Goal: Transaction & Acquisition: Book appointment/travel/reservation

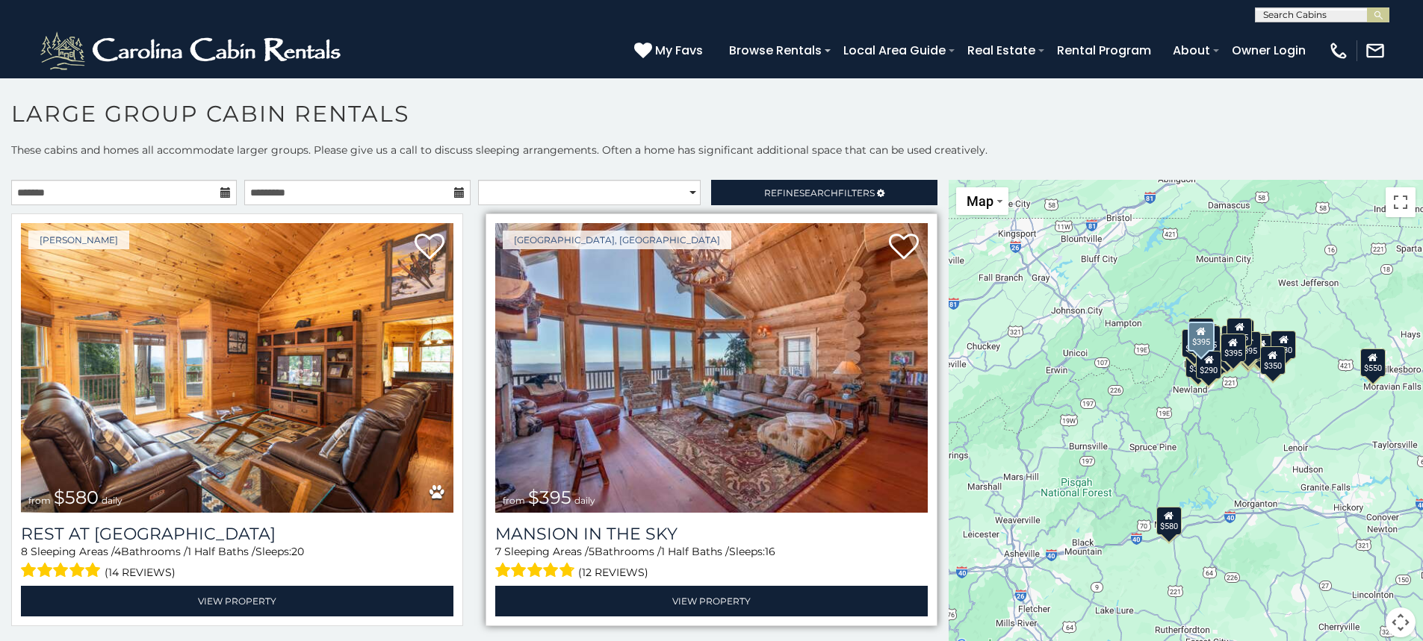
click at [883, 427] on img at bounding box center [711, 368] width 432 height 290
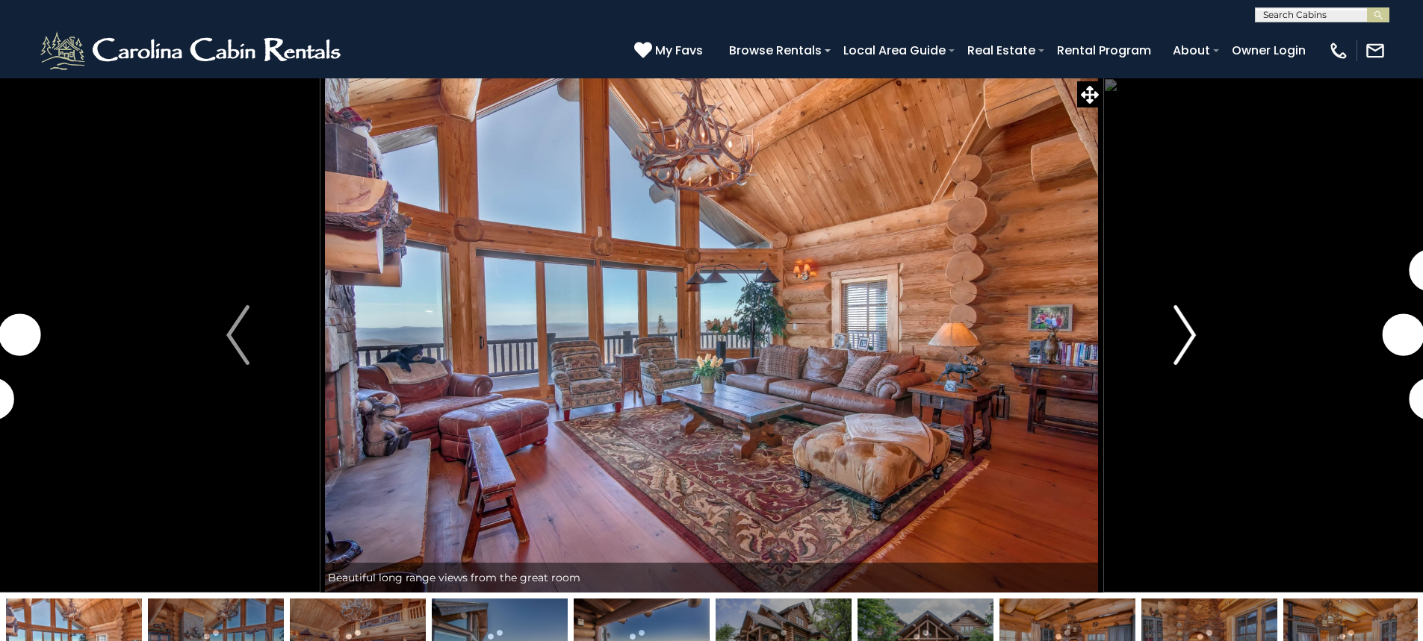
click at [1191, 336] on img "Next" at bounding box center [1184, 335] width 22 height 60
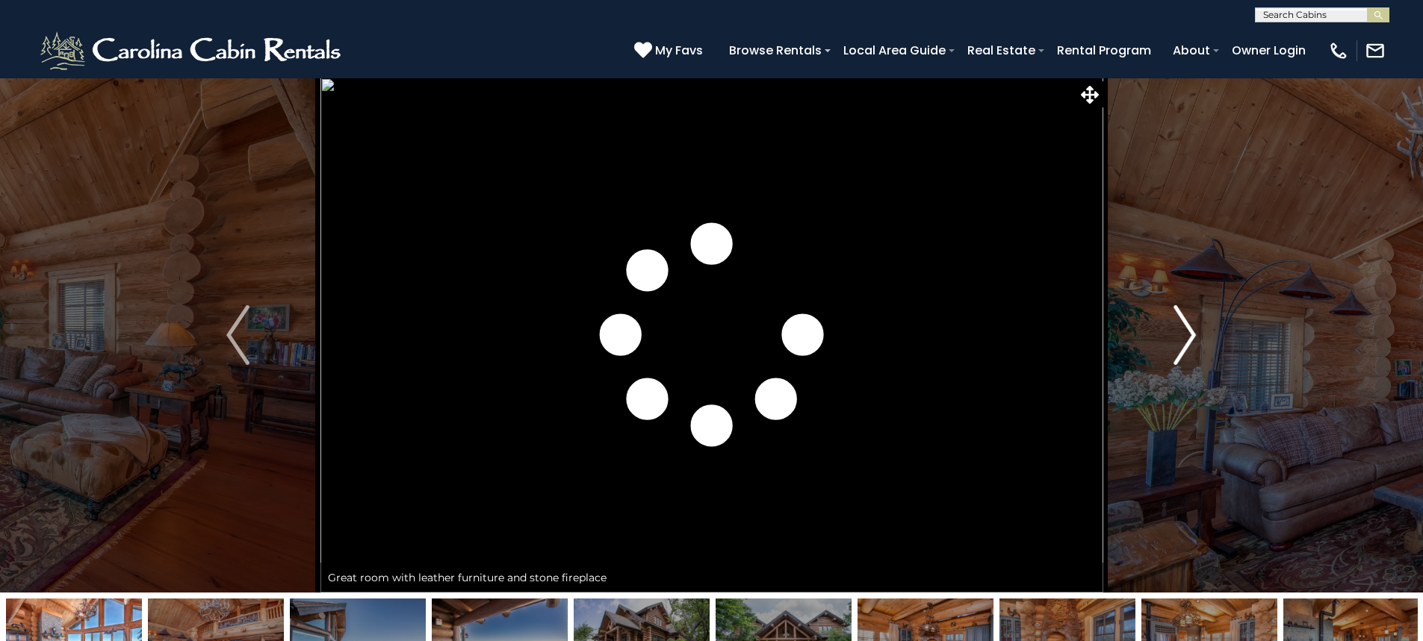
click at [1191, 336] on img "Next" at bounding box center [1184, 335] width 22 height 60
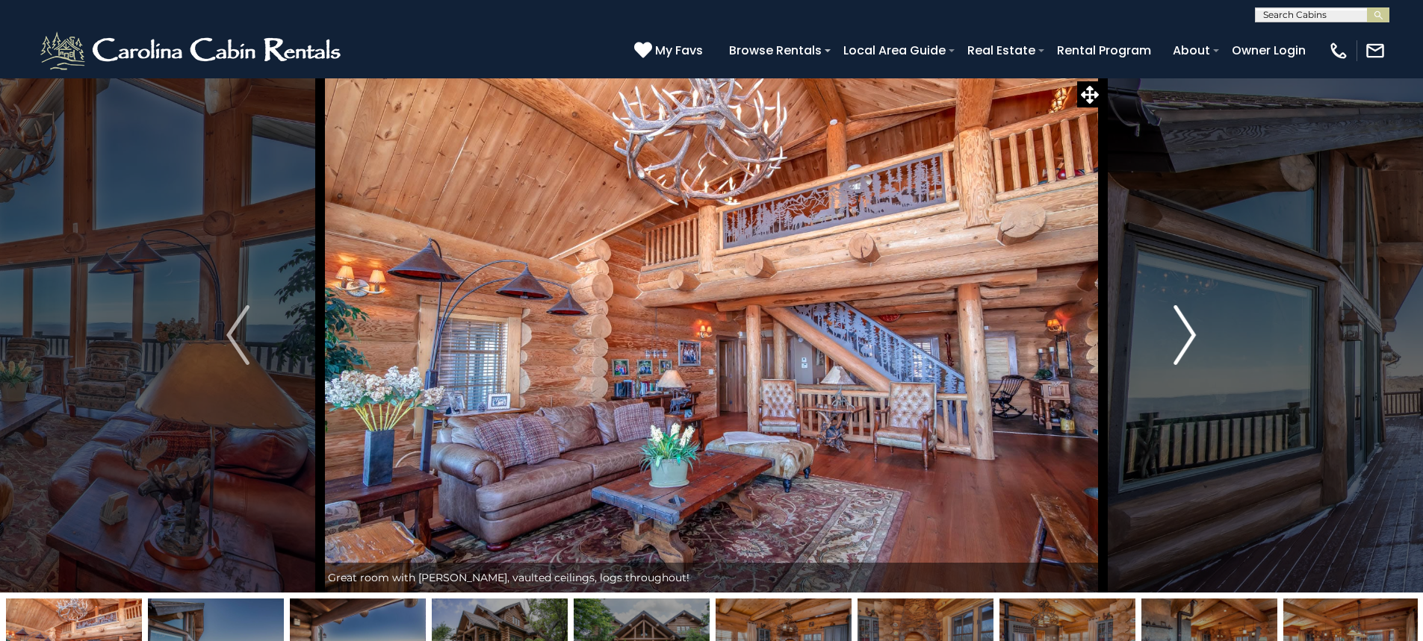
click at [1191, 336] on img "Next" at bounding box center [1184, 335] width 22 height 60
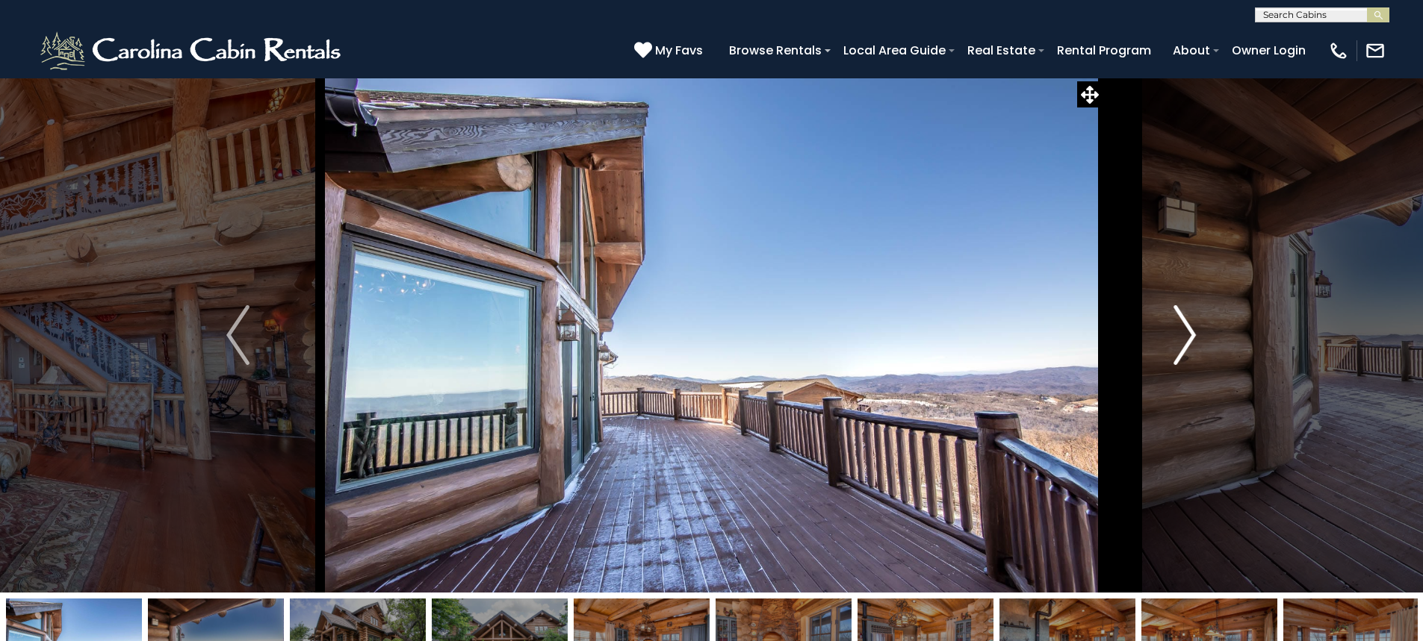
click at [1191, 336] on img "Next" at bounding box center [1184, 335] width 22 height 60
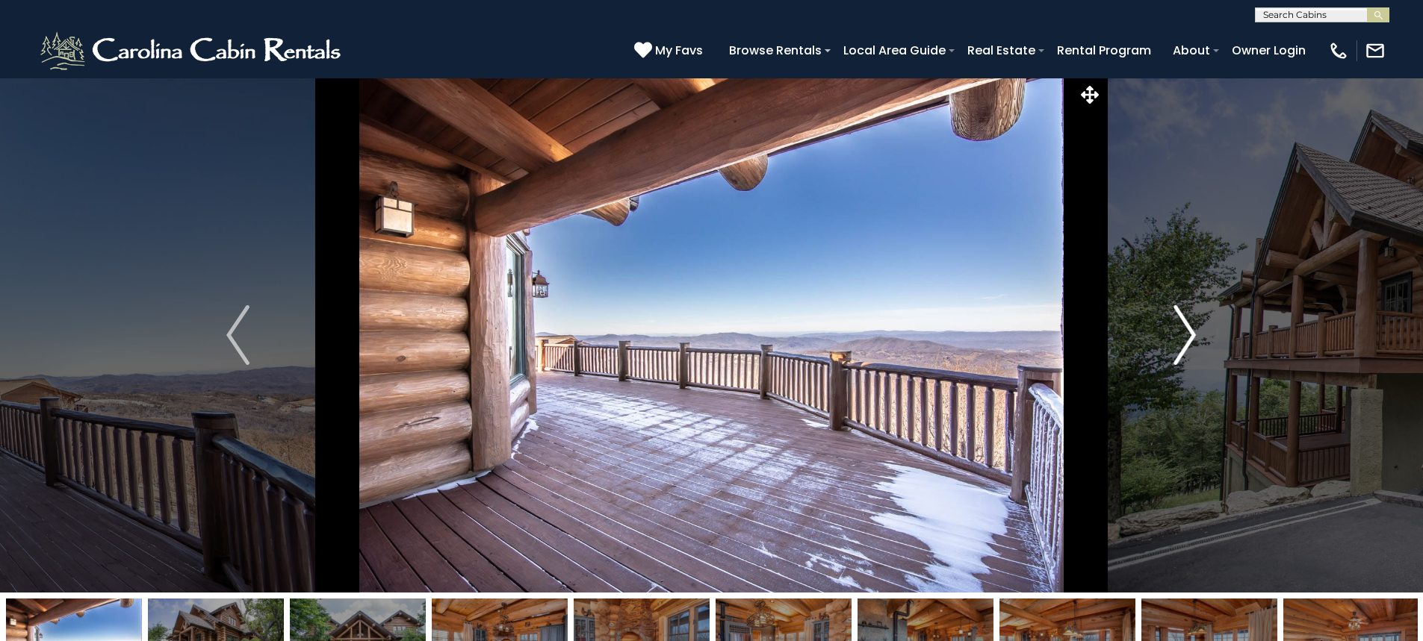
click at [1191, 336] on img "Next" at bounding box center [1184, 335] width 22 height 60
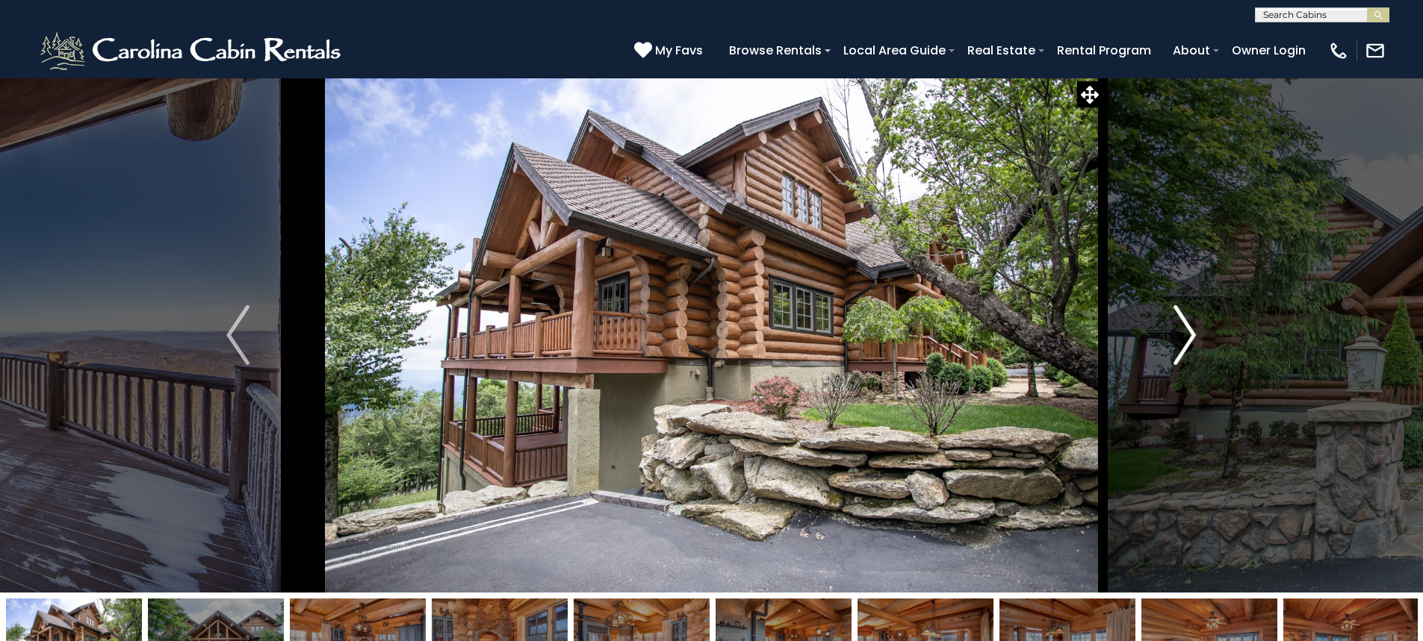
click at [1191, 336] on img "Next" at bounding box center [1184, 335] width 22 height 60
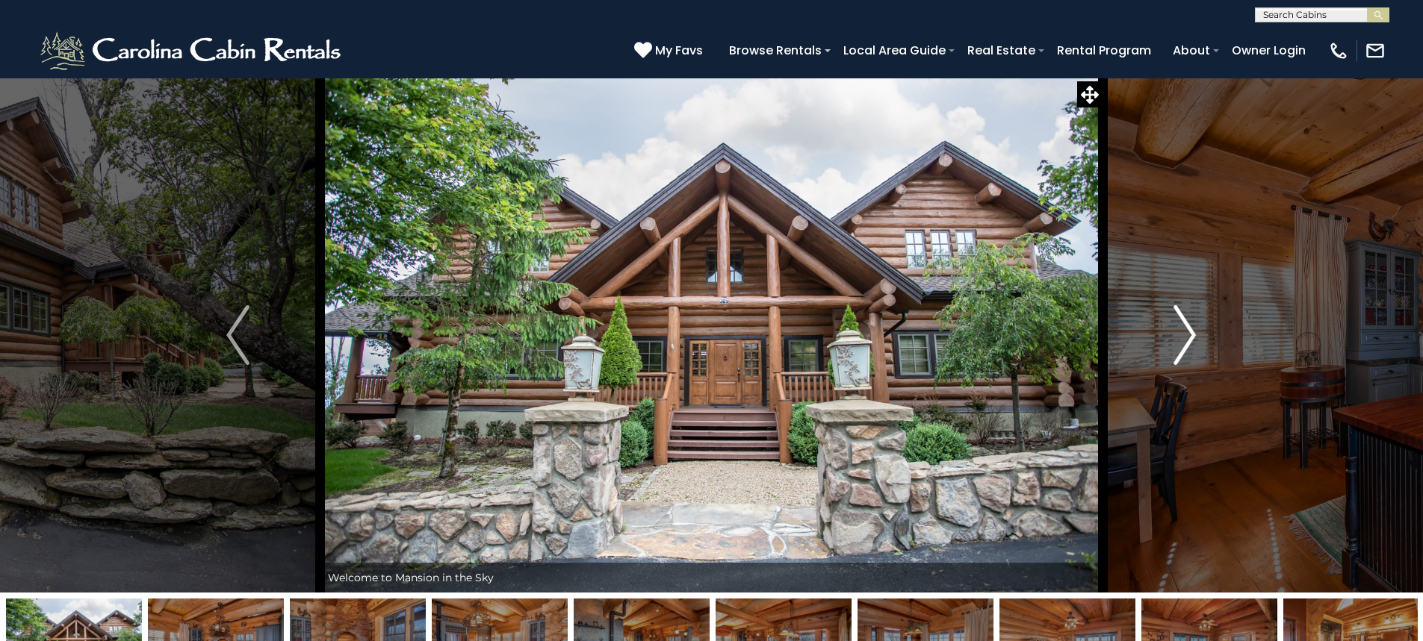
click at [1191, 336] on img "Next" at bounding box center [1184, 335] width 22 height 60
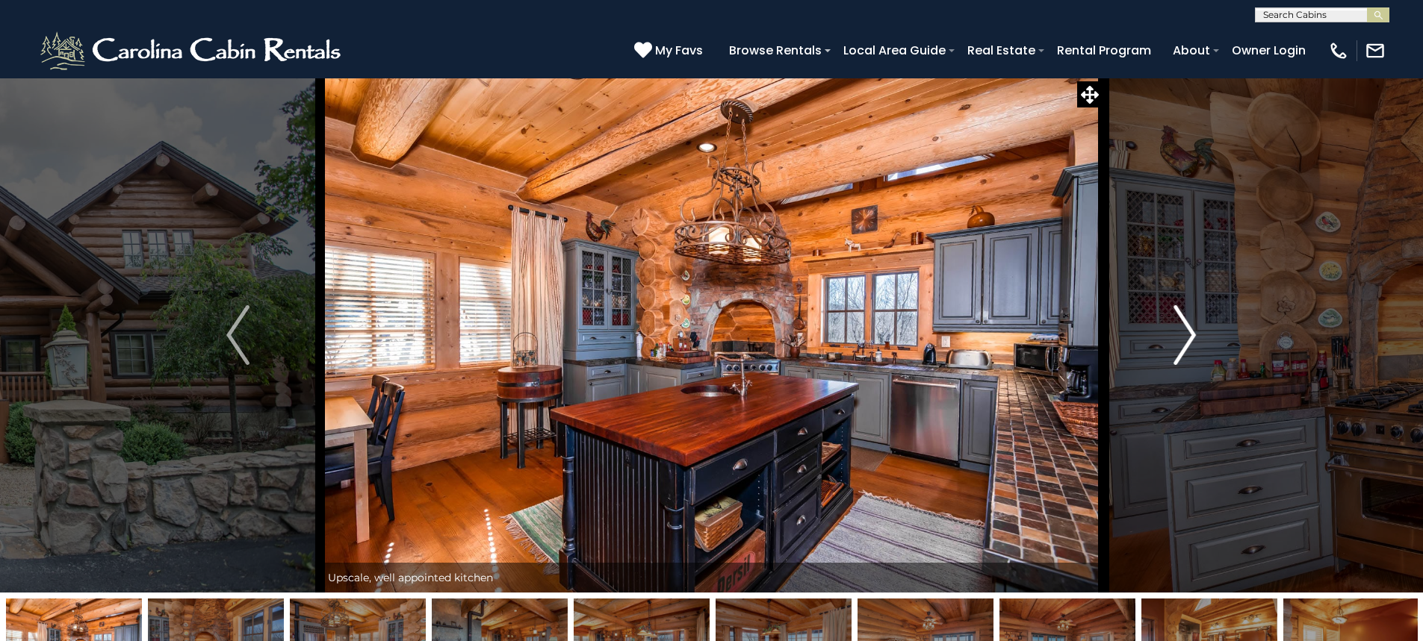
click at [1191, 336] on img "Next" at bounding box center [1184, 335] width 22 height 60
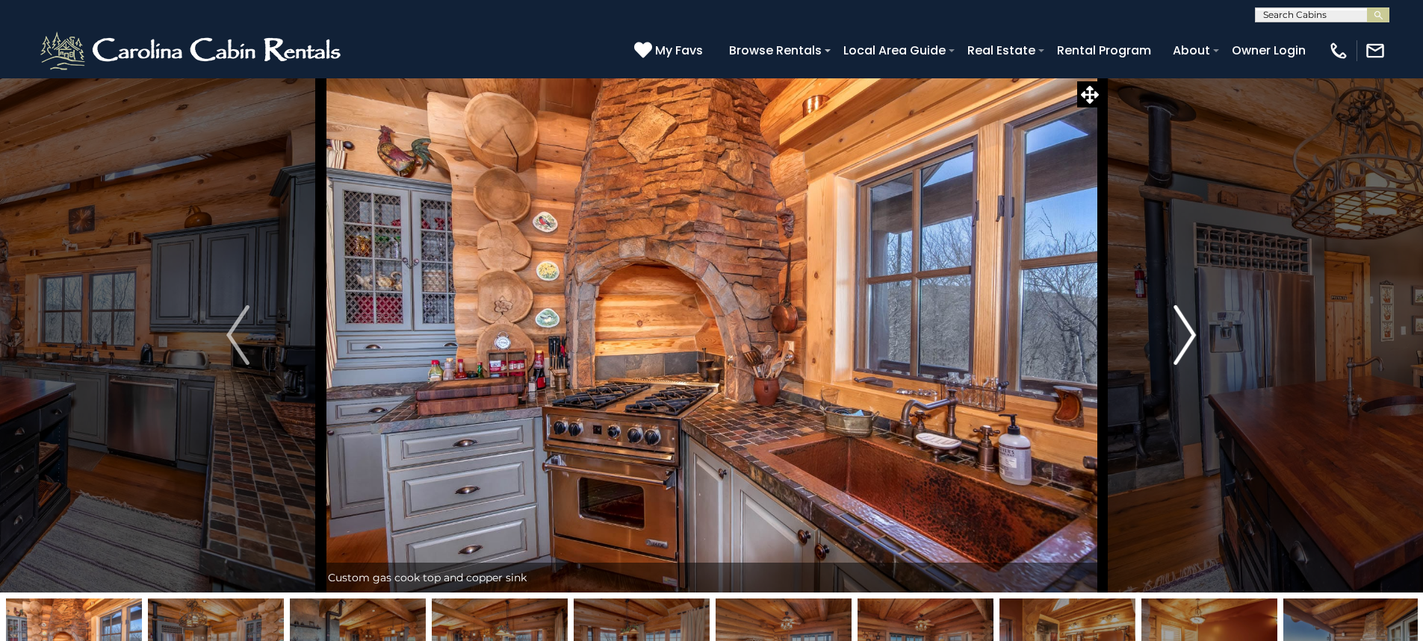
click at [1191, 336] on img "Next" at bounding box center [1184, 335] width 22 height 60
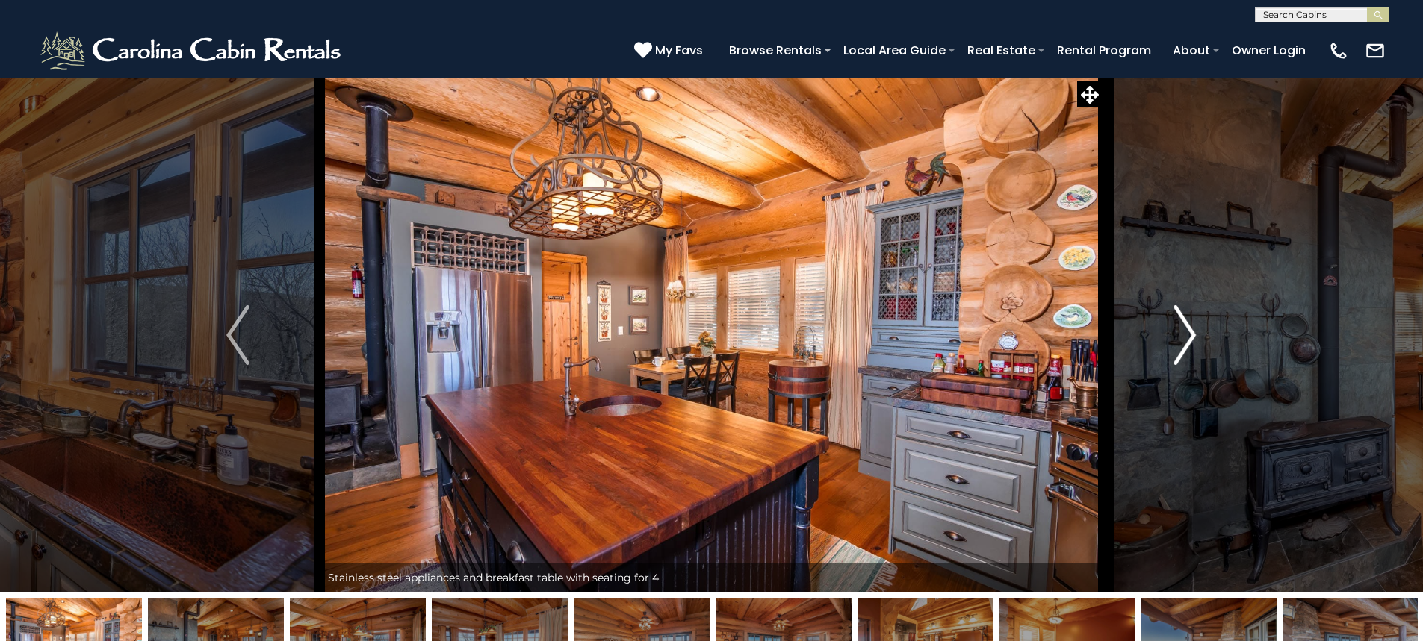
click at [1191, 336] on img "Next" at bounding box center [1184, 335] width 22 height 60
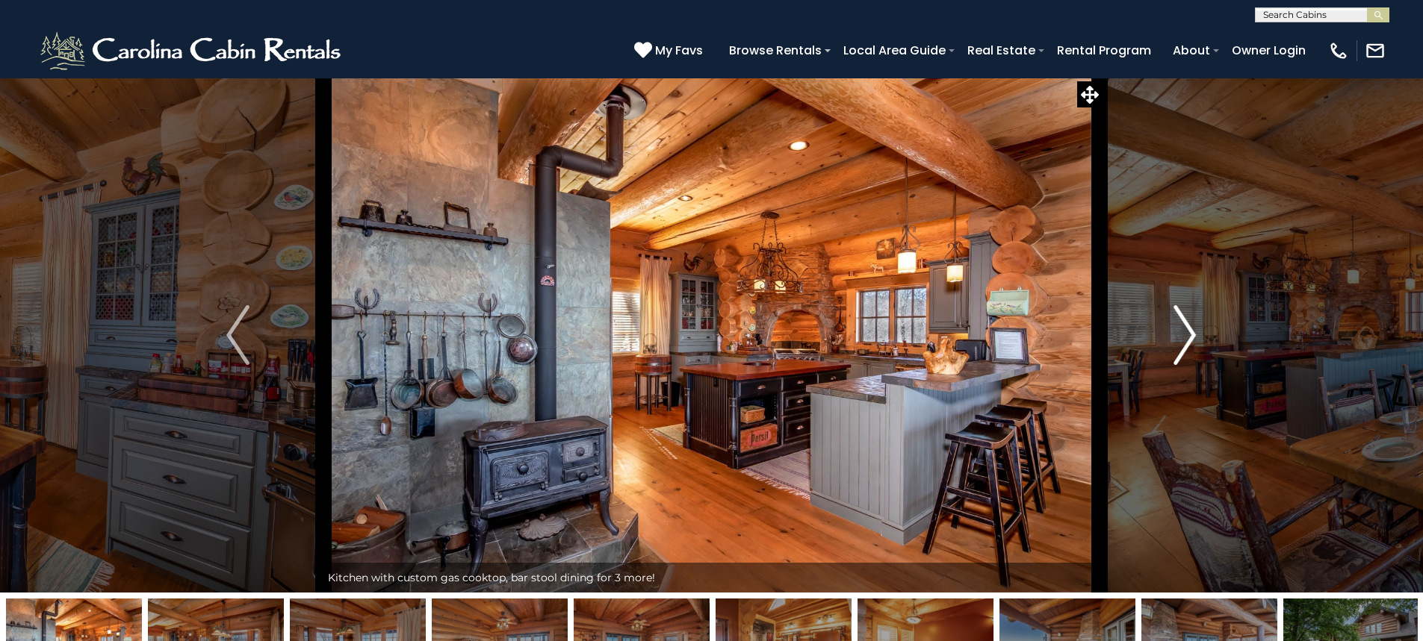
click at [1191, 336] on img "Next" at bounding box center [1184, 335] width 22 height 60
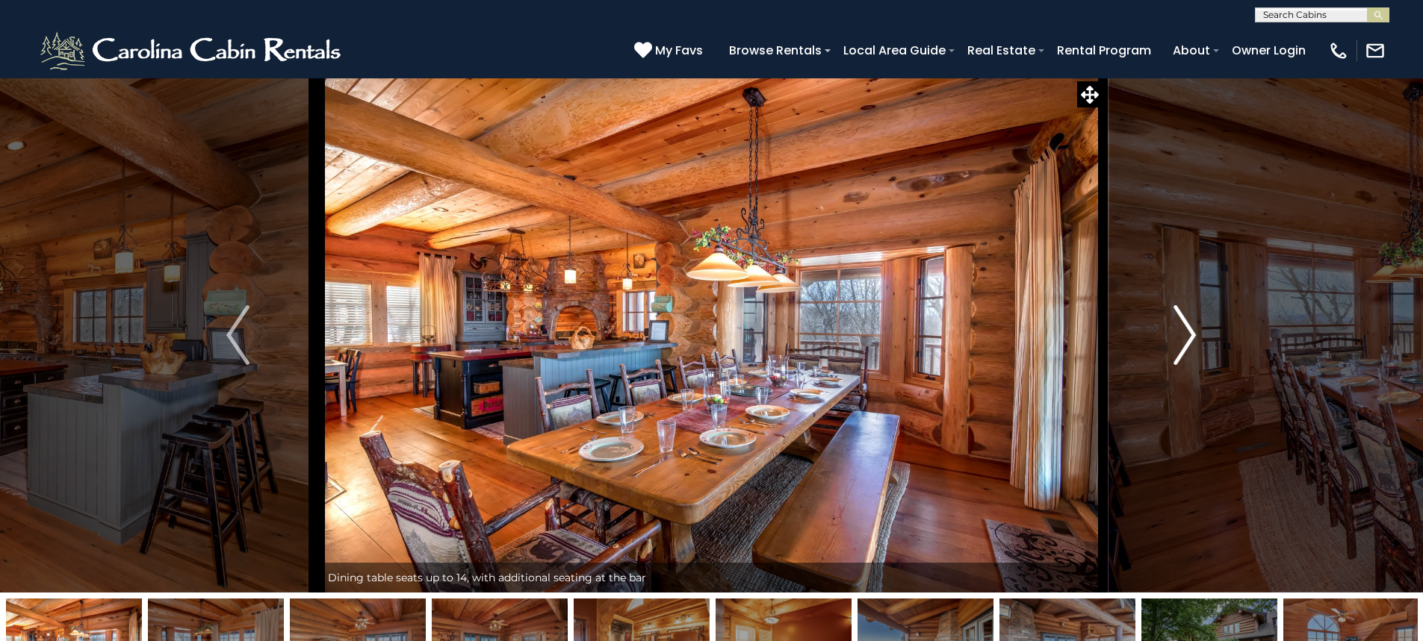
click at [1191, 336] on img "Next" at bounding box center [1184, 335] width 22 height 60
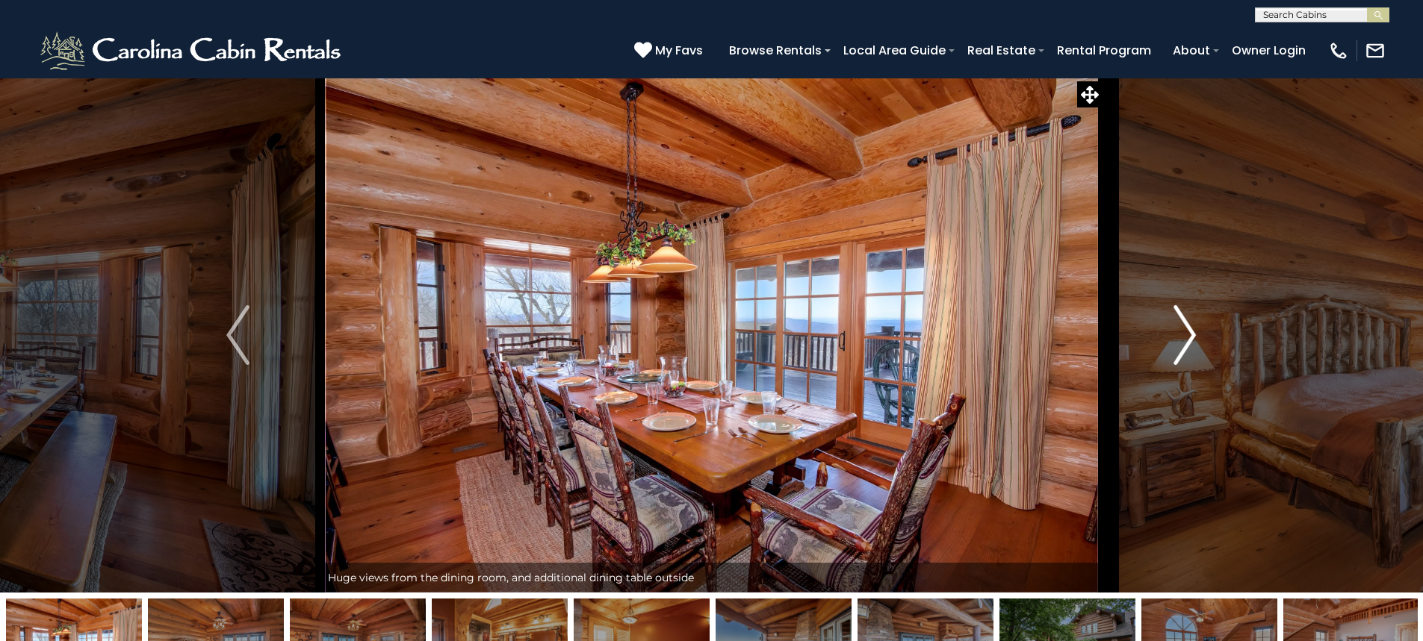
click at [1191, 336] on img "Next" at bounding box center [1184, 335] width 22 height 60
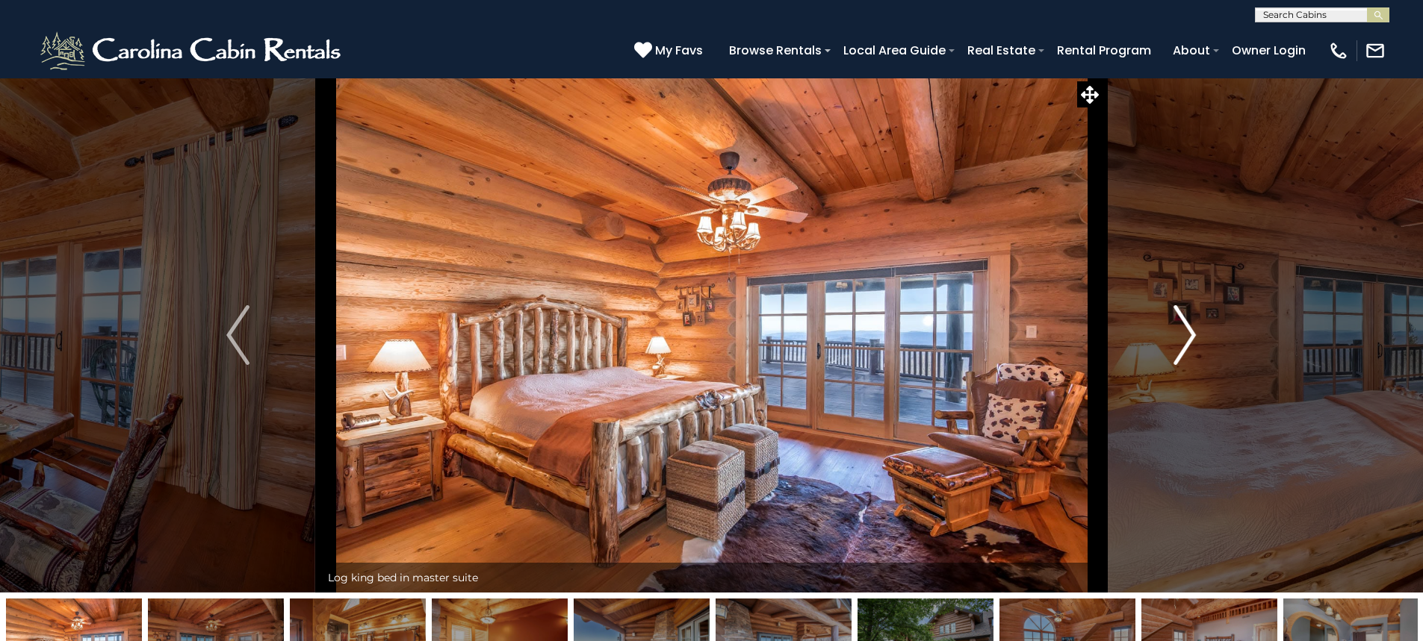
click at [1191, 336] on img "Next" at bounding box center [1184, 335] width 22 height 60
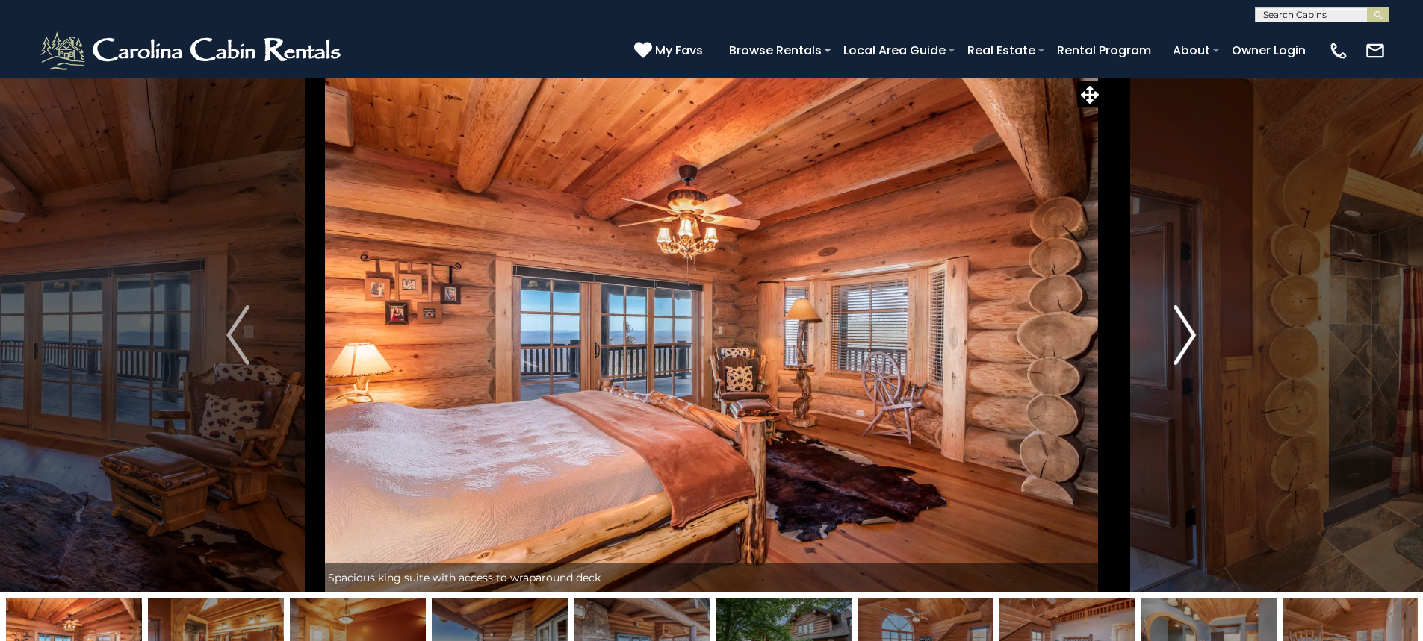
click at [1191, 336] on img "Next" at bounding box center [1184, 335] width 22 height 60
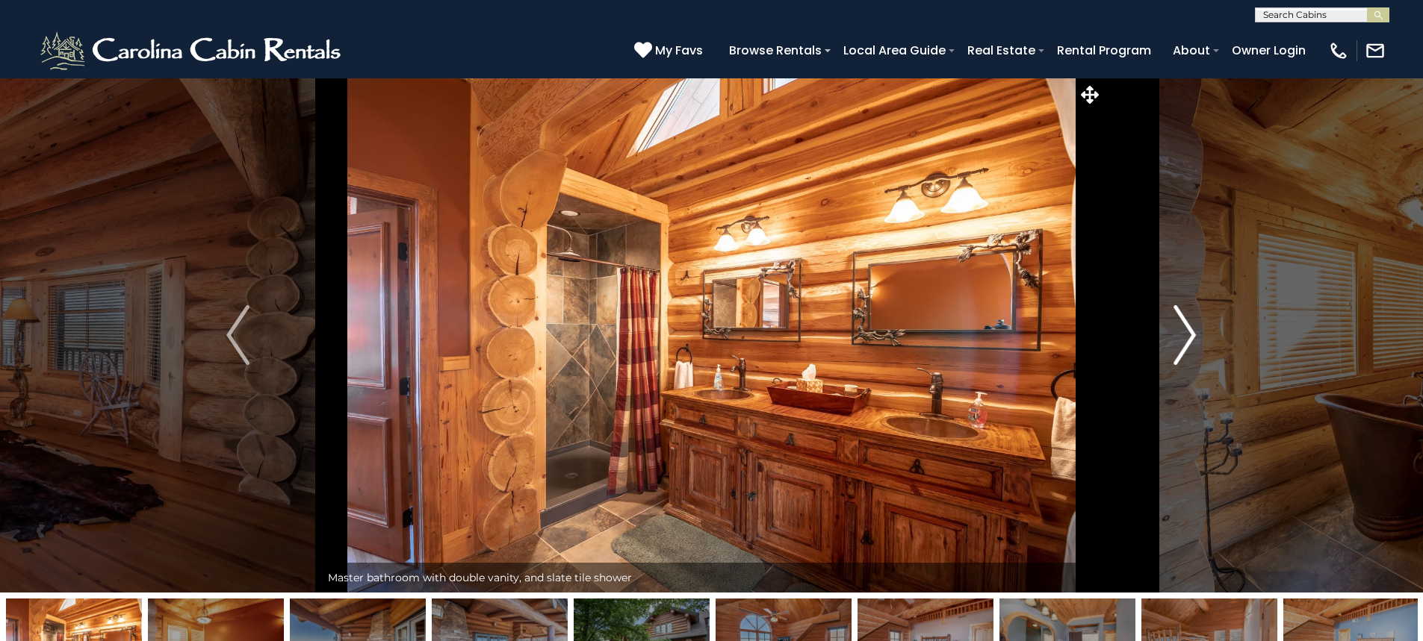
click at [1191, 336] on img "Next" at bounding box center [1184, 335] width 22 height 60
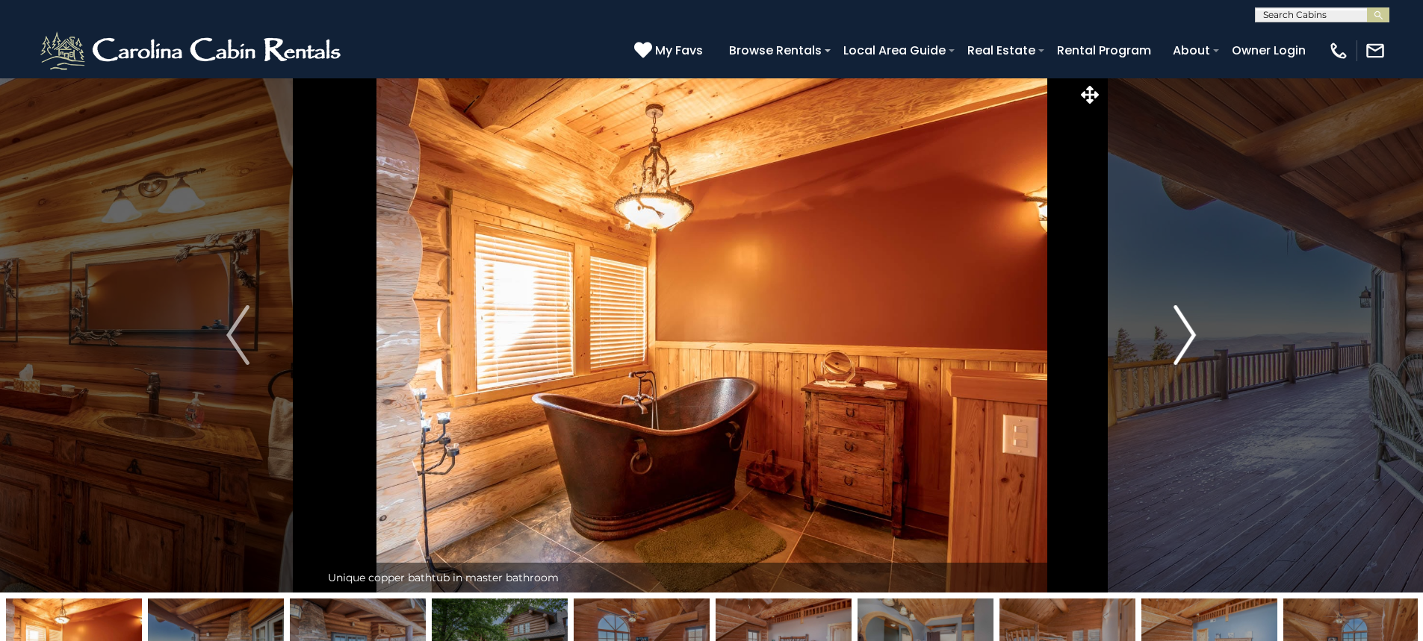
click at [1191, 336] on img "Next" at bounding box center [1184, 335] width 22 height 60
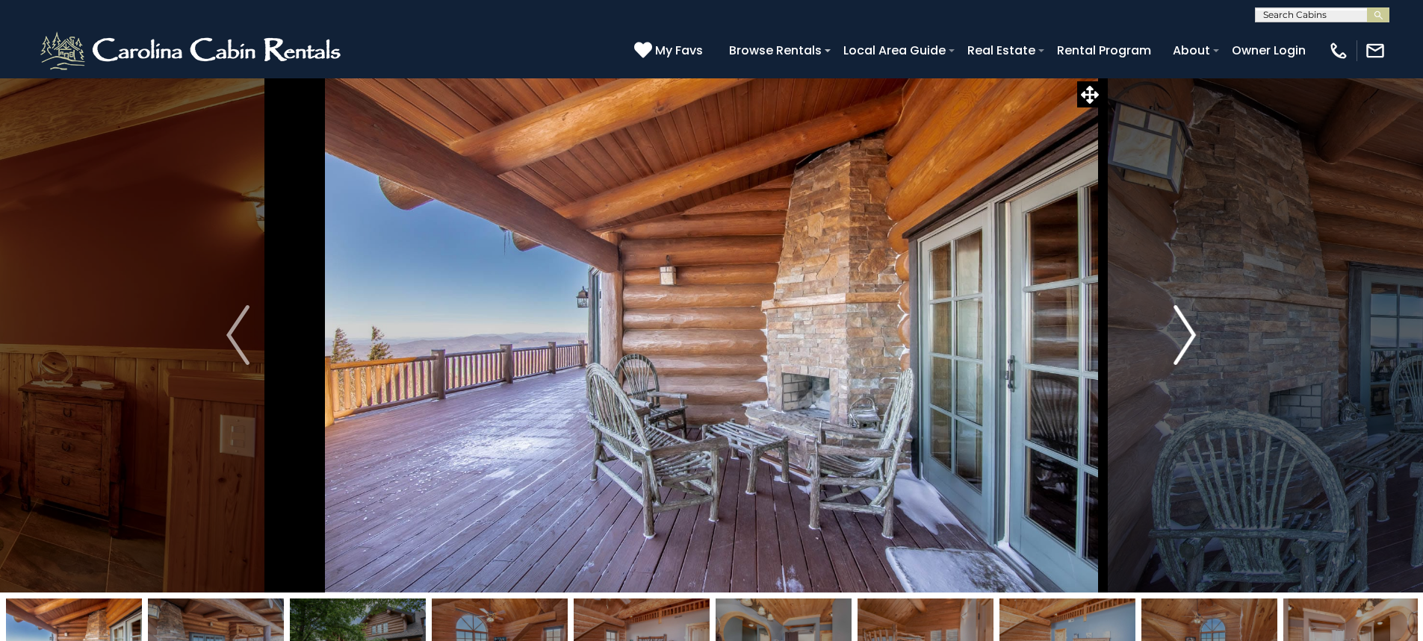
click at [1191, 336] on img "Next" at bounding box center [1184, 335] width 22 height 60
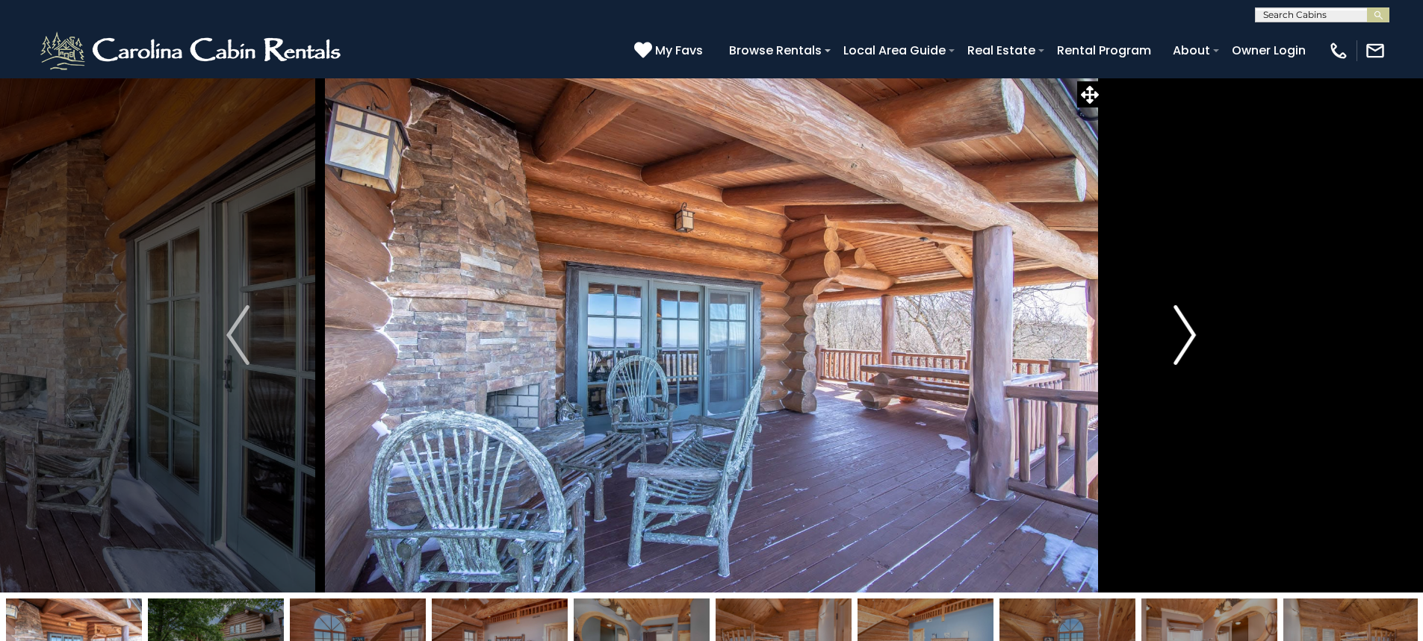
click at [1191, 336] on img "Next" at bounding box center [1184, 335] width 22 height 60
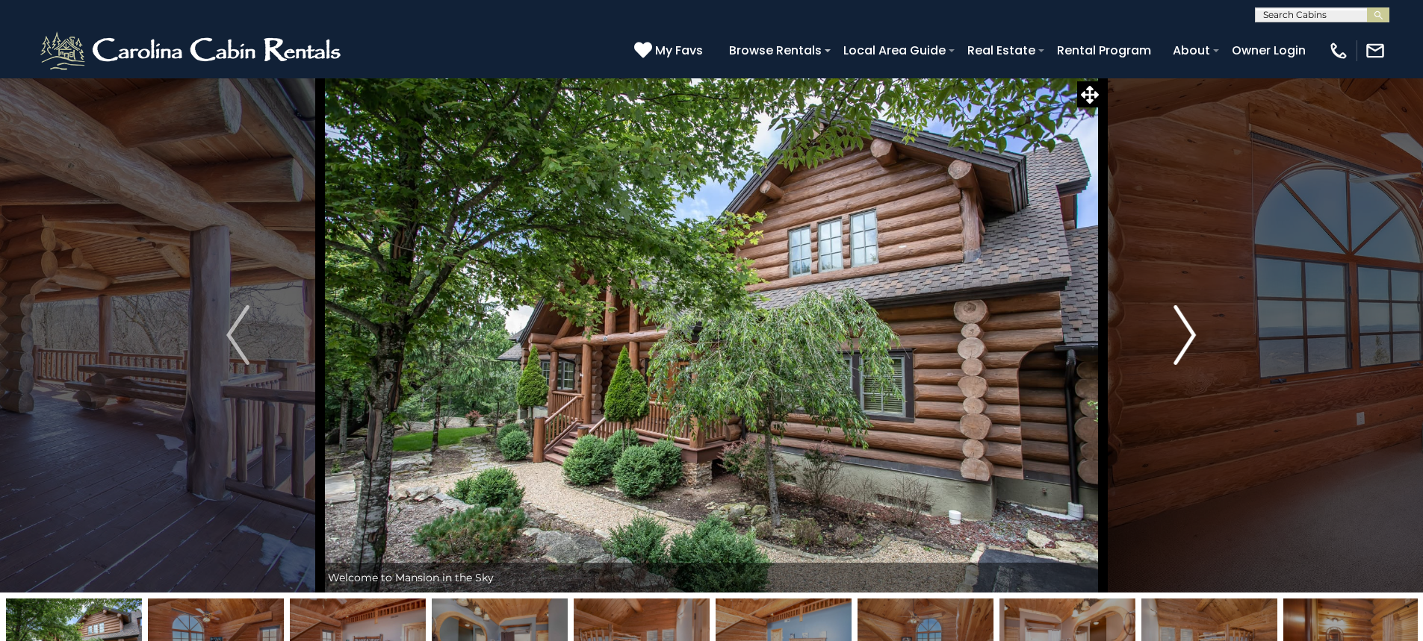
click at [1191, 336] on img "Next" at bounding box center [1184, 335] width 22 height 60
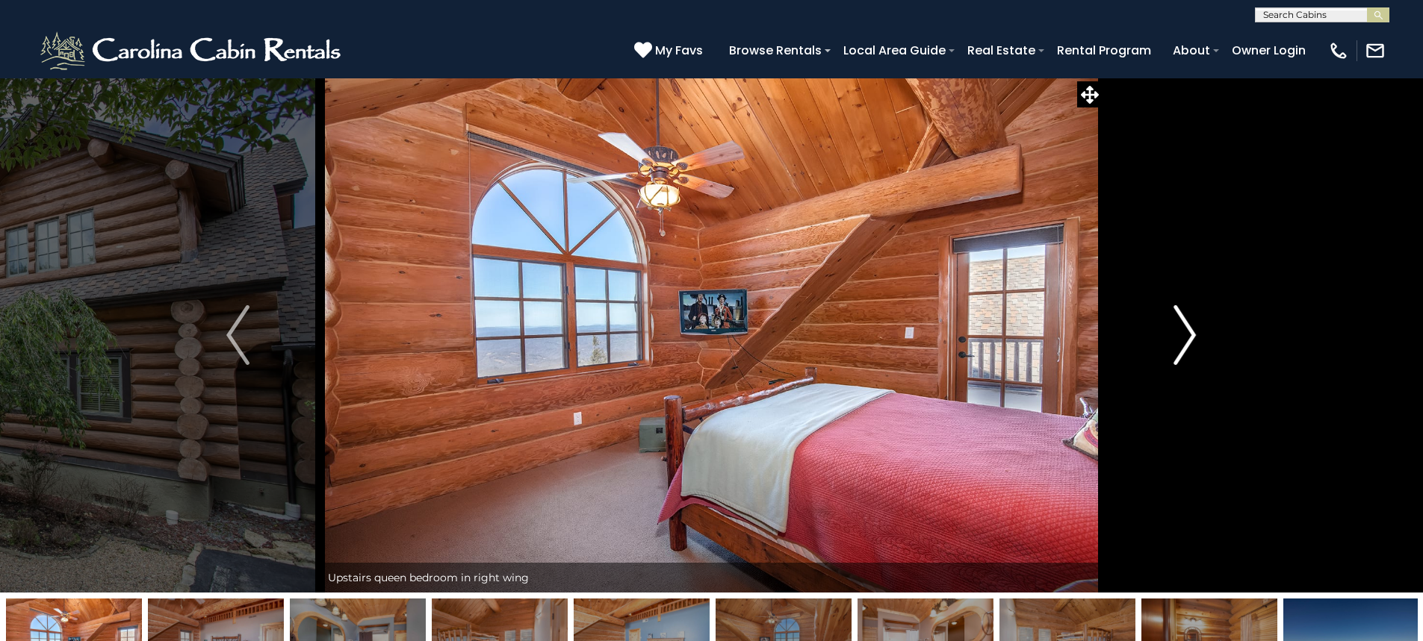
click at [1191, 336] on img "Next" at bounding box center [1184, 335] width 22 height 60
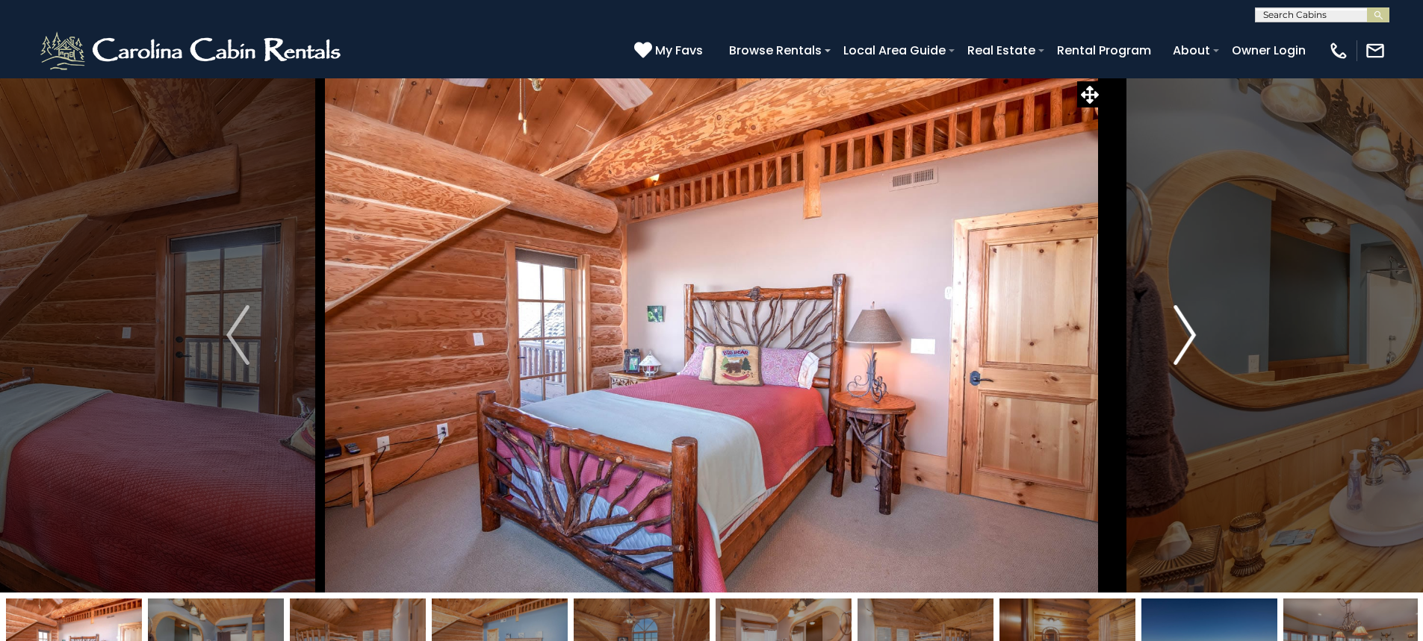
click at [1191, 336] on img "Next" at bounding box center [1184, 335] width 22 height 60
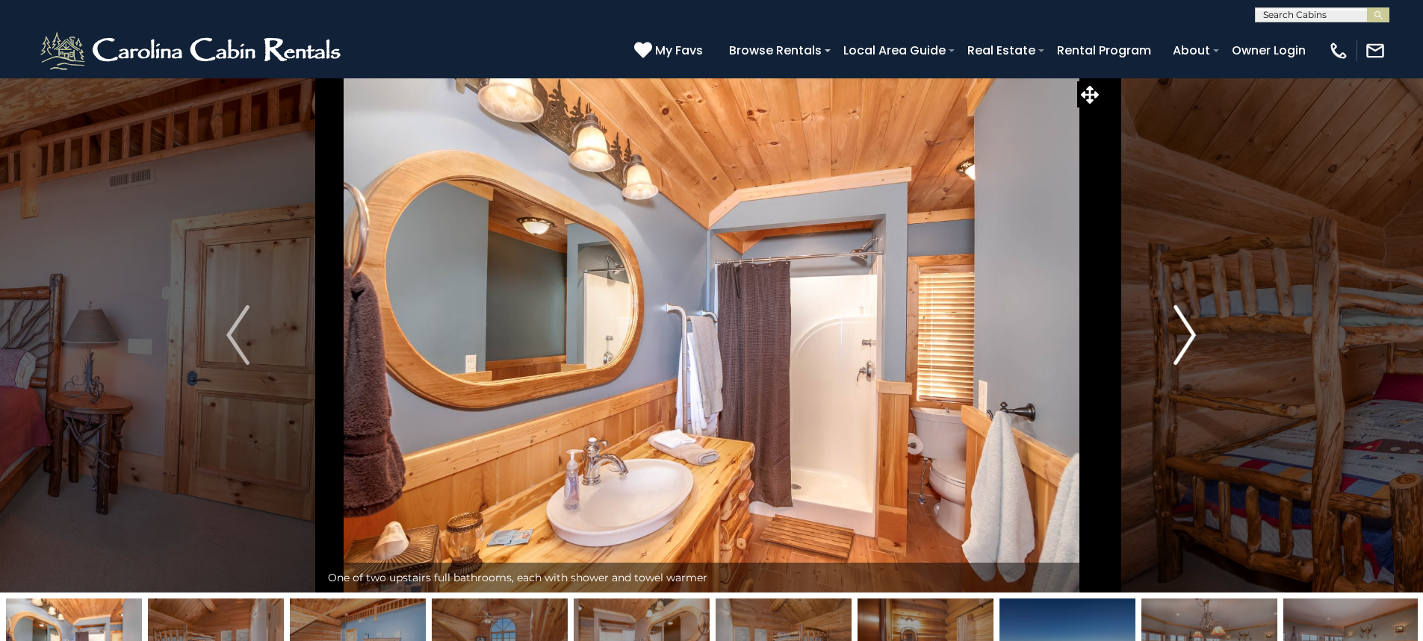
click at [1191, 336] on img "Next" at bounding box center [1184, 335] width 22 height 60
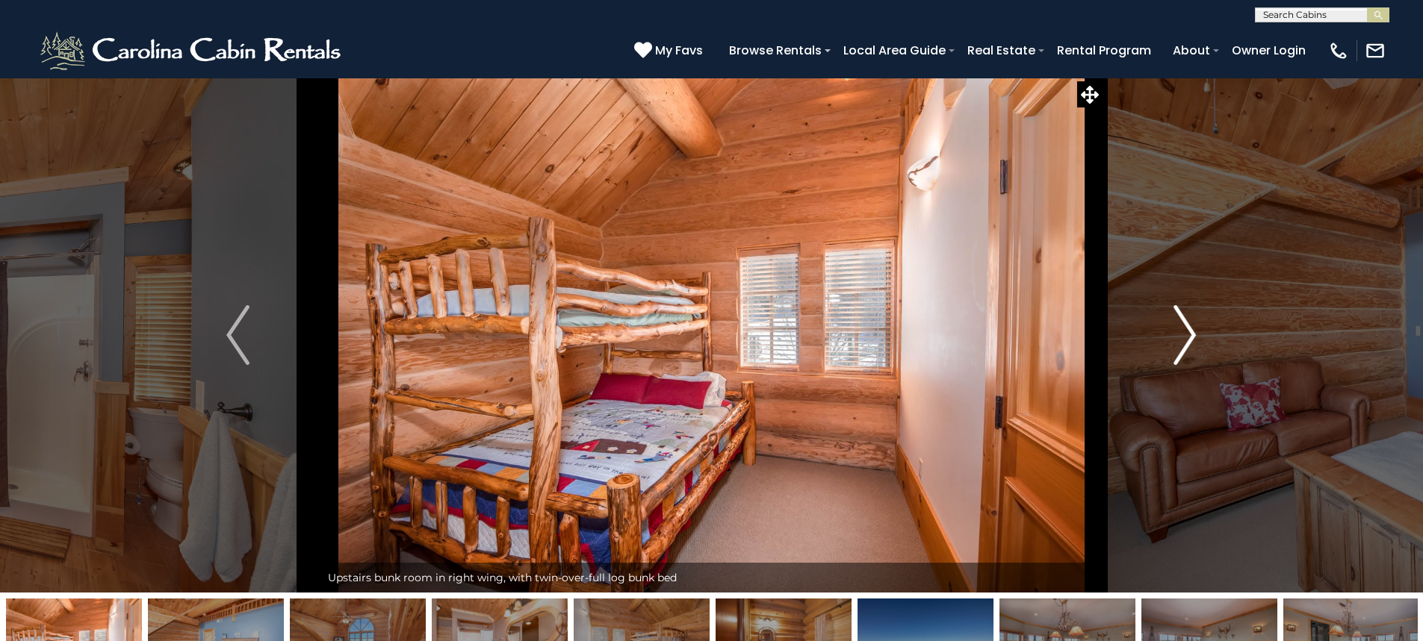
click at [1190, 348] on img "Next" at bounding box center [1184, 335] width 22 height 60
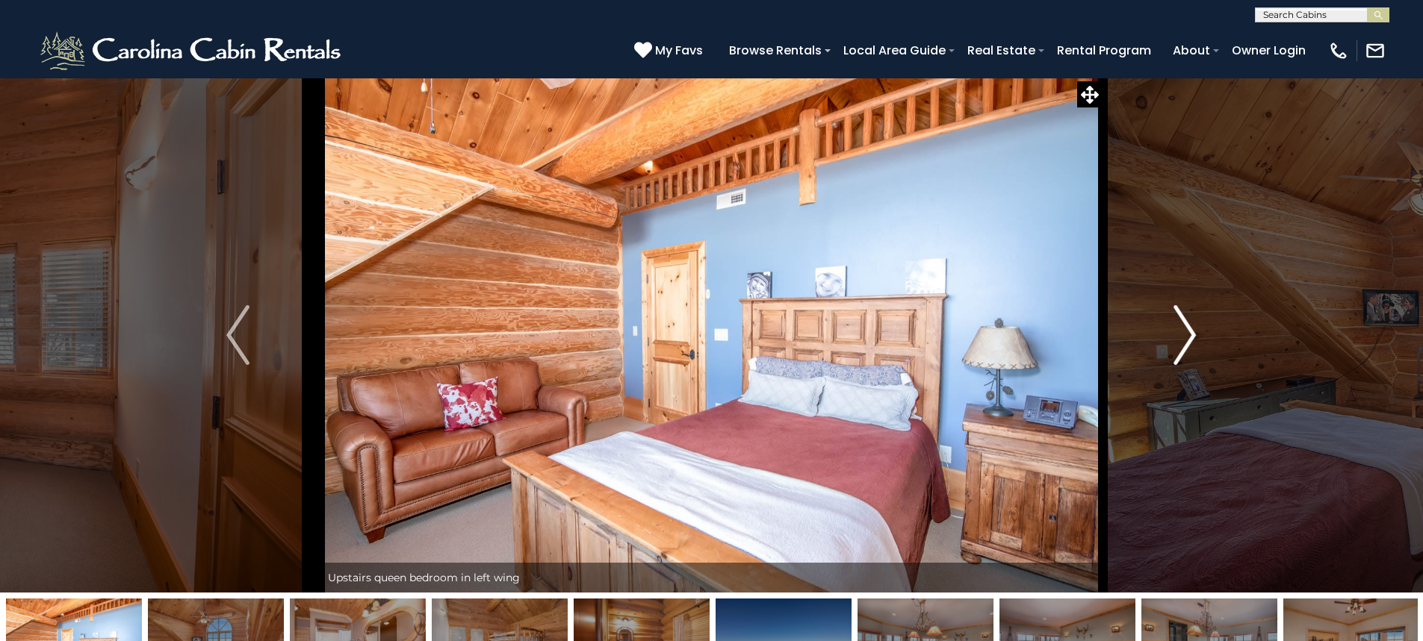
click at [1190, 348] on img "Next" at bounding box center [1184, 335] width 22 height 60
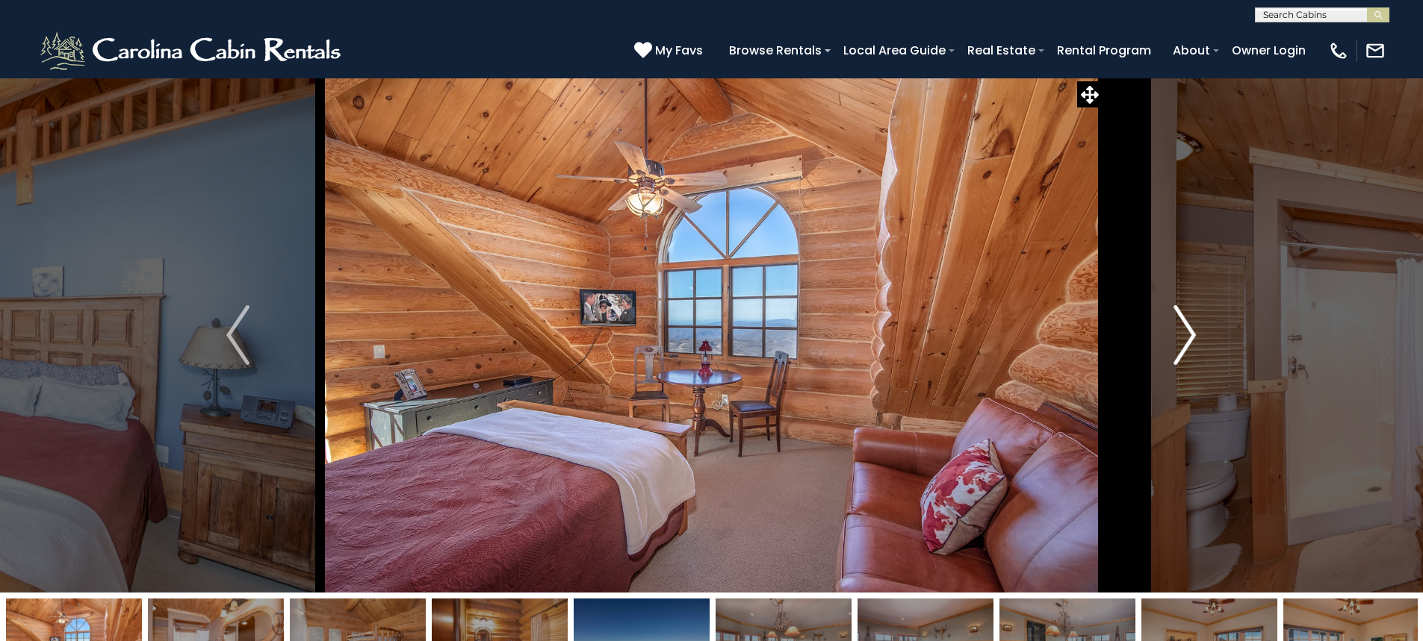
click at [1190, 348] on img "Next" at bounding box center [1184, 335] width 22 height 60
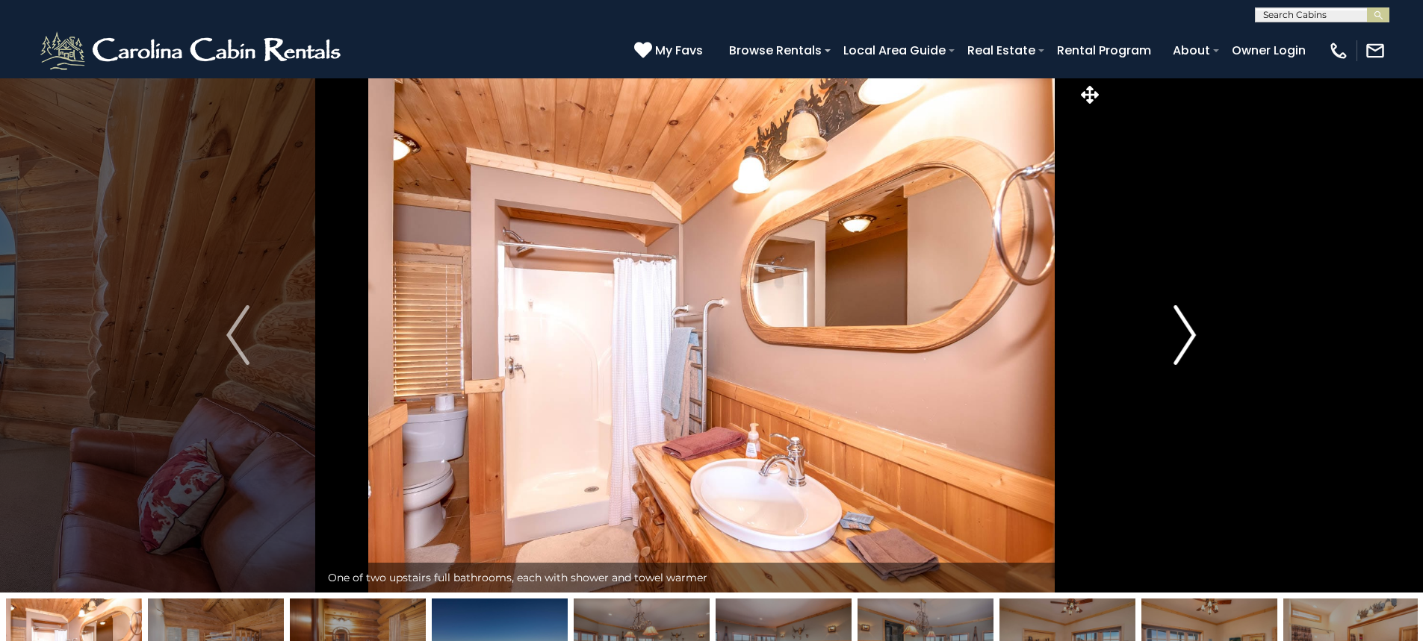
click at [1190, 348] on img "Next" at bounding box center [1184, 335] width 22 height 60
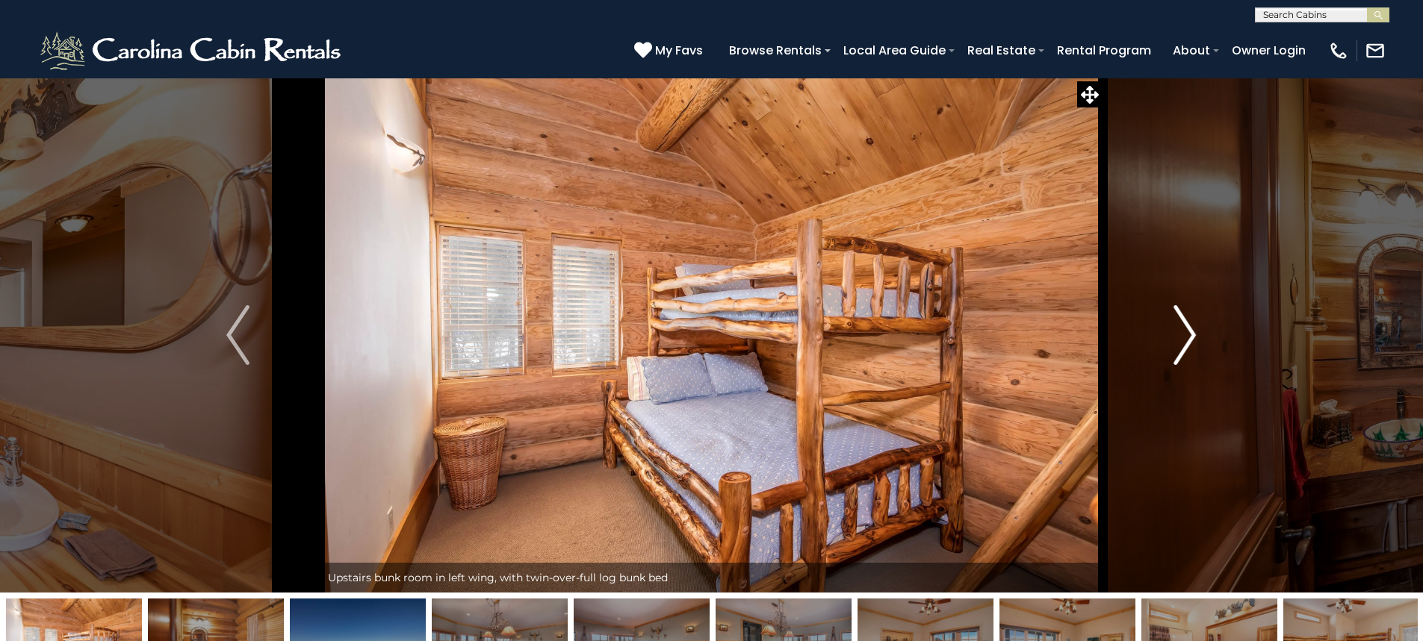
click at [1190, 348] on img "Next" at bounding box center [1184, 335] width 22 height 60
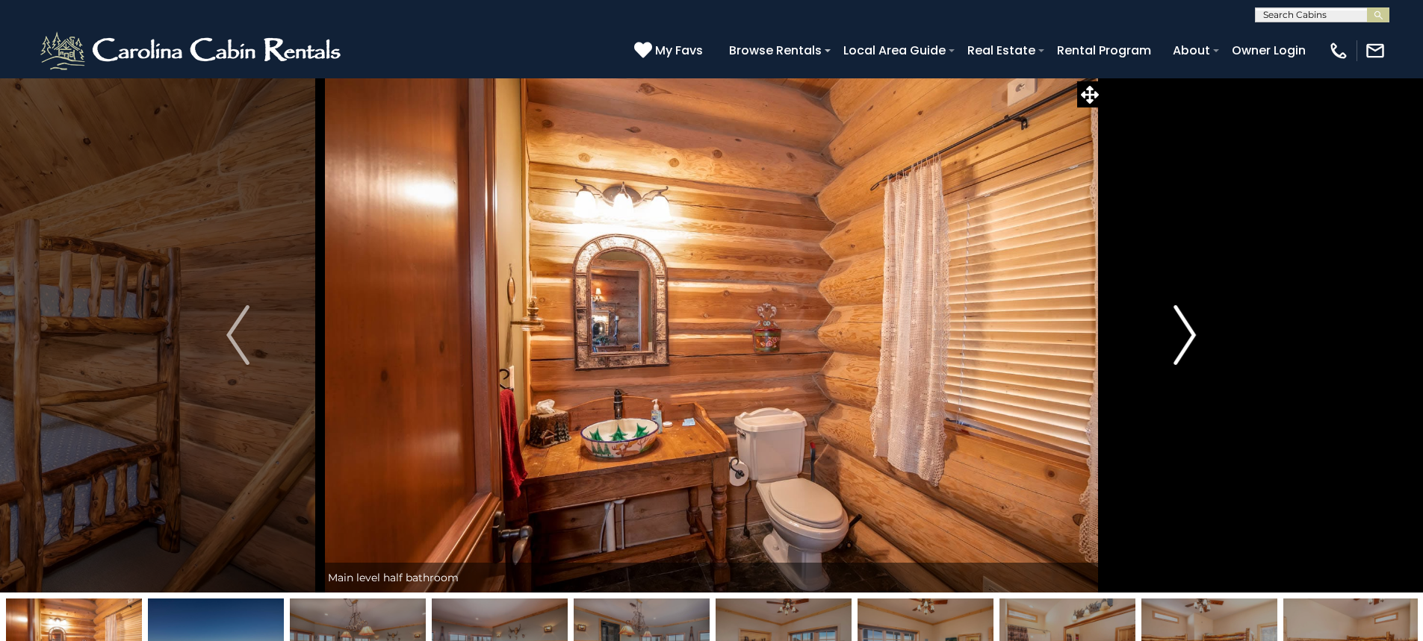
click at [1190, 348] on img "Next" at bounding box center [1184, 335] width 22 height 60
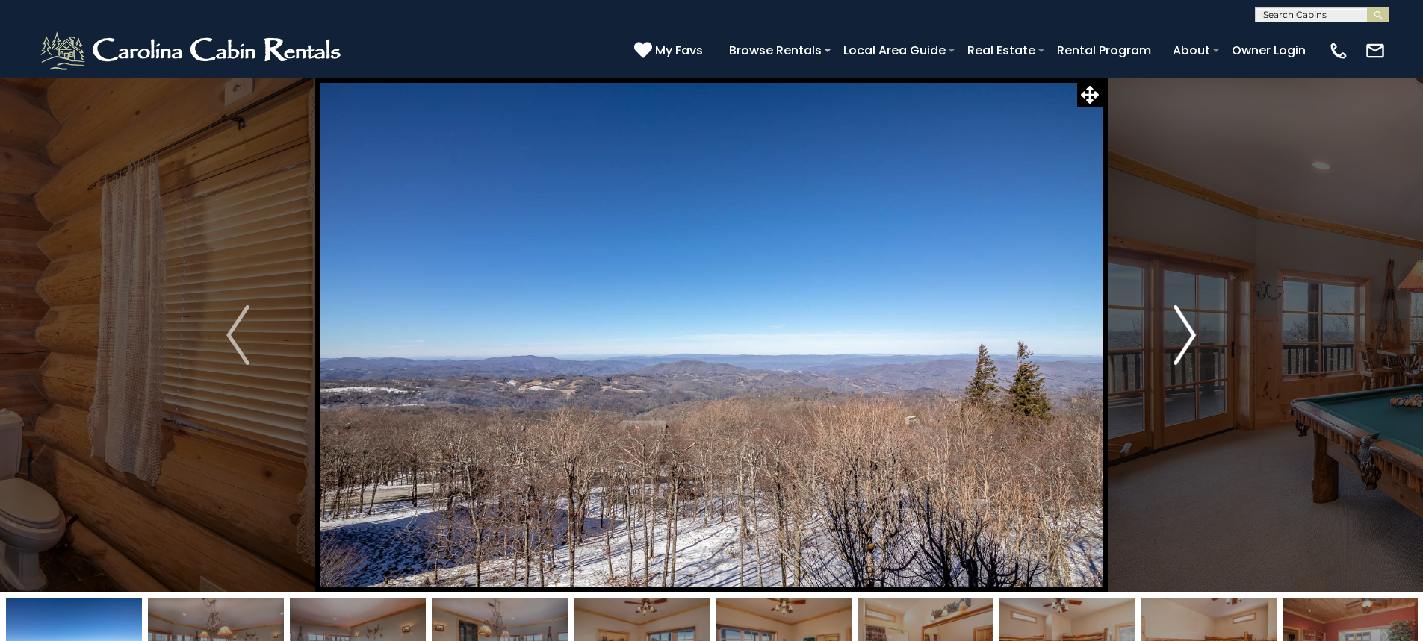
click at [1190, 348] on img "Next" at bounding box center [1184, 335] width 22 height 60
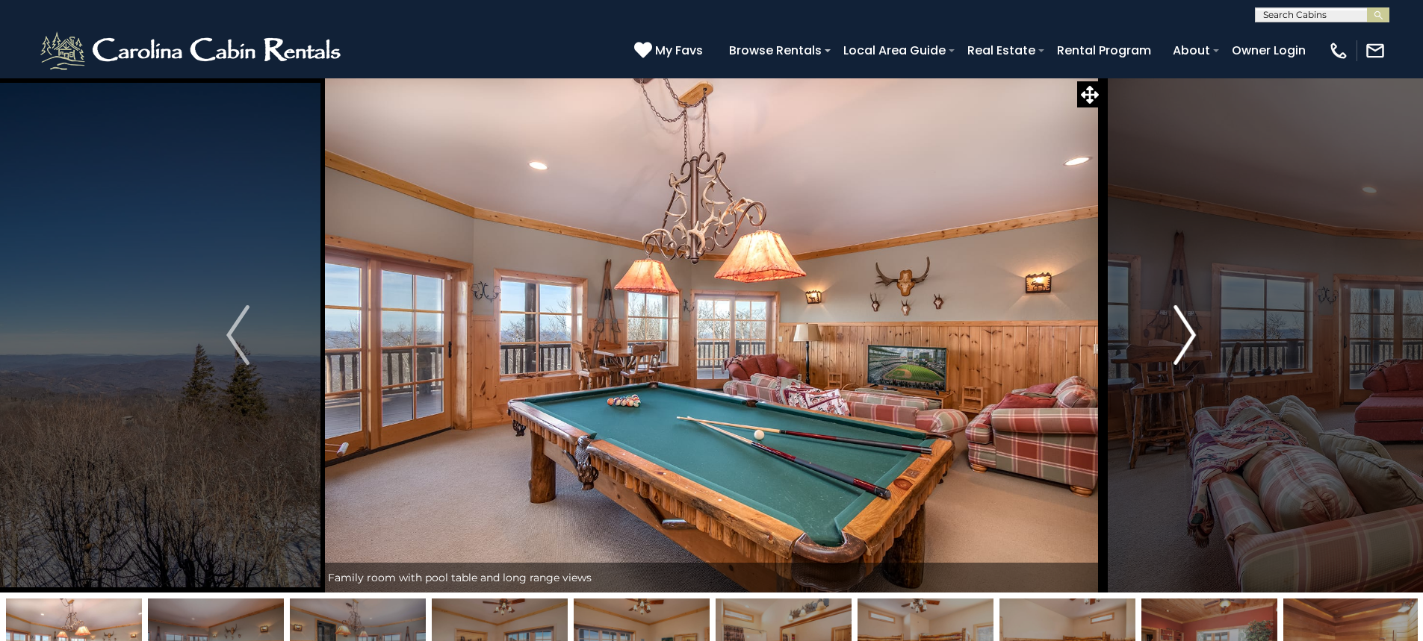
click at [1190, 348] on img "Next" at bounding box center [1184, 335] width 22 height 60
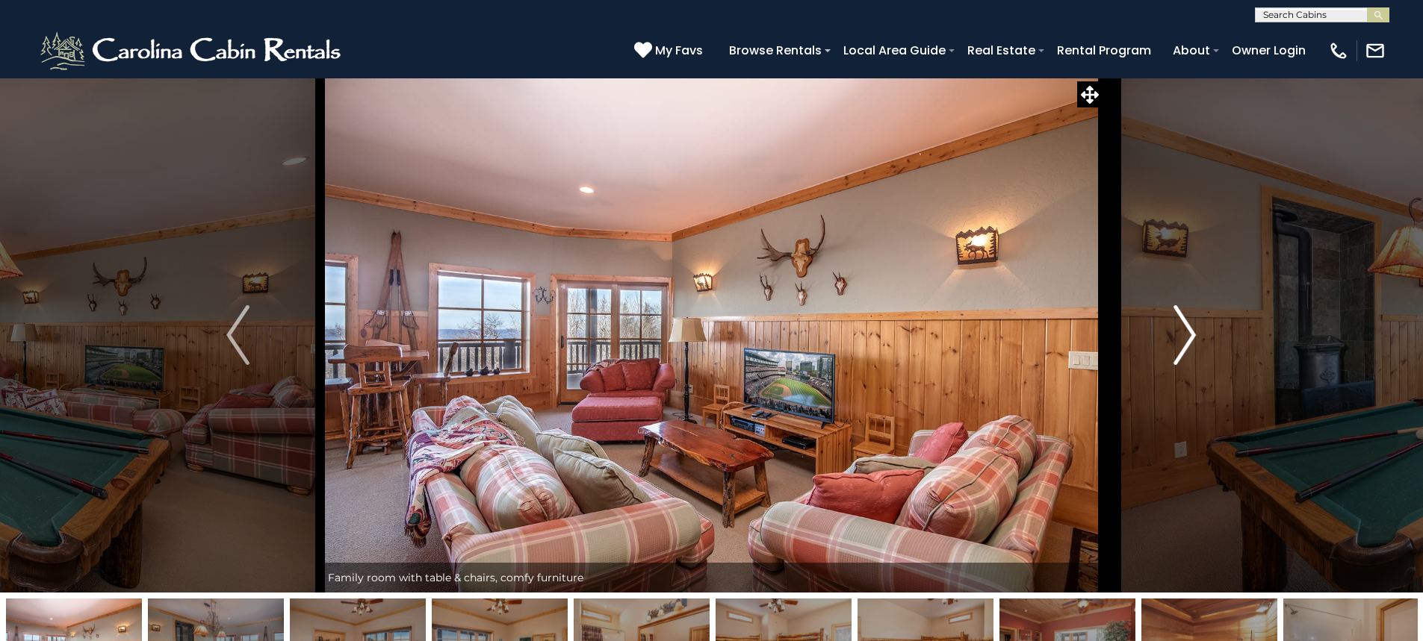
click at [1190, 348] on img "Next" at bounding box center [1184, 335] width 22 height 60
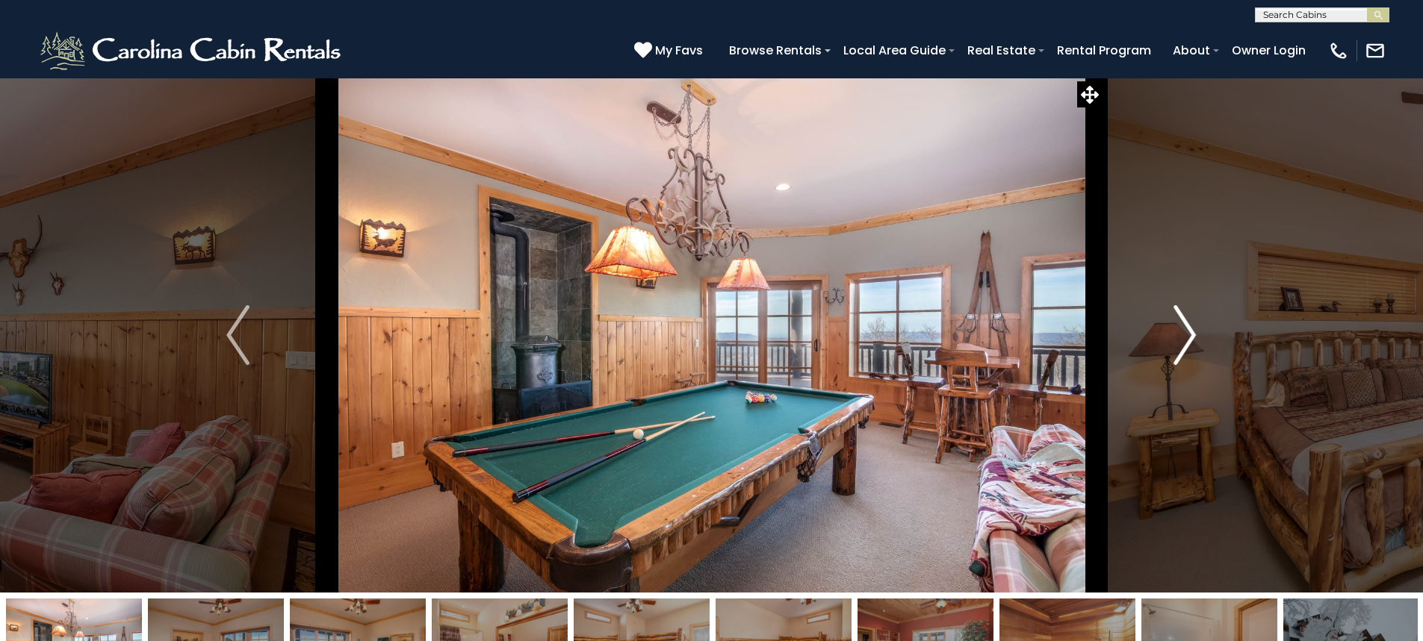
click at [1190, 348] on img "Next" at bounding box center [1184, 335] width 22 height 60
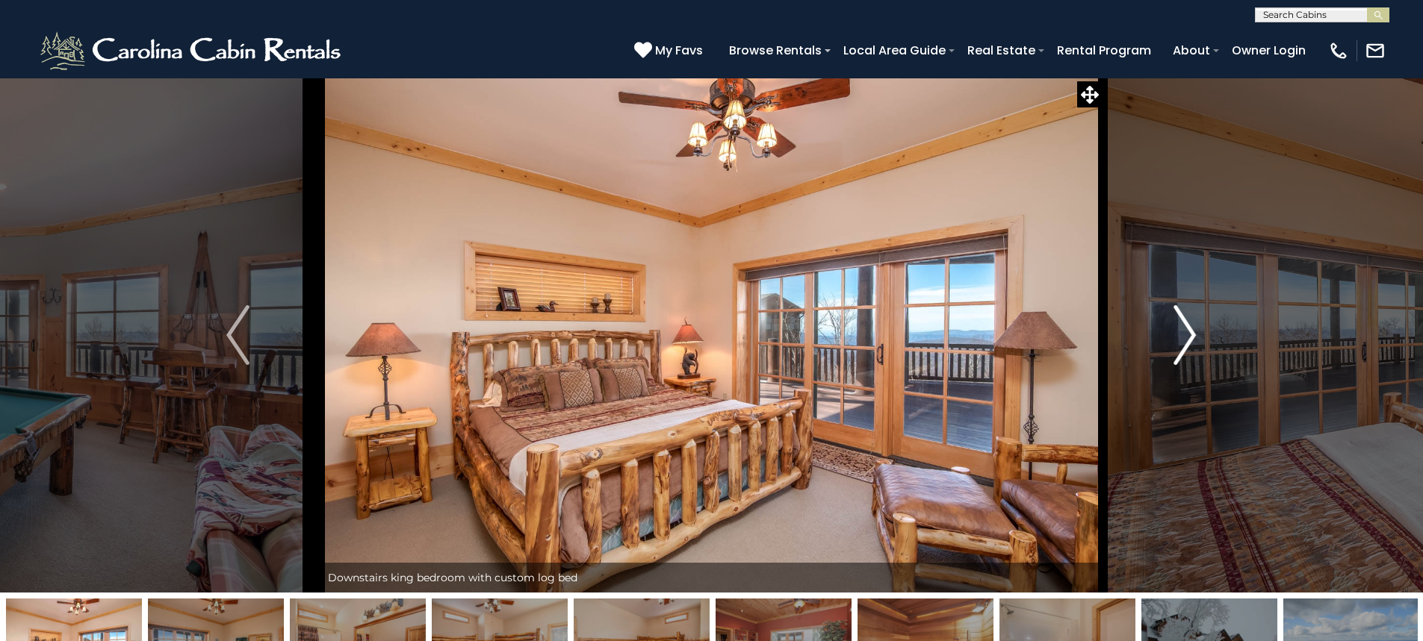
click at [1190, 348] on img "Next" at bounding box center [1184, 335] width 22 height 60
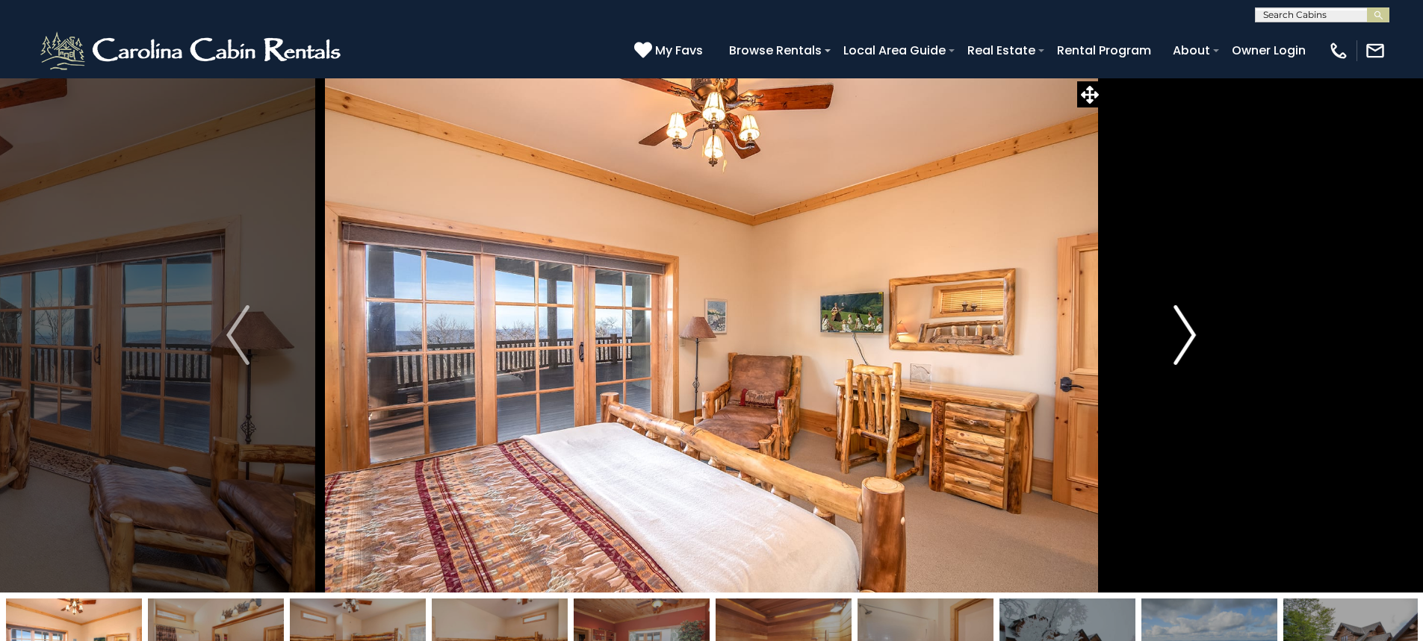
click at [1190, 348] on img "Next" at bounding box center [1184, 335] width 22 height 60
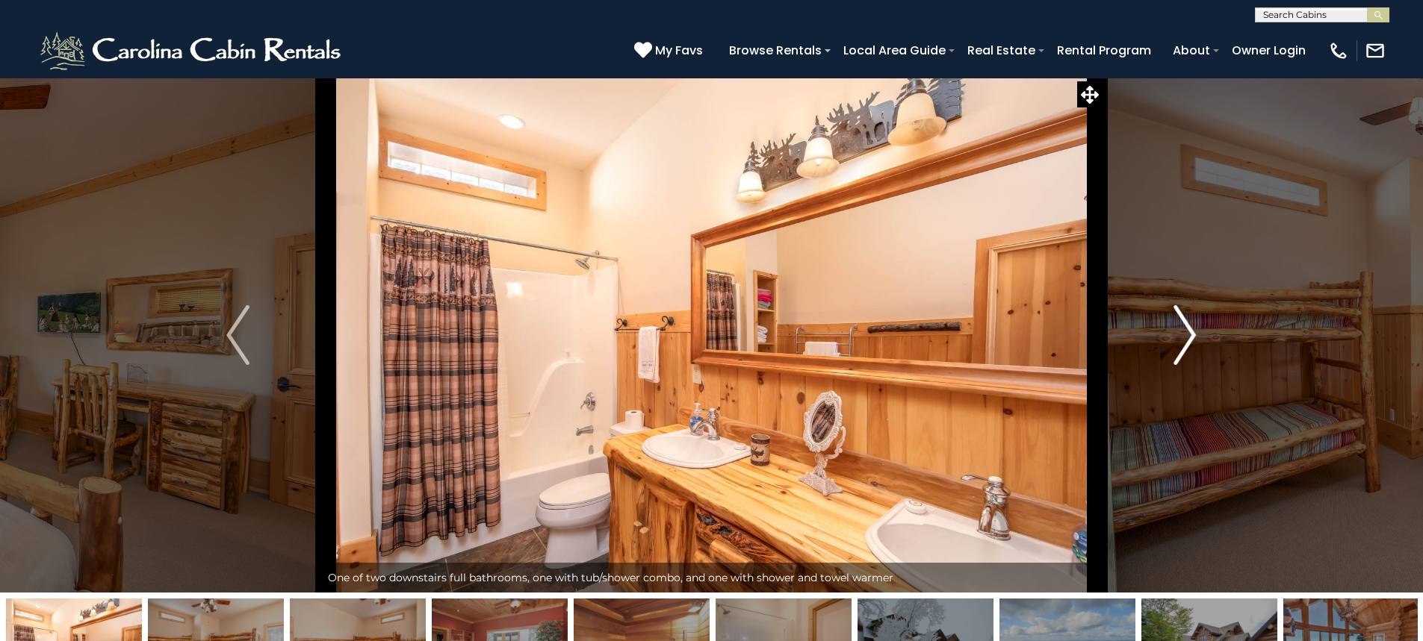
click at [1190, 348] on img "Next" at bounding box center [1184, 335] width 22 height 60
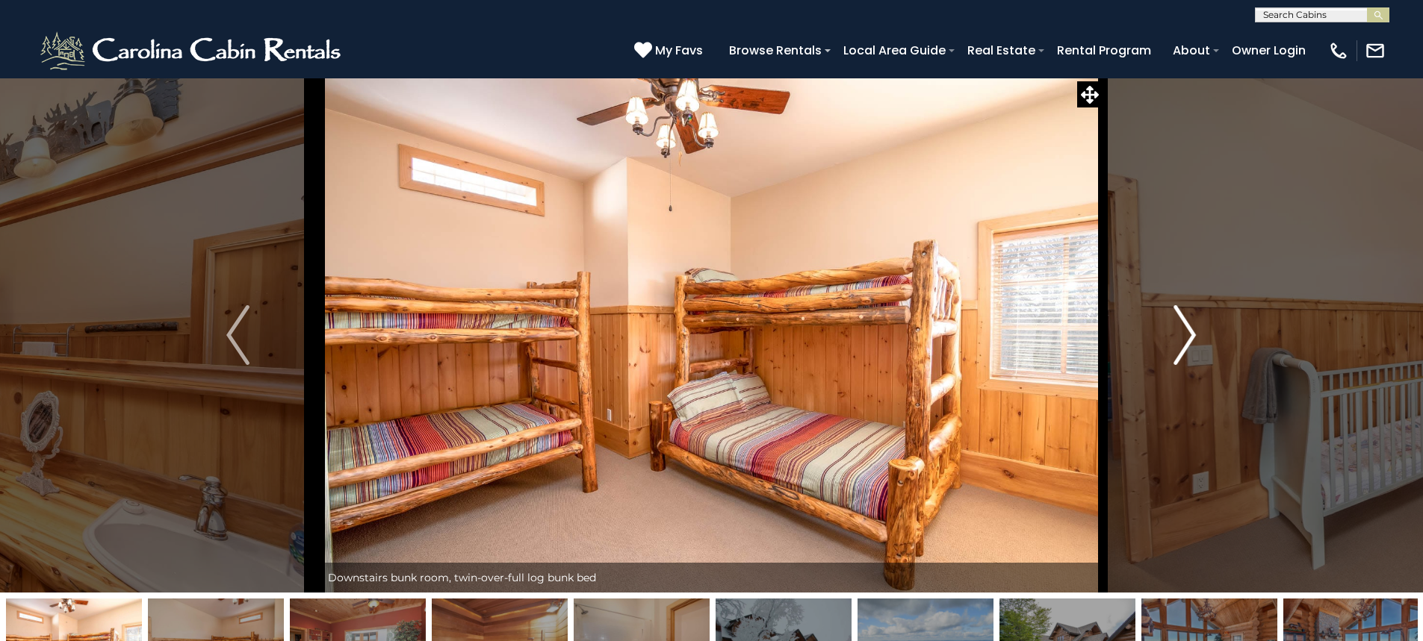
click at [1190, 348] on img "Next" at bounding box center [1184, 335] width 22 height 60
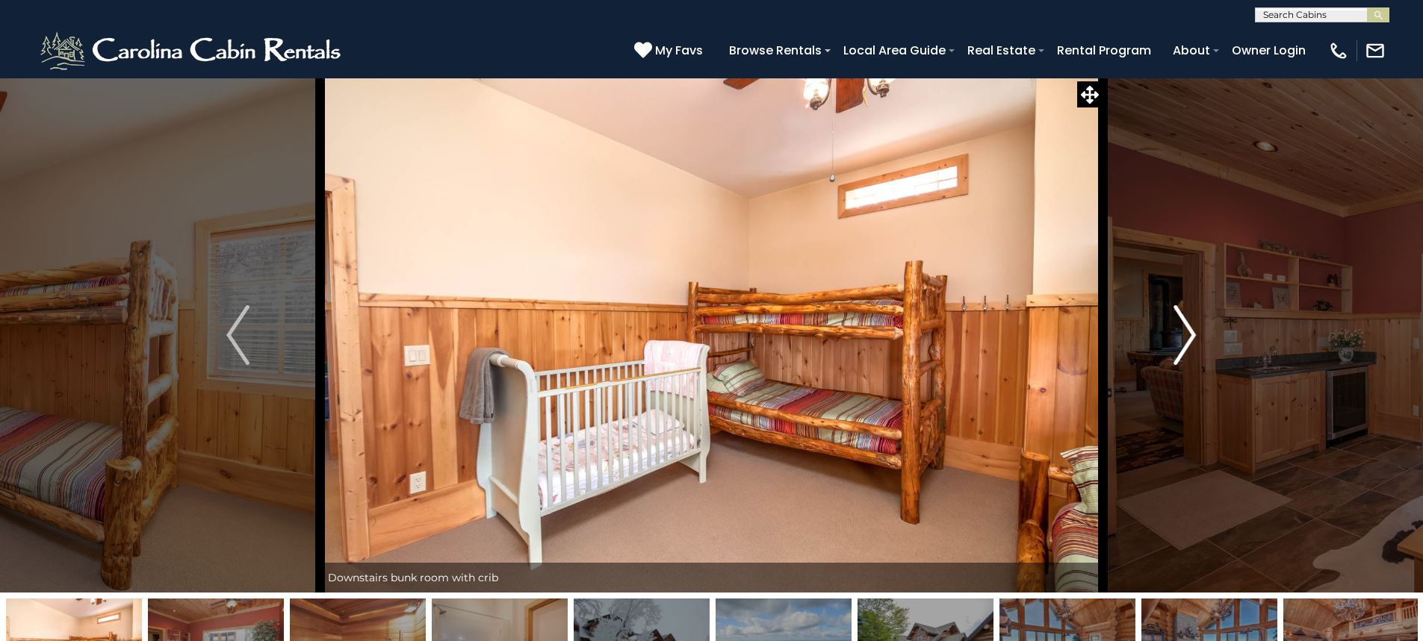
click at [1190, 348] on img "Next" at bounding box center [1184, 335] width 22 height 60
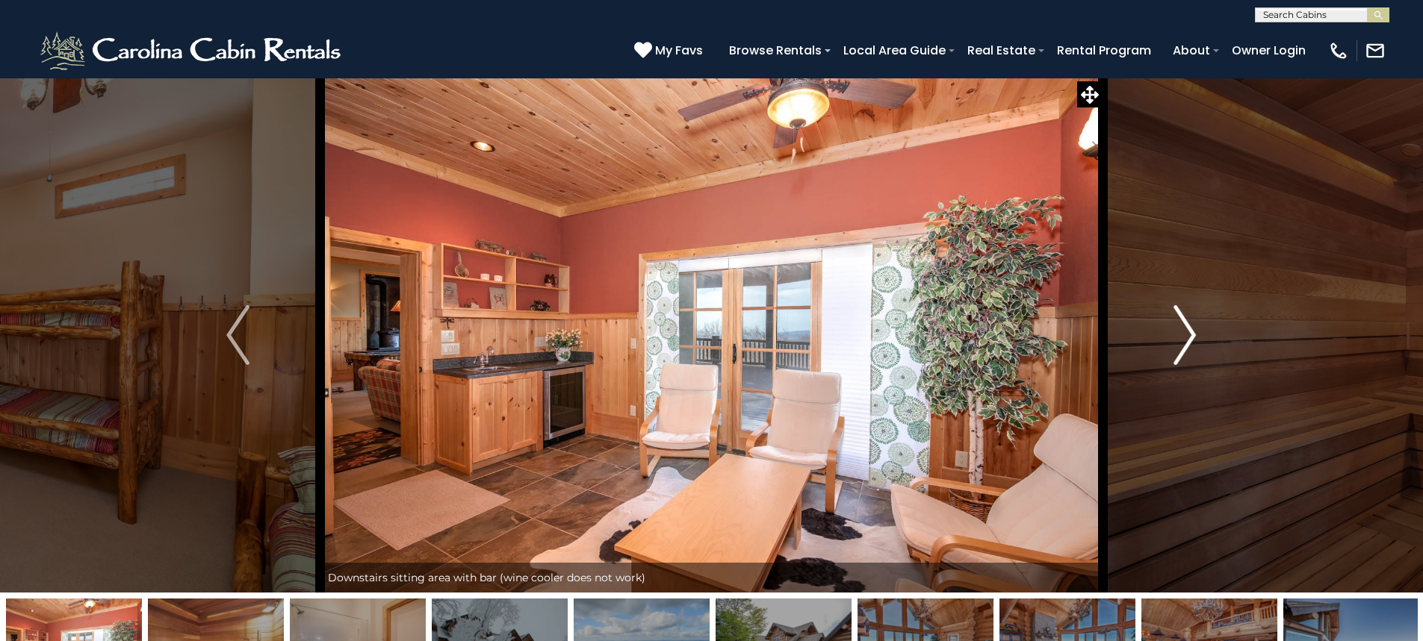
click at [1190, 348] on img "Next" at bounding box center [1184, 335] width 22 height 60
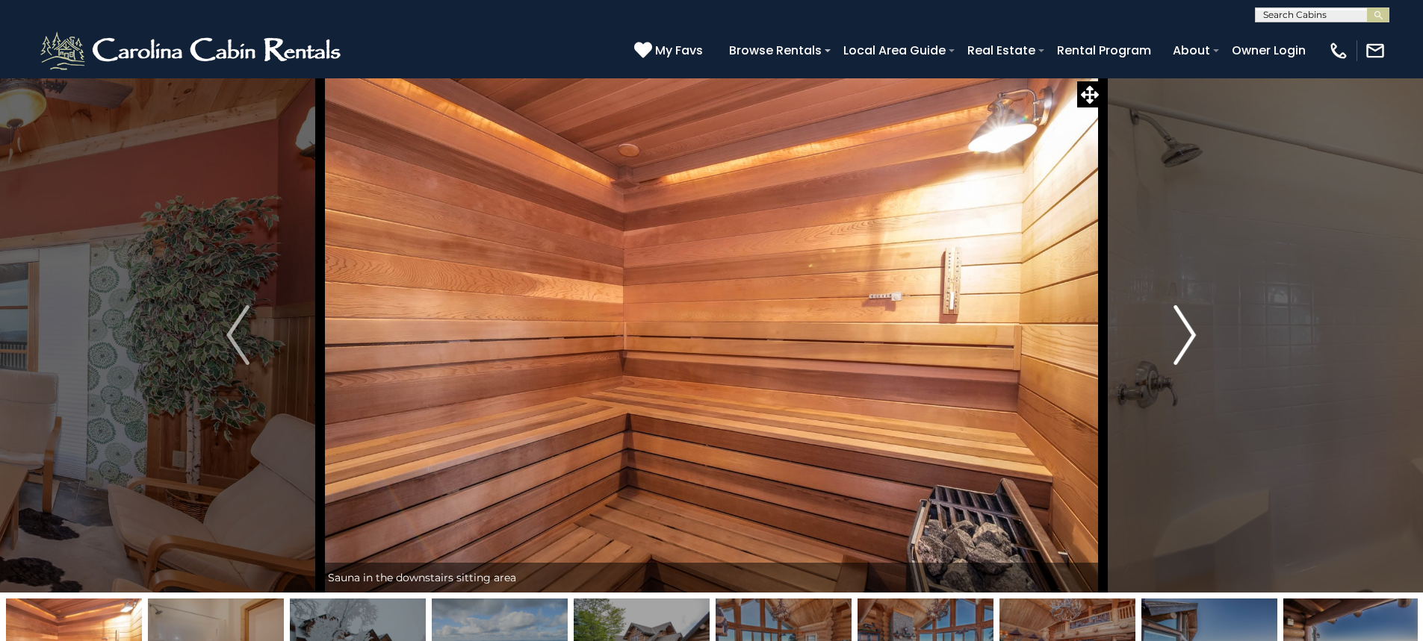
click at [1191, 348] on img "Next" at bounding box center [1184, 335] width 22 height 60
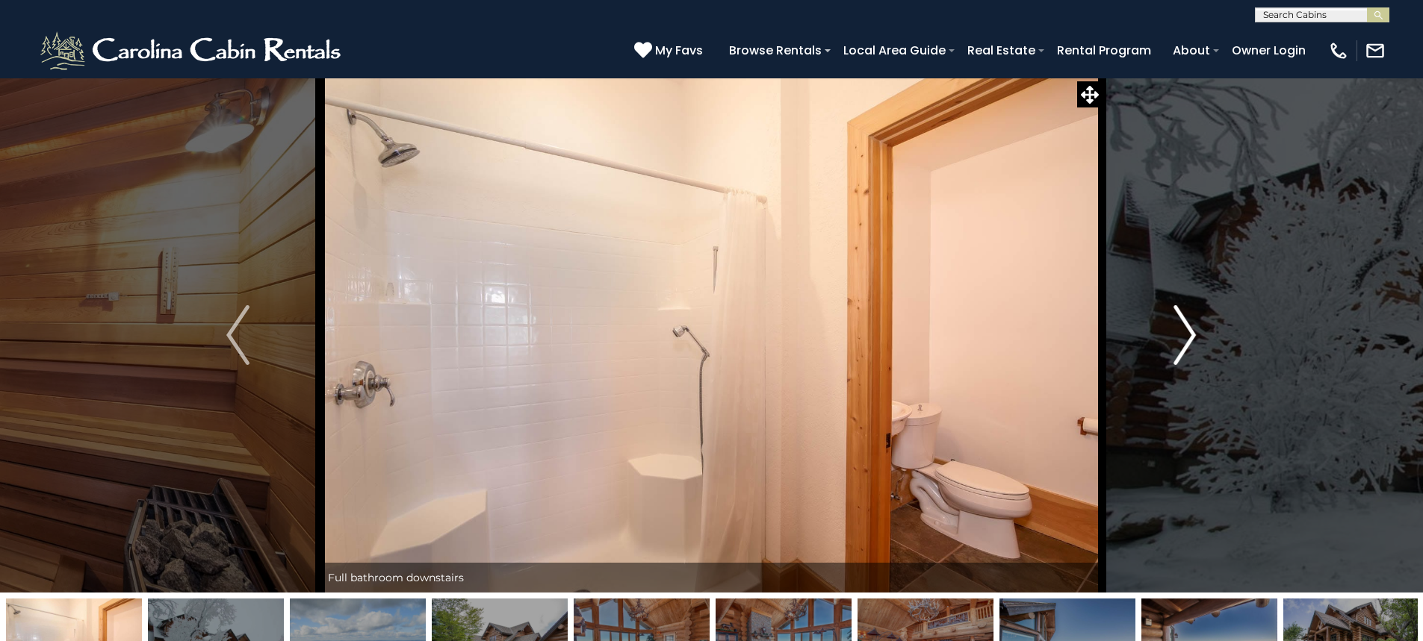
click at [1191, 348] on img "Next" at bounding box center [1184, 335] width 22 height 60
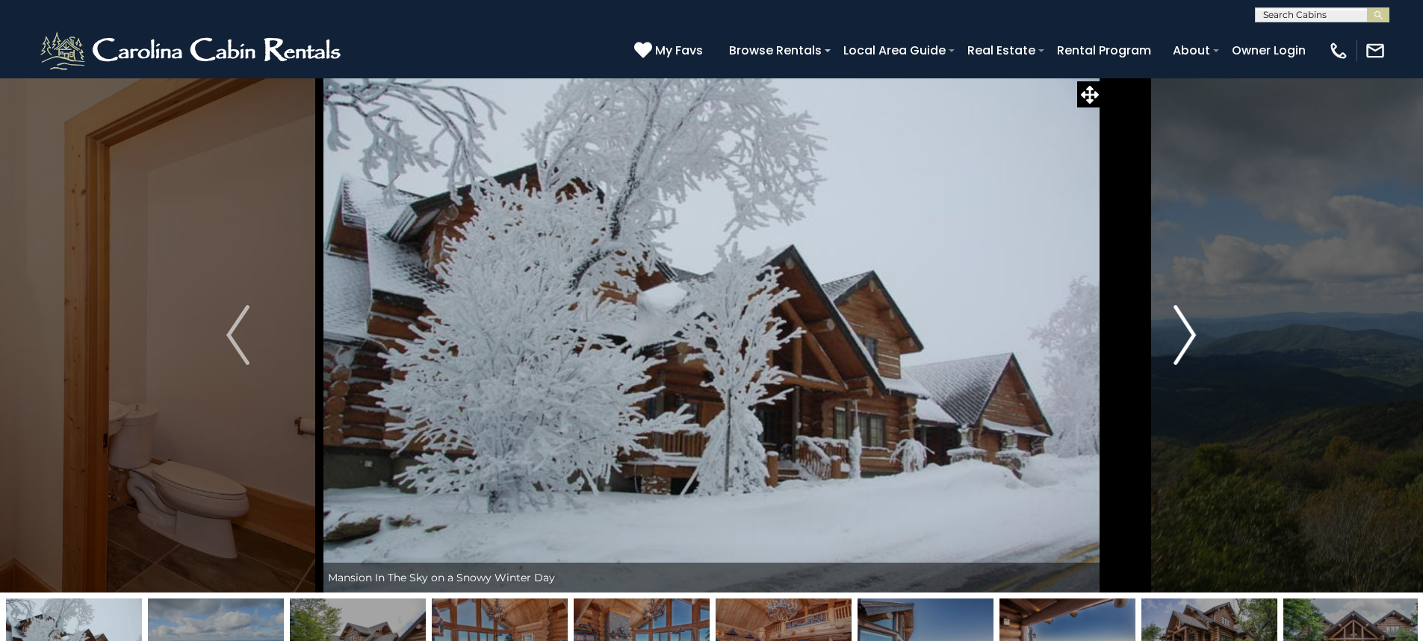
click at [1191, 348] on img "Next" at bounding box center [1184, 335] width 22 height 60
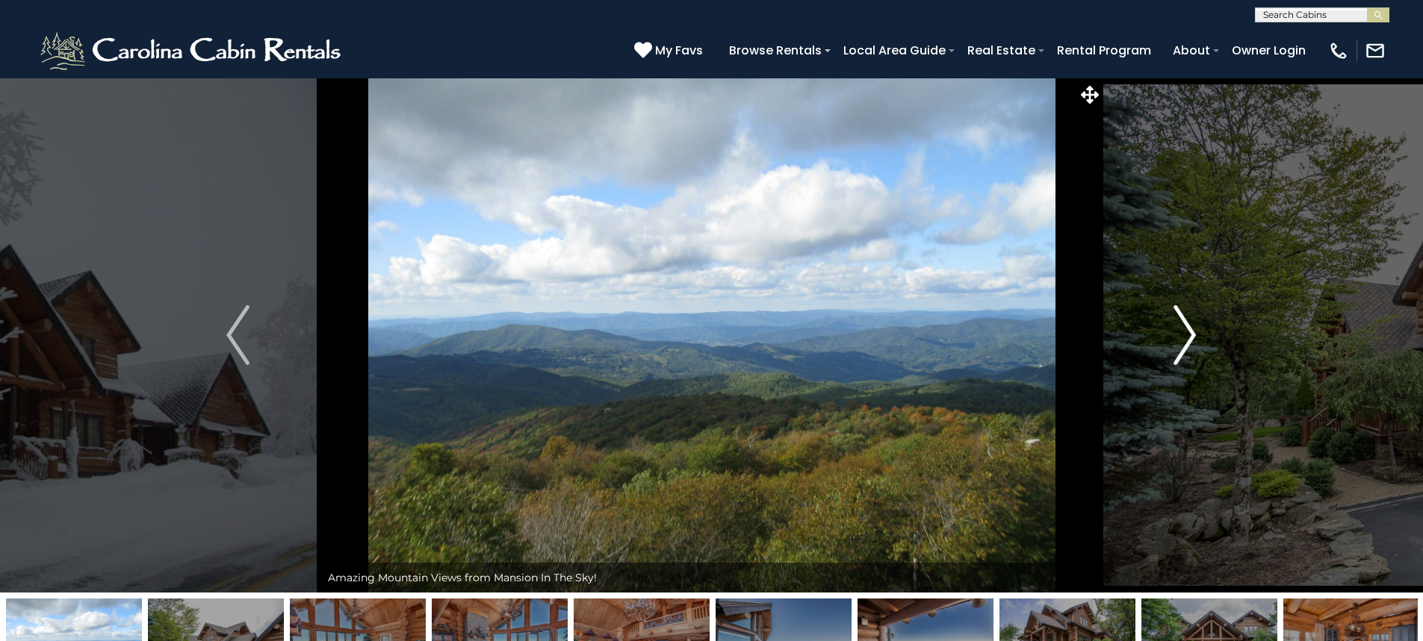
click at [1191, 348] on img "Next" at bounding box center [1184, 335] width 22 height 60
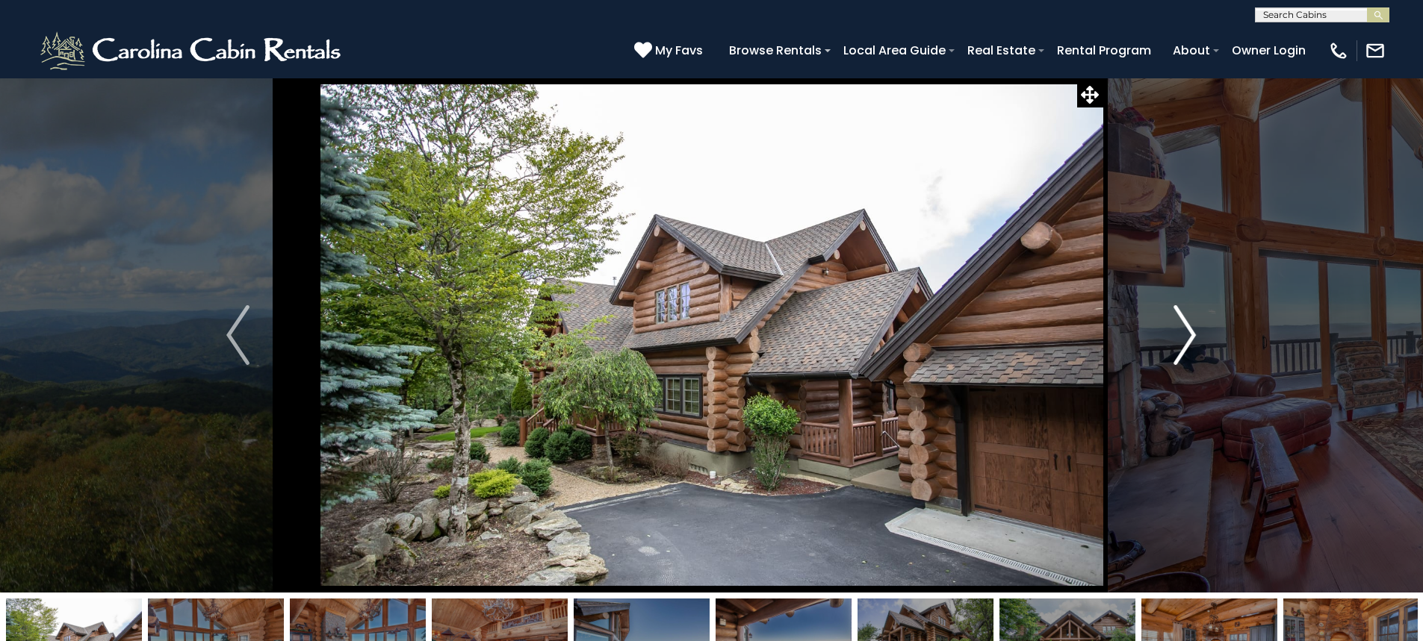
click at [1191, 348] on img "Next" at bounding box center [1184, 335] width 22 height 60
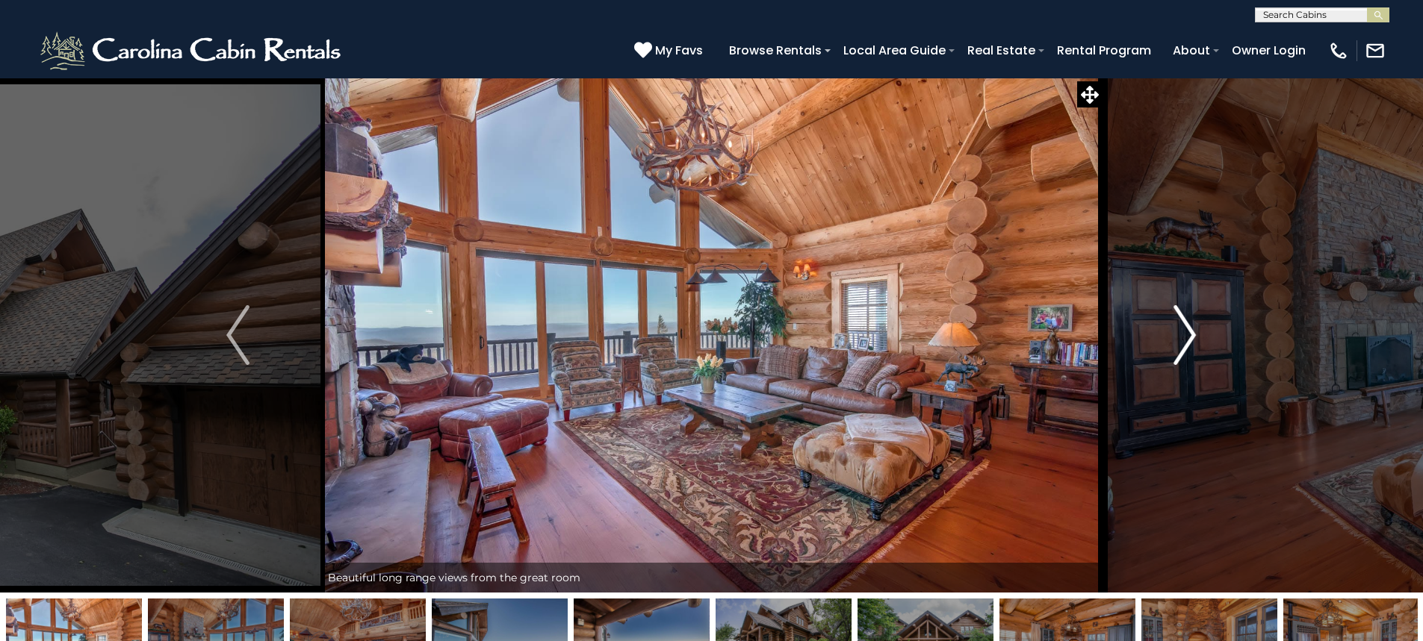
click at [1191, 348] on img "Next" at bounding box center [1184, 335] width 22 height 60
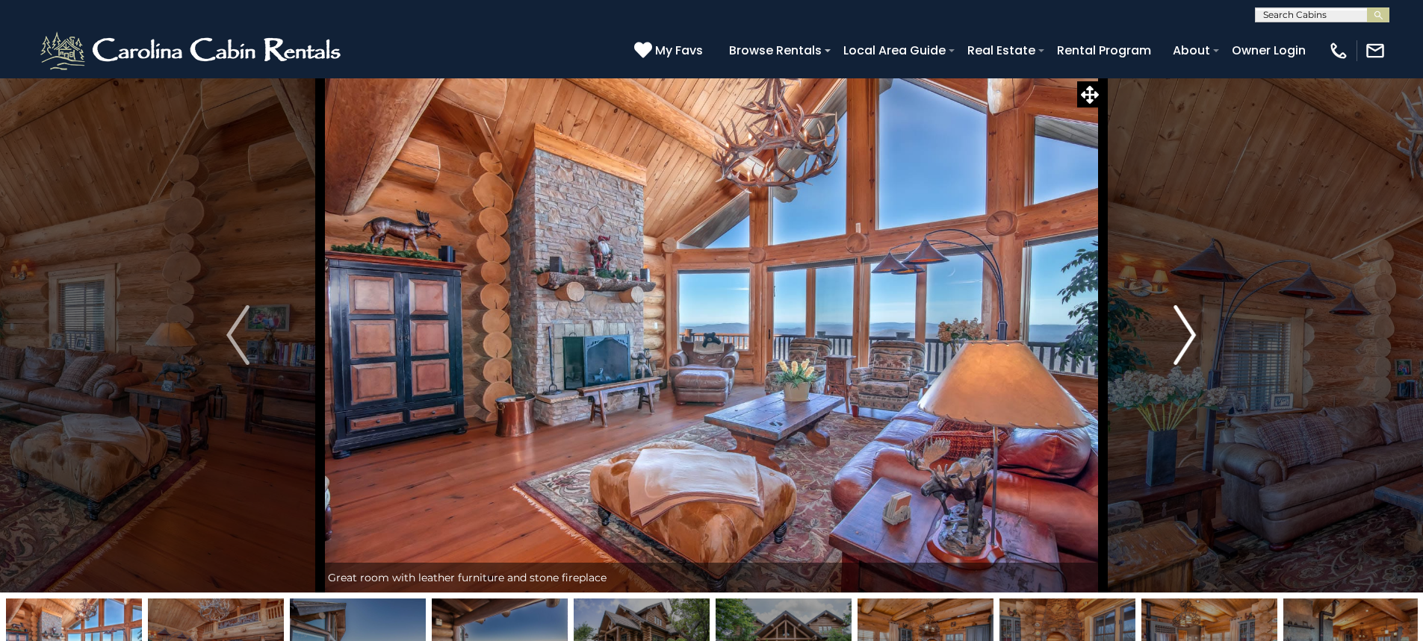
click at [1191, 348] on img "Next" at bounding box center [1184, 335] width 22 height 60
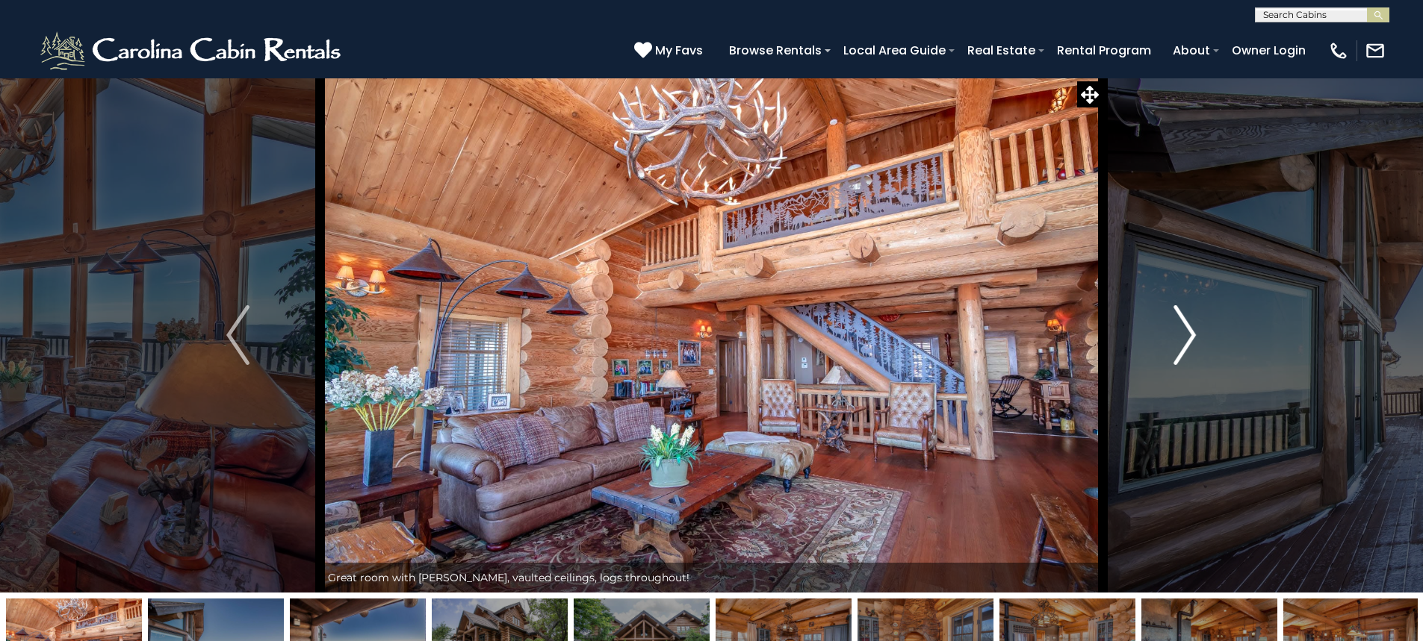
click at [1191, 348] on img "Next" at bounding box center [1184, 335] width 22 height 60
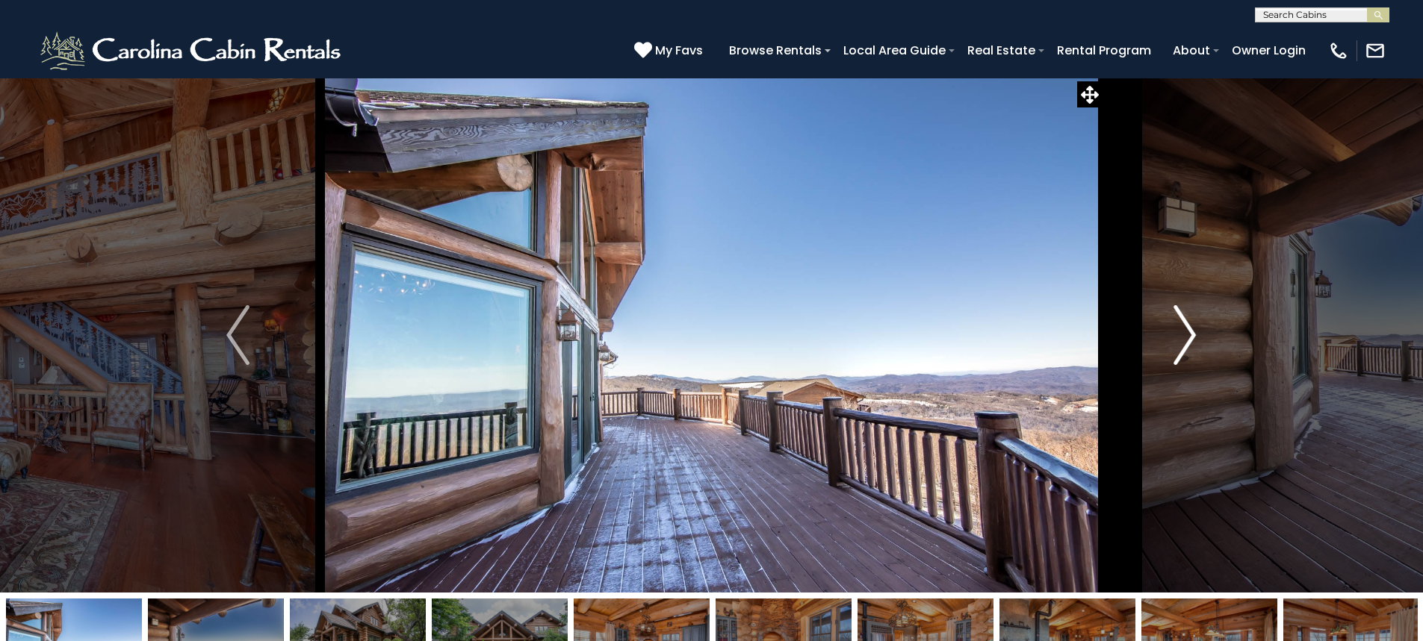
click at [1191, 348] on img "Next" at bounding box center [1184, 335] width 22 height 60
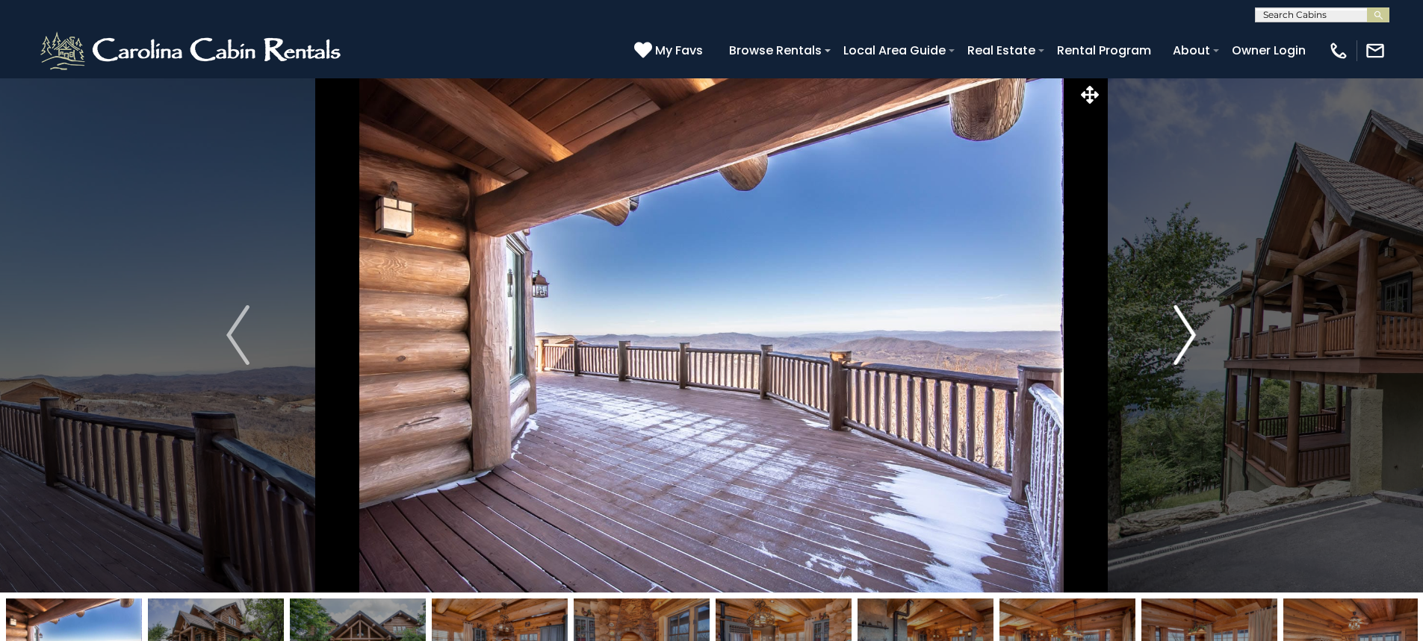
click at [1191, 348] on img "Next" at bounding box center [1184, 335] width 22 height 60
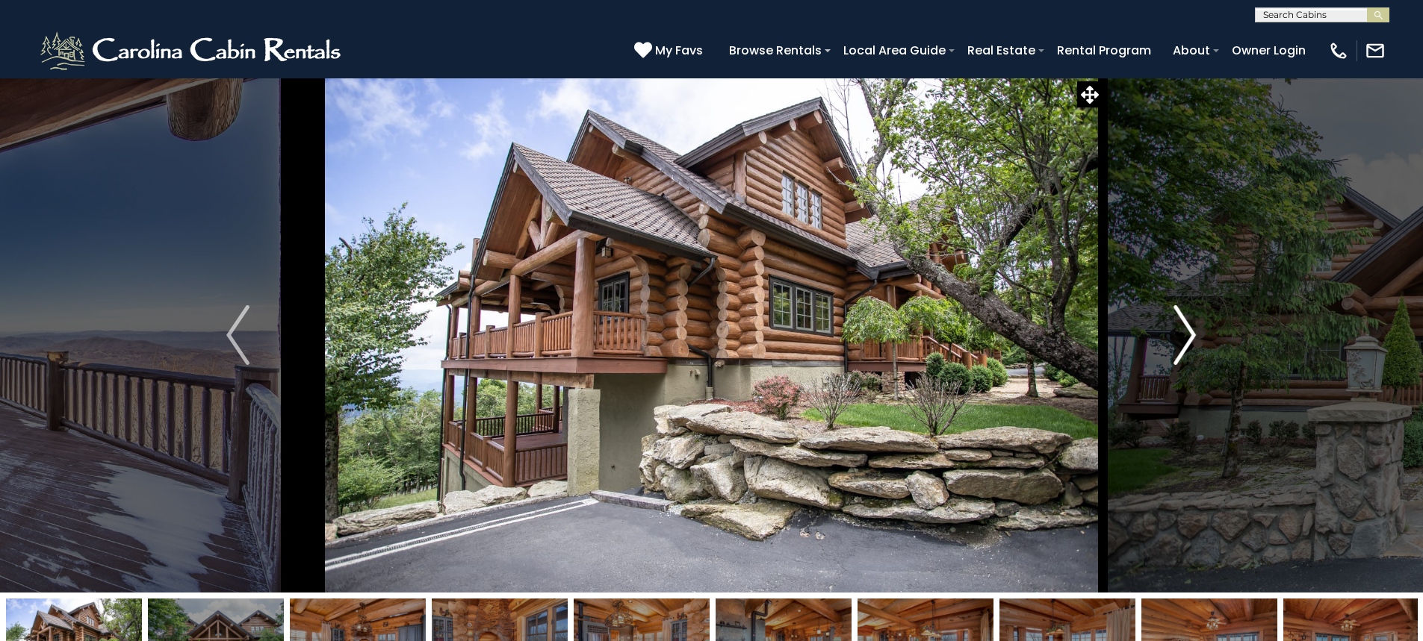
click at [1191, 348] on img "Next" at bounding box center [1184, 335] width 22 height 60
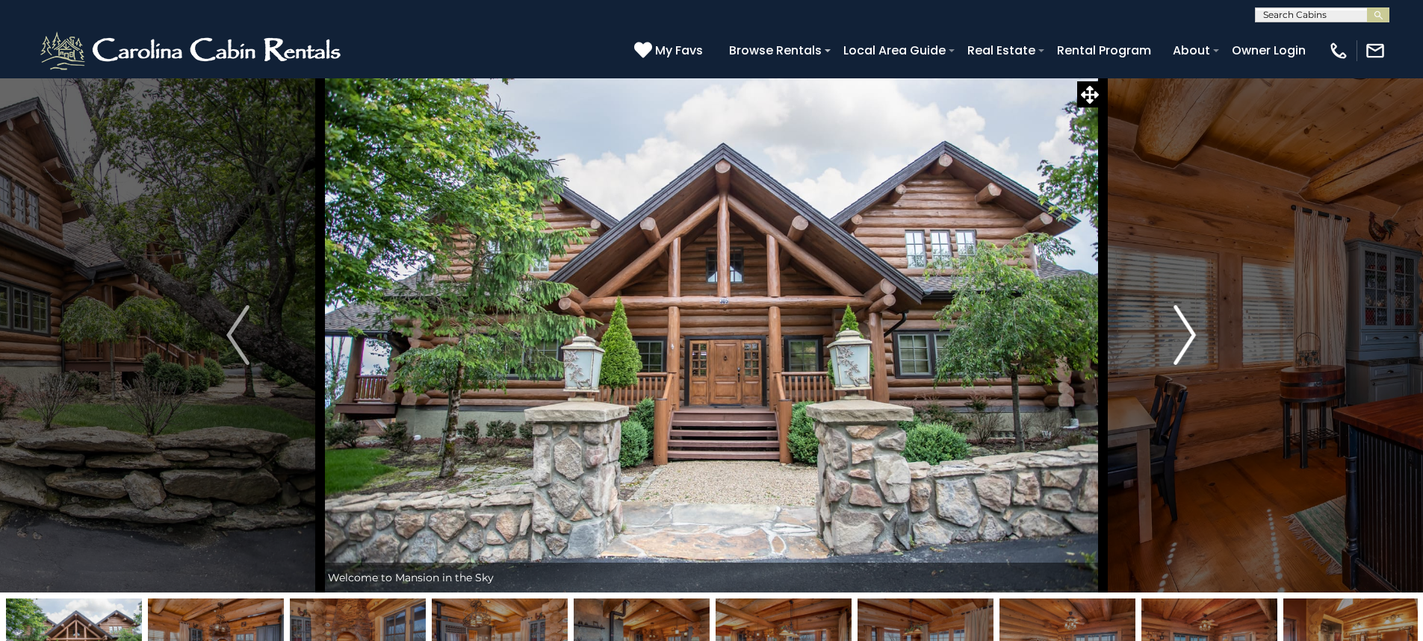
click at [1191, 348] on img "Next" at bounding box center [1184, 335] width 22 height 60
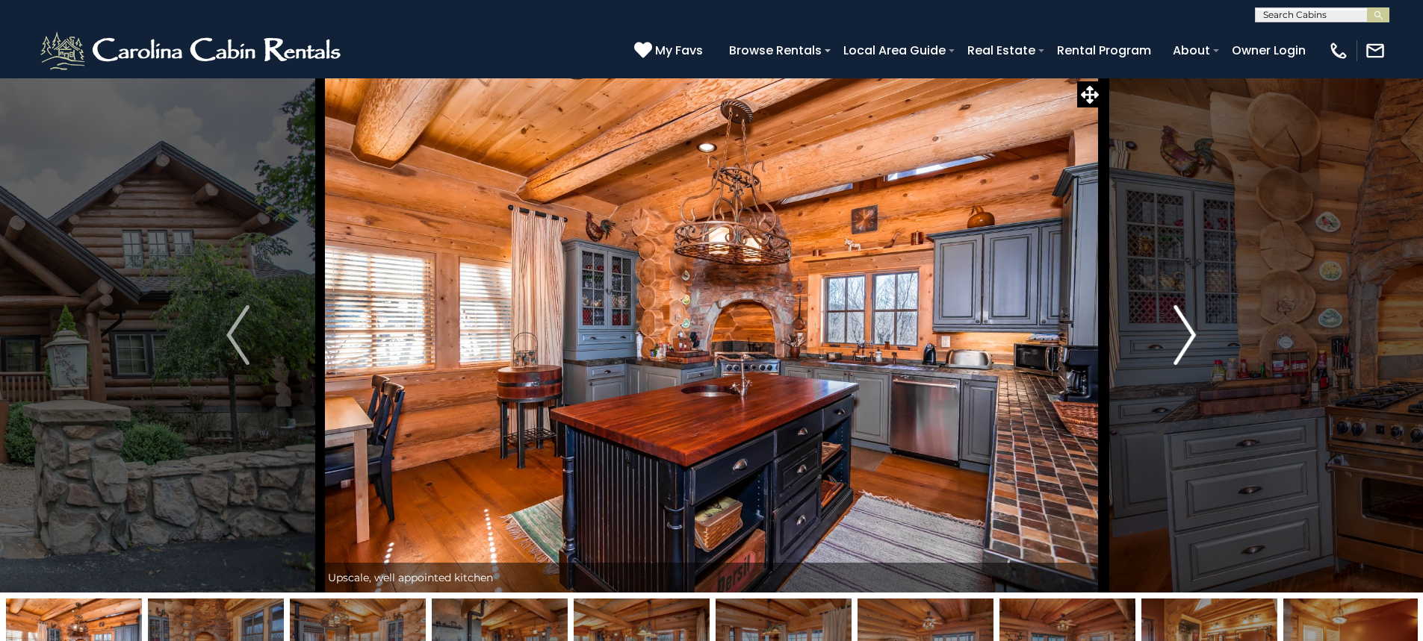
click at [1191, 348] on img "Next" at bounding box center [1184, 335] width 22 height 60
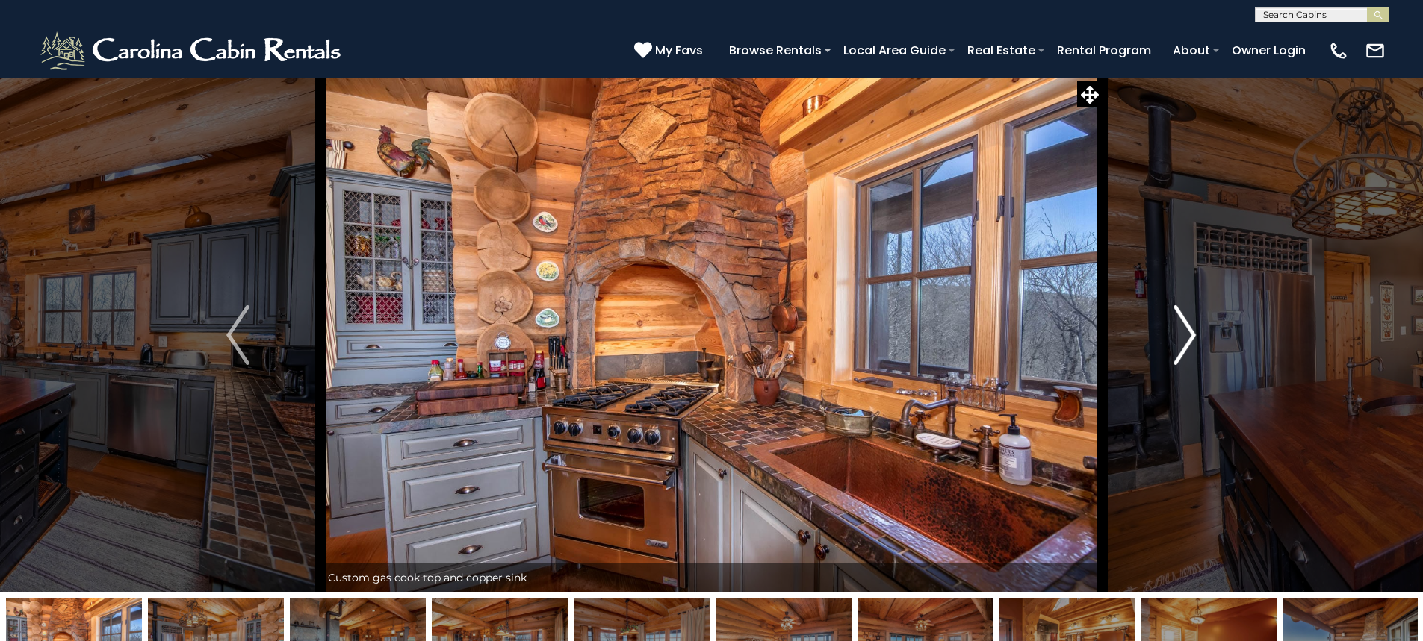
click at [1191, 348] on img "Next" at bounding box center [1184, 335] width 22 height 60
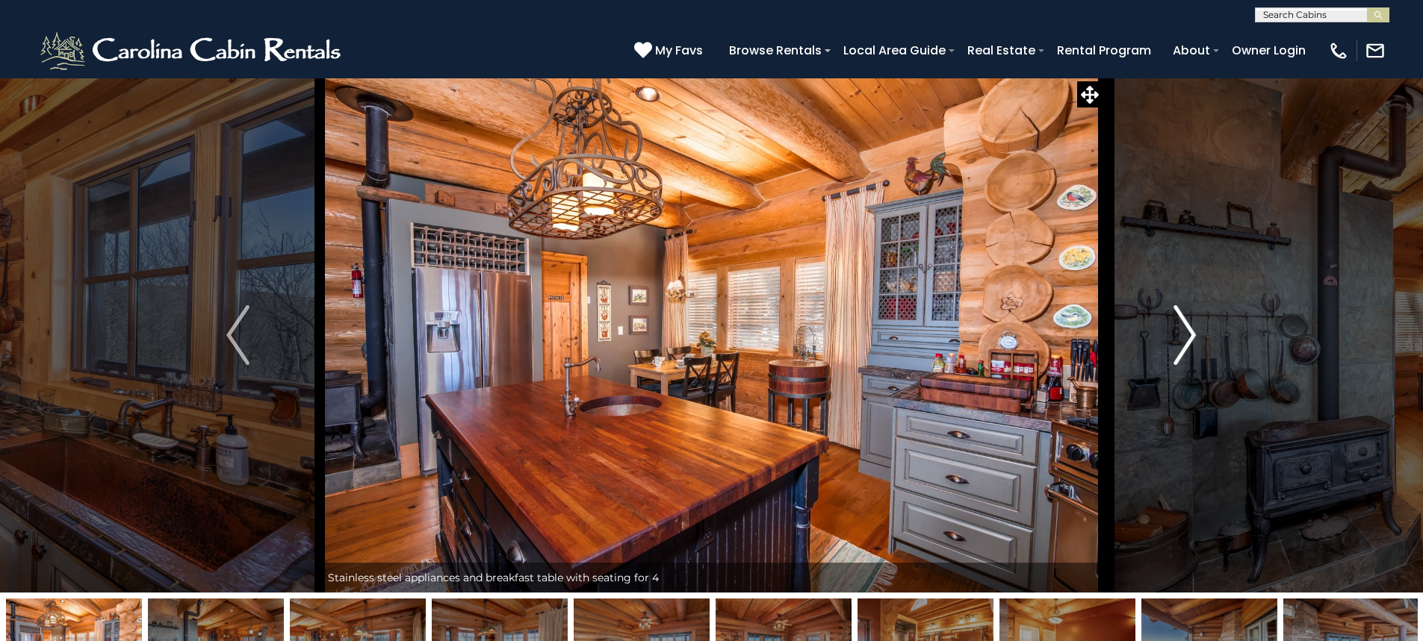
click at [1191, 348] on img "Next" at bounding box center [1184, 335] width 22 height 60
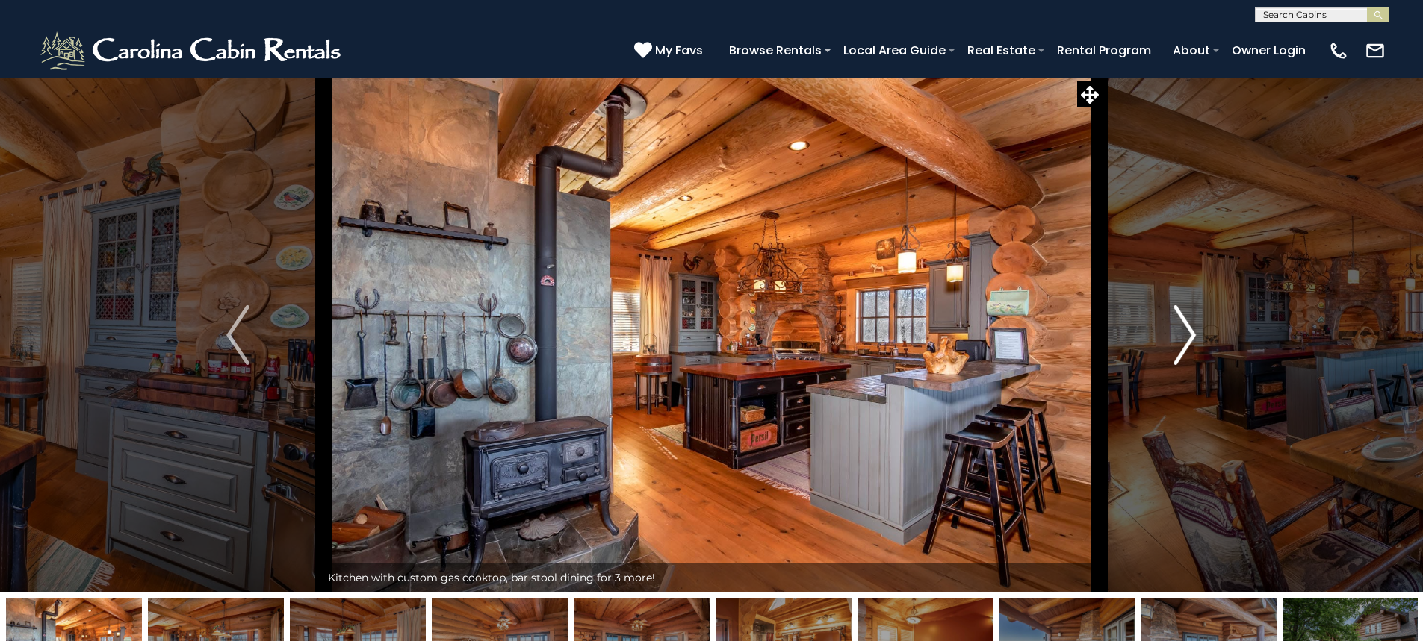
click at [1191, 348] on img "Next" at bounding box center [1184, 335] width 22 height 60
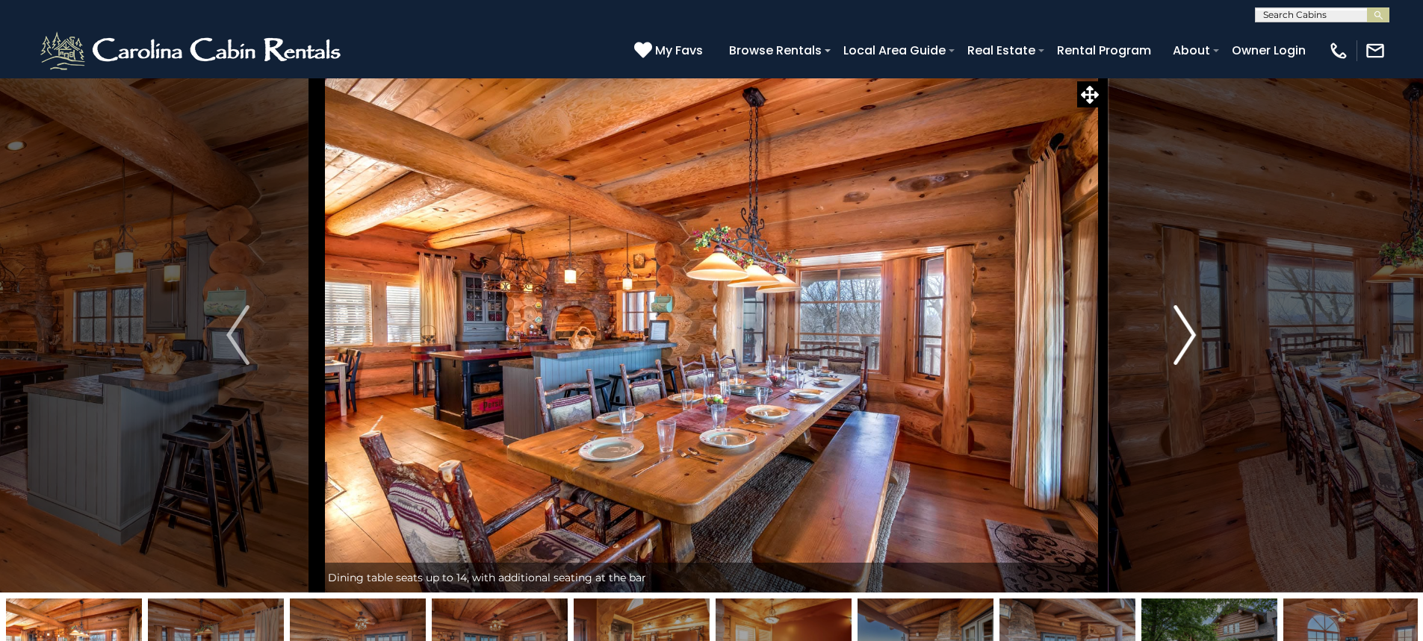
click at [1191, 348] on img "Next" at bounding box center [1184, 335] width 22 height 60
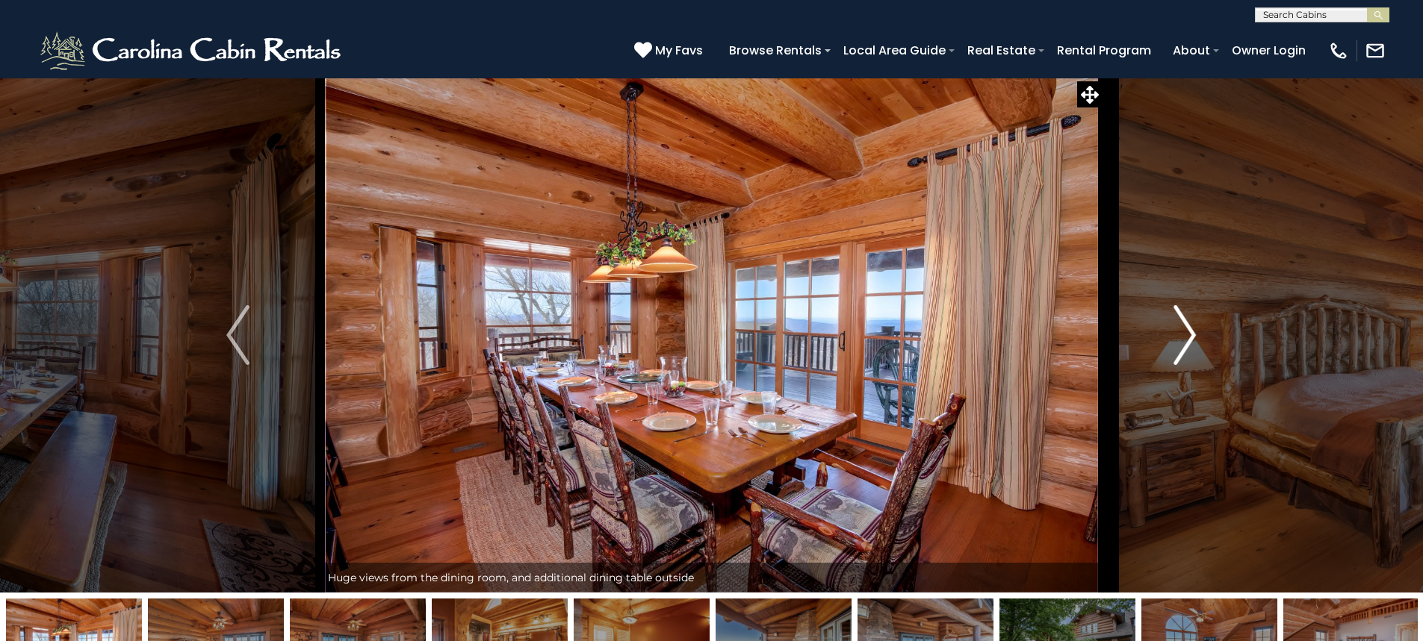
click at [1192, 349] on img "Next" at bounding box center [1184, 335] width 22 height 60
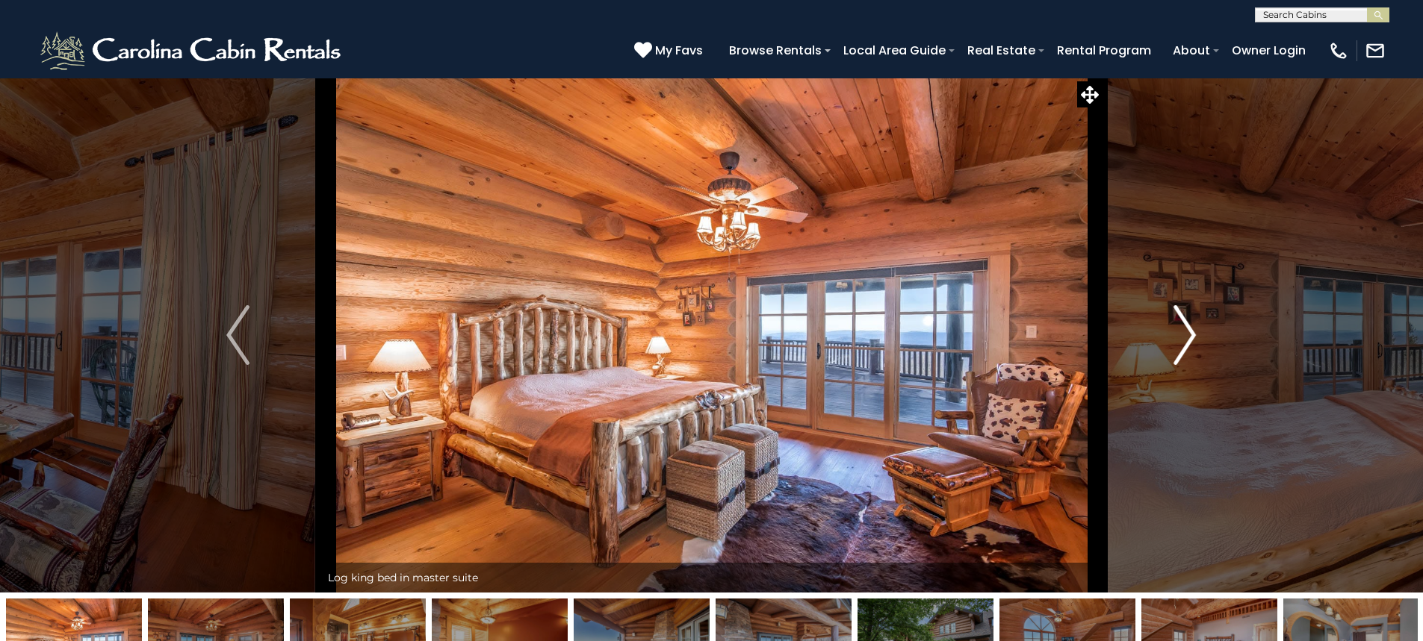
click at [1192, 349] on img "Next" at bounding box center [1184, 335] width 22 height 60
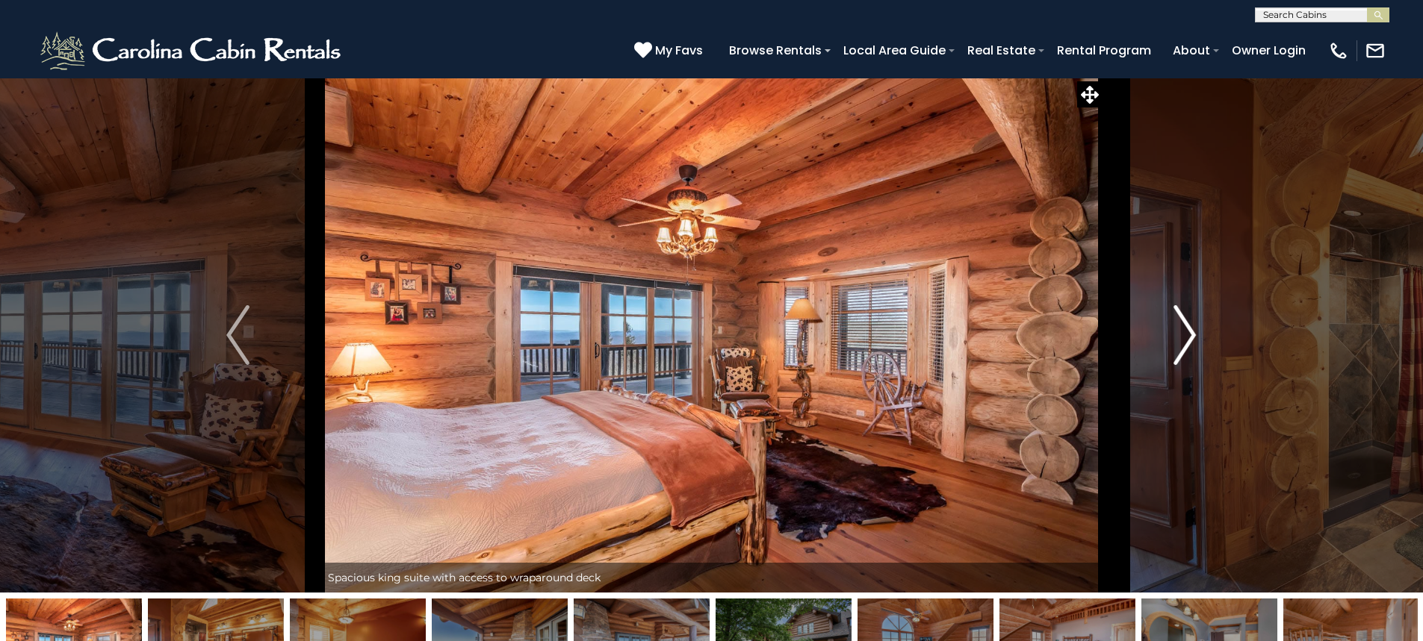
click at [1192, 349] on img "Next" at bounding box center [1184, 335] width 22 height 60
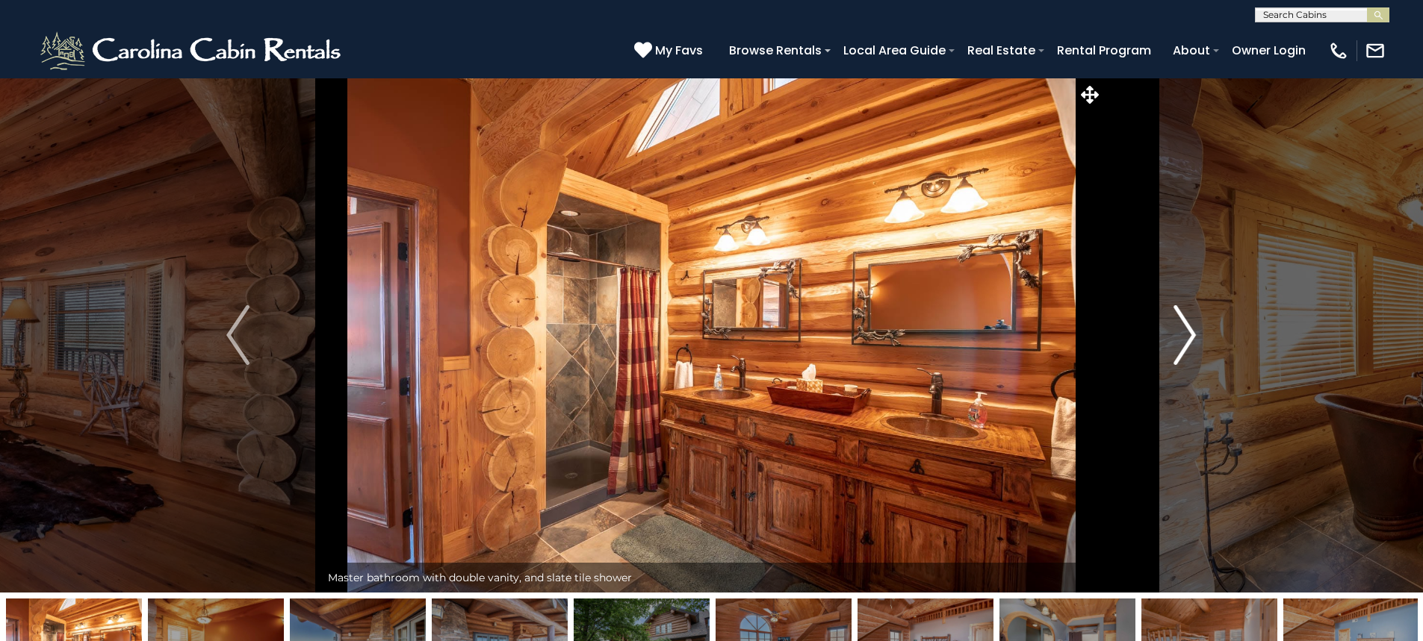
click at [1192, 349] on img "Next" at bounding box center [1184, 335] width 22 height 60
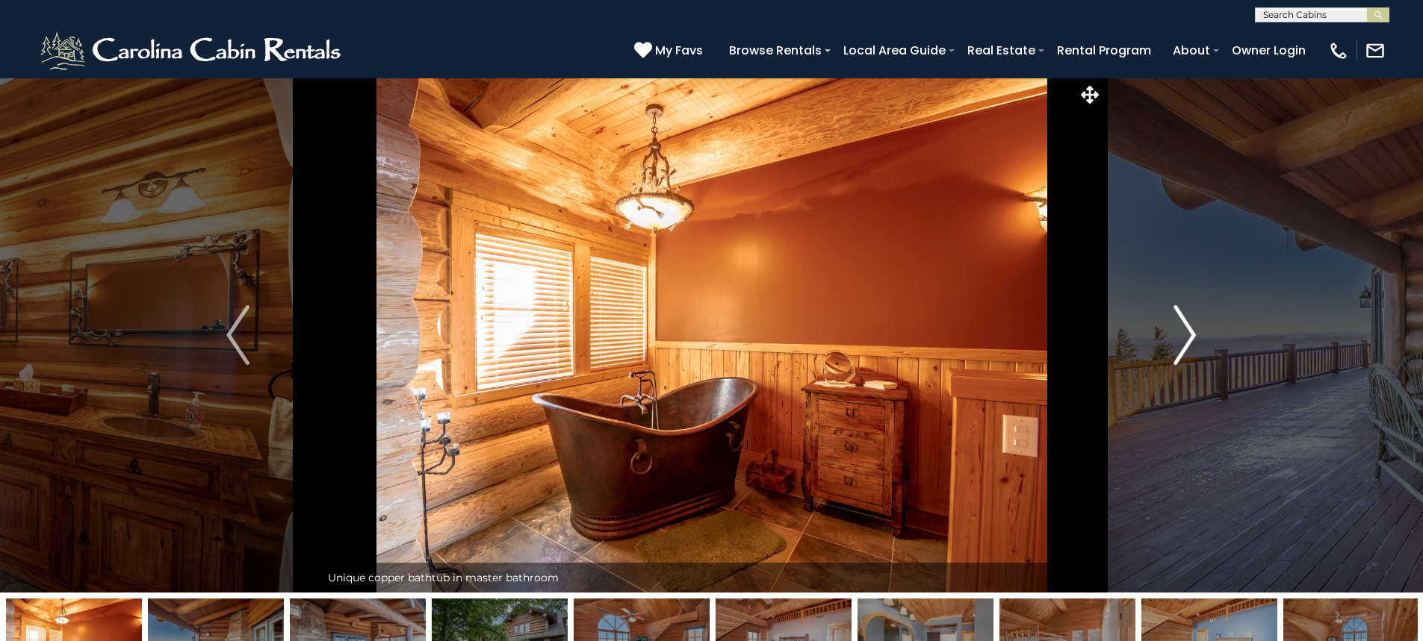
click at [1192, 349] on img "Next" at bounding box center [1184, 335] width 22 height 60
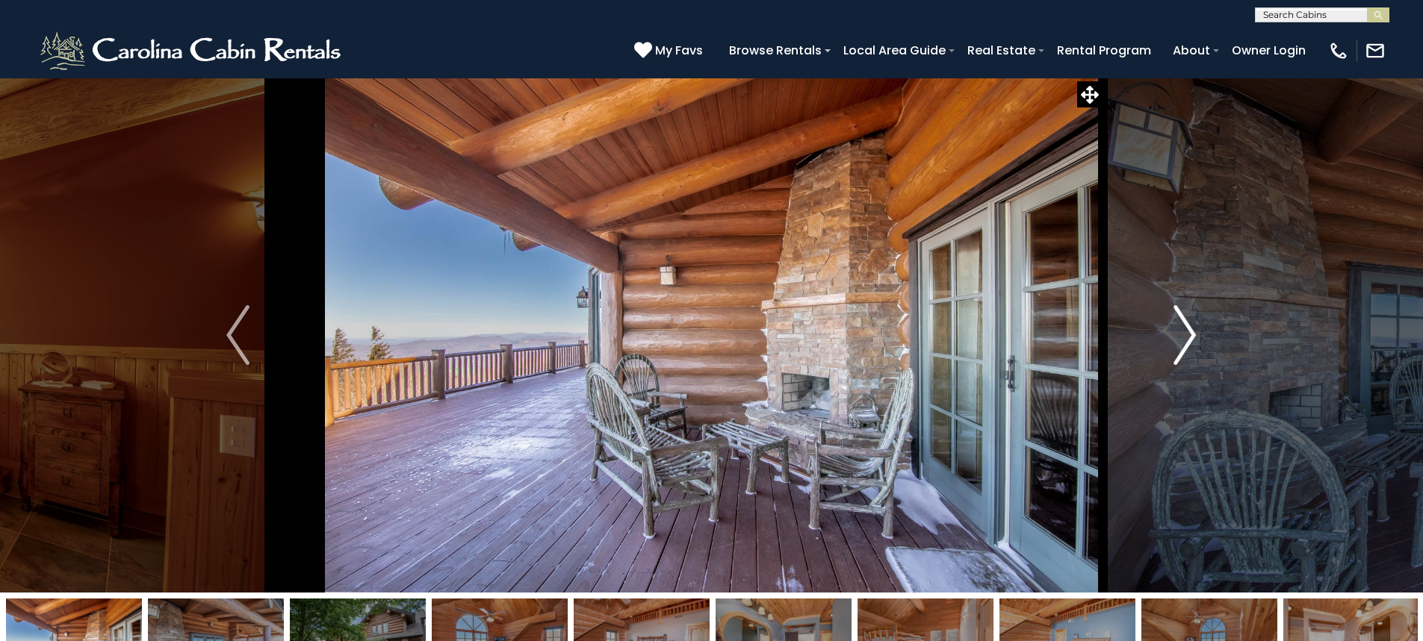
click at [1192, 349] on img "Next" at bounding box center [1184, 335] width 22 height 60
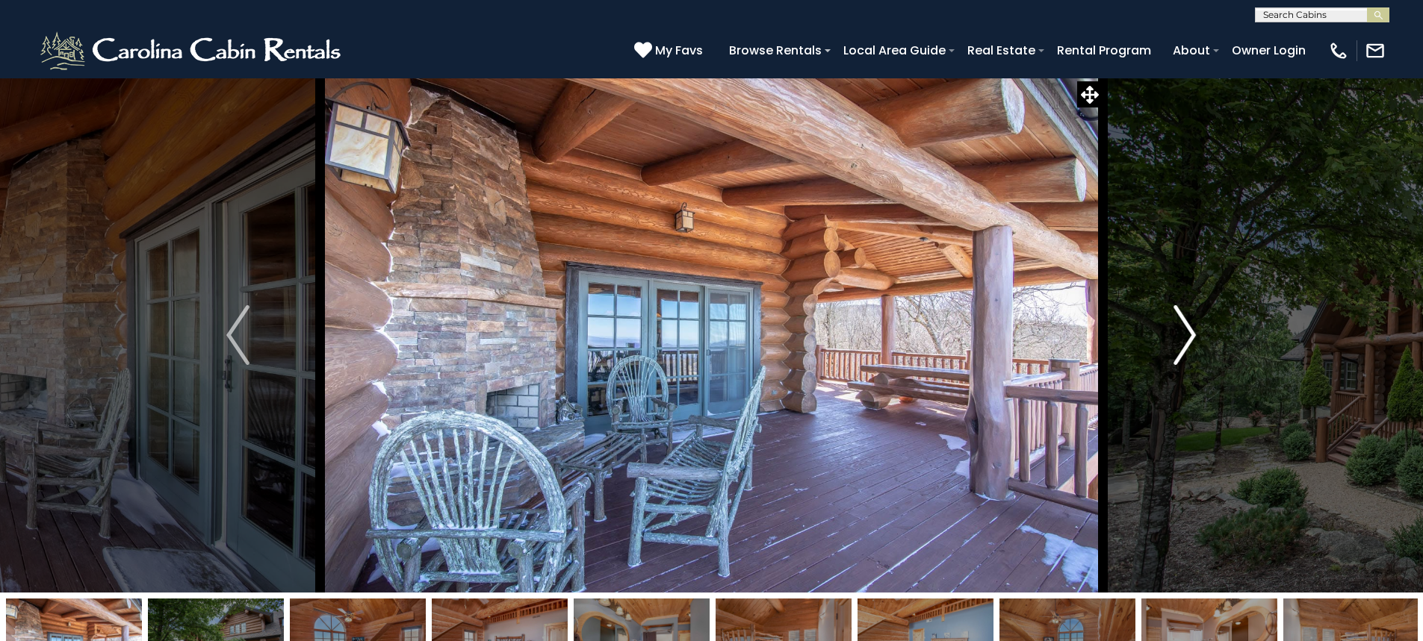
click at [1192, 349] on img "Next" at bounding box center [1184, 335] width 22 height 60
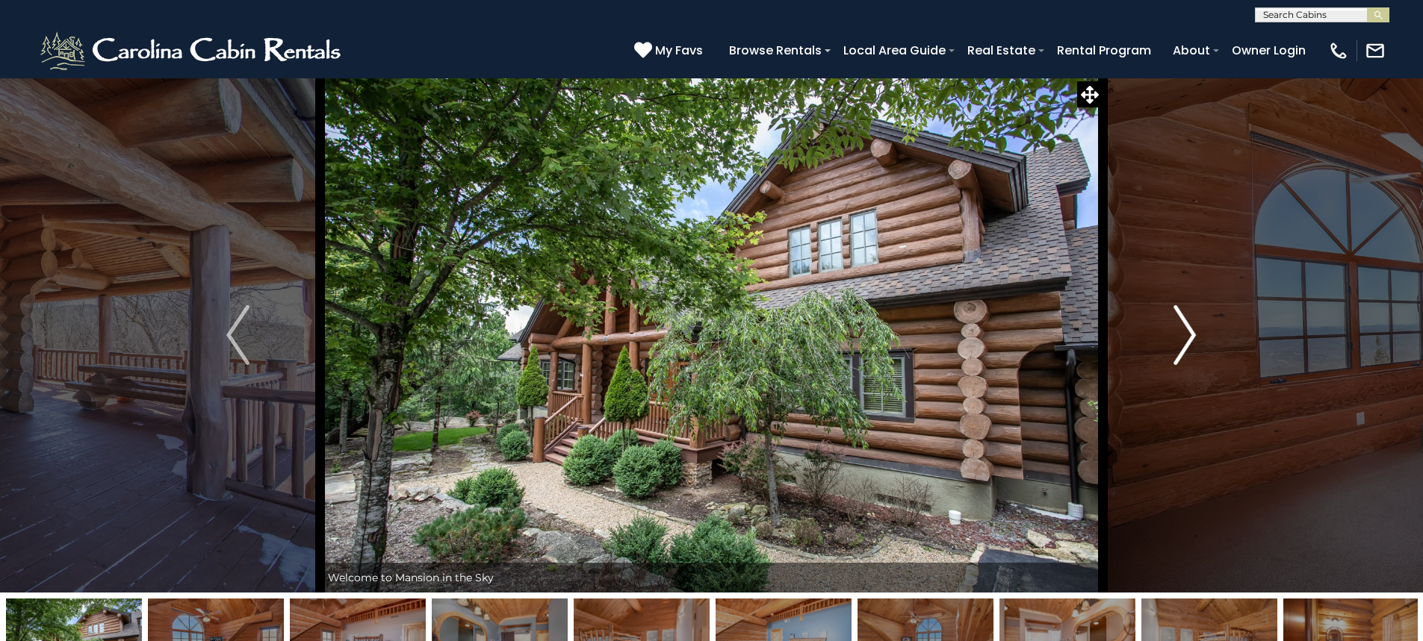
click at [1192, 349] on img "Next" at bounding box center [1184, 335] width 22 height 60
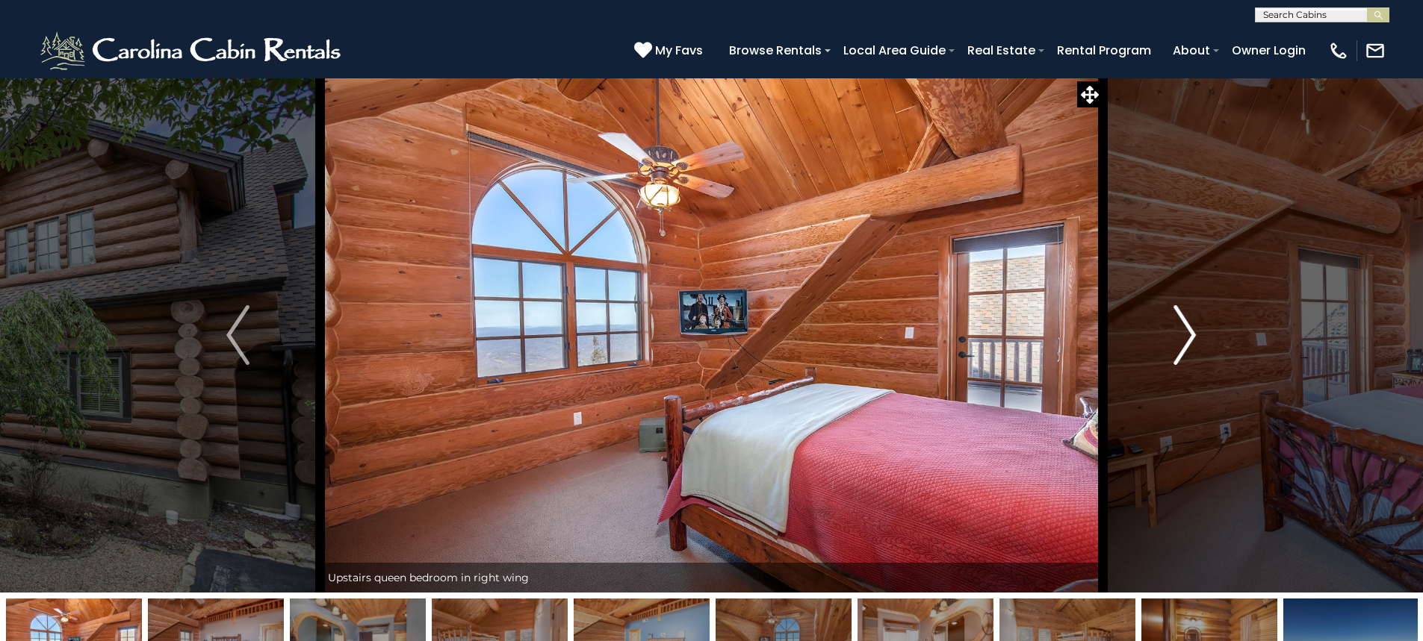
click at [1192, 349] on img "Next" at bounding box center [1184, 335] width 22 height 60
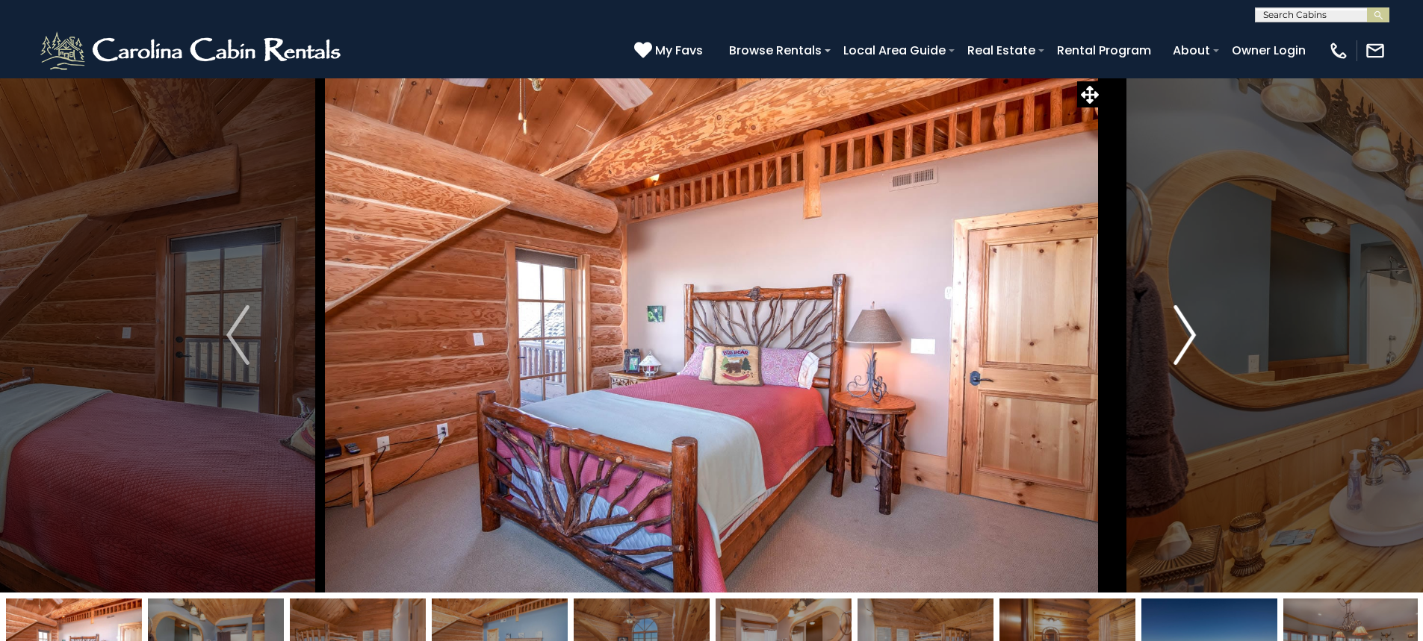
click at [1192, 349] on img "Next" at bounding box center [1184, 335] width 22 height 60
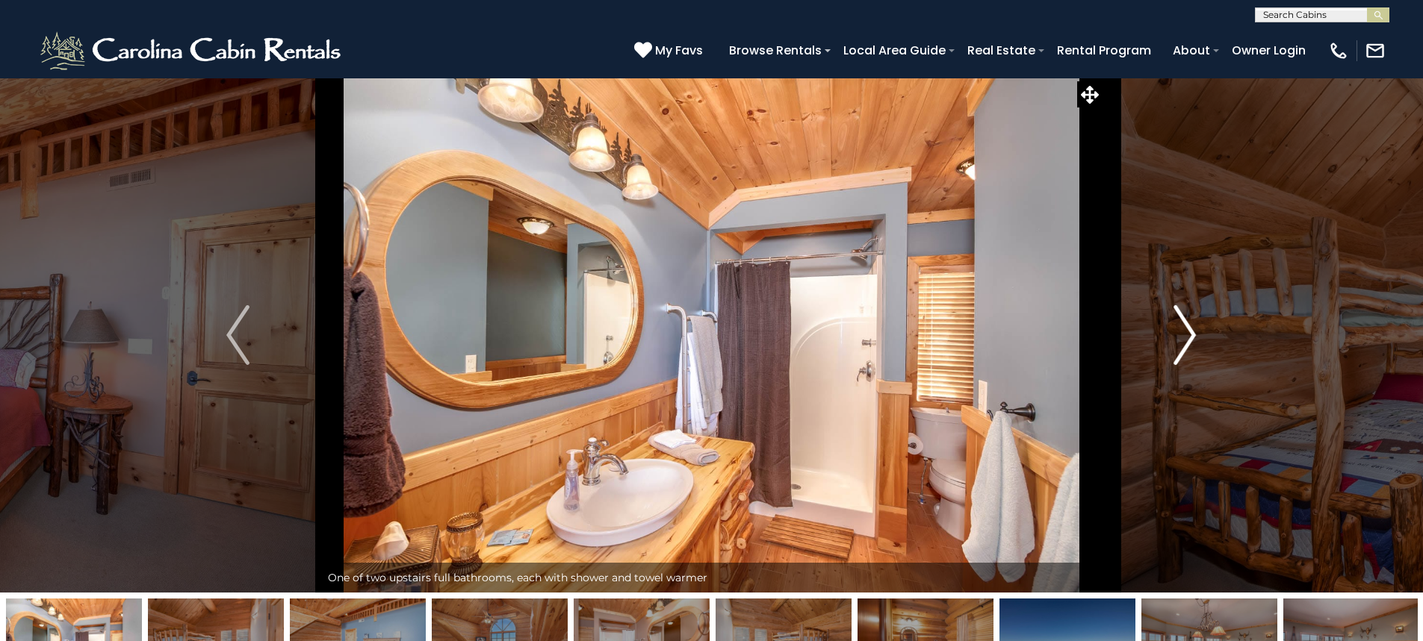
click at [1192, 349] on img "Next" at bounding box center [1184, 335] width 22 height 60
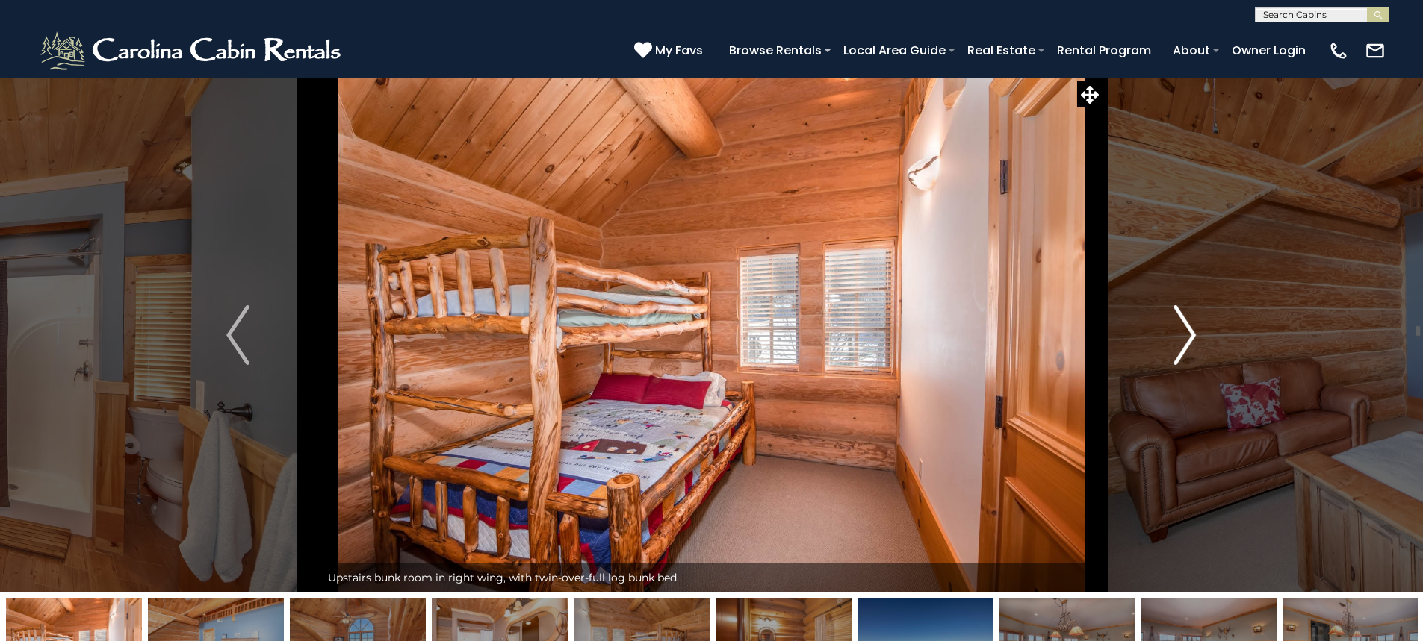
click at [1192, 349] on img "Next" at bounding box center [1184, 335] width 22 height 60
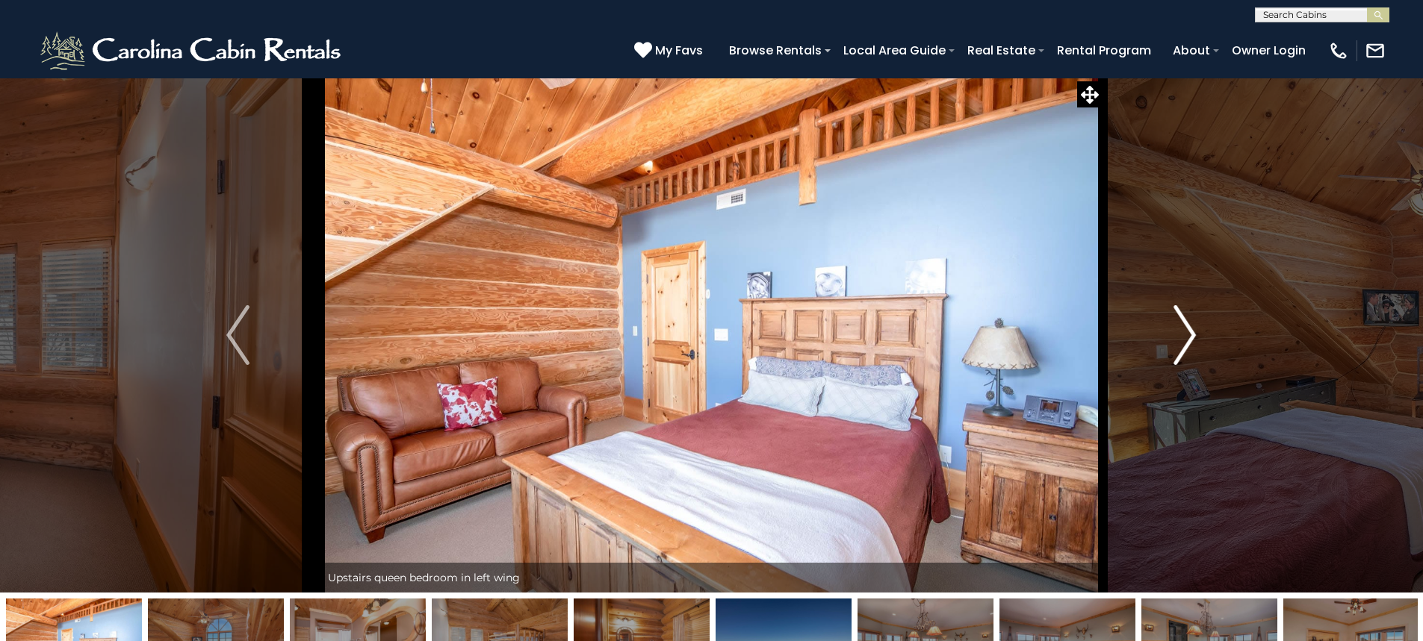
click at [1192, 349] on img "Next" at bounding box center [1184, 335] width 22 height 60
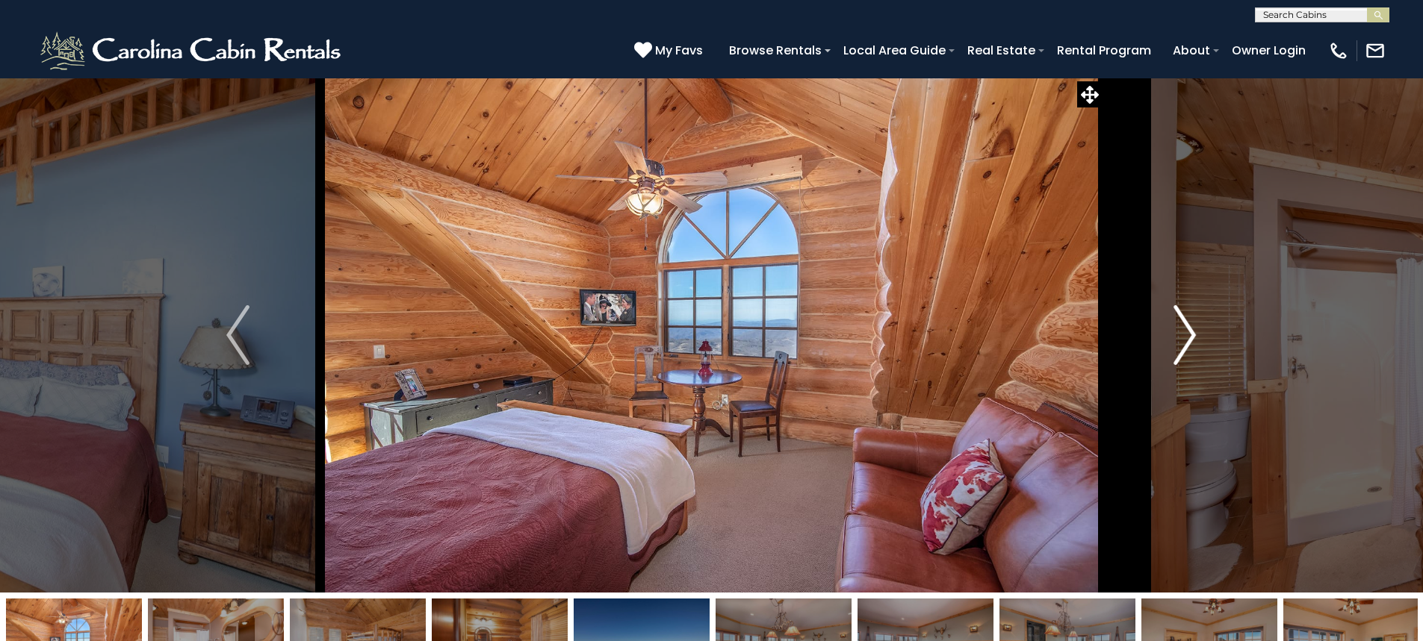
click at [1192, 349] on img "Next" at bounding box center [1184, 335] width 22 height 60
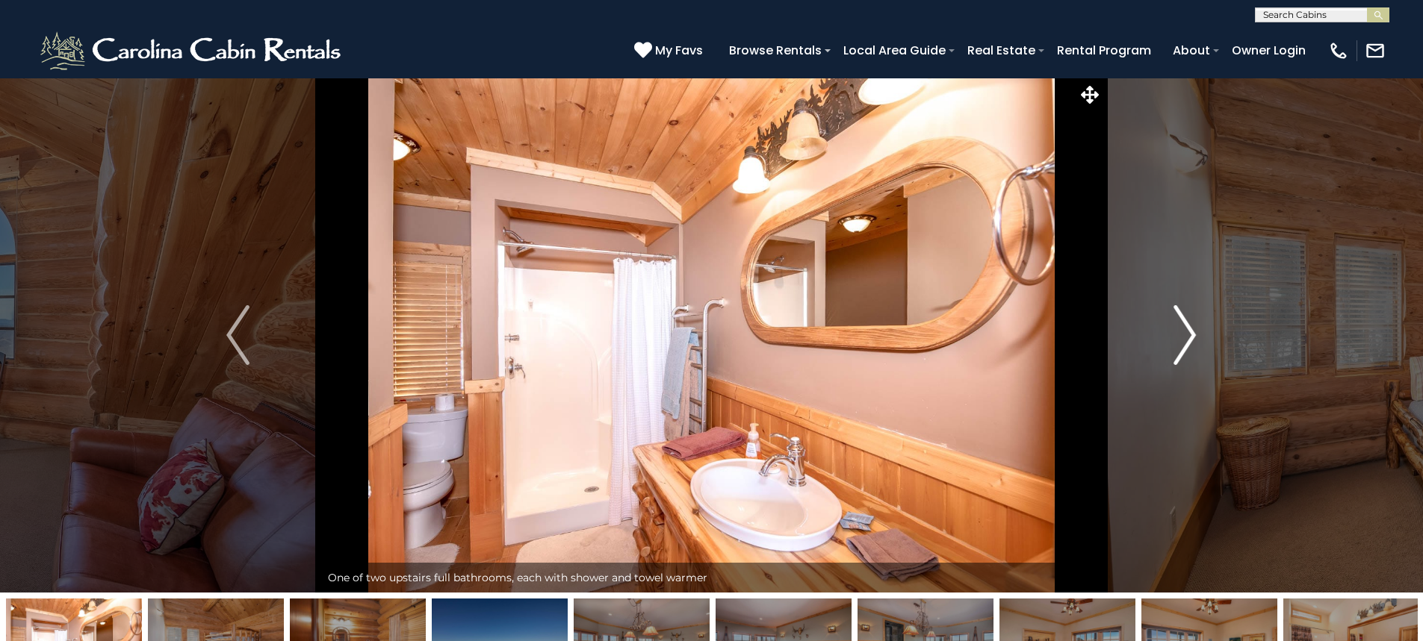
click at [1192, 349] on img "Next" at bounding box center [1184, 335] width 22 height 60
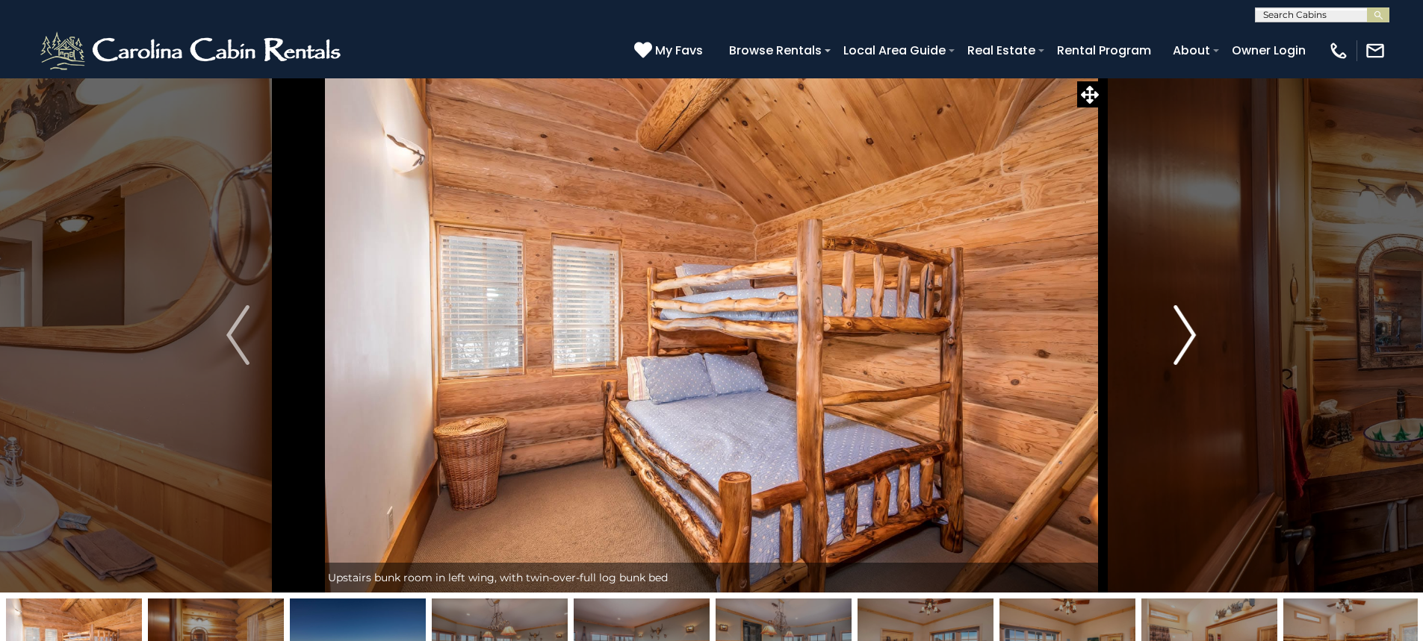
click at [1192, 349] on img "Next" at bounding box center [1184, 335] width 22 height 60
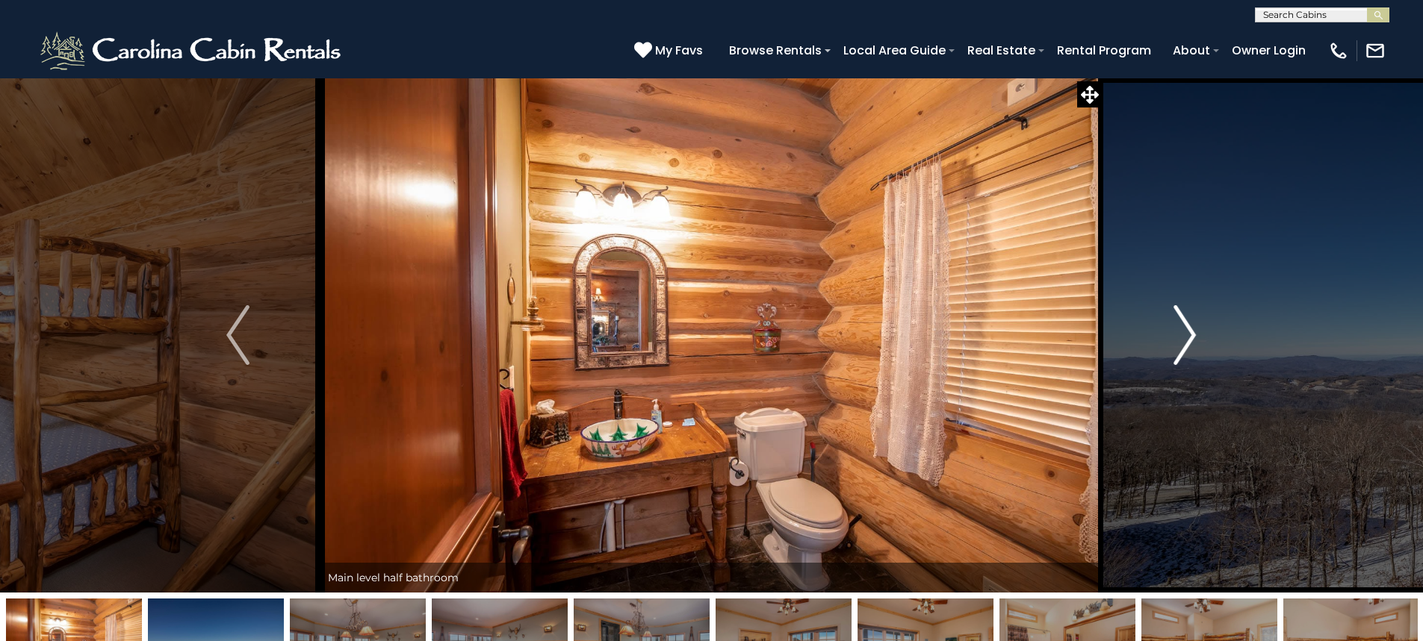
click at [1192, 349] on img "Next" at bounding box center [1184, 335] width 22 height 60
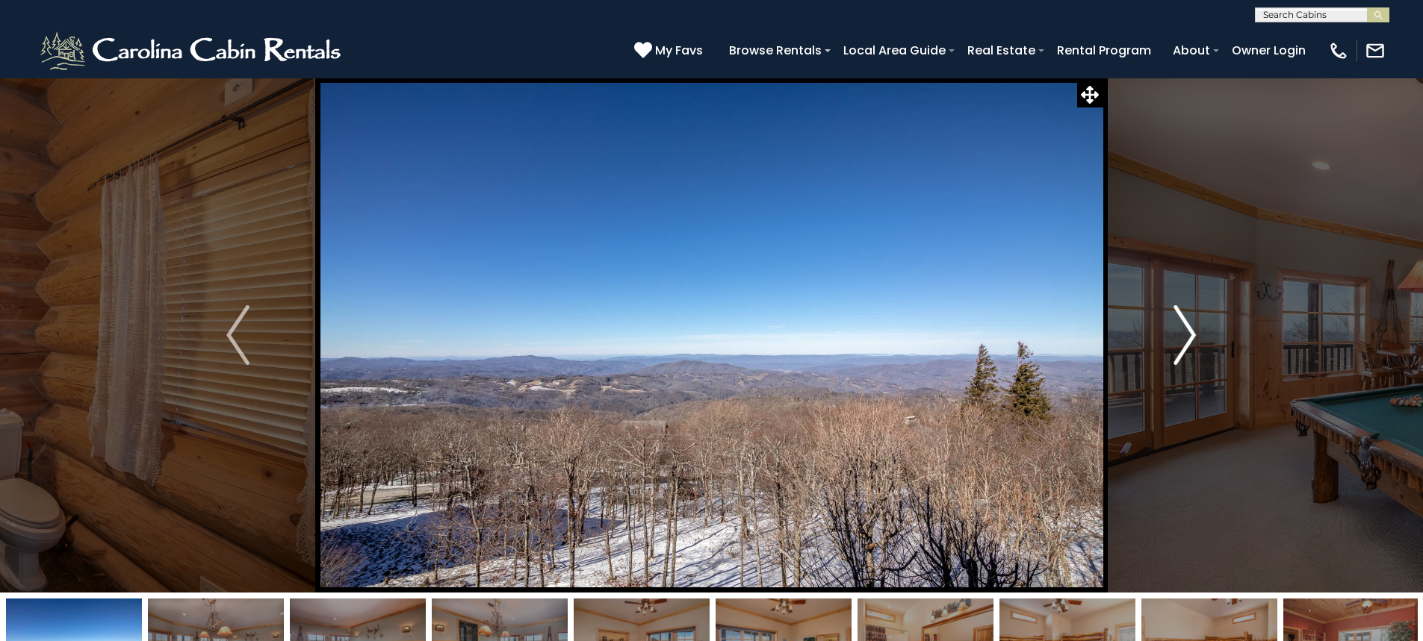
click at [1192, 349] on img "Next" at bounding box center [1184, 335] width 22 height 60
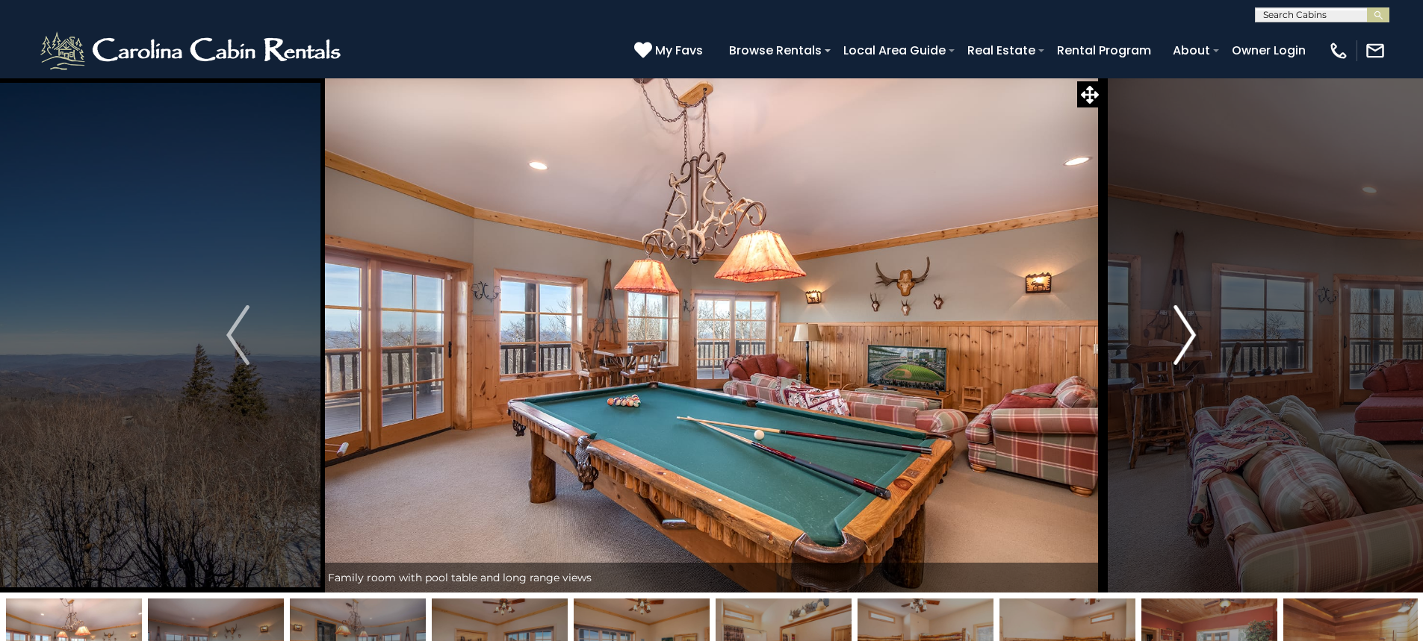
click at [1193, 349] on img "Next" at bounding box center [1184, 335] width 22 height 60
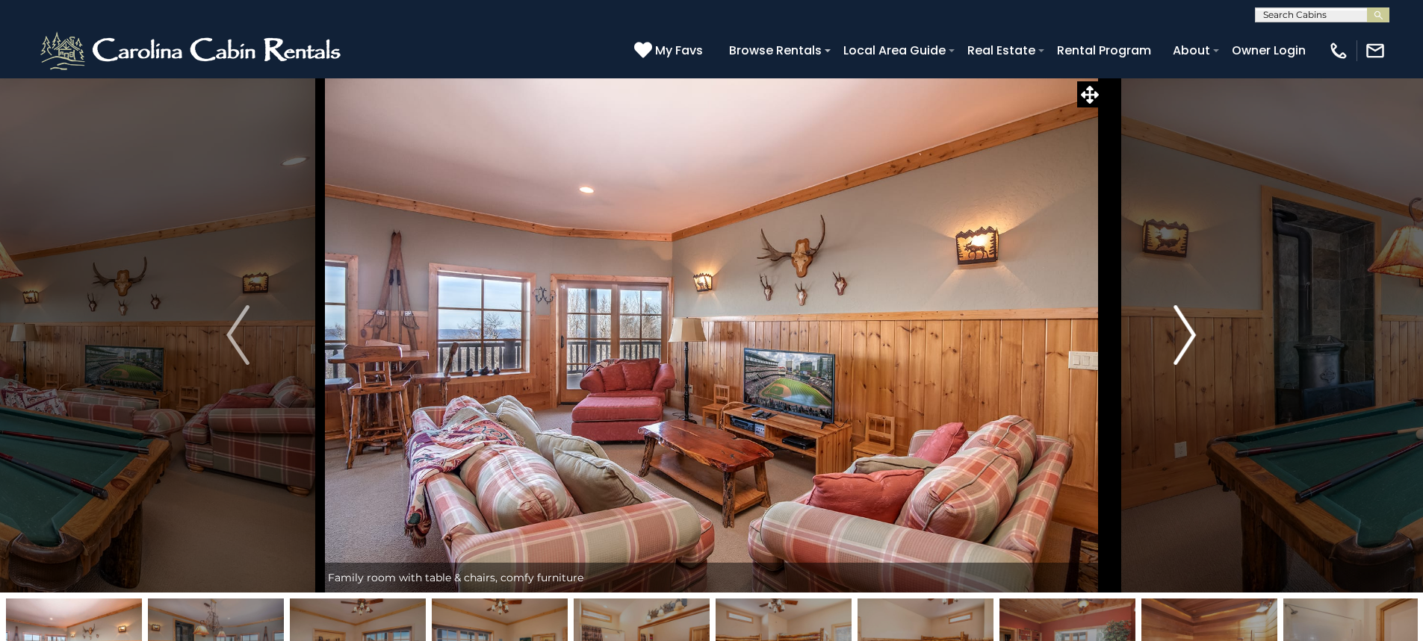
click at [1193, 349] on img "Next" at bounding box center [1184, 335] width 22 height 60
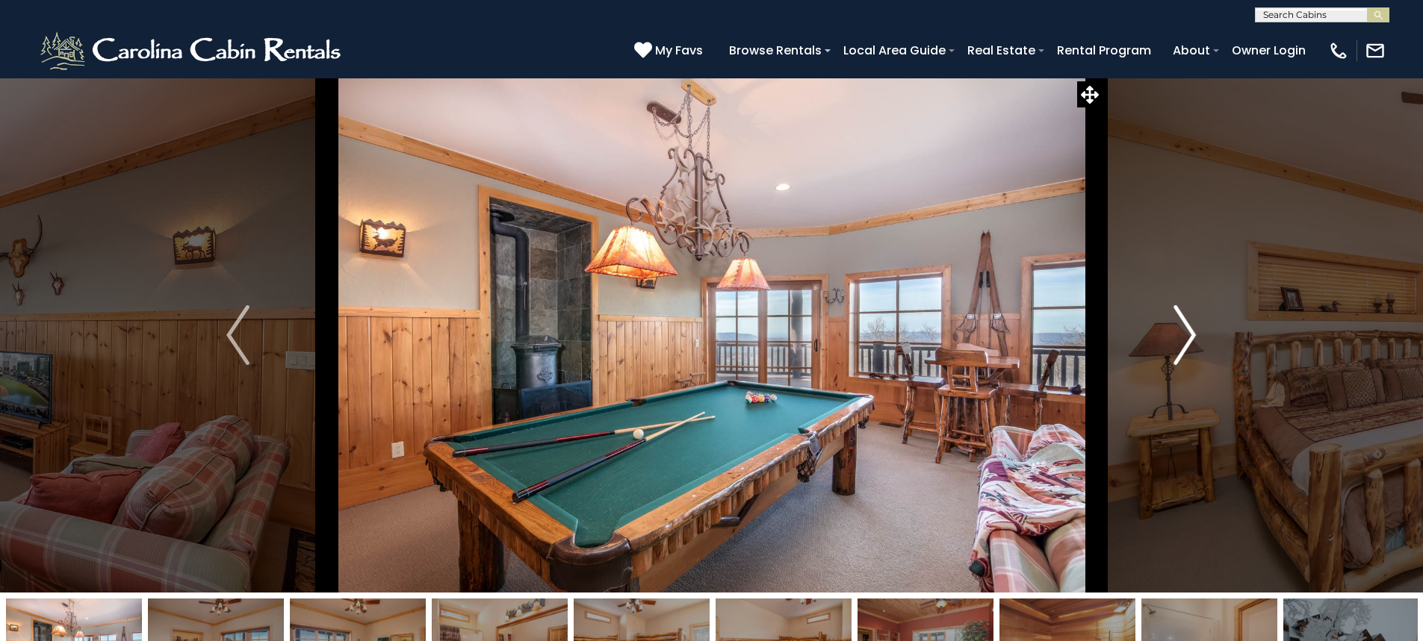
click at [1193, 349] on img "Next" at bounding box center [1184, 335] width 22 height 60
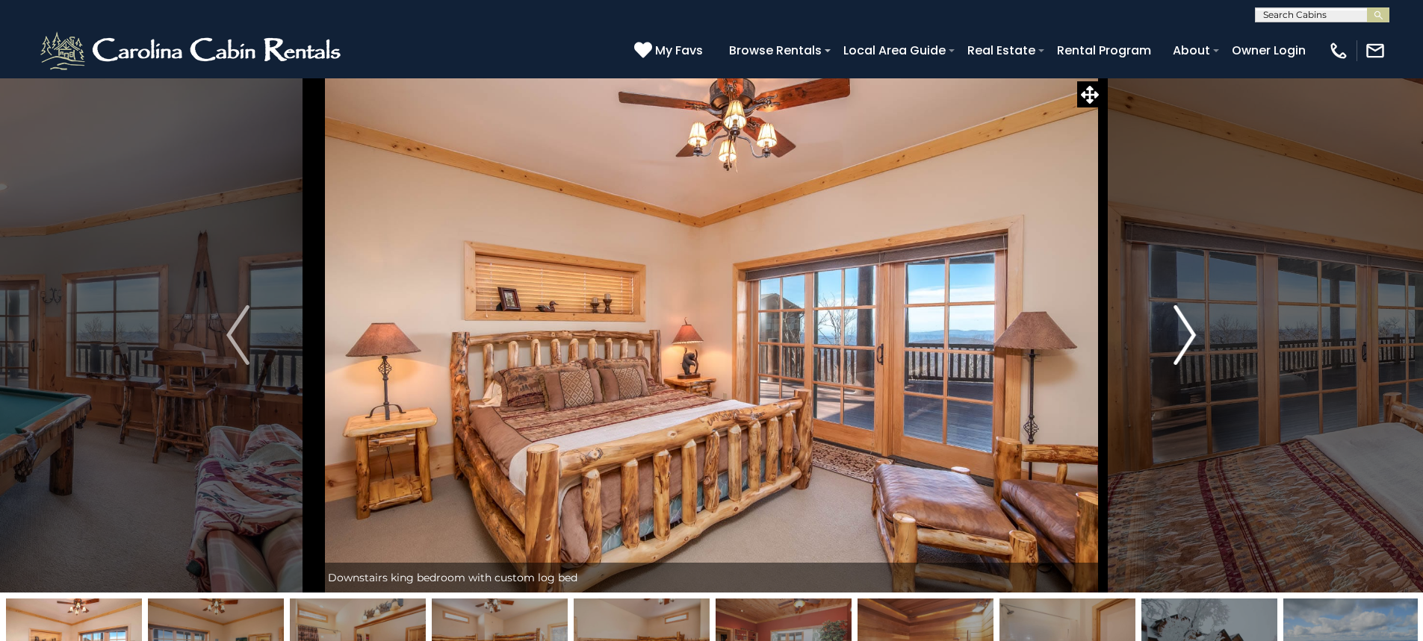
click at [1193, 349] on img "Next" at bounding box center [1184, 335] width 22 height 60
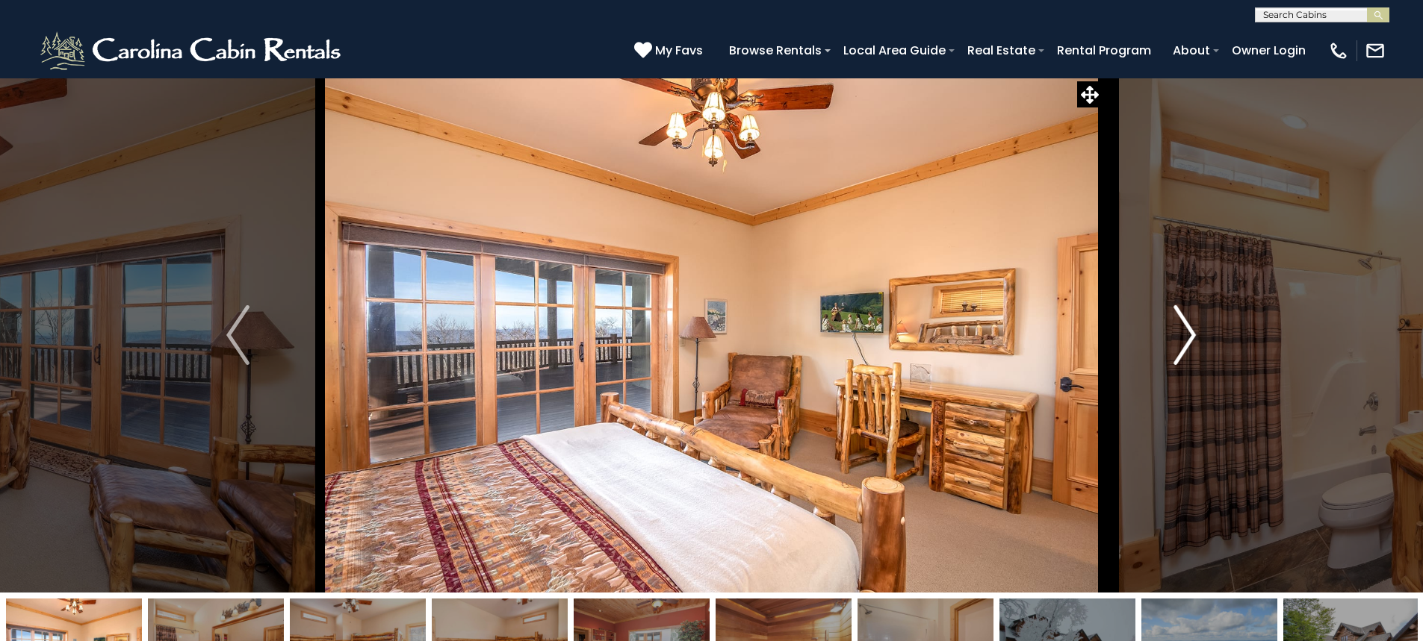
click at [1193, 349] on img "Next" at bounding box center [1184, 335] width 22 height 60
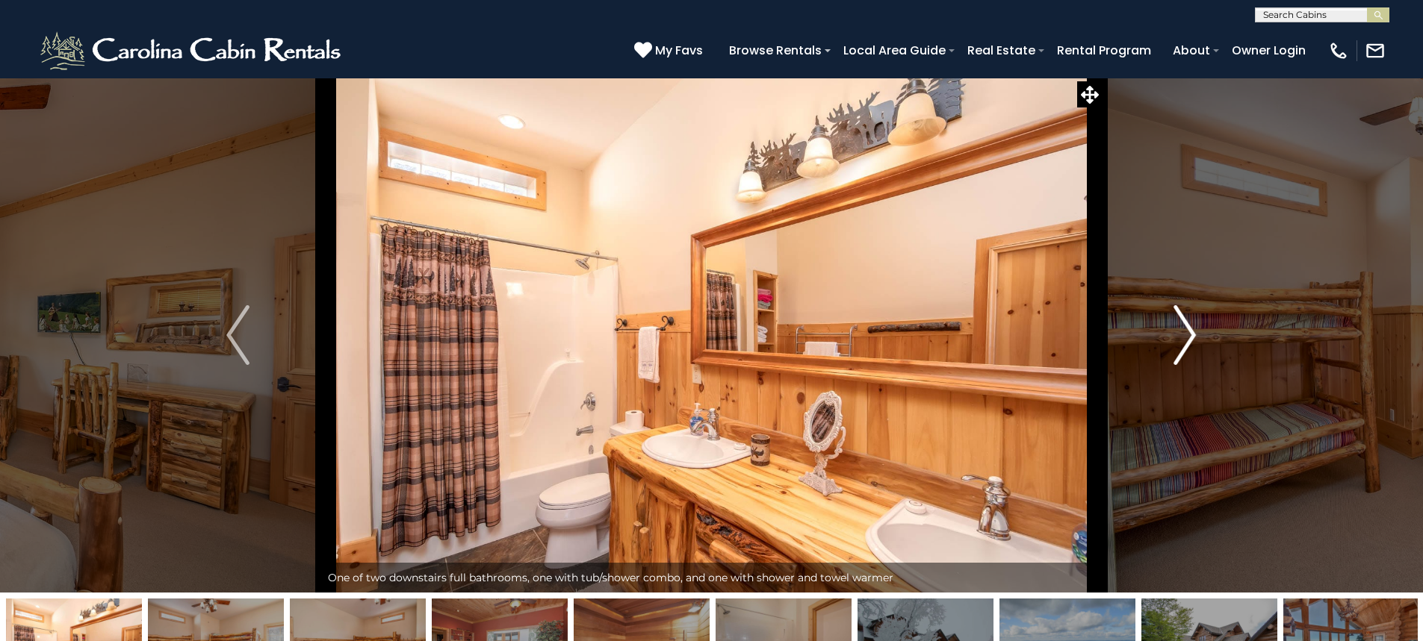
click at [1193, 349] on img "Next" at bounding box center [1184, 335] width 22 height 60
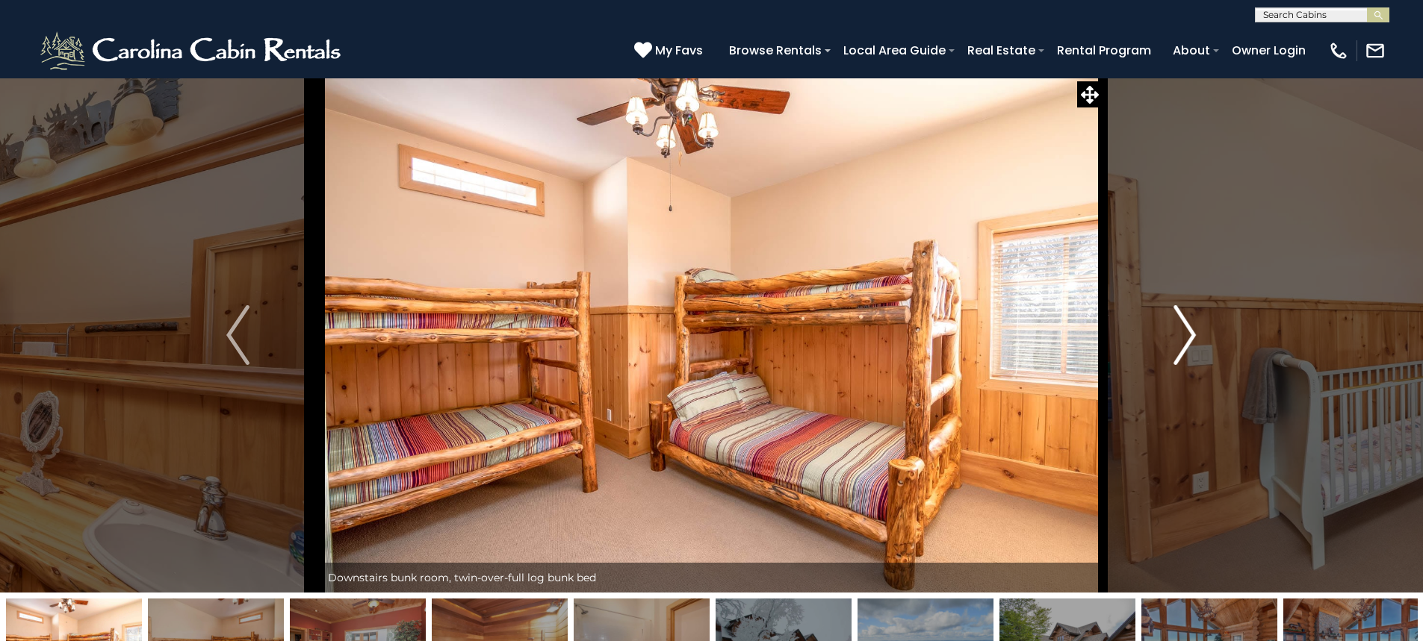
click at [1193, 349] on img "Next" at bounding box center [1184, 335] width 22 height 60
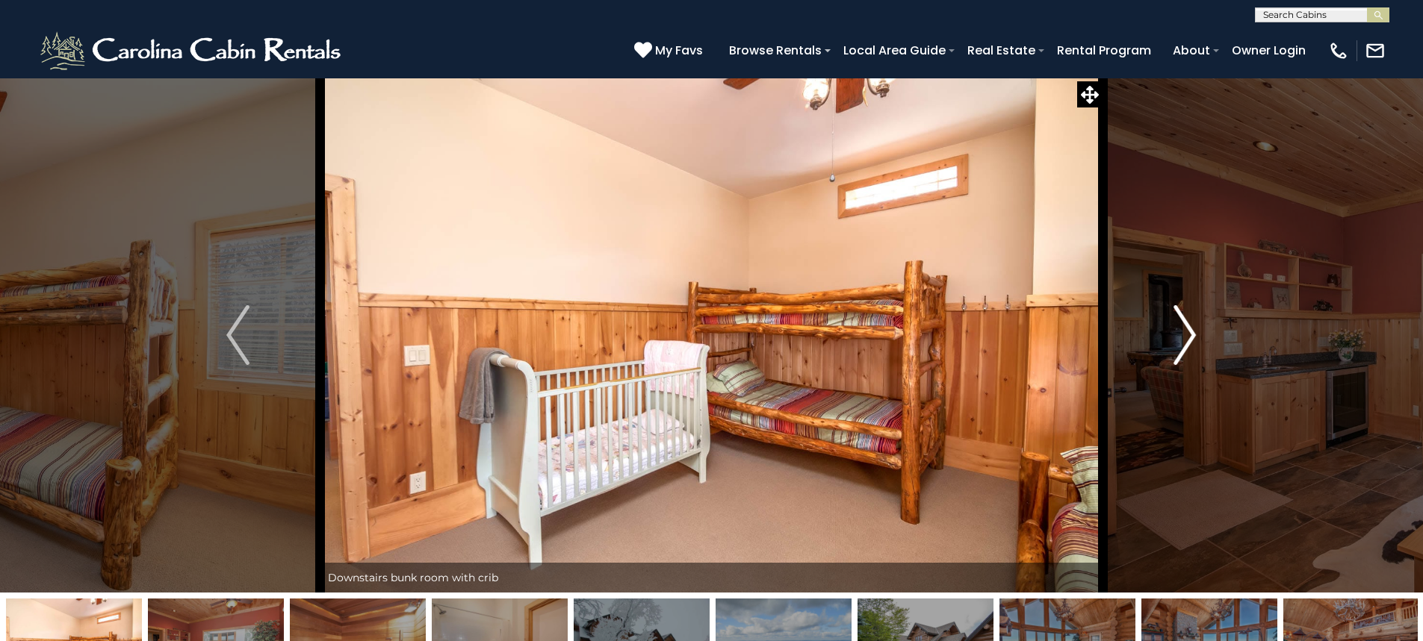
click at [1193, 349] on img "Next" at bounding box center [1184, 335] width 22 height 60
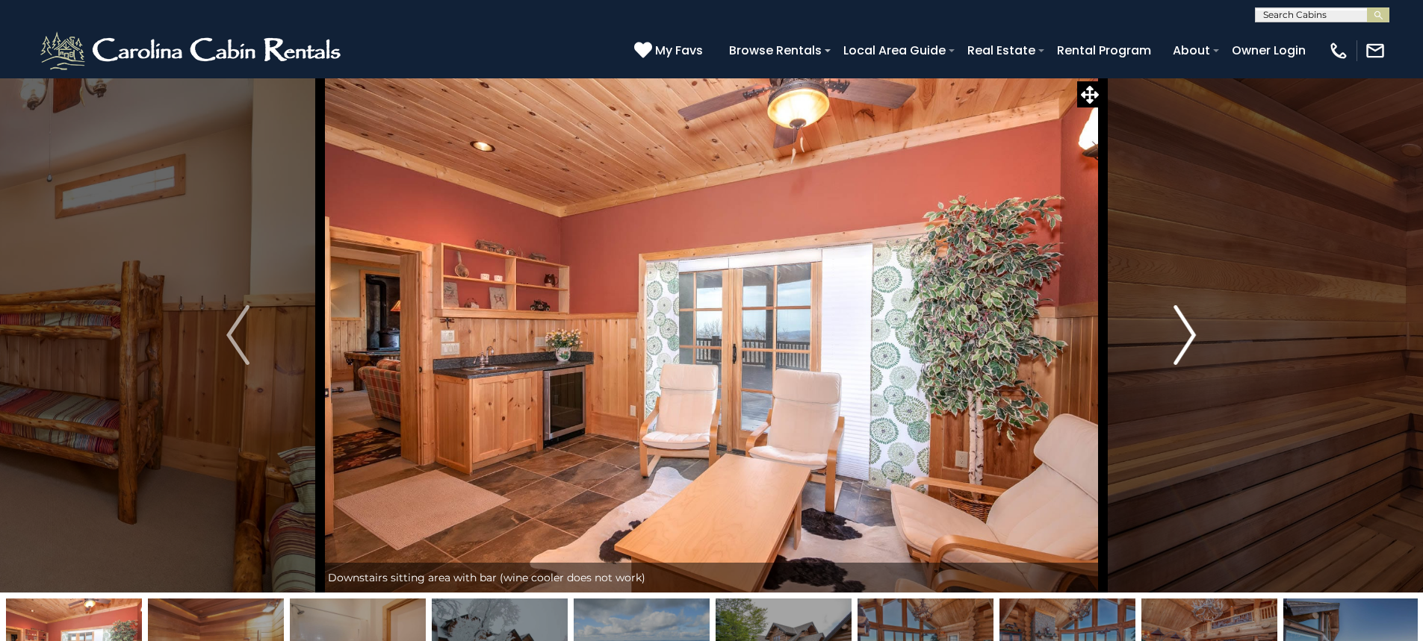
click at [1193, 349] on img "Next" at bounding box center [1184, 335] width 22 height 60
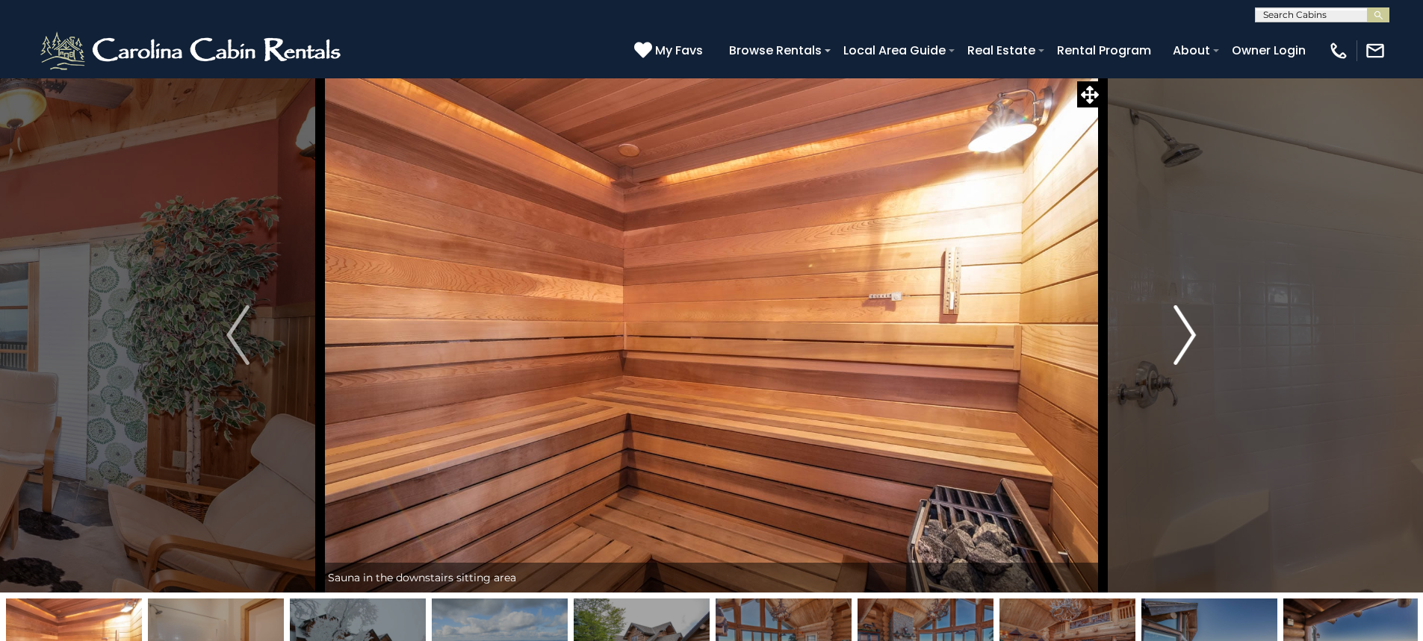
click at [1193, 349] on img "Next" at bounding box center [1184, 335] width 22 height 60
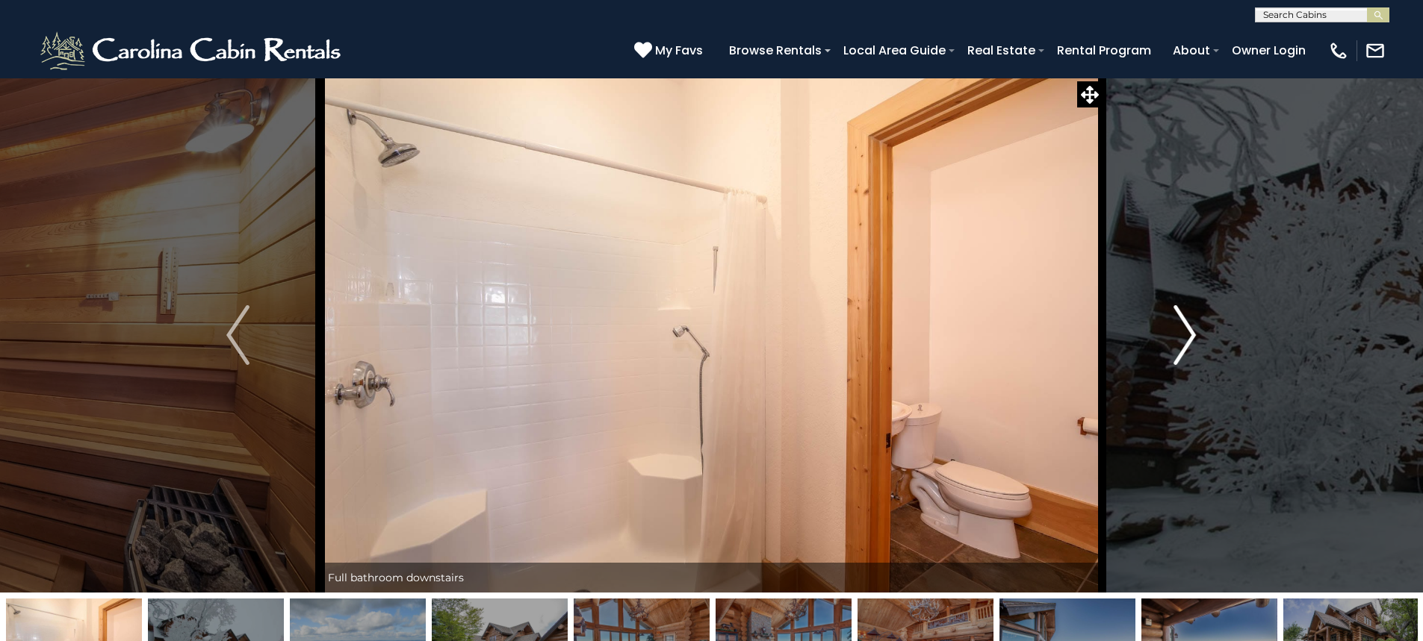
click at [1193, 349] on img "Next" at bounding box center [1184, 335] width 22 height 60
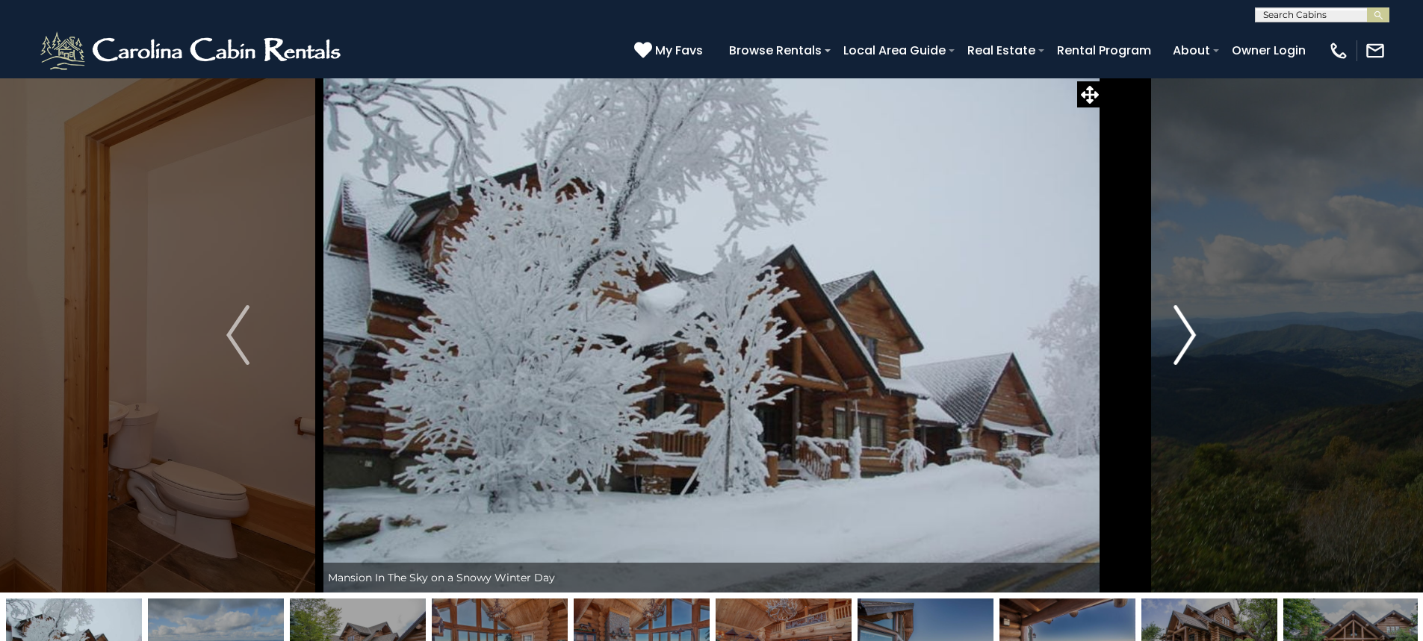
click at [1193, 349] on img "Next" at bounding box center [1184, 335] width 22 height 60
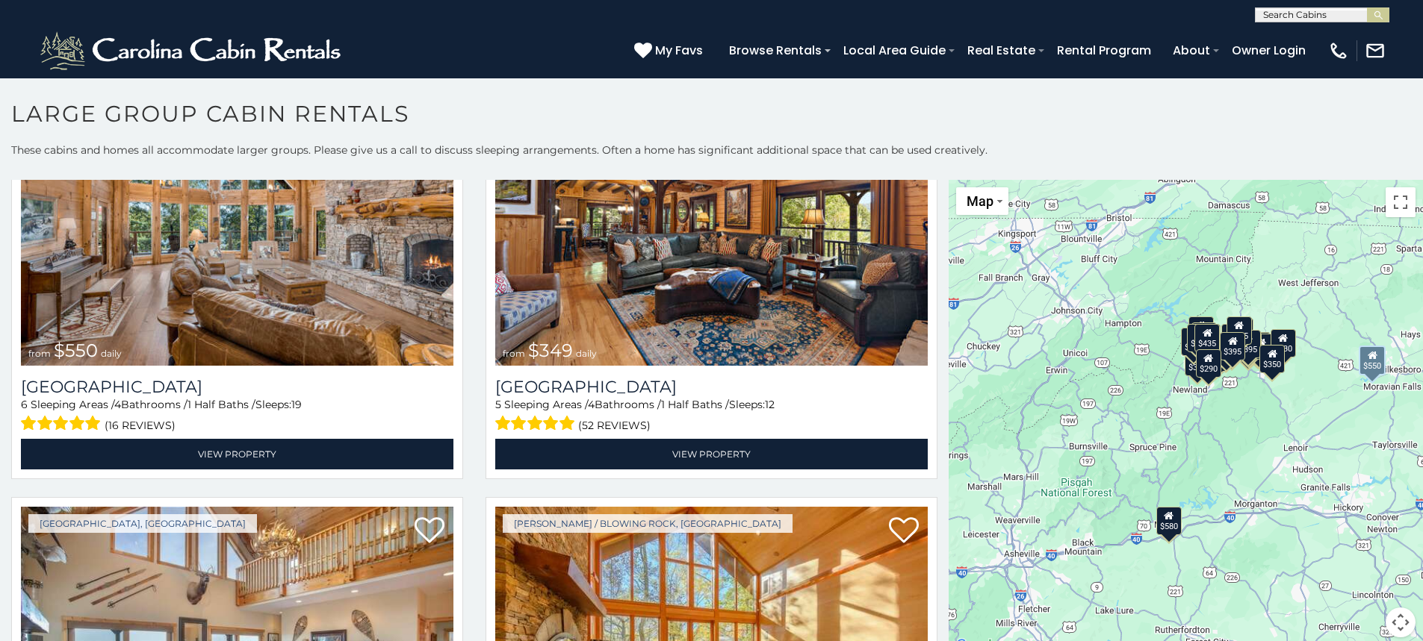
scroll to position [597, 0]
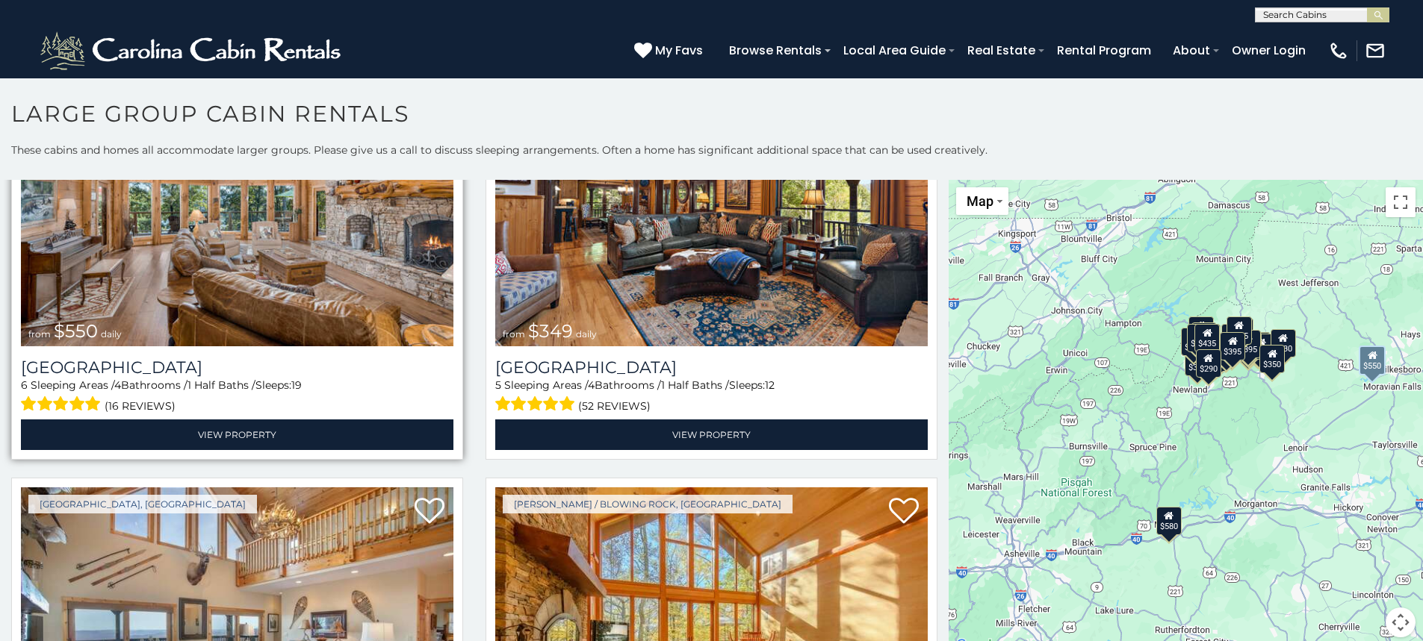
click at [326, 298] on img at bounding box center [237, 202] width 432 height 290
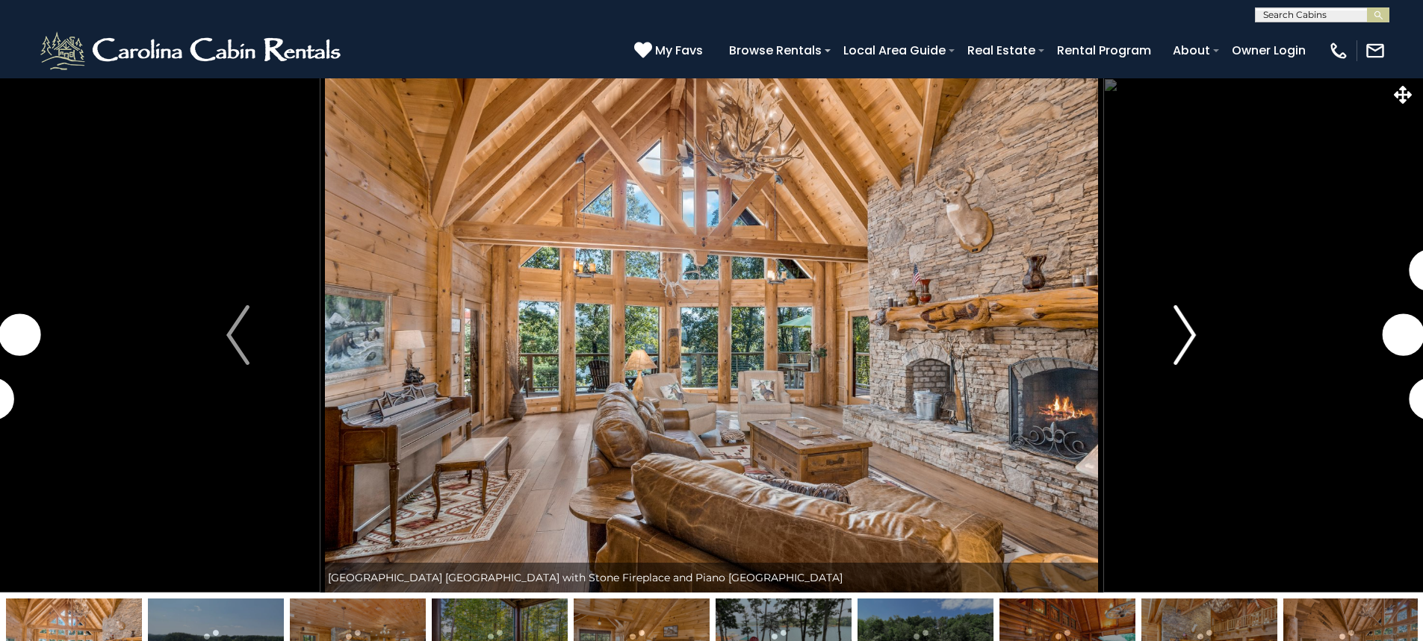
click at [1185, 354] on img "Next" at bounding box center [1184, 335] width 22 height 60
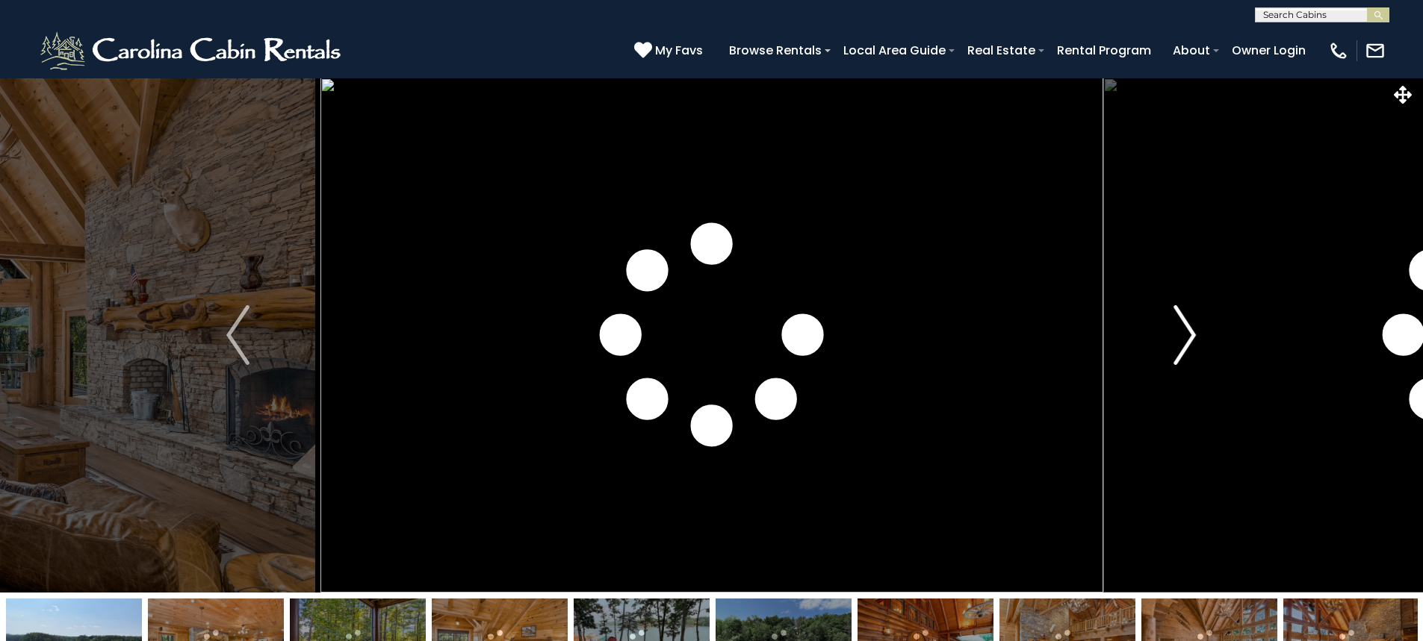
click at [1185, 354] on img "Next" at bounding box center [1184, 335] width 22 height 60
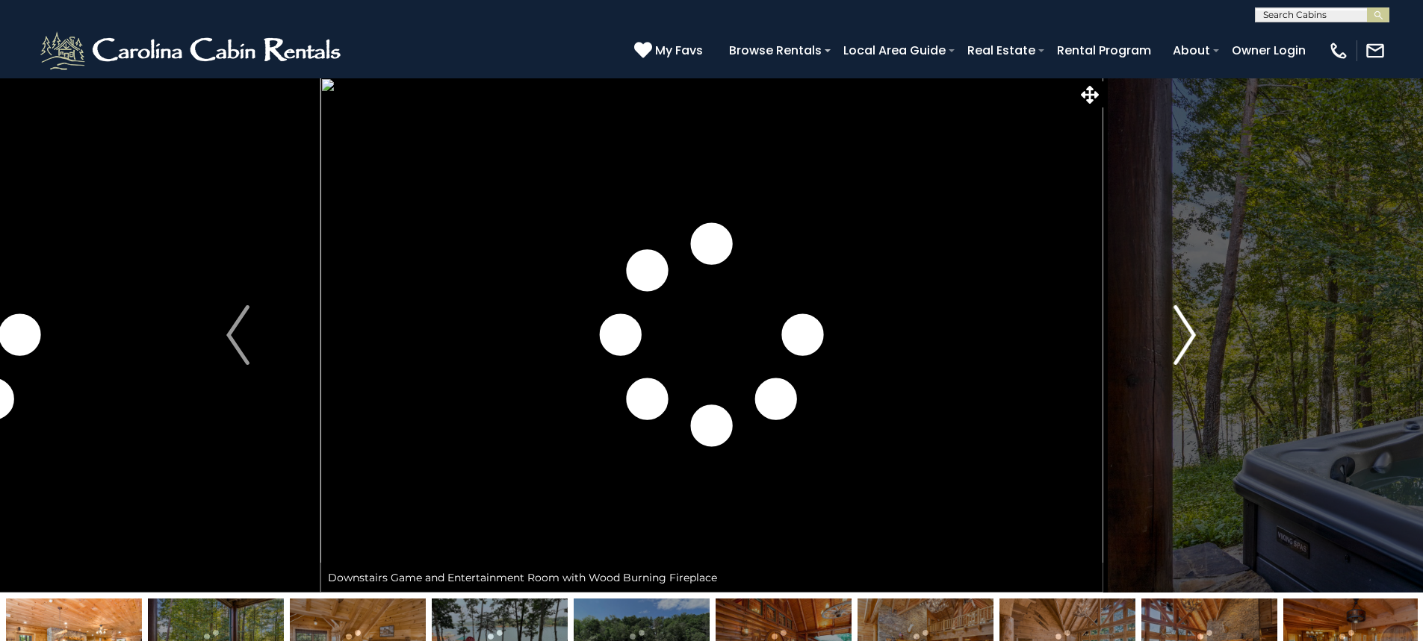
click at [1185, 354] on img "Next" at bounding box center [1184, 335] width 22 height 60
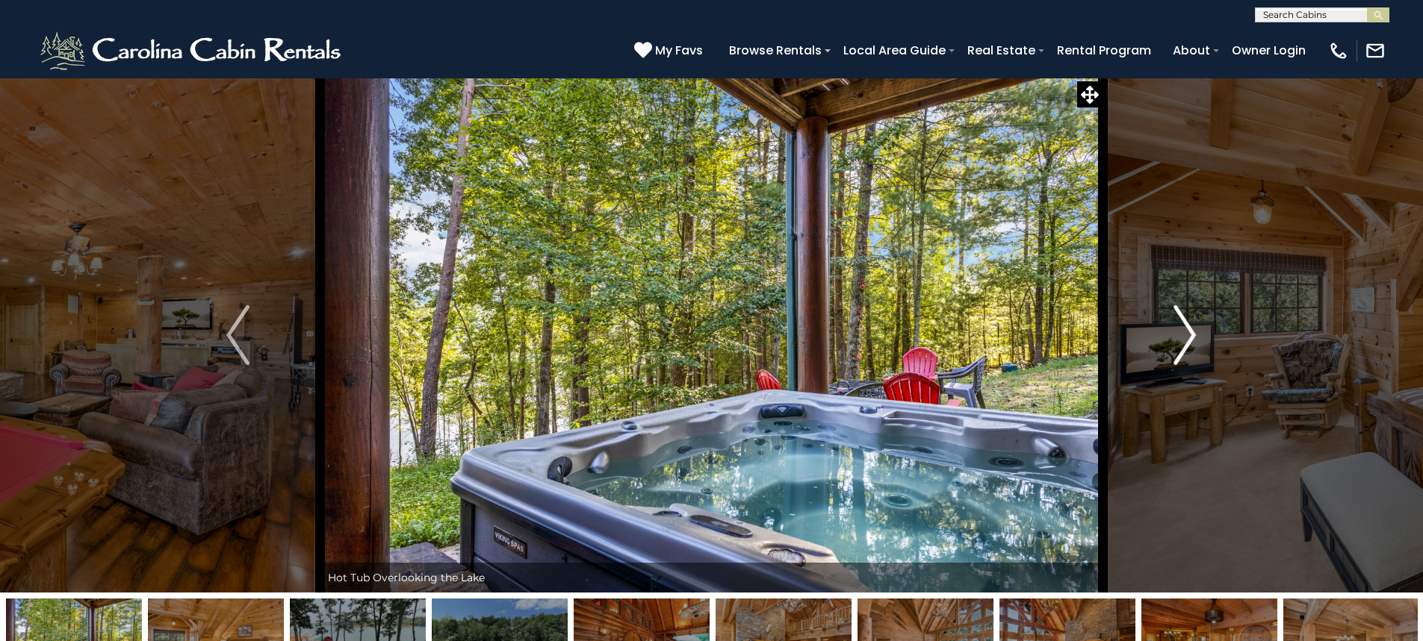
click at [1185, 354] on img "Next" at bounding box center [1184, 335] width 22 height 60
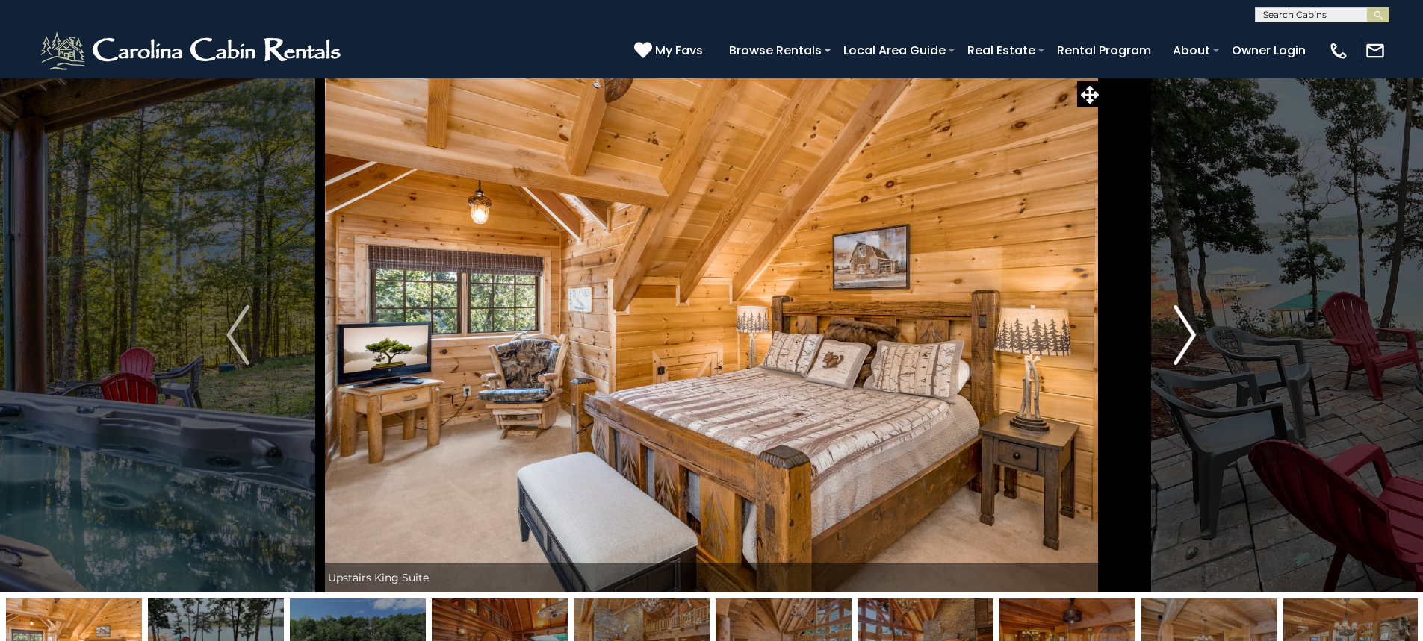
click at [1185, 354] on img "Next" at bounding box center [1184, 335] width 22 height 60
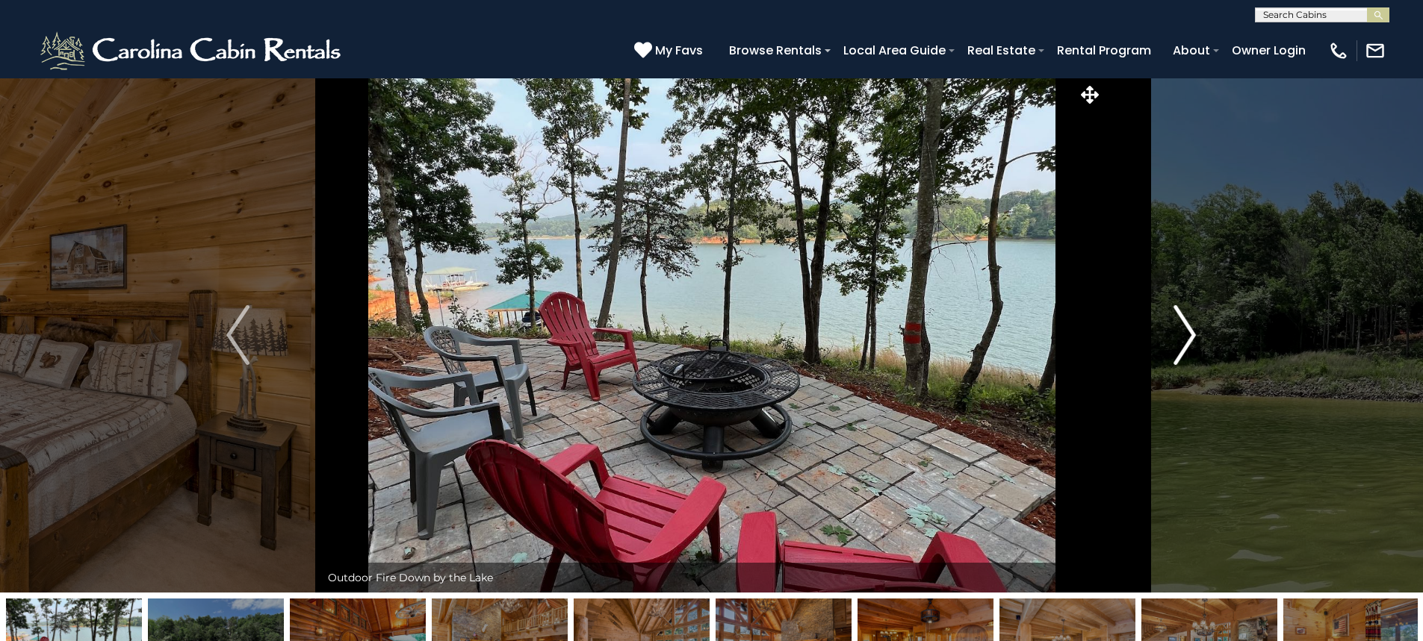
click at [1185, 354] on img "Next" at bounding box center [1184, 335] width 22 height 60
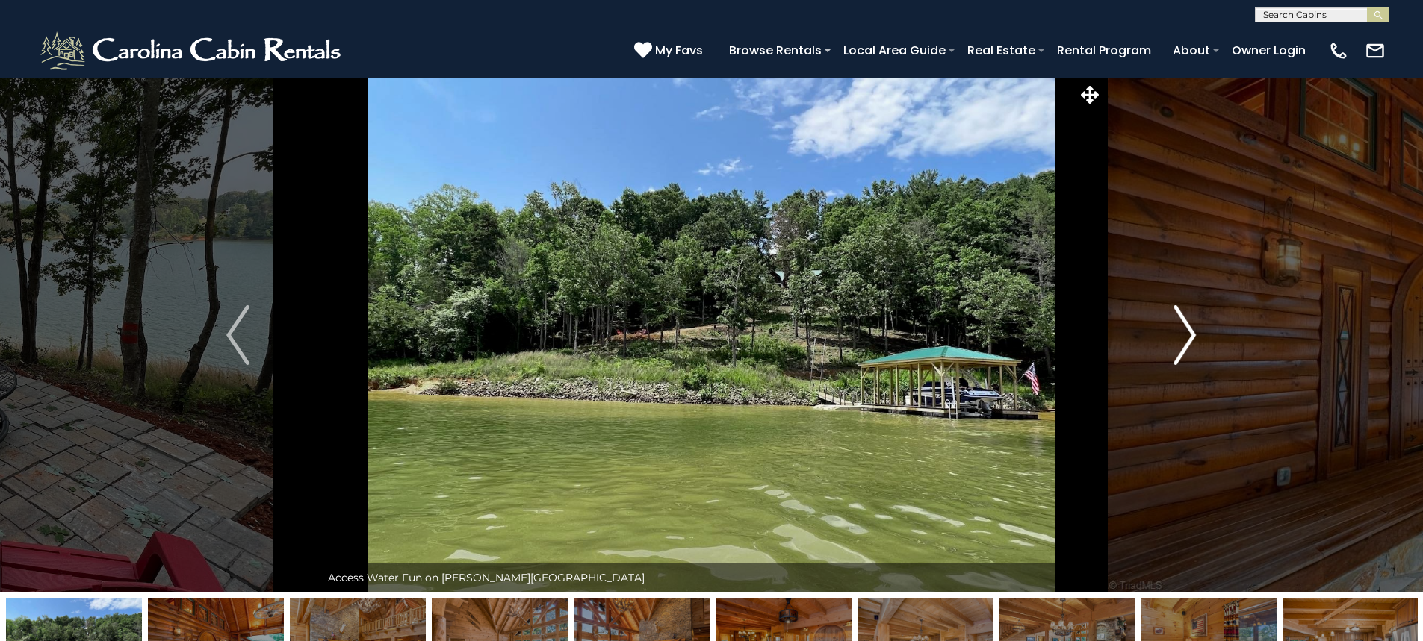
click at [1185, 354] on img "Next" at bounding box center [1184, 335] width 22 height 60
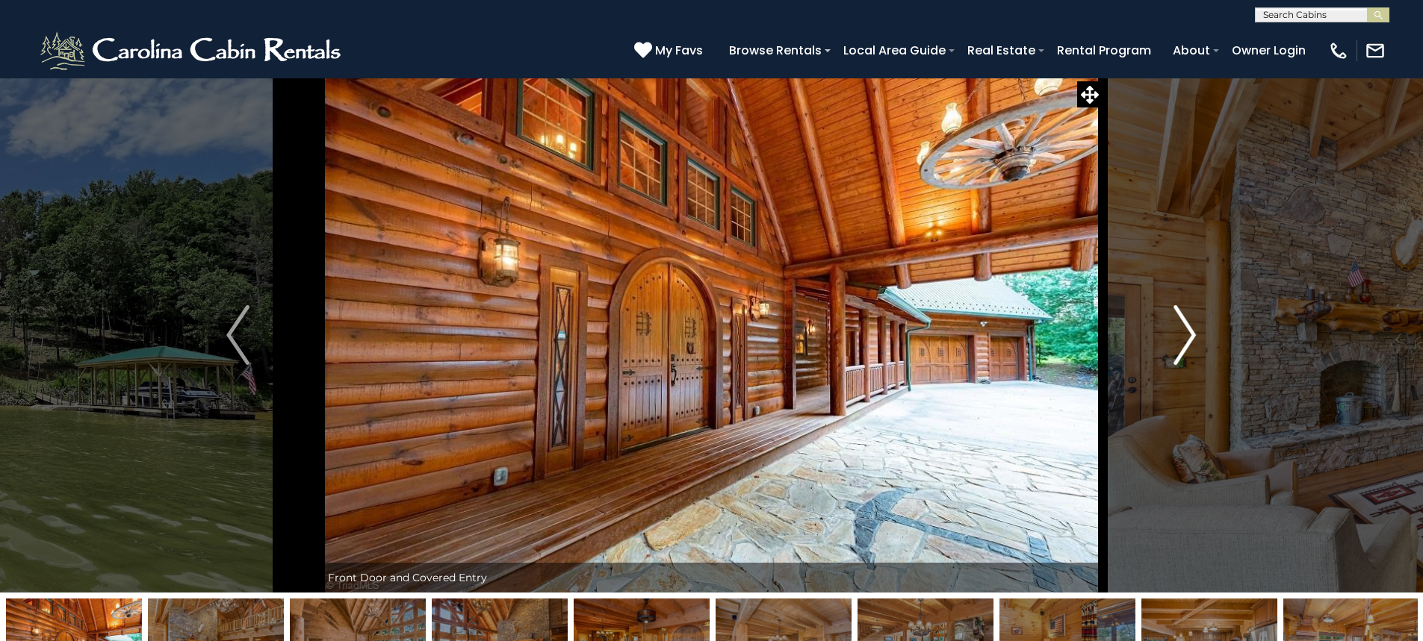
click at [1185, 354] on img "Next" at bounding box center [1184, 335] width 22 height 60
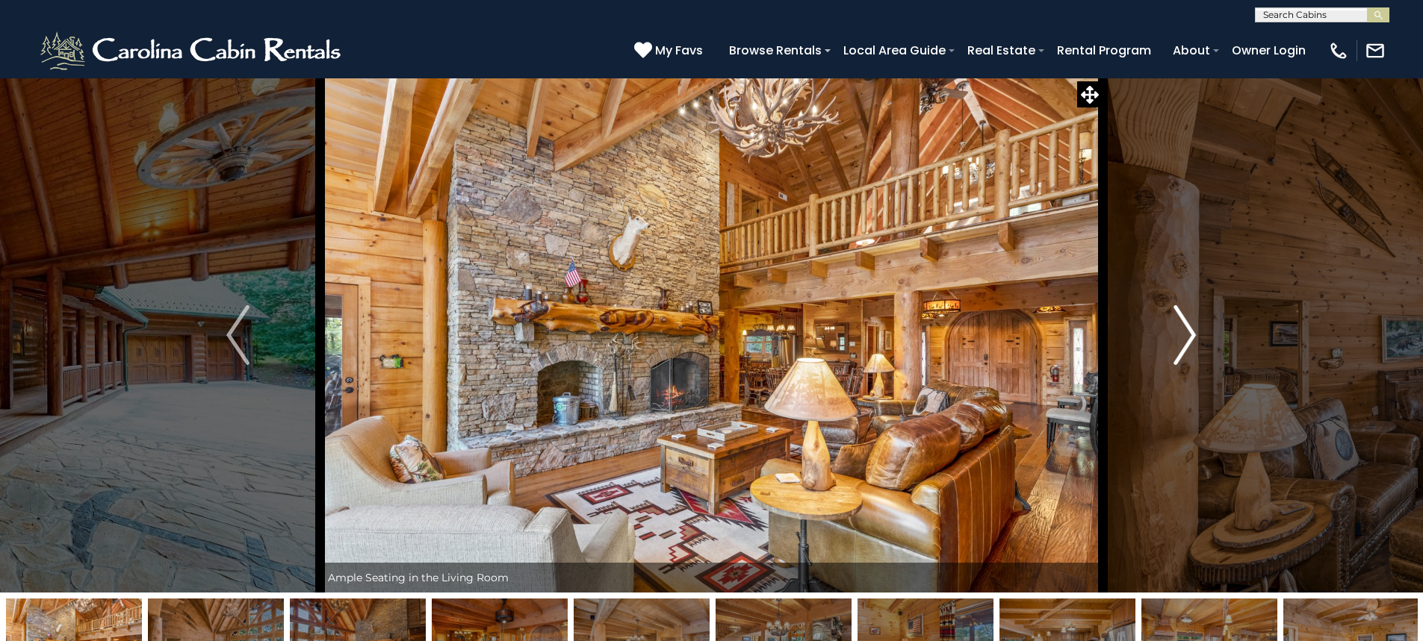
click at [1185, 354] on img "Next" at bounding box center [1184, 335] width 22 height 60
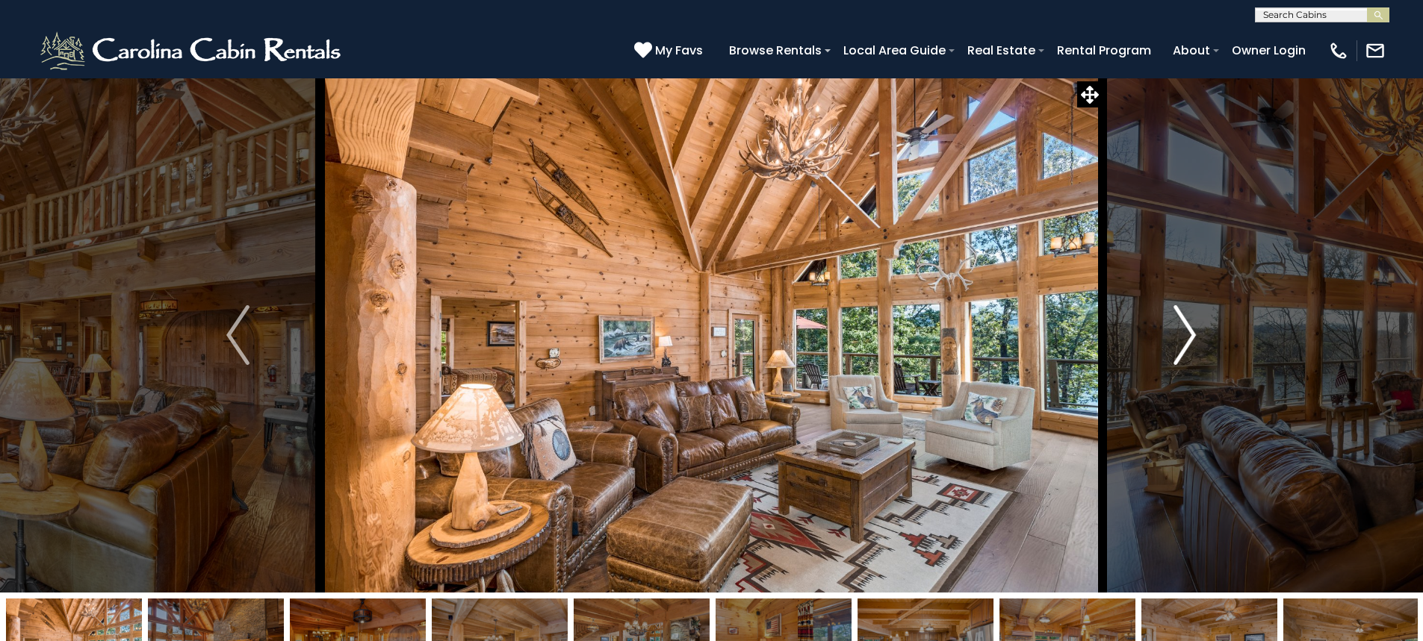
click at [1185, 354] on img "Next" at bounding box center [1184, 335] width 22 height 60
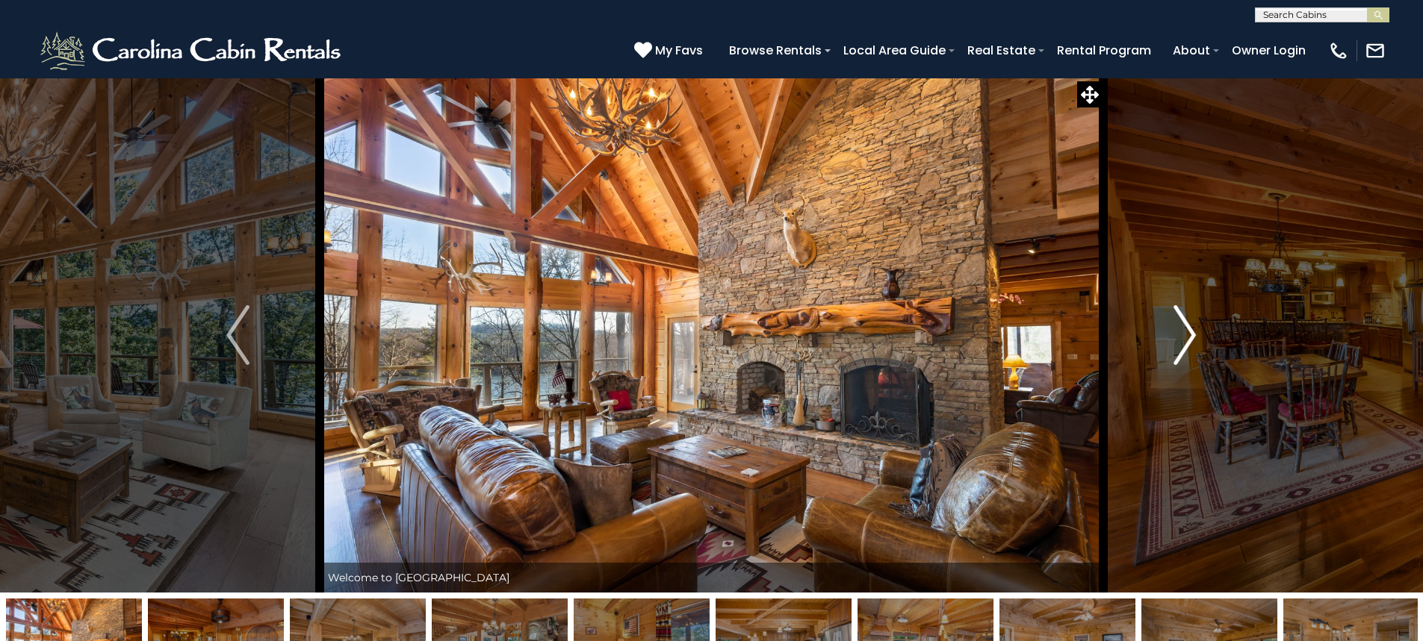
click at [1185, 354] on img "Next" at bounding box center [1184, 335] width 22 height 60
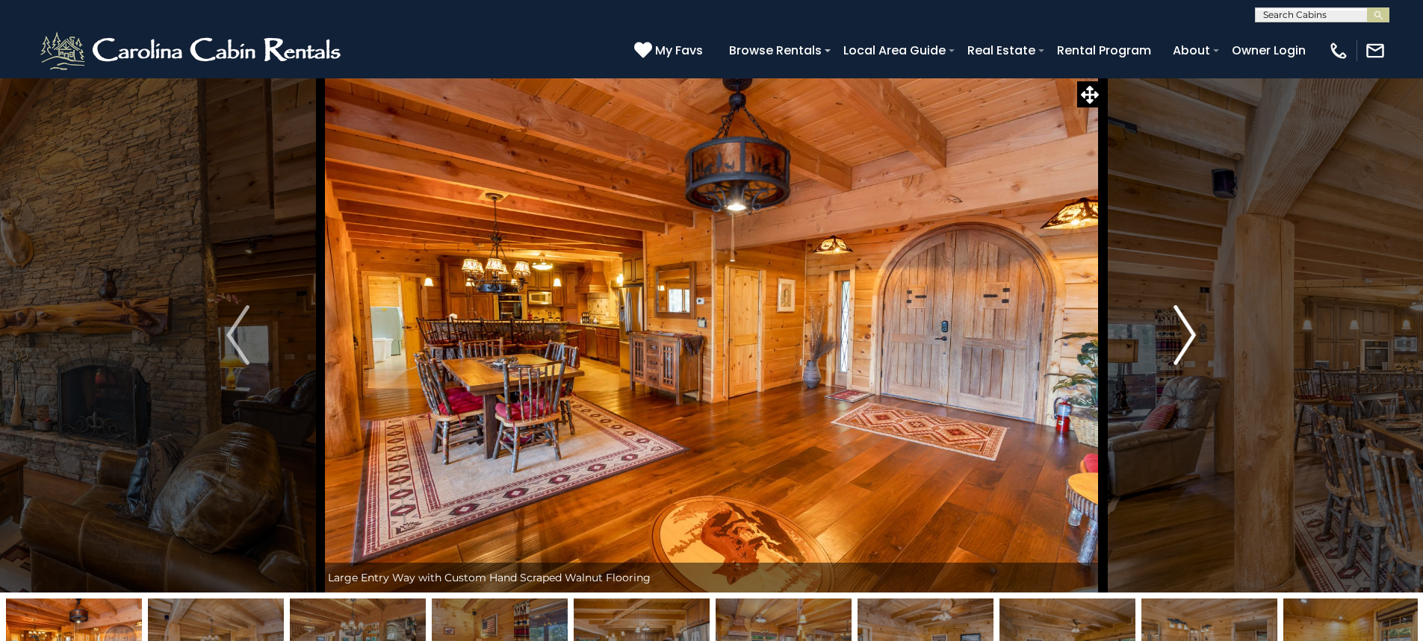
click at [1185, 354] on img "Next" at bounding box center [1184, 335] width 22 height 60
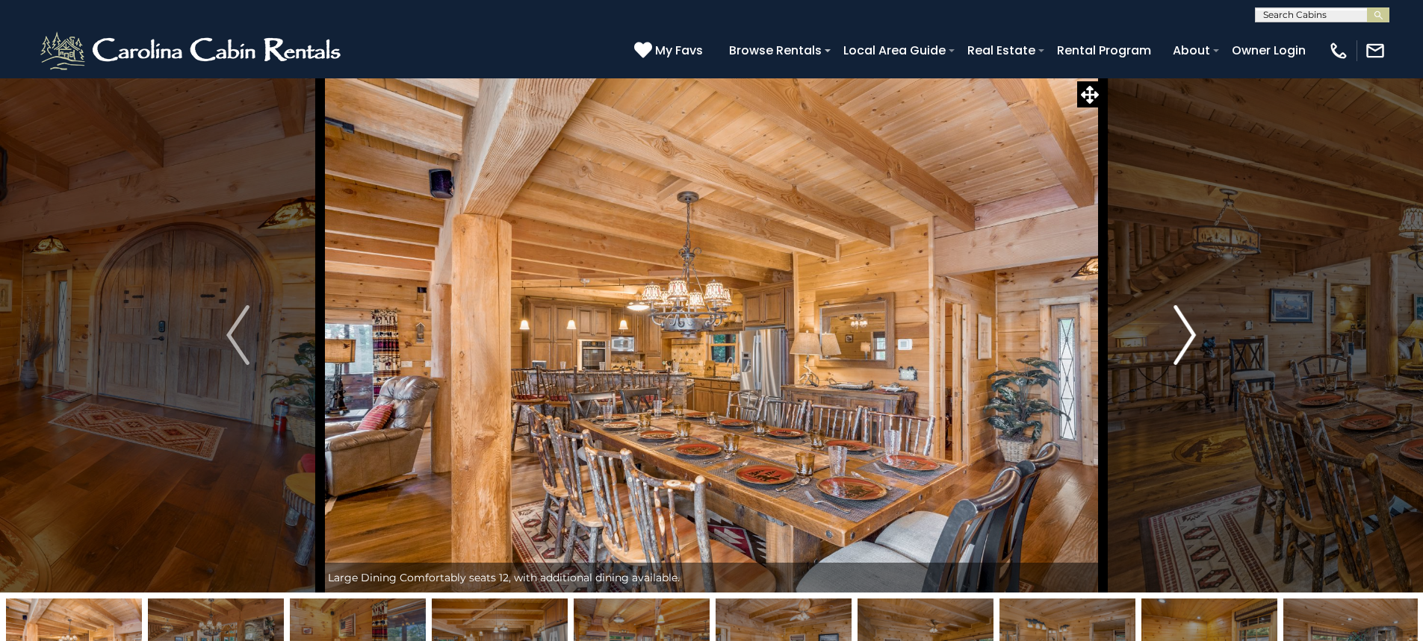
click at [1185, 354] on img "Next" at bounding box center [1184, 335] width 22 height 60
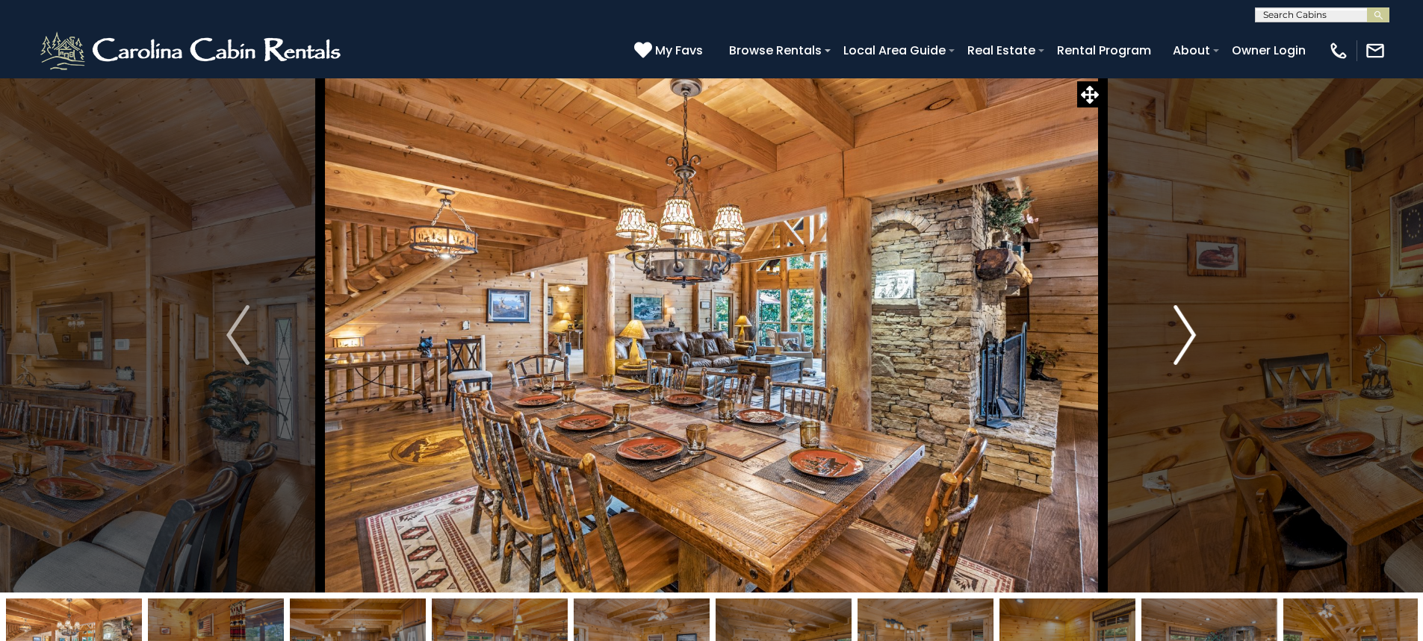
click at [1163, 349] on button "Next" at bounding box center [1184, 335] width 164 height 515
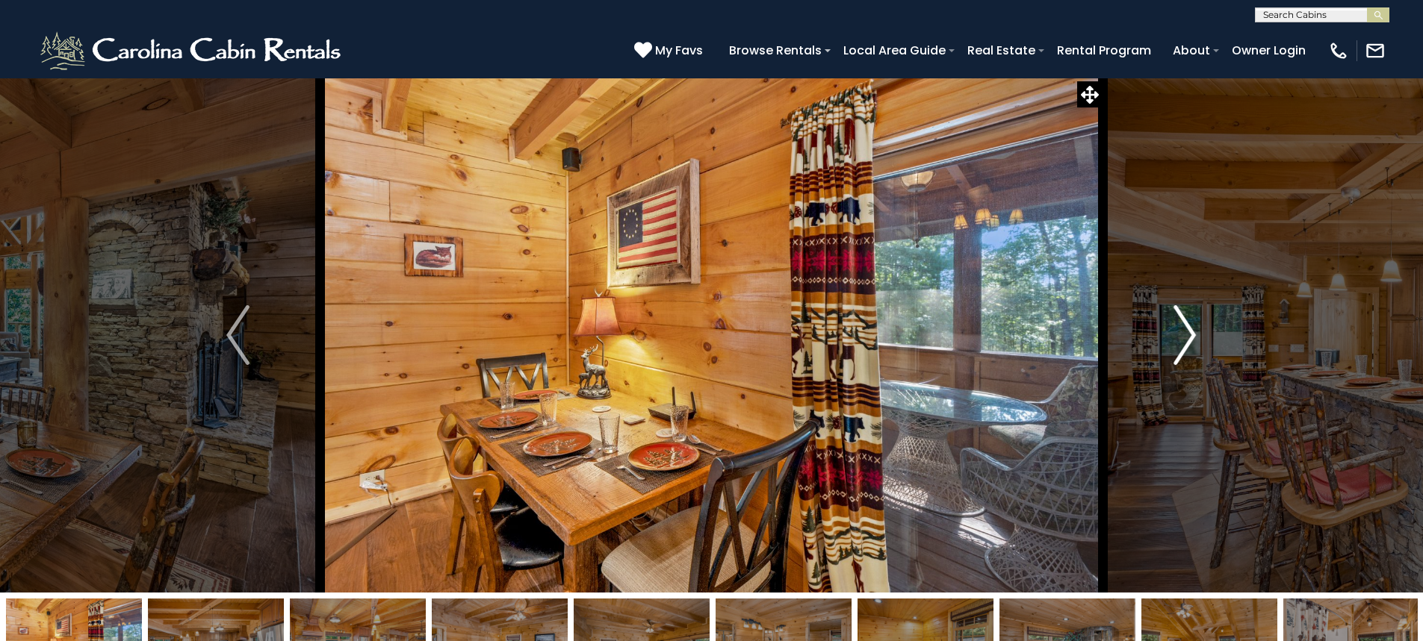
click at [1164, 349] on button "Next" at bounding box center [1184, 335] width 164 height 515
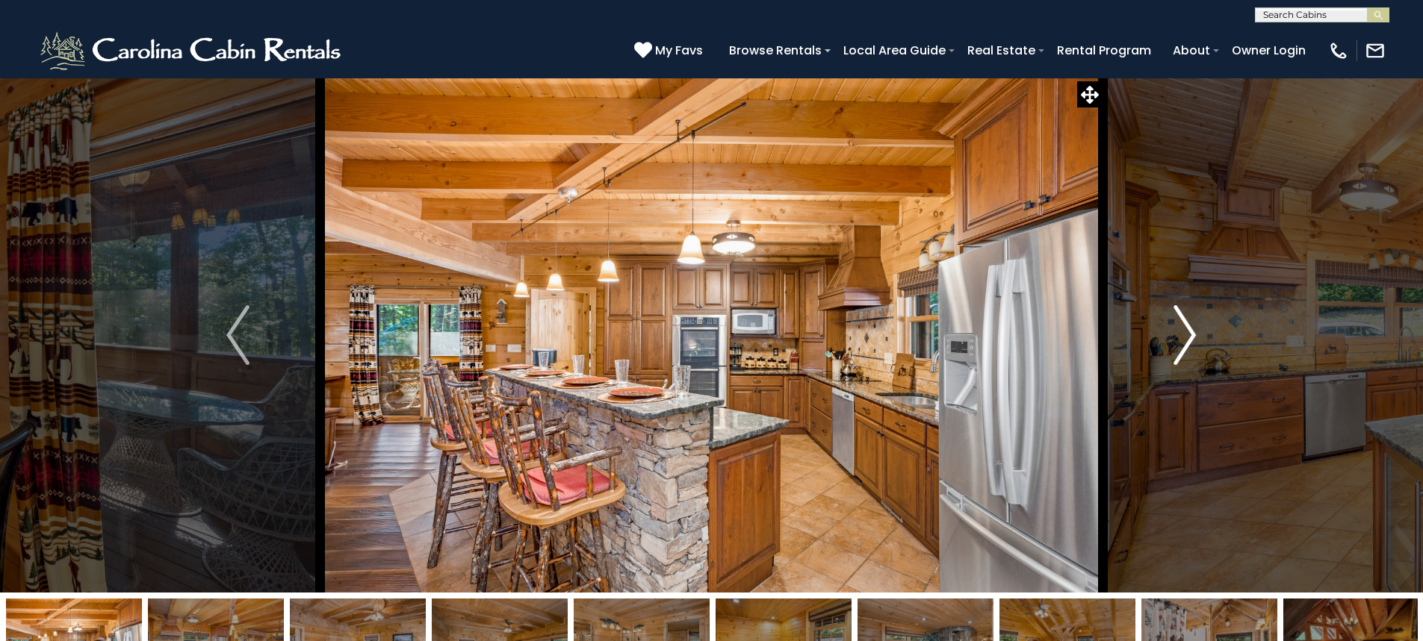
click at [1164, 349] on button "Next" at bounding box center [1184, 335] width 164 height 515
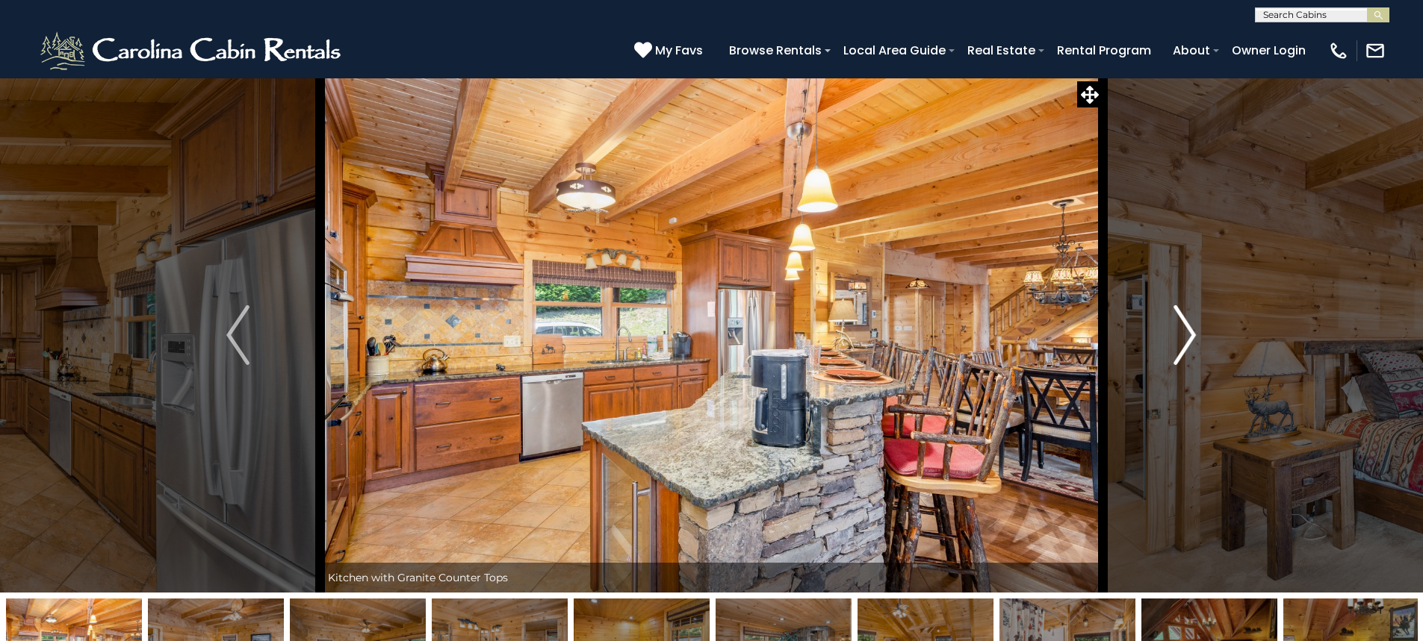
click at [1164, 349] on button "Next" at bounding box center [1184, 335] width 164 height 515
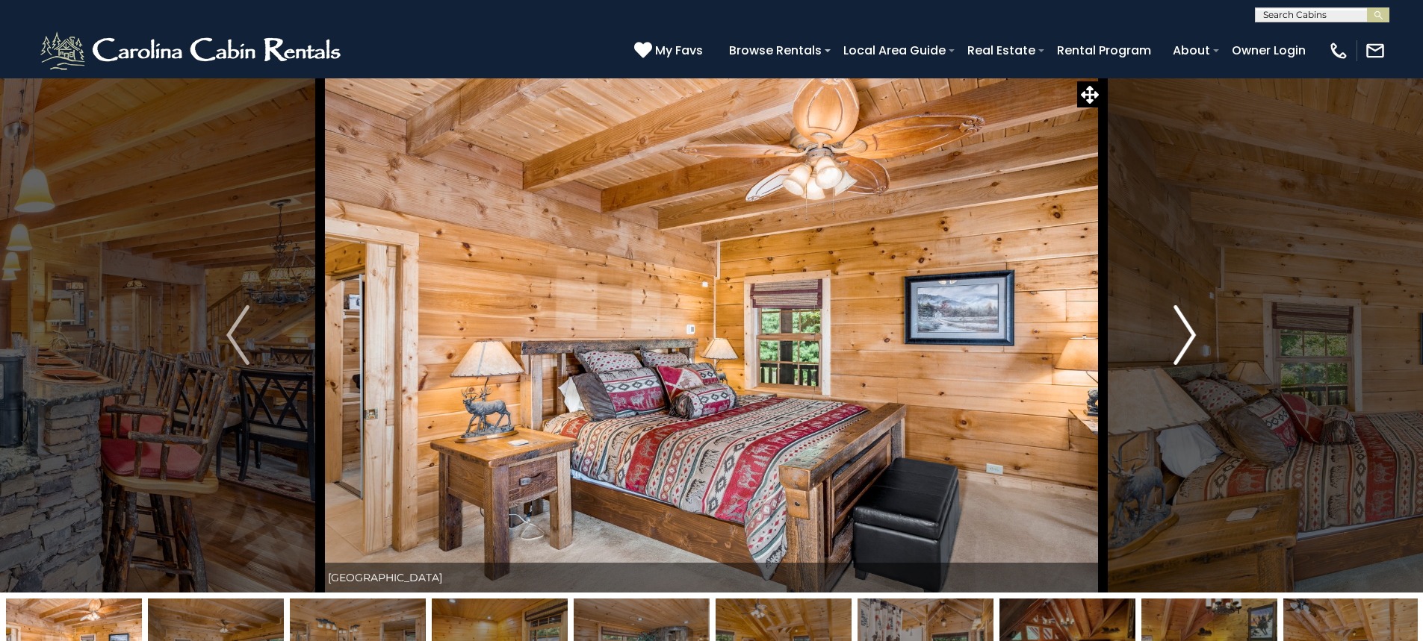
click at [1164, 349] on button "Next" at bounding box center [1184, 335] width 164 height 515
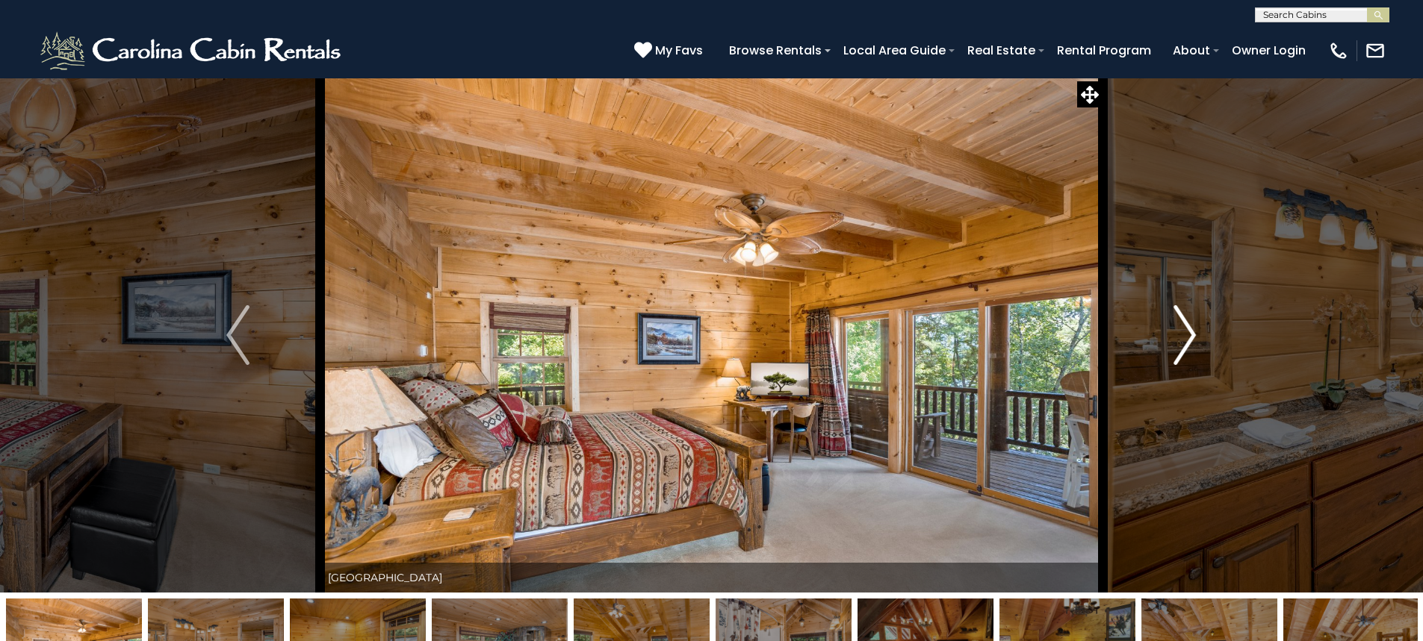
click at [1164, 349] on button "Next" at bounding box center [1184, 335] width 164 height 515
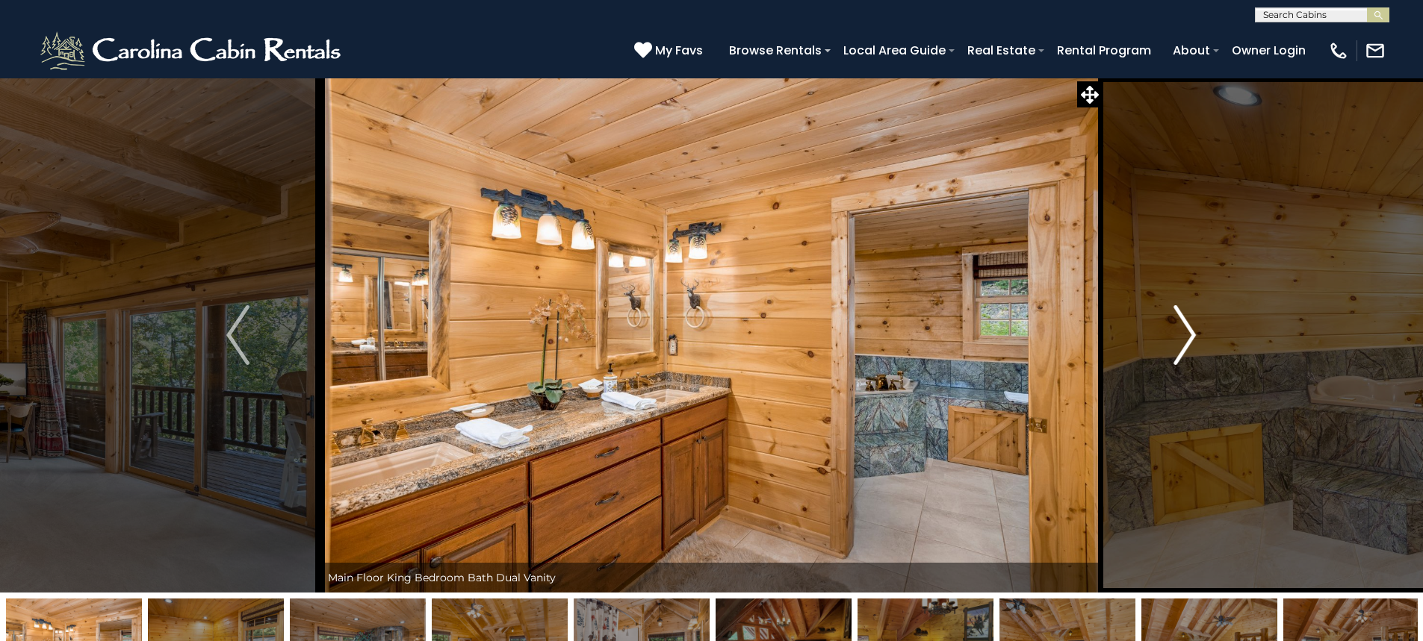
click at [1164, 349] on button "Next" at bounding box center [1184, 335] width 164 height 515
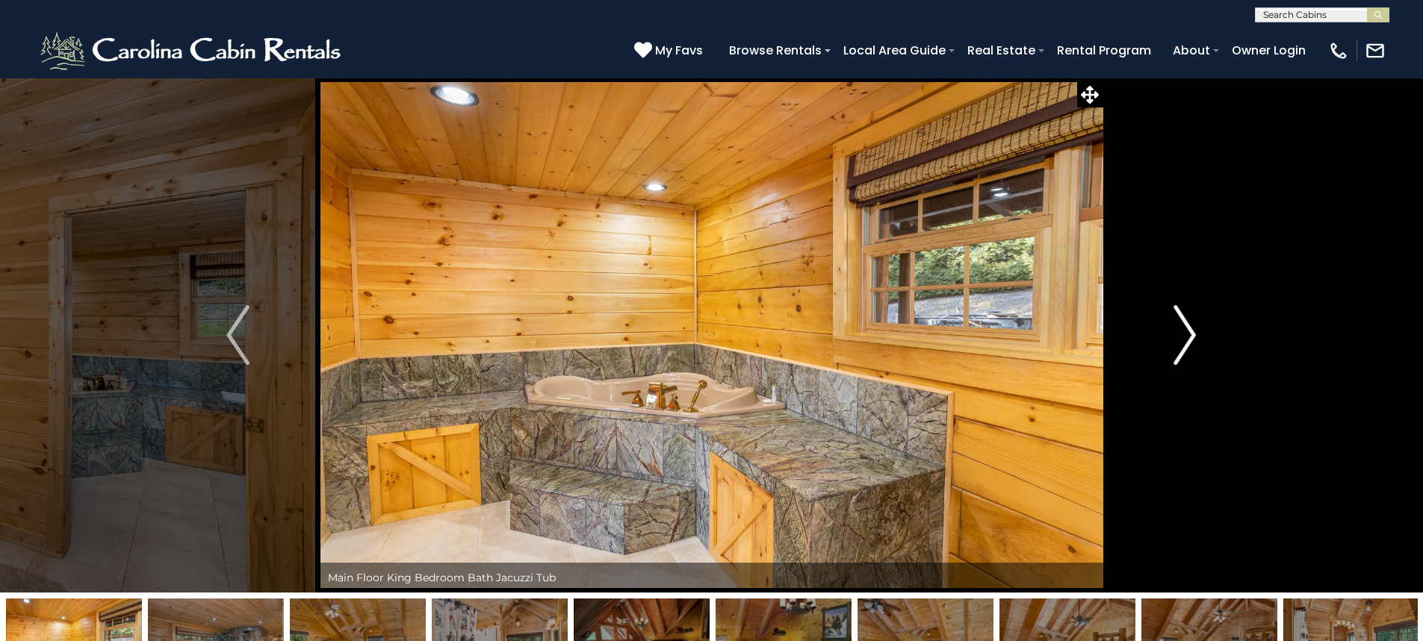
click at [1164, 349] on button "Next" at bounding box center [1184, 335] width 164 height 515
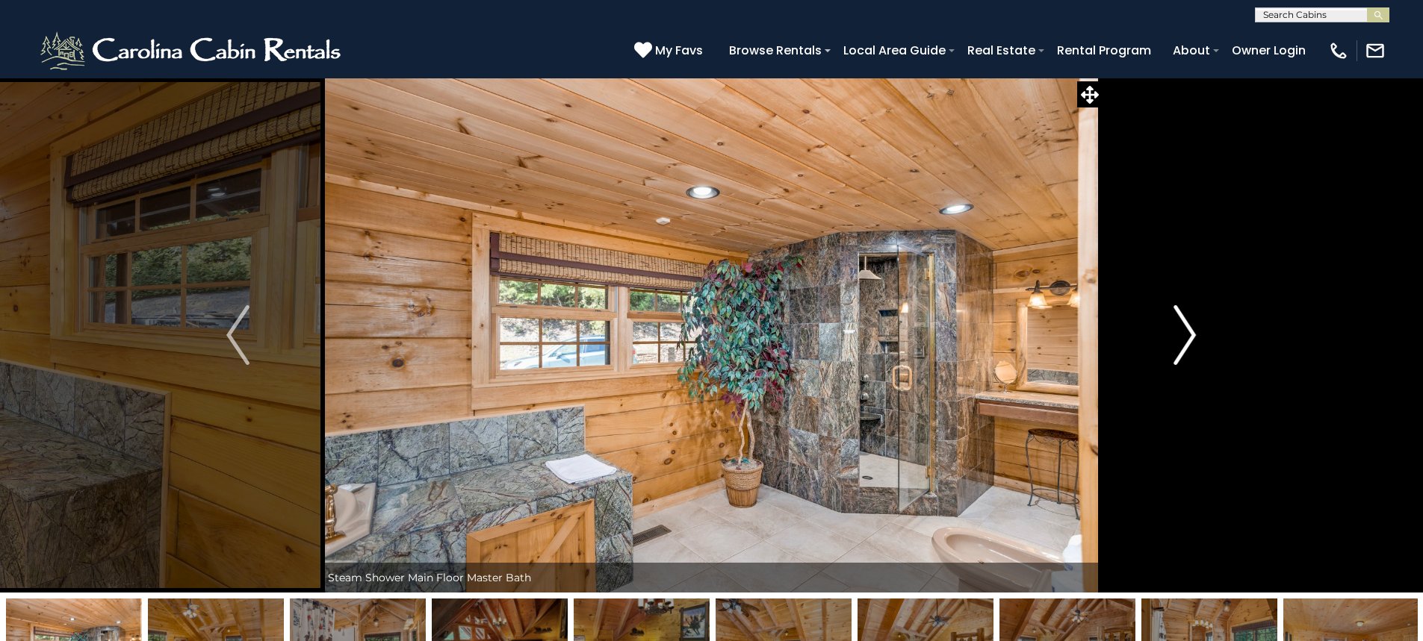
click at [1164, 349] on button "Next" at bounding box center [1184, 335] width 164 height 515
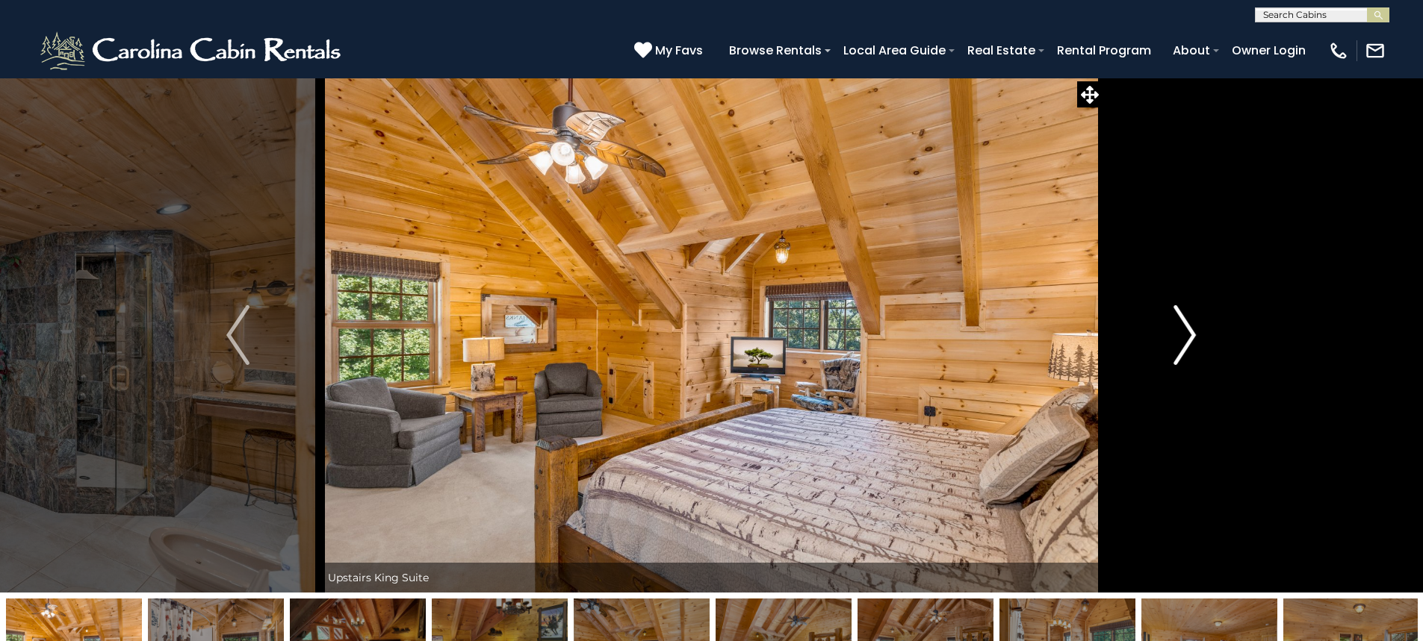
click at [1164, 349] on button "Next" at bounding box center [1184, 335] width 164 height 515
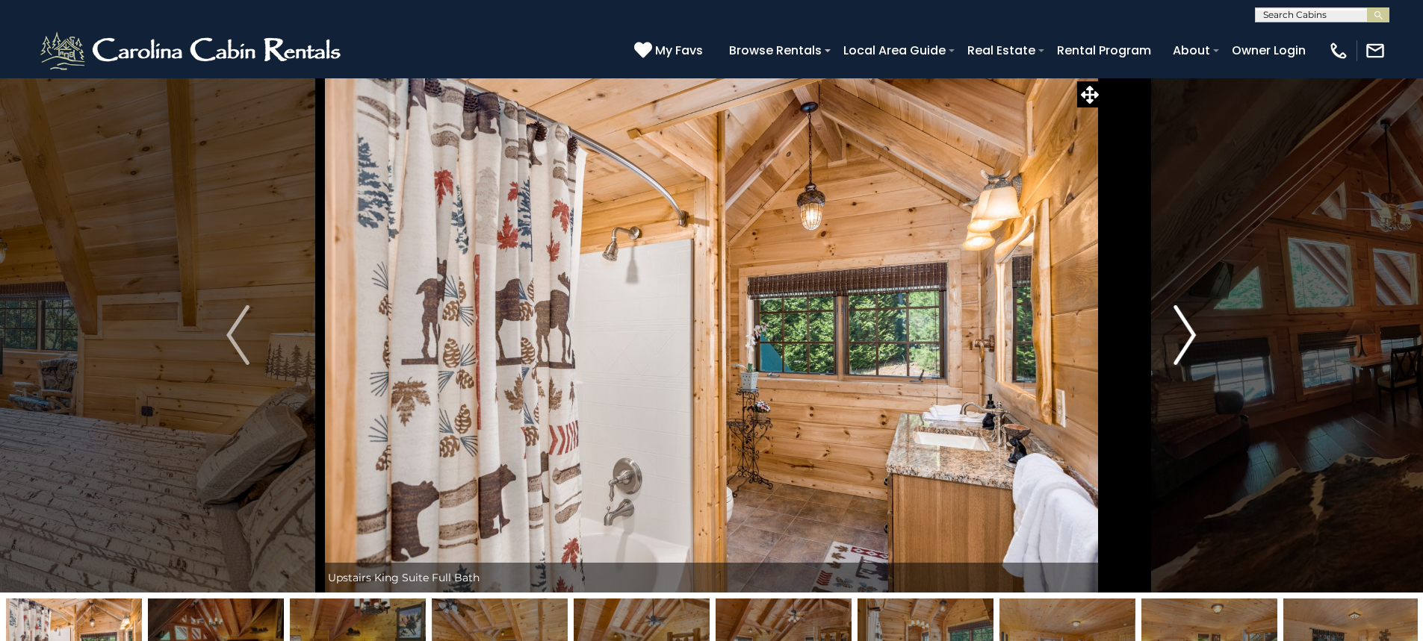
click at [1164, 349] on button "Next" at bounding box center [1184, 335] width 164 height 515
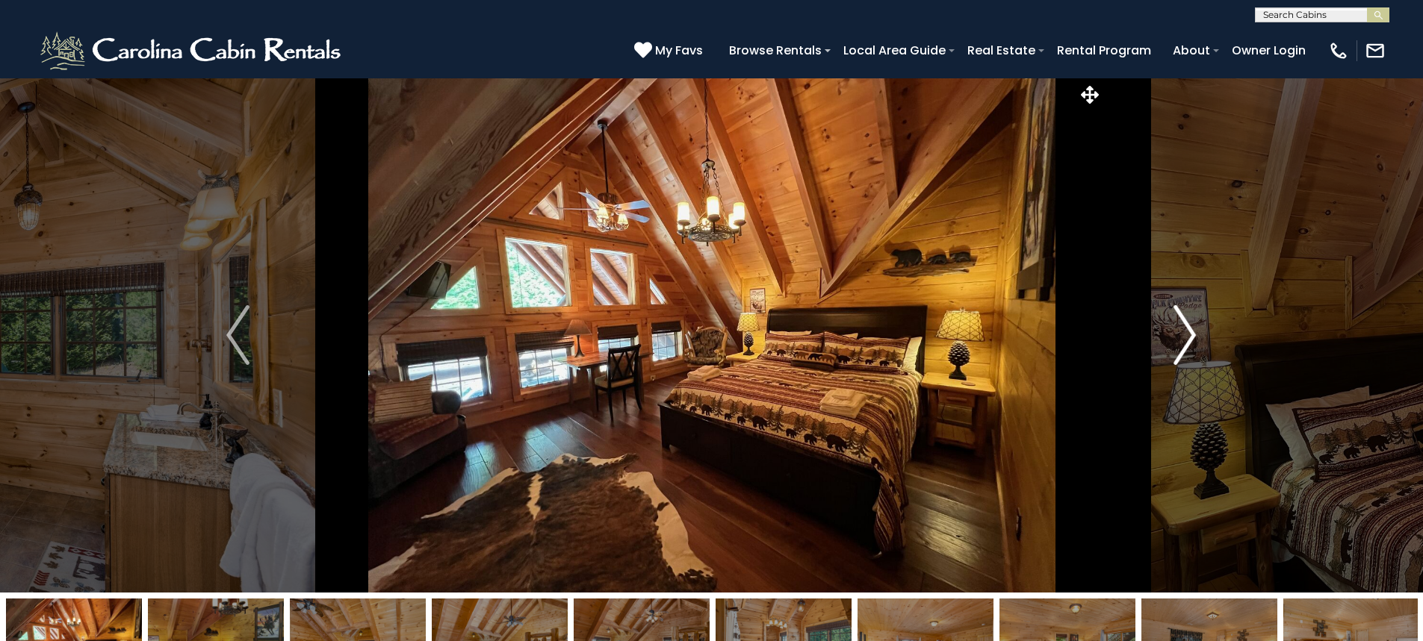
click at [1164, 349] on button "Next" at bounding box center [1184, 335] width 164 height 515
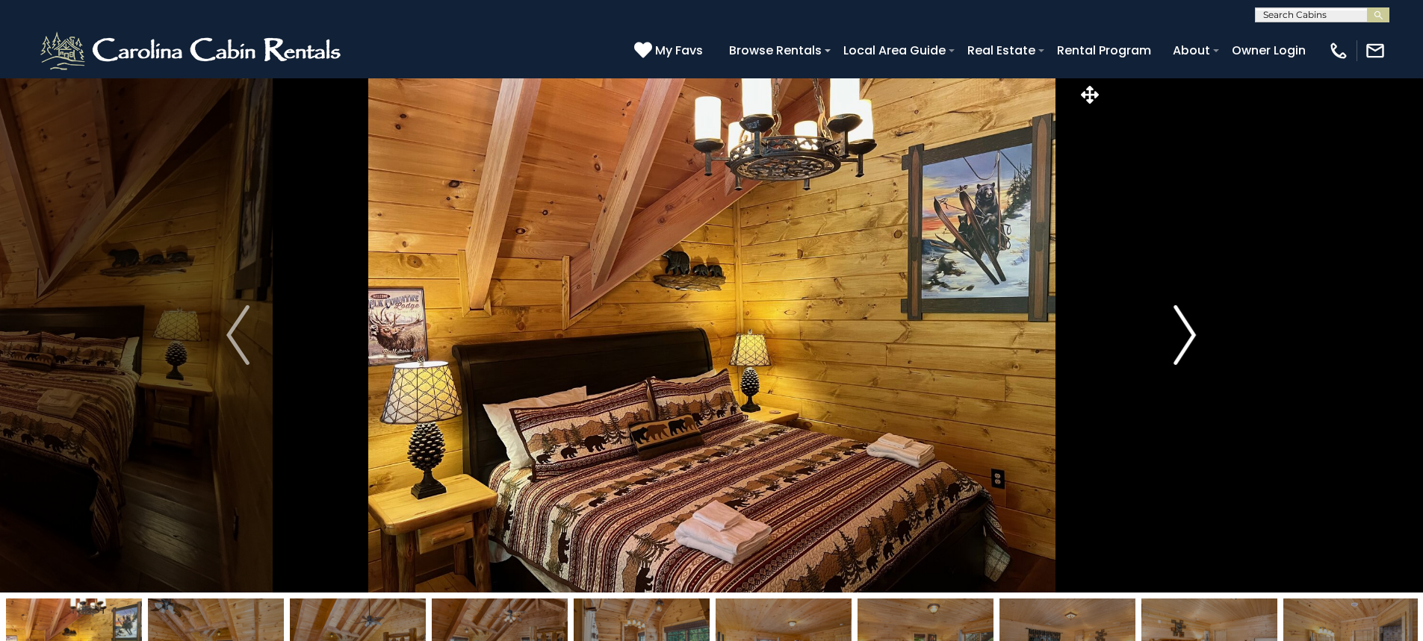
click at [1164, 349] on button "Next" at bounding box center [1184, 335] width 164 height 515
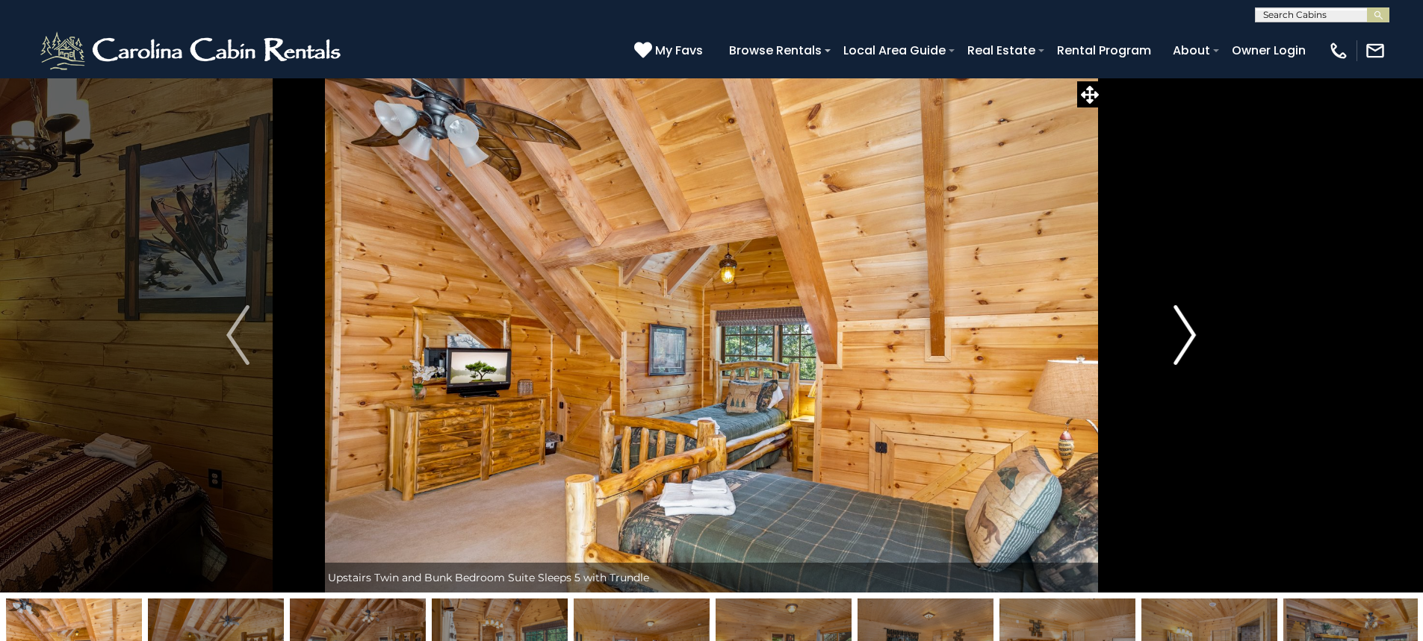
click at [1164, 349] on button "Next" at bounding box center [1184, 335] width 164 height 515
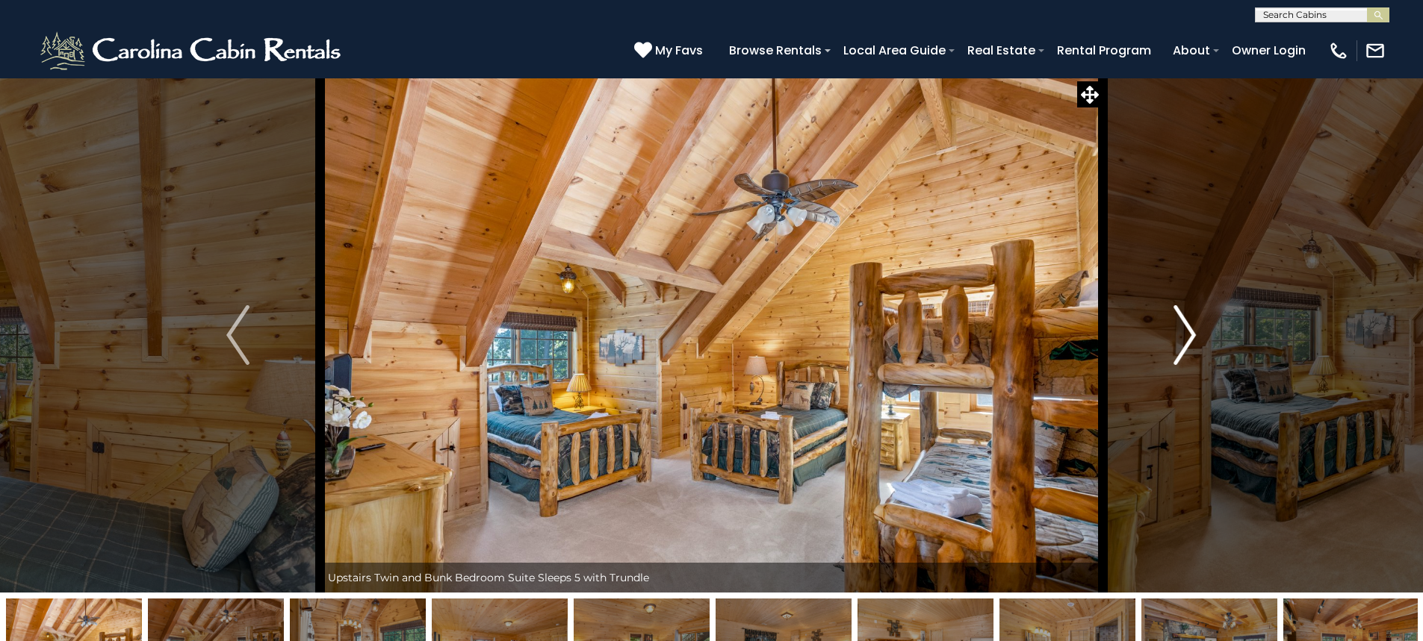
click at [1164, 349] on button "Next" at bounding box center [1184, 335] width 164 height 515
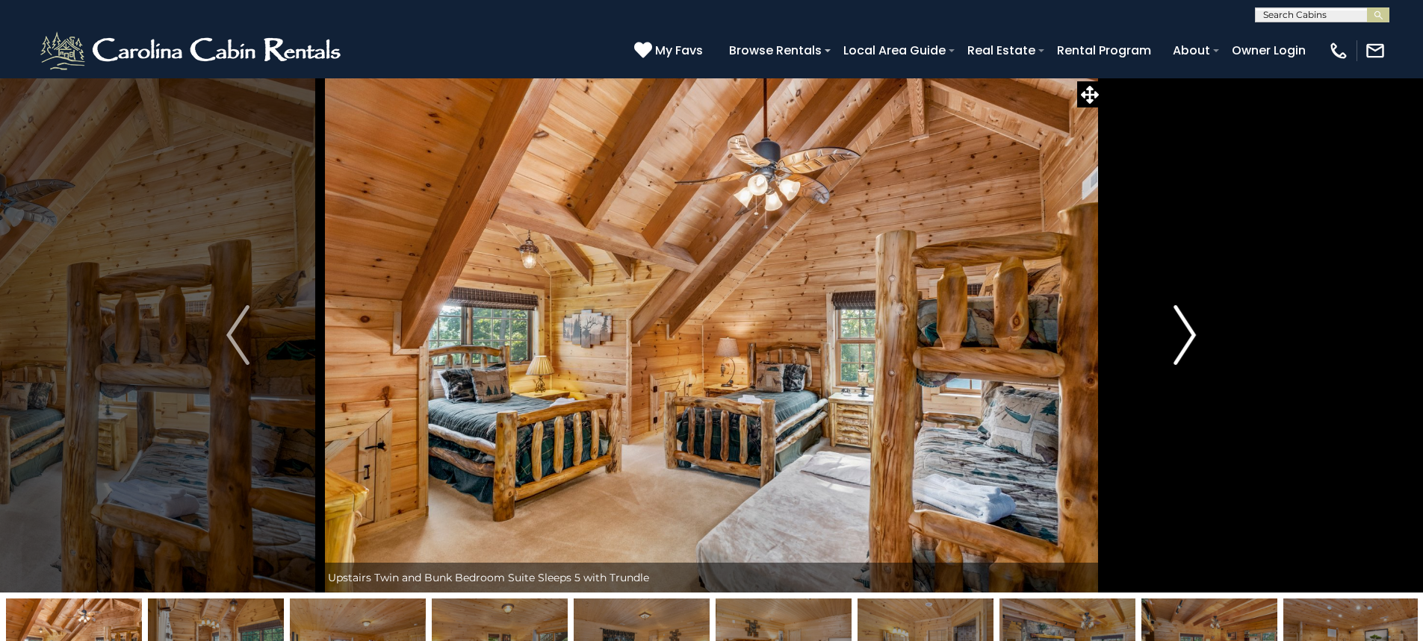
click at [1164, 349] on button "Next" at bounding box center [1184, 335] width 164 height 515
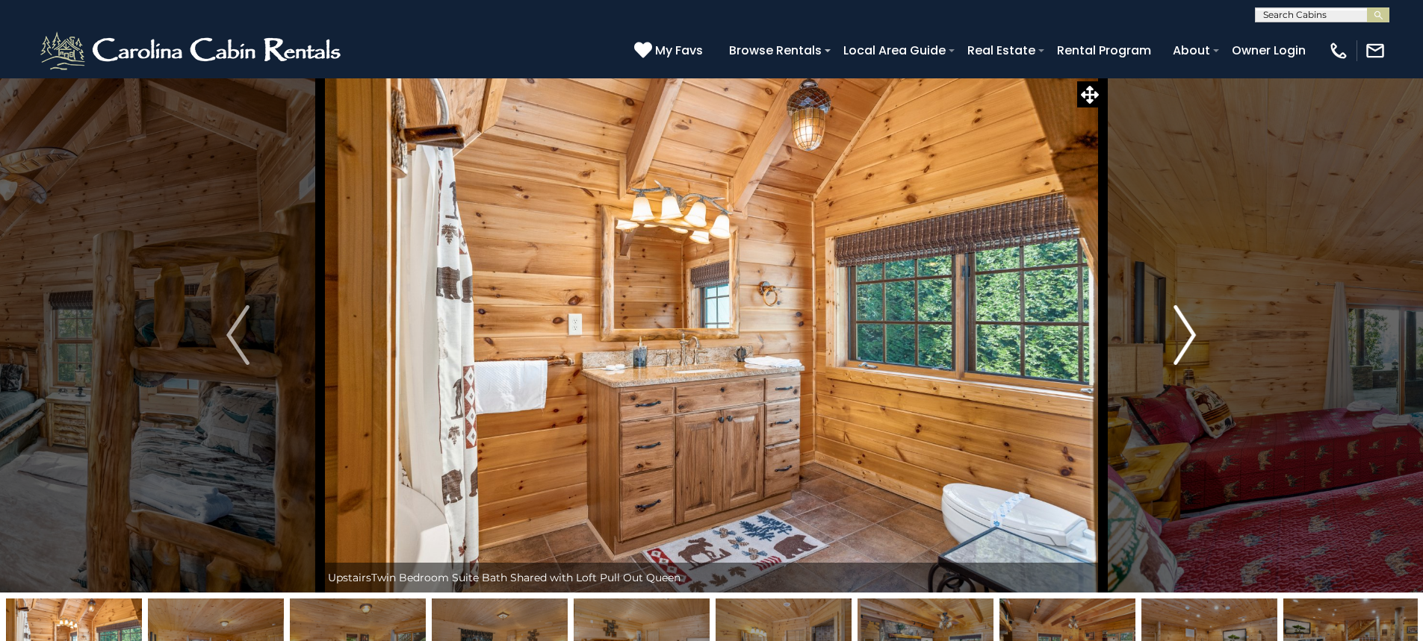
click at [1164, 349] on button "Next" at bounding box center [1184, 335] width 164 height 515
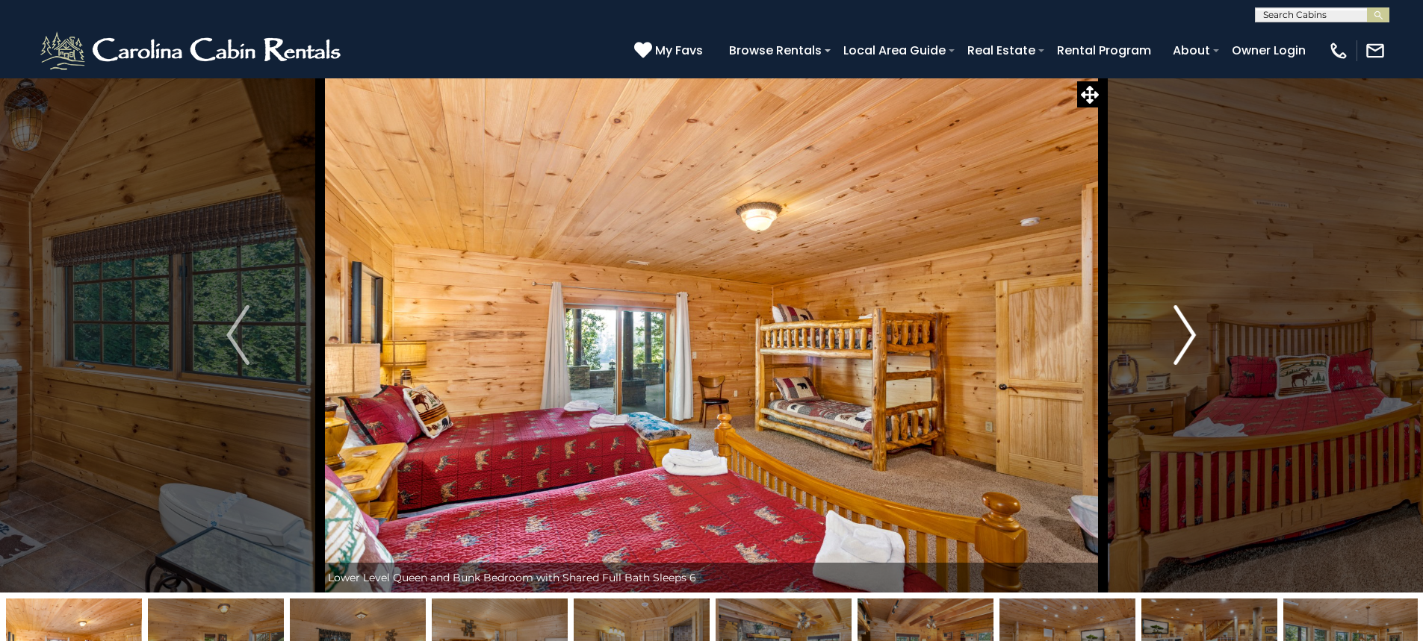
click at [1164, 349] on button "Next" at bounding box center [1184, 335] width 164 height 515
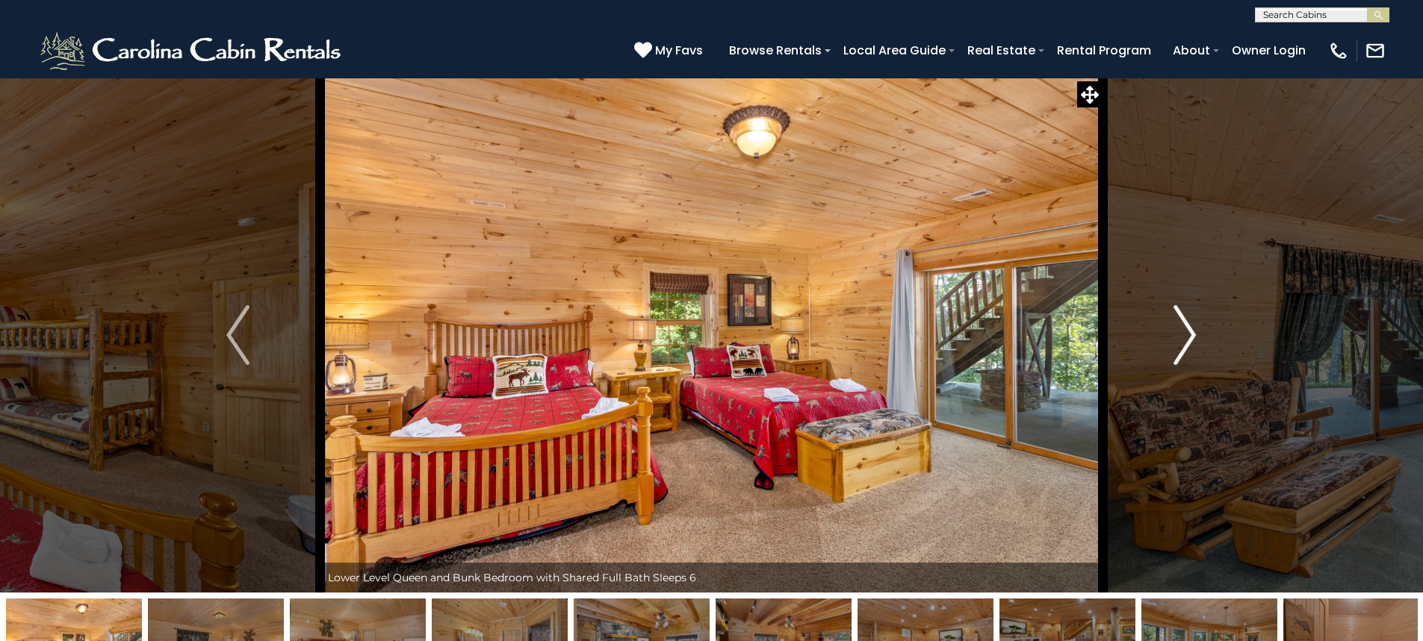
click at [1164, 349] on button "Next" at bounding box center [1184, 335] width 164 height 515
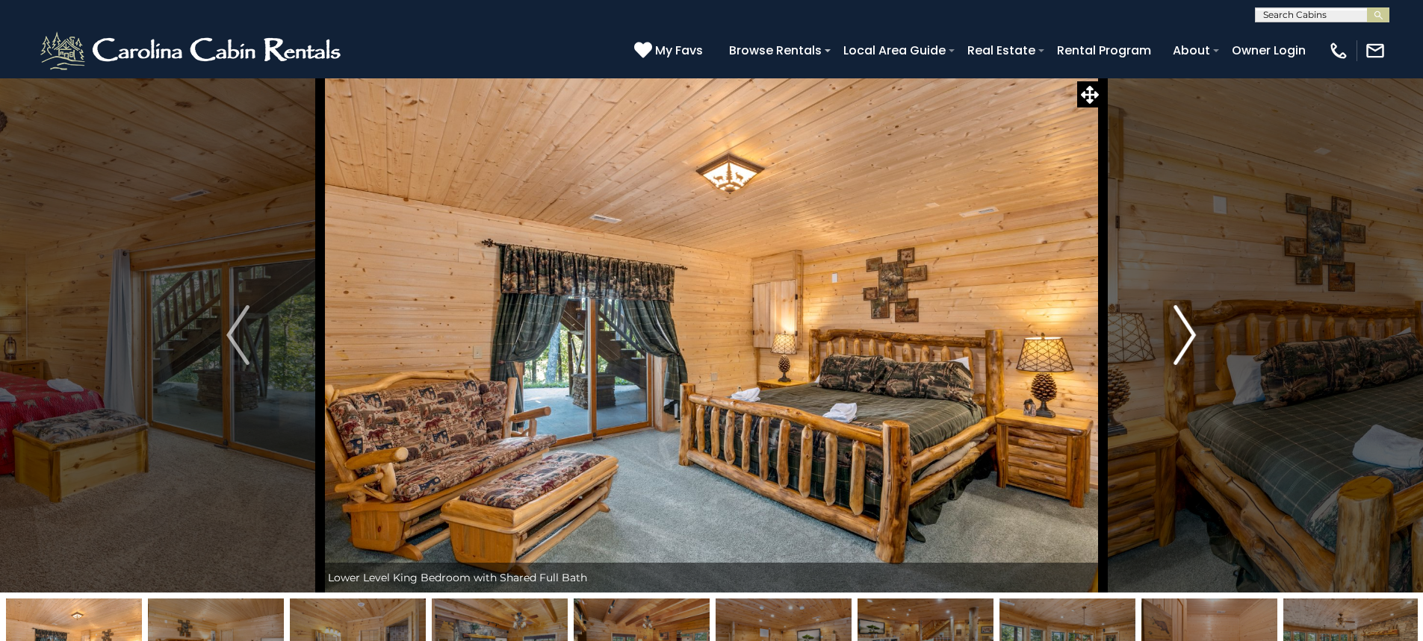
click at [1164, 349] on button "Next" at bounding box center [1184, 335] width 164 height 515
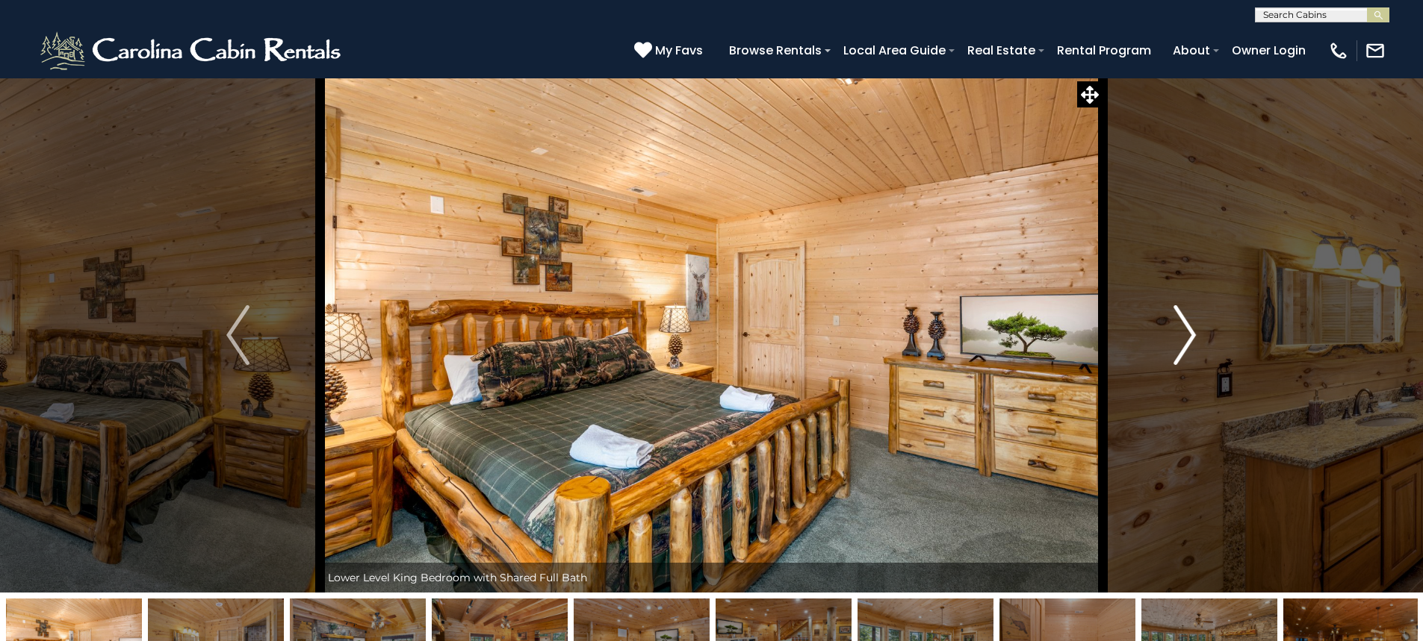
click at [1164, 349] on button "Next" at bounding box center [1184, 335] width 164 height 515
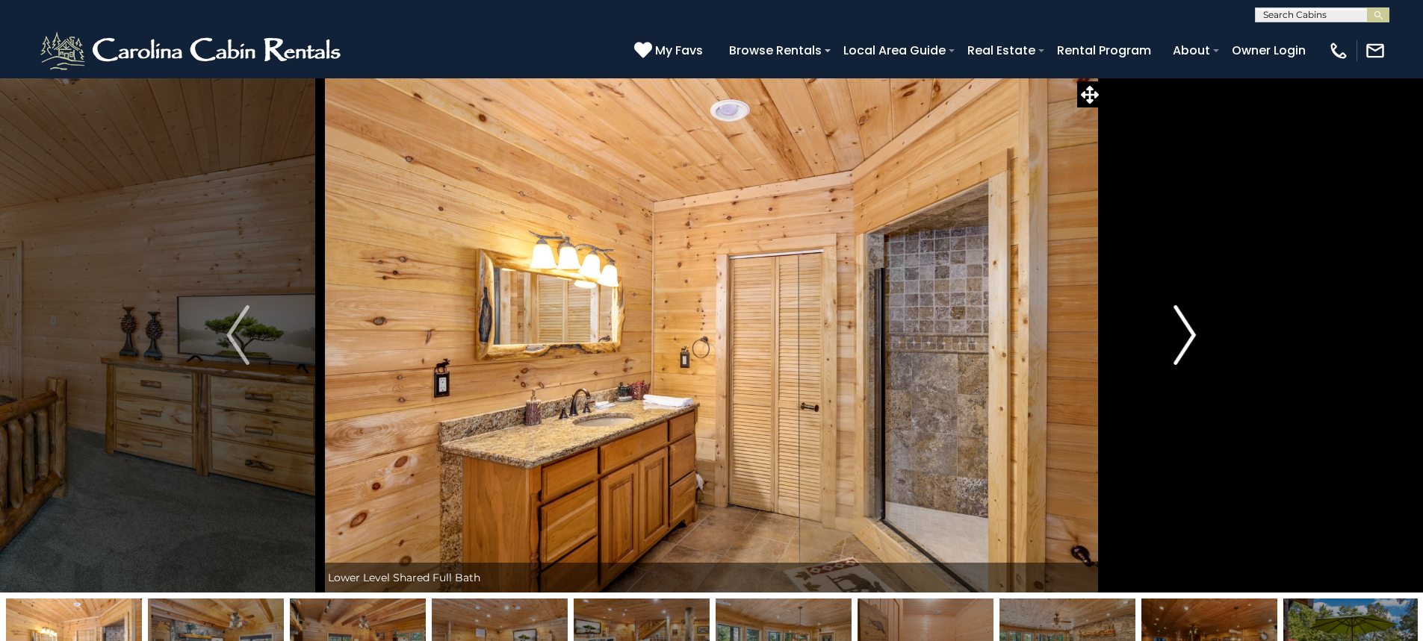
click at [1164, 349] on button "Next" at bounding box center [1184, 335] width 164 height 515
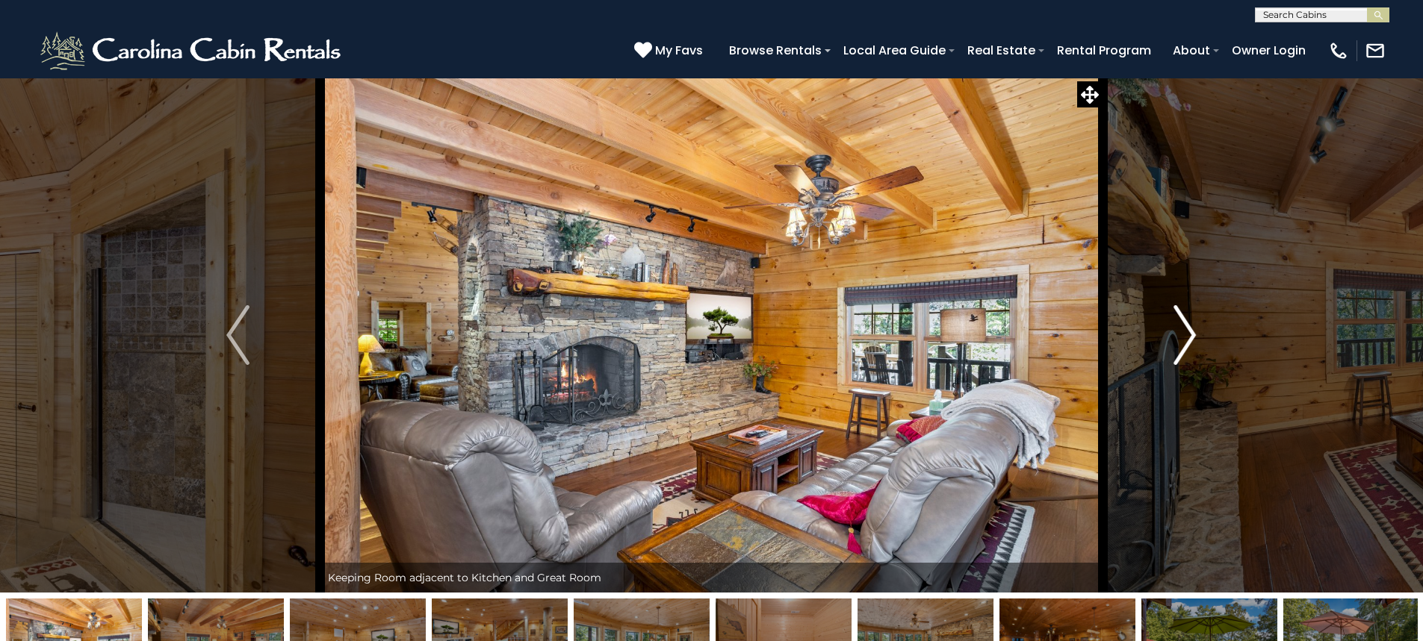
click at [1164, 349] on button "Next" at bounding box center [1184, 335] width 164 height 515
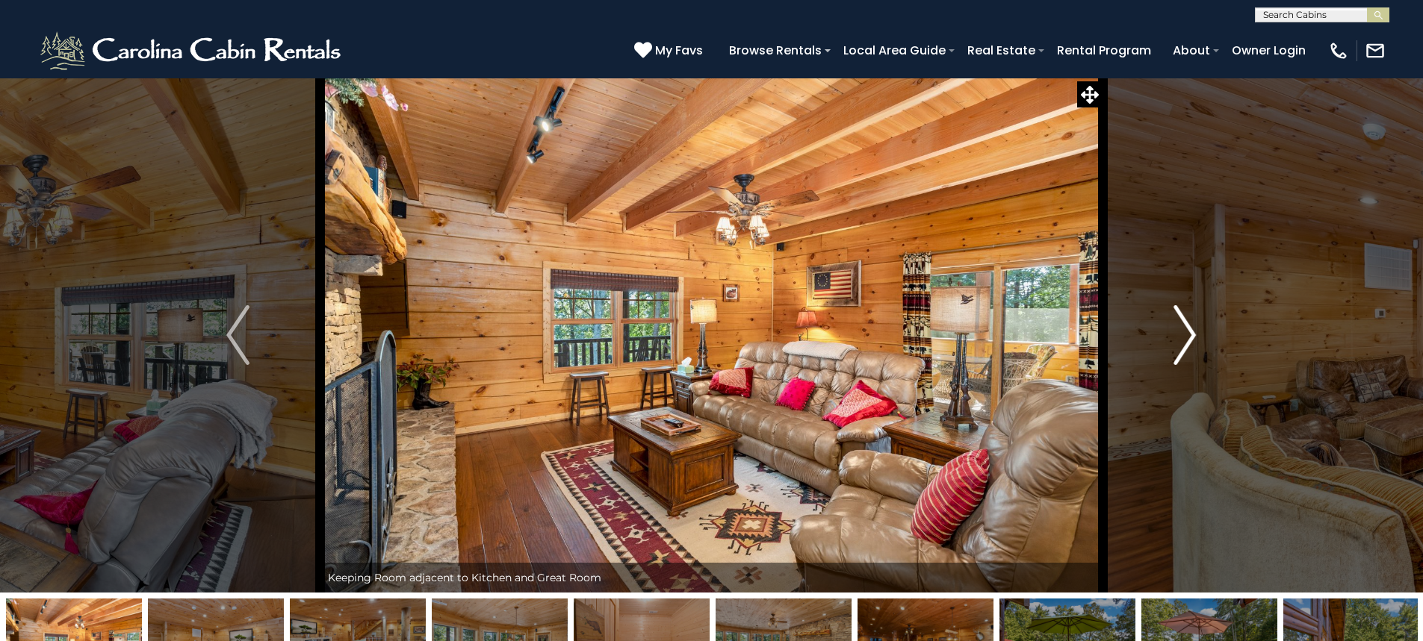
click at [1164, 349] on button "Next" at bounding box center [1184, 335] width 164 height 515
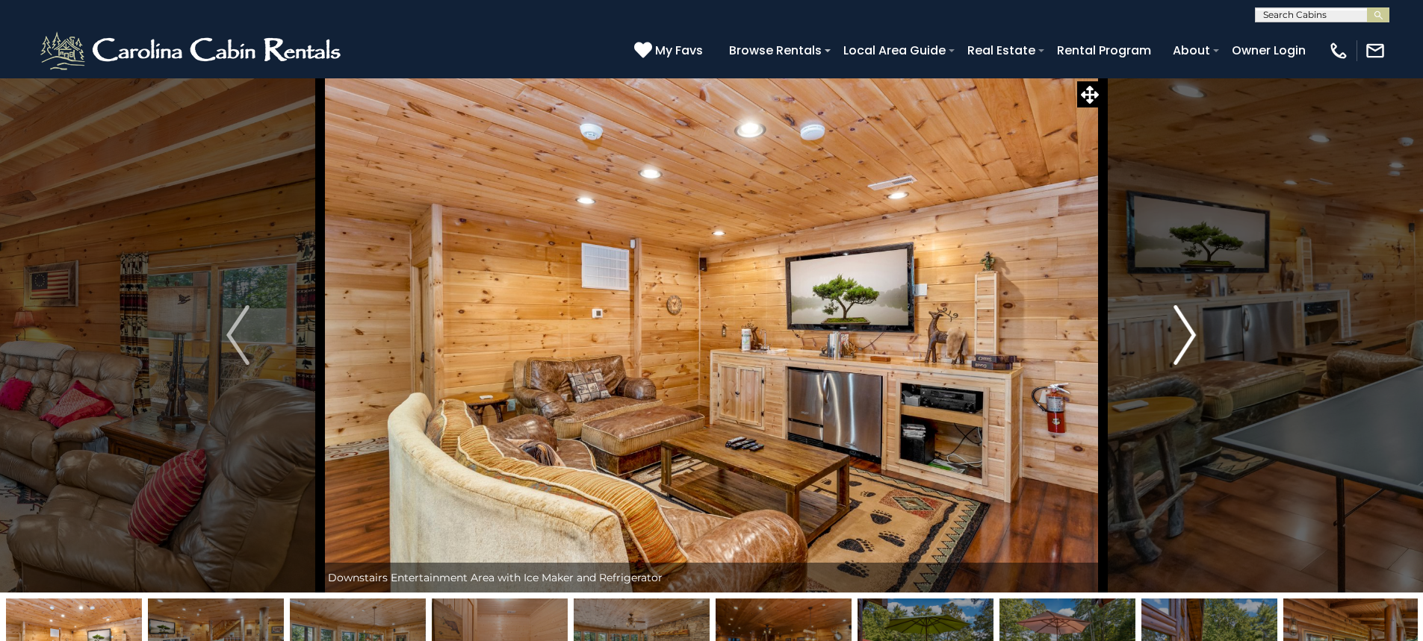
click at [1164, 349] on button "Next" at bounding box center [1184, 335] width 164 height 515
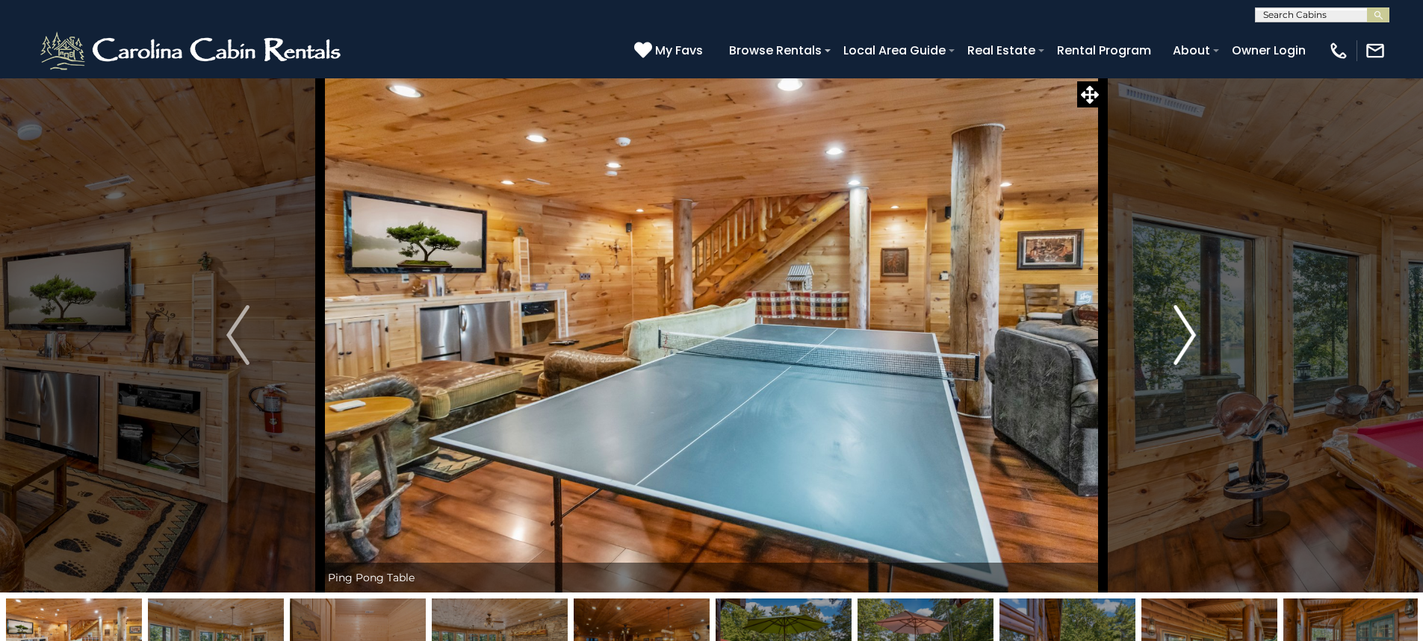
click at [1164, 349] on button "Next" at bounding box center [1184, 335] width 164 height 515
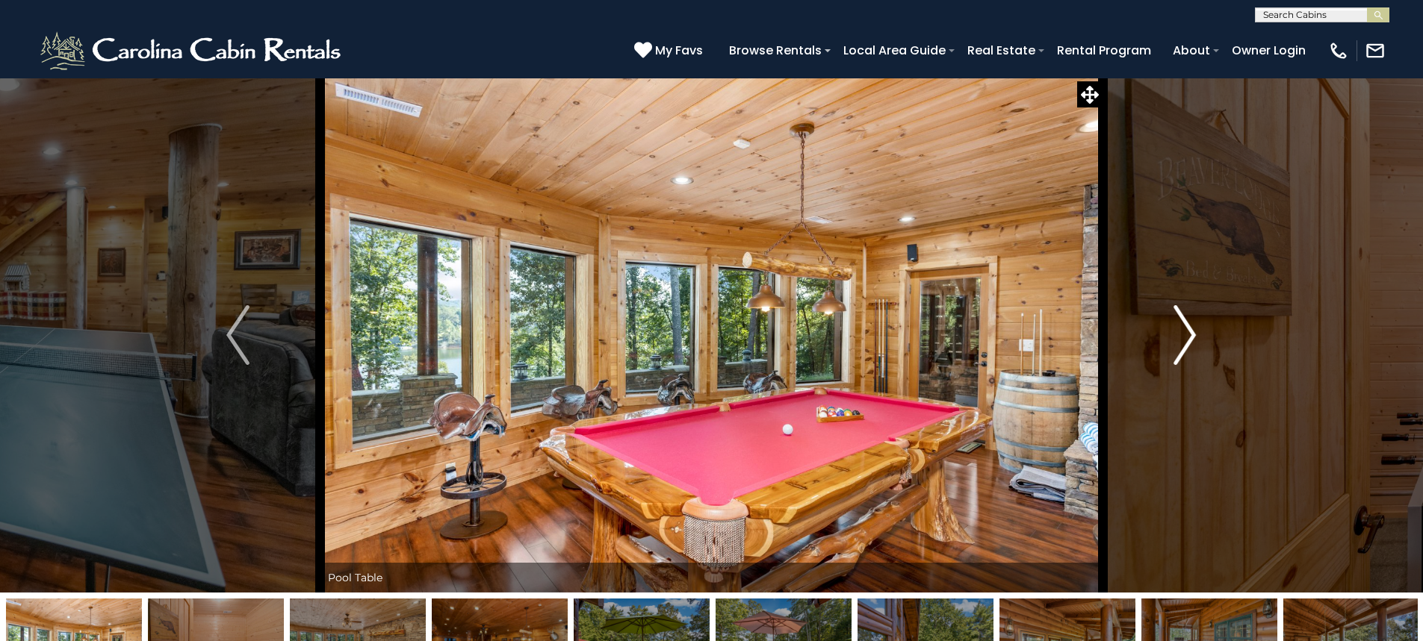
click at [1164, 349] on button "Next" at bounding box center [1184, 335] width 164 height 515
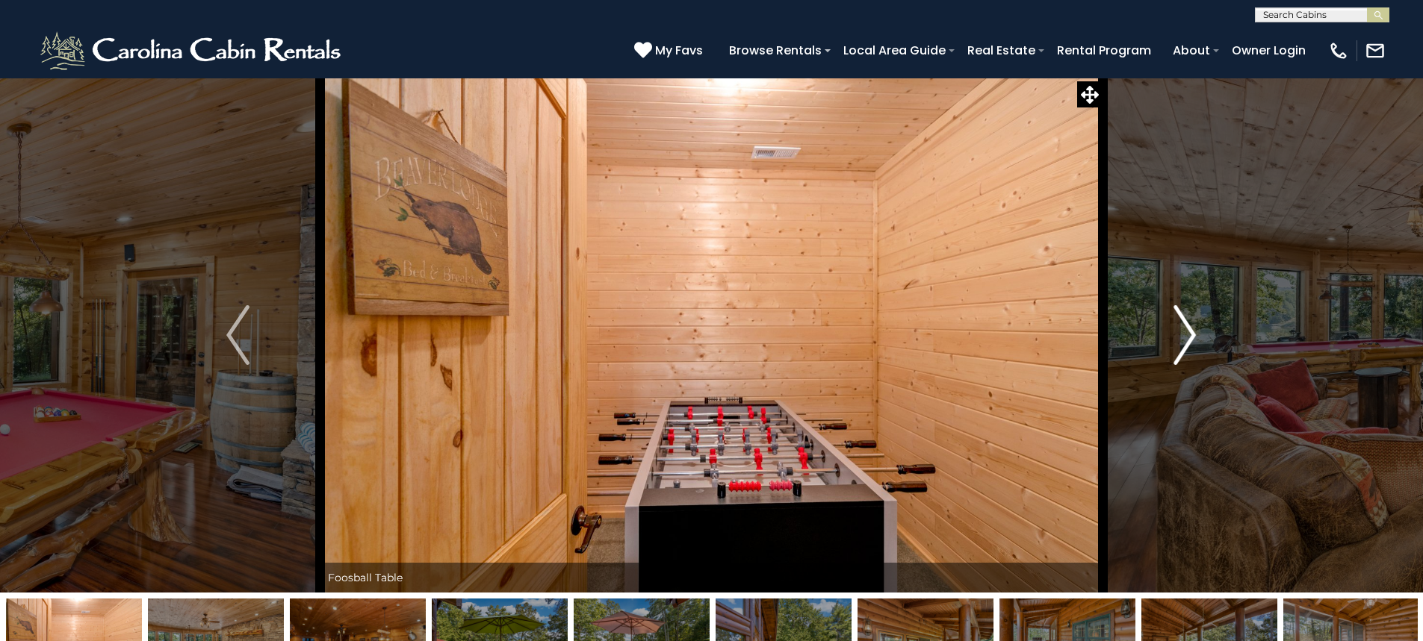
click at [1164, 349] on button "Next" at bounding box center [1184, 335] width 164 height 515
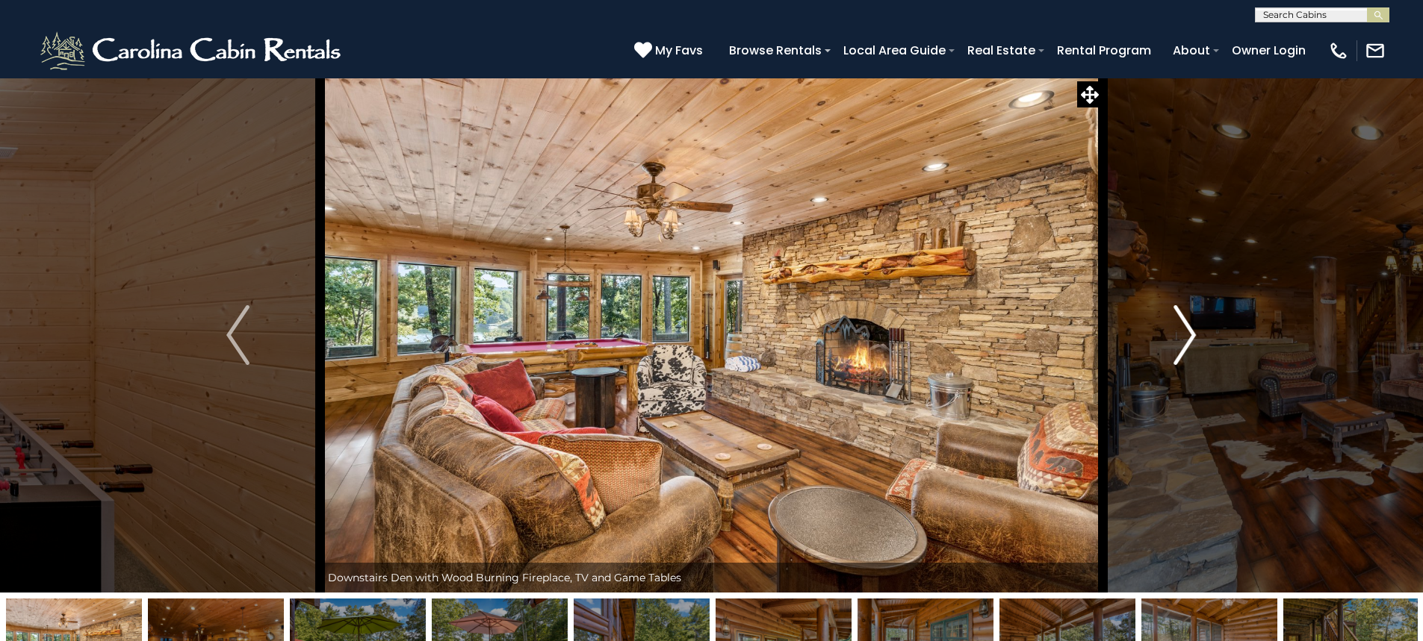
click at [1164, 349] on button "Next" at bounding box center [1184, 335] width 164 height 515
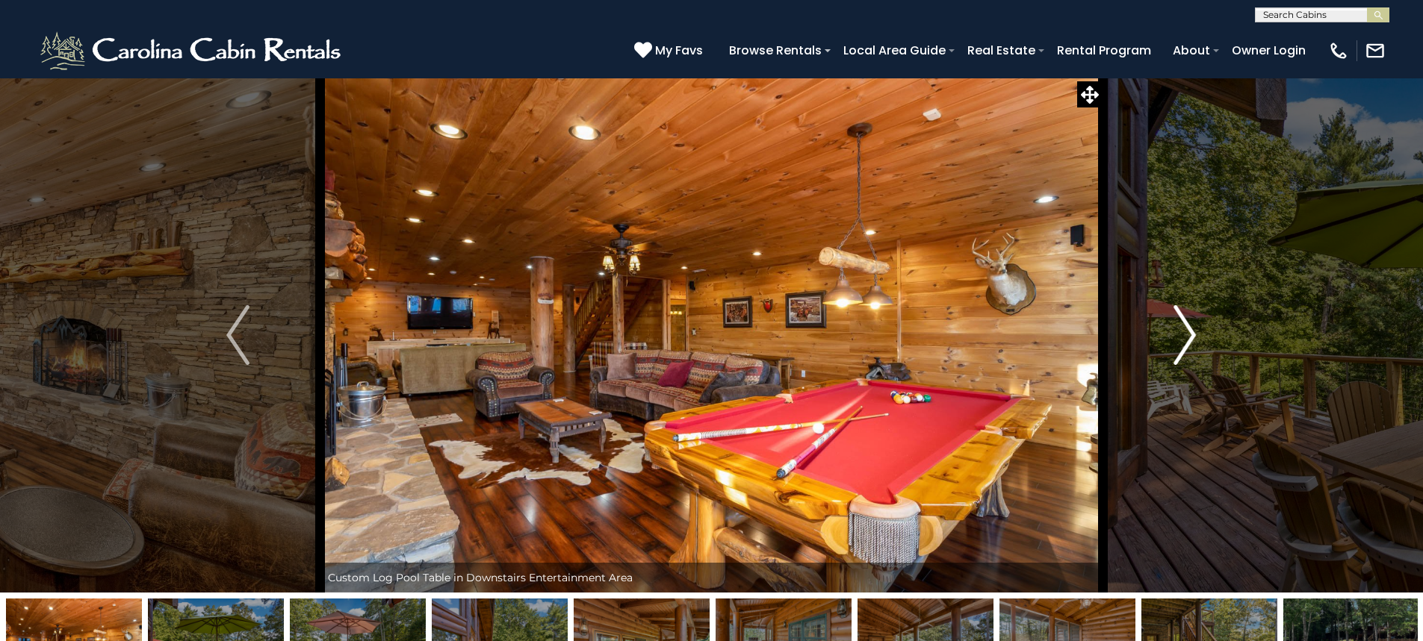
click at [1164, 349] on button "Next" at bounding box center [1184, 335] width 164 height 515
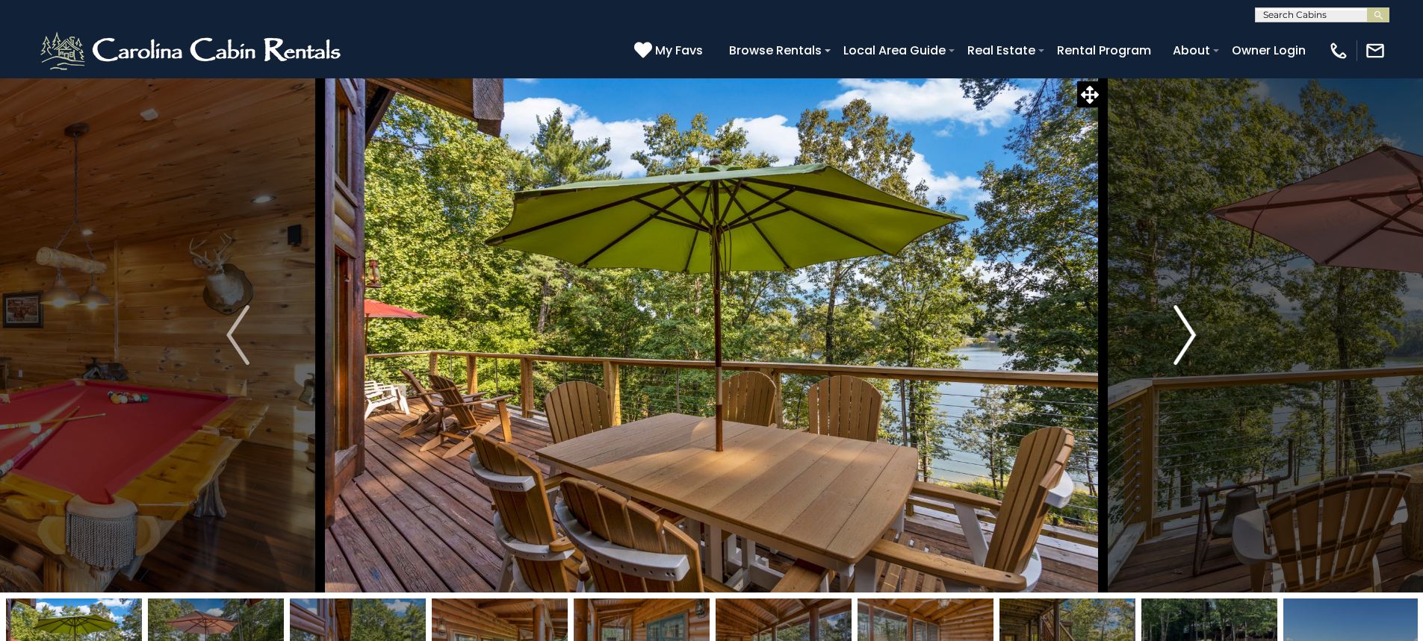
click at [1164, 349] on button "Next" at bounding box center [1184, 335] width 164 height 515
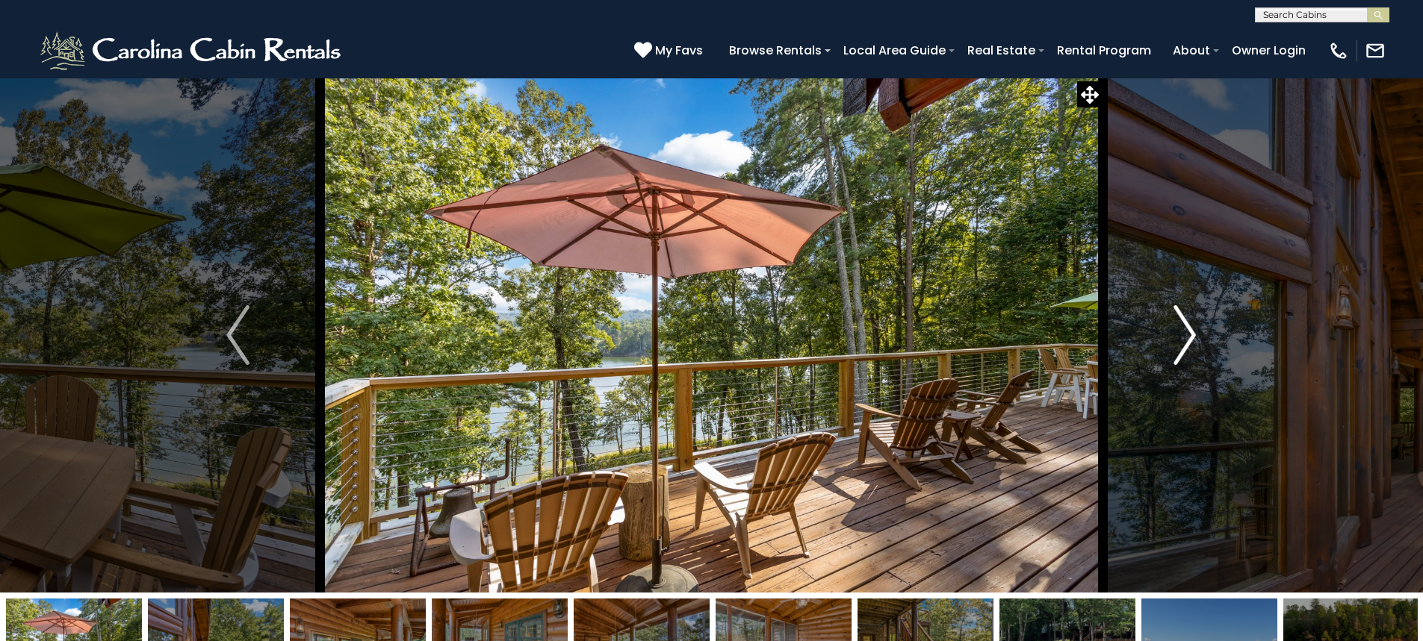
click at [1164, 349] on button "Next" at bounding box center [1184, 335] width 164 height 515
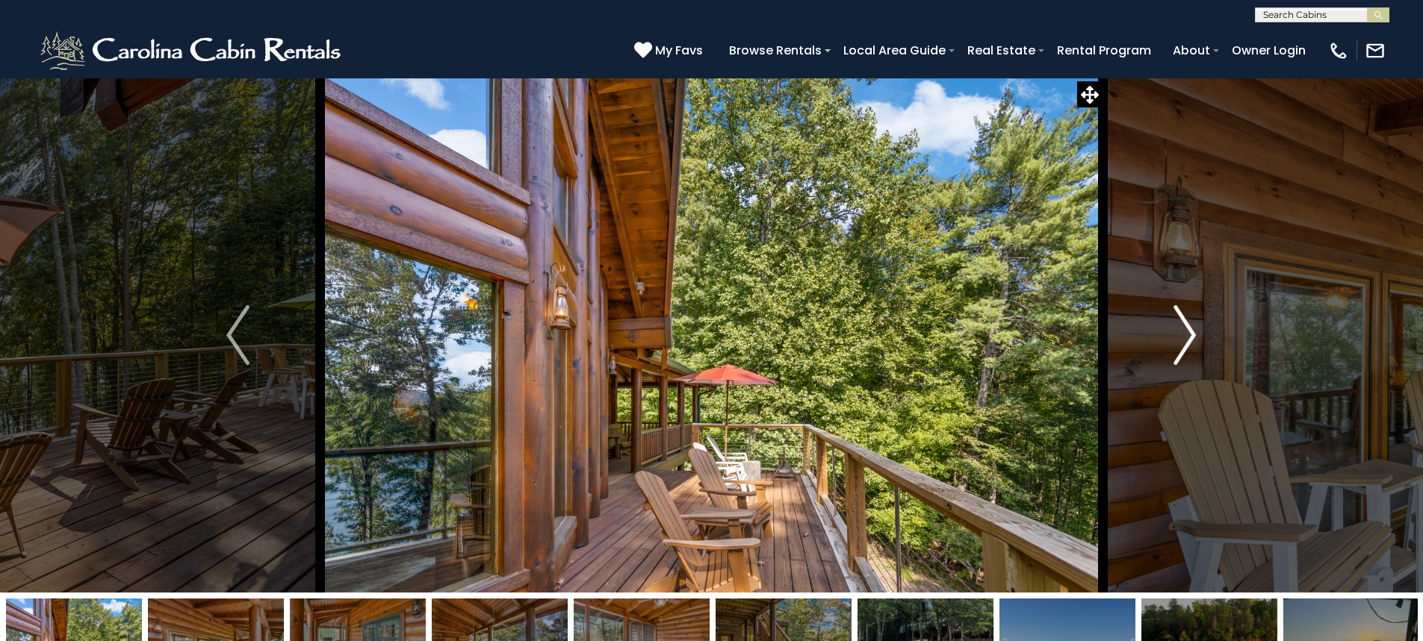
click at [1164, 349] on button "Next" at bounding box center [1184, 335] width 164 height 515
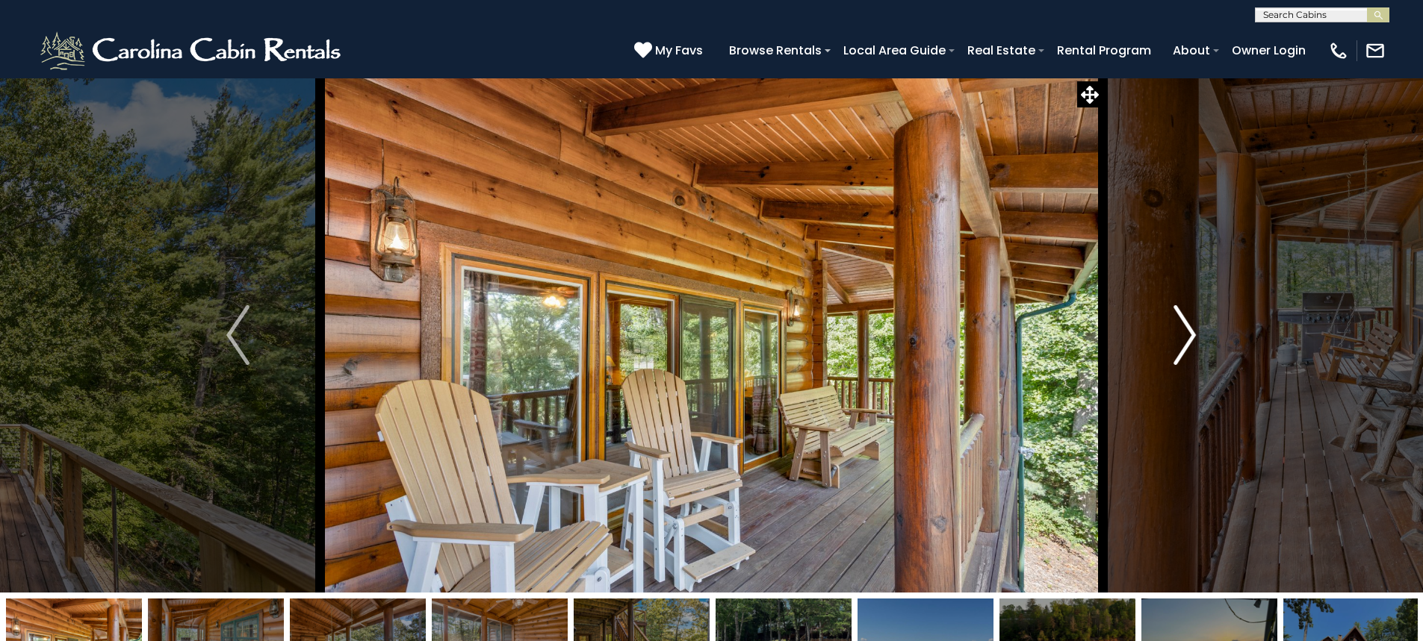
click at [1164, 349] on button "Next" at bounding box center [1184, 335] width 164 height 515
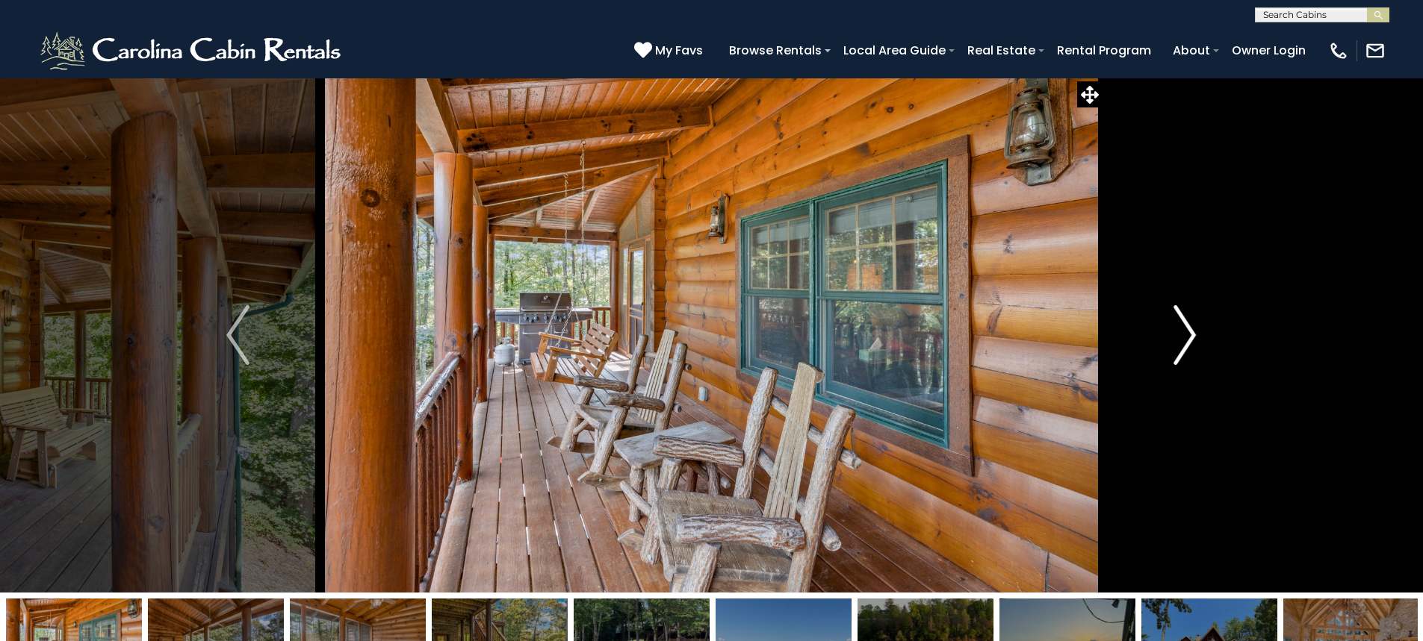
click at [1164, 349] on button "Next" at bounding box center [1184, 335] width 164 height 515
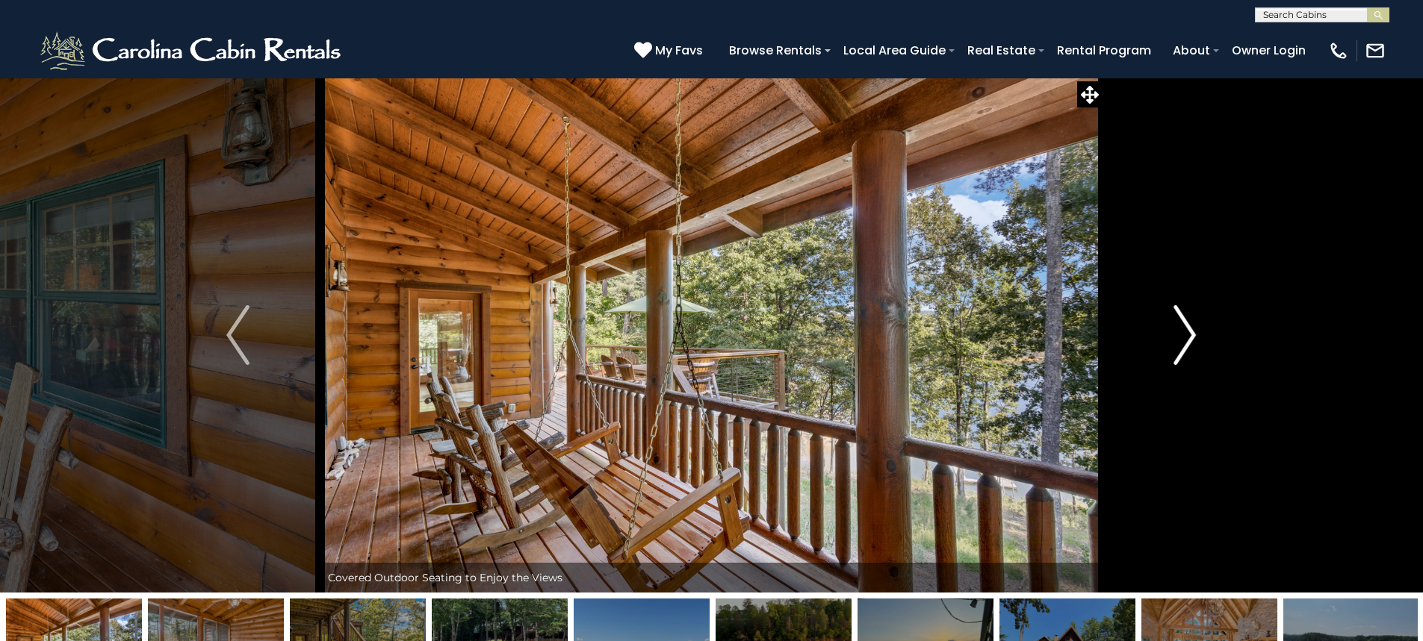
click at [1164, 349] on button "Next" at bounding box center [1184, 335] width 164 height 515
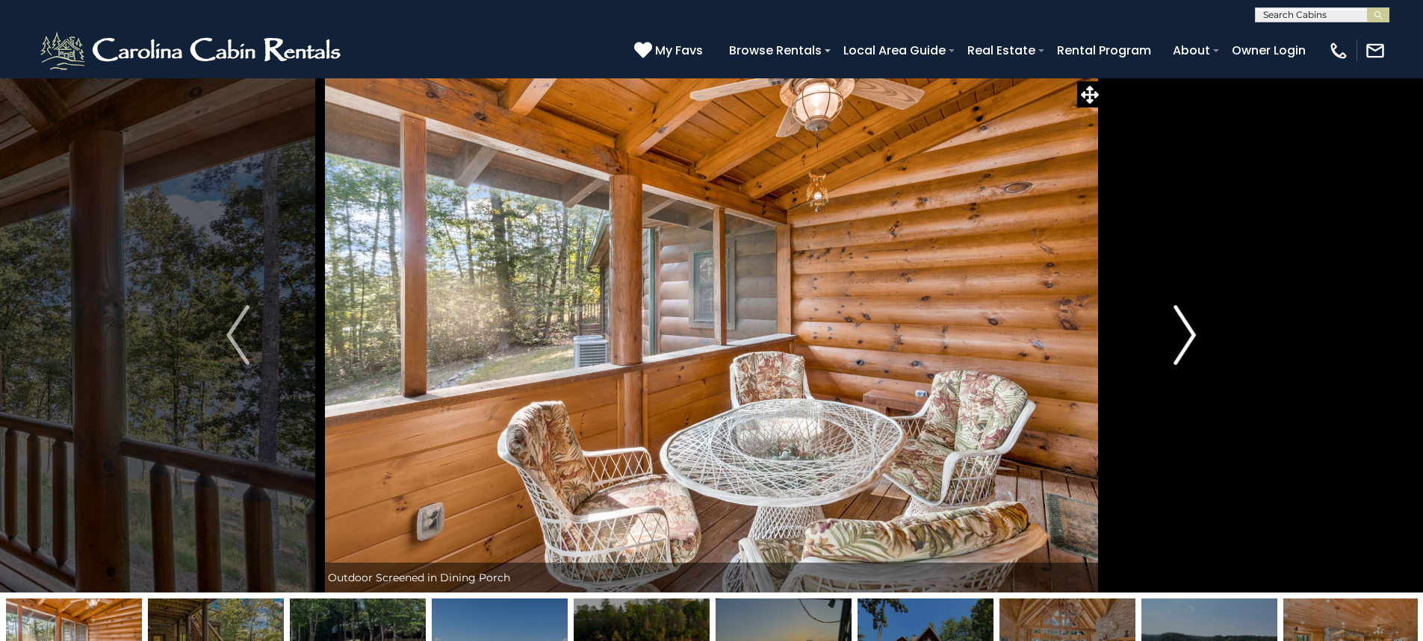
click at [1164, 349] on button "Next" at bounding box center [1184, 335] width 164 height 515
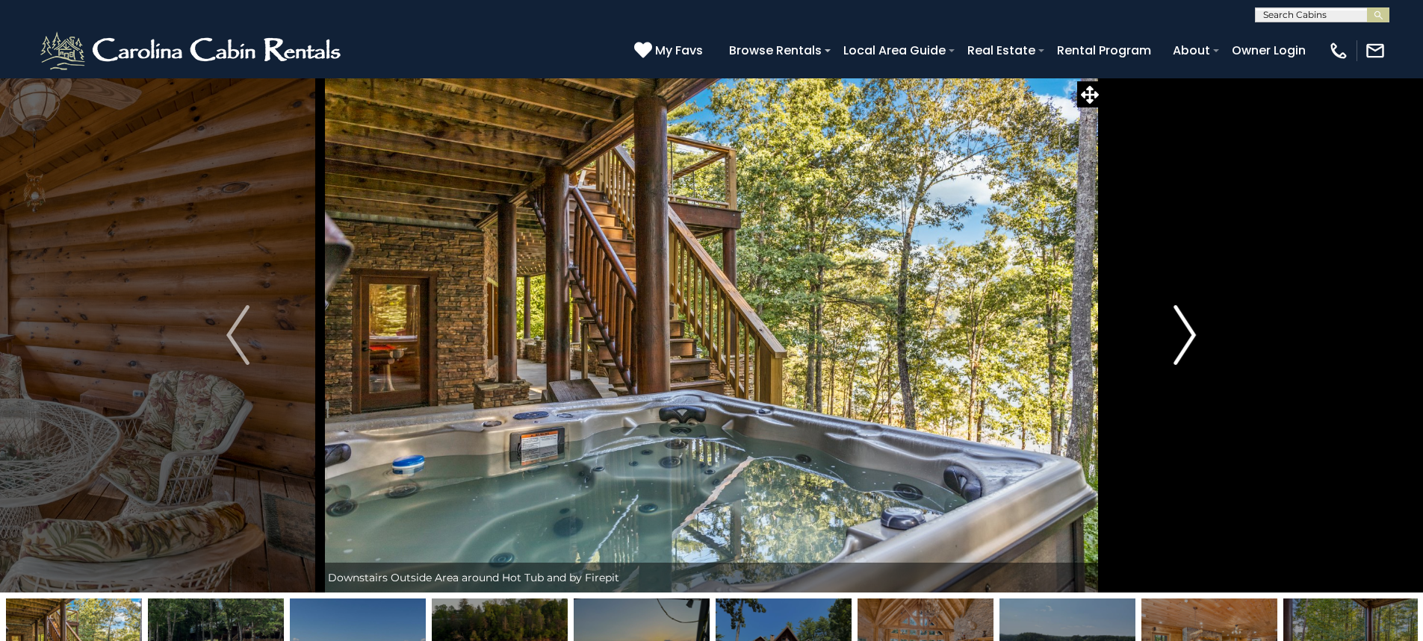
click at [1164, 349] on button "Next" at bounding box center [1184, 335] width 164 height 515
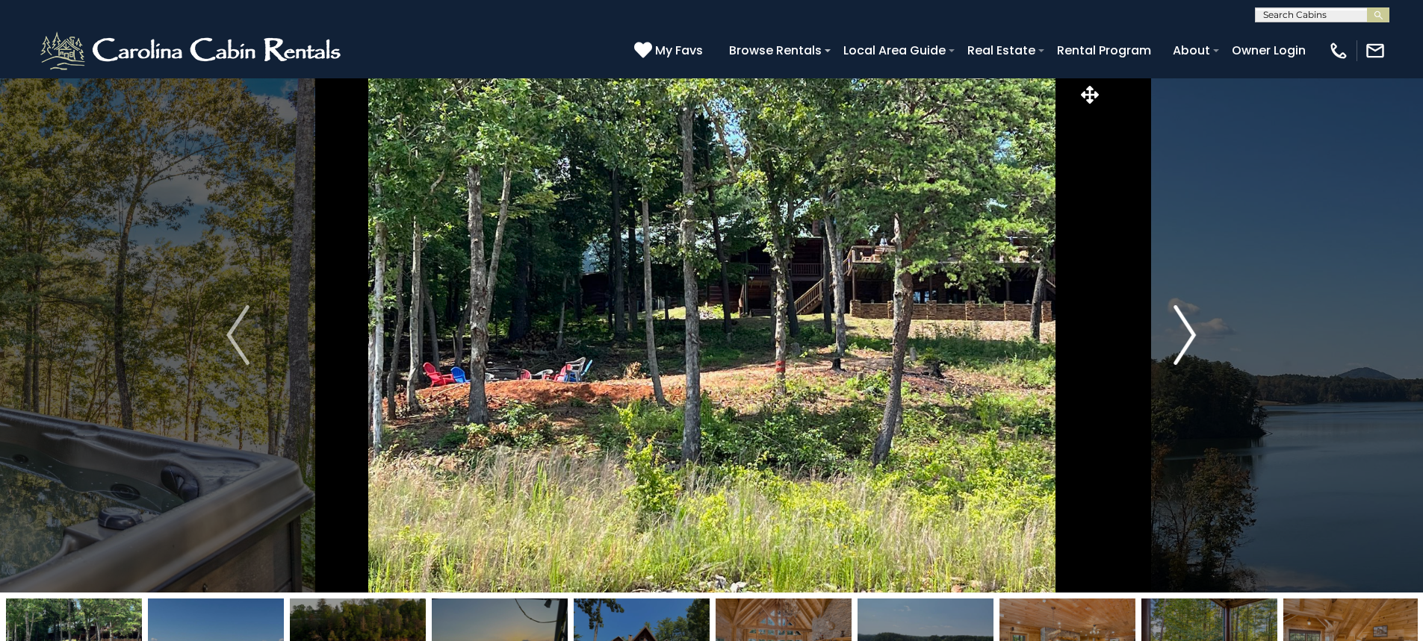
click at [1164, 349] on button "Next" at bounding box center [1184, 335] width 164 height 515
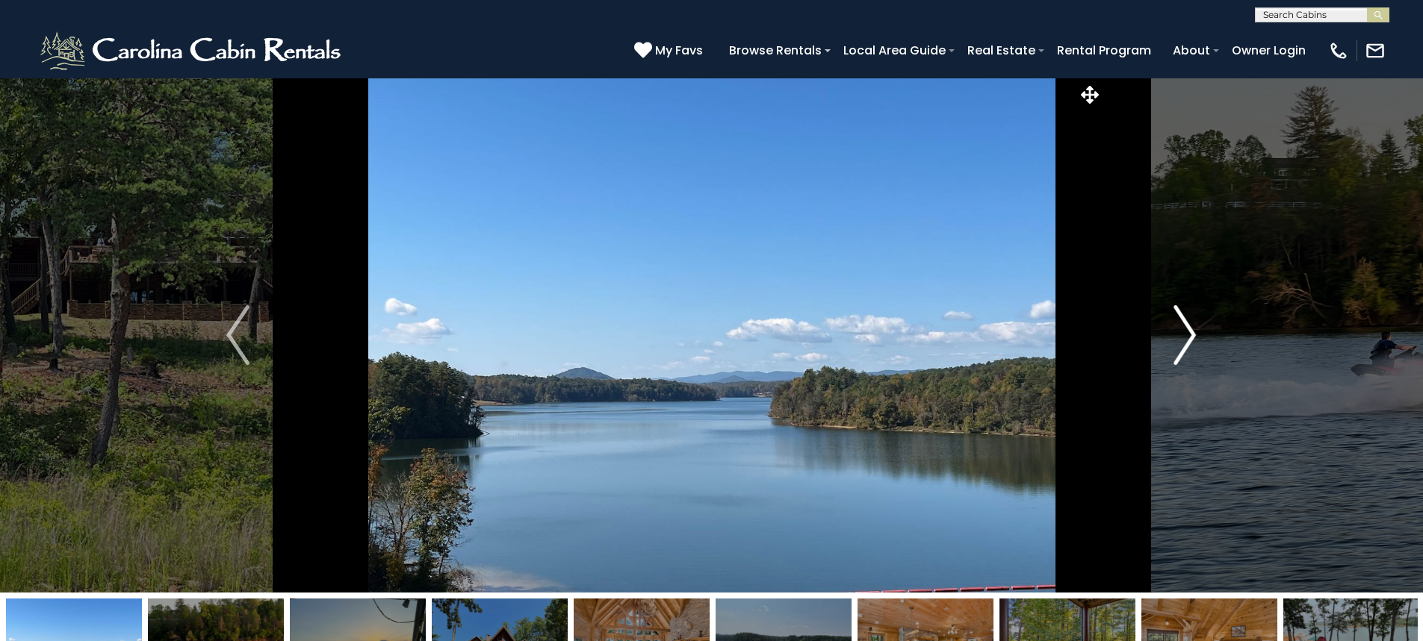
click at [1164, 349] on button "Next" at bounding box center [1184, 335] width 164 height 515
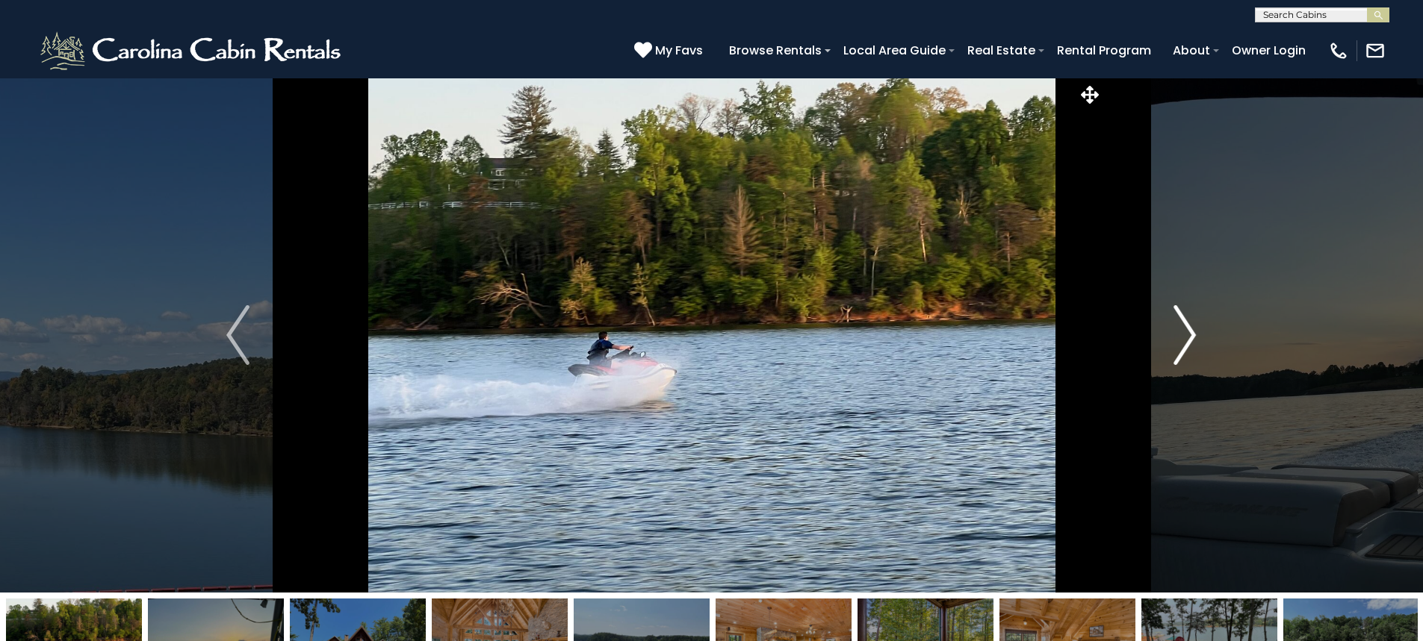
click at [1164, 349] on button "Next" at bounding box center [1184, 335] width 164 height 515
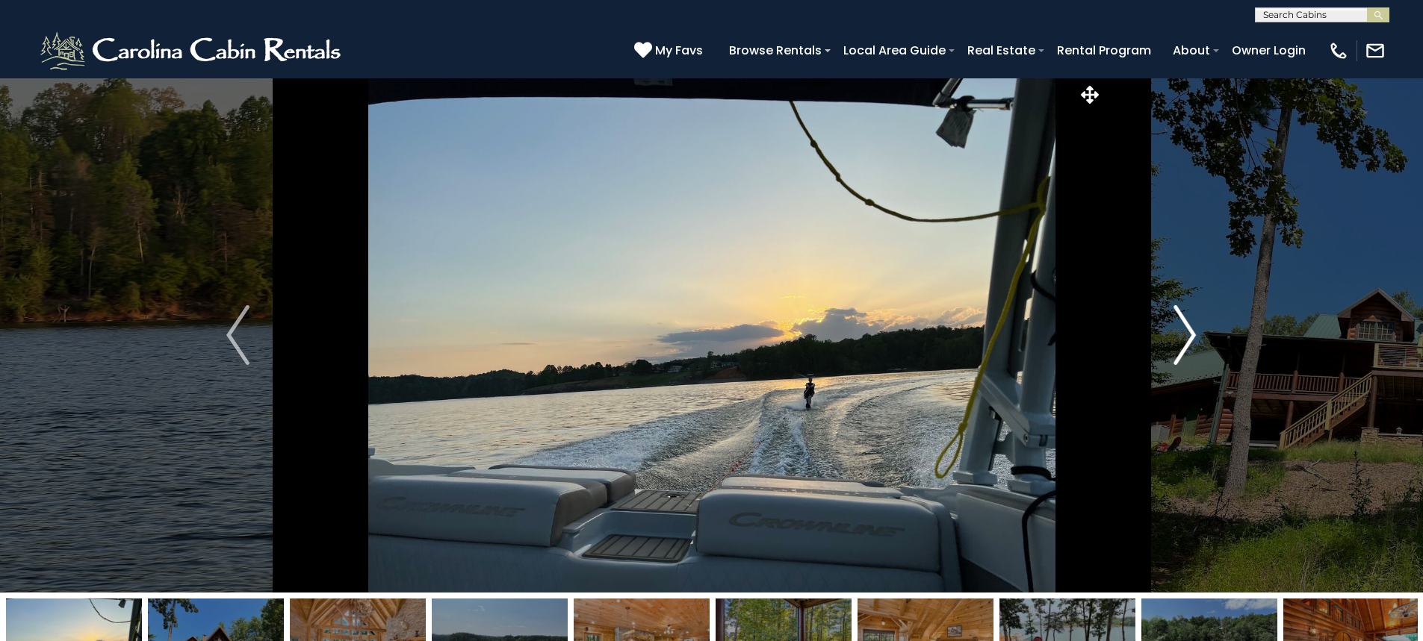
click at [1164, 349] on button "Next" at bounding box center [1184, 335] width 164 height 515
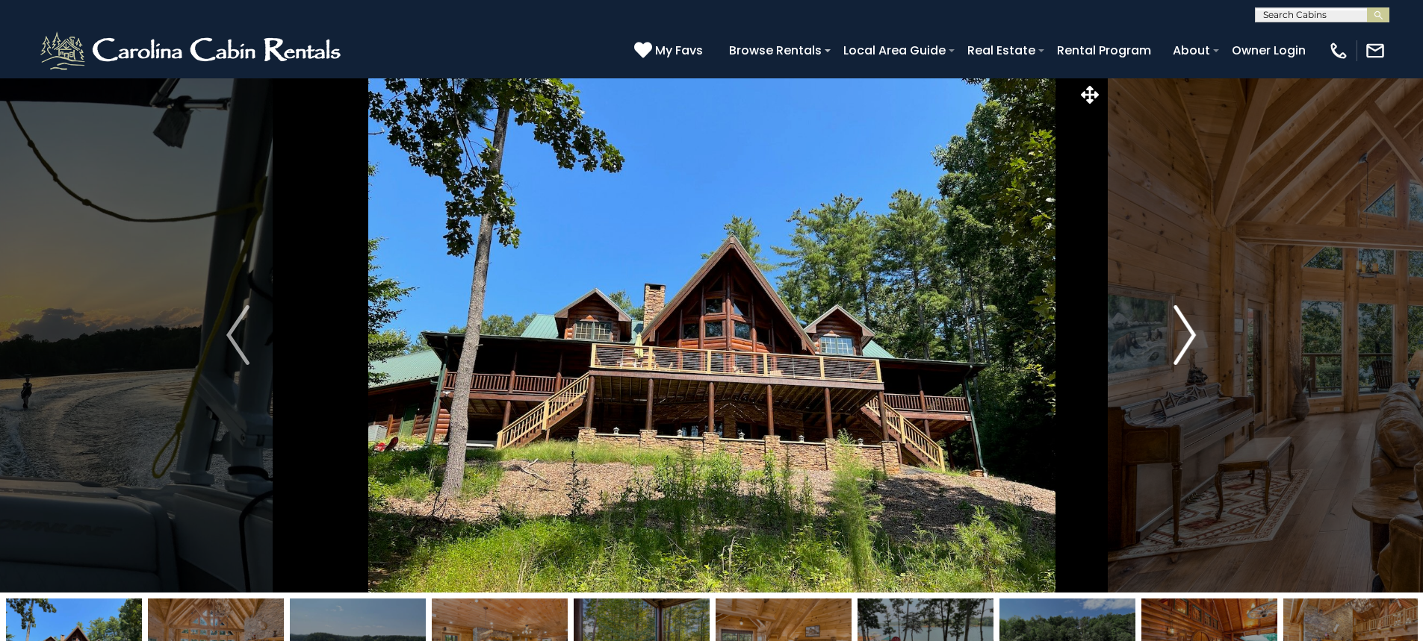
click at [1164, 349] on button "Next" at bounding box center [1184, 335] width 164 height 515
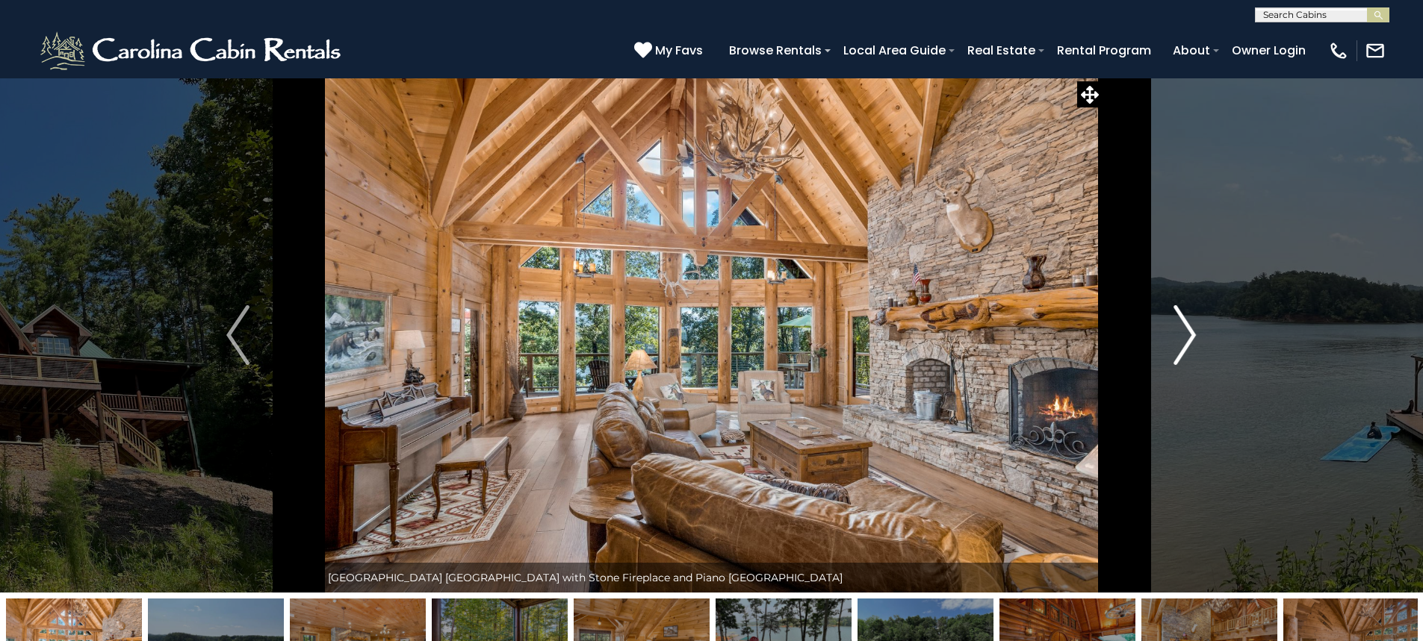
click at [1164, 349] on button "Next" at bounding box center [1184, 335] width 164 height 515
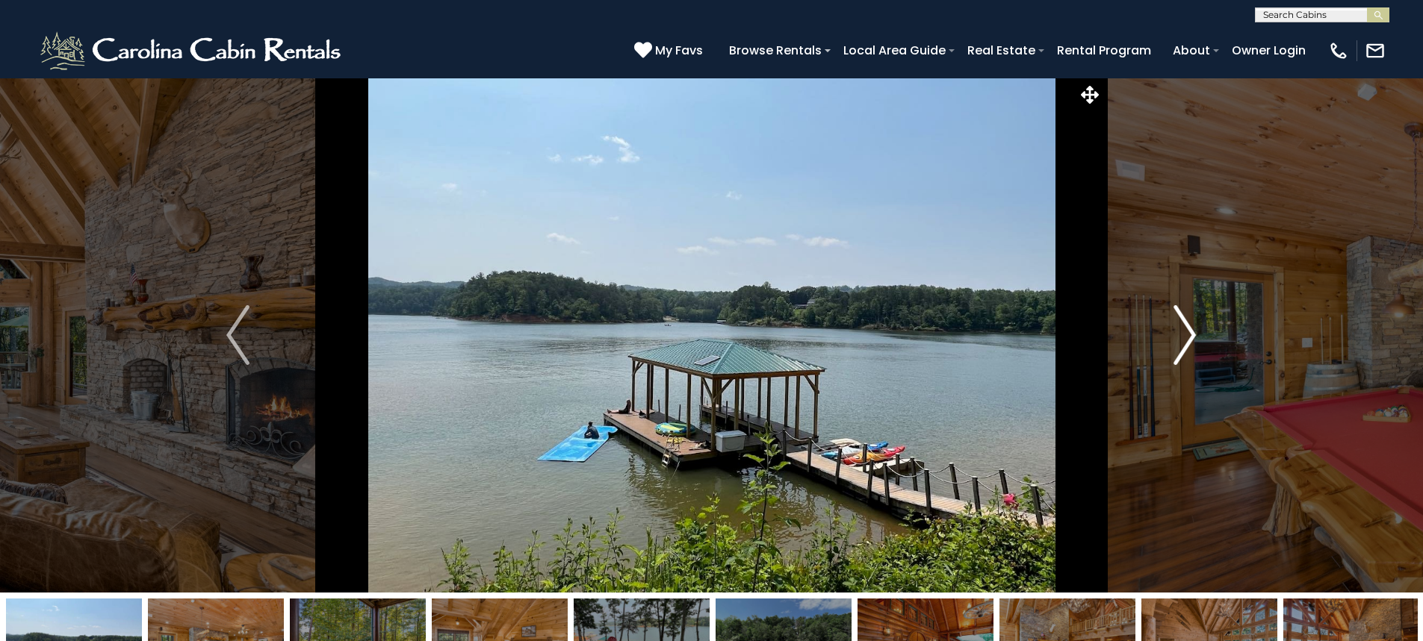
click at [1164, 349] on button "Next" at bounding box center [1184, 335] width 164 height 515
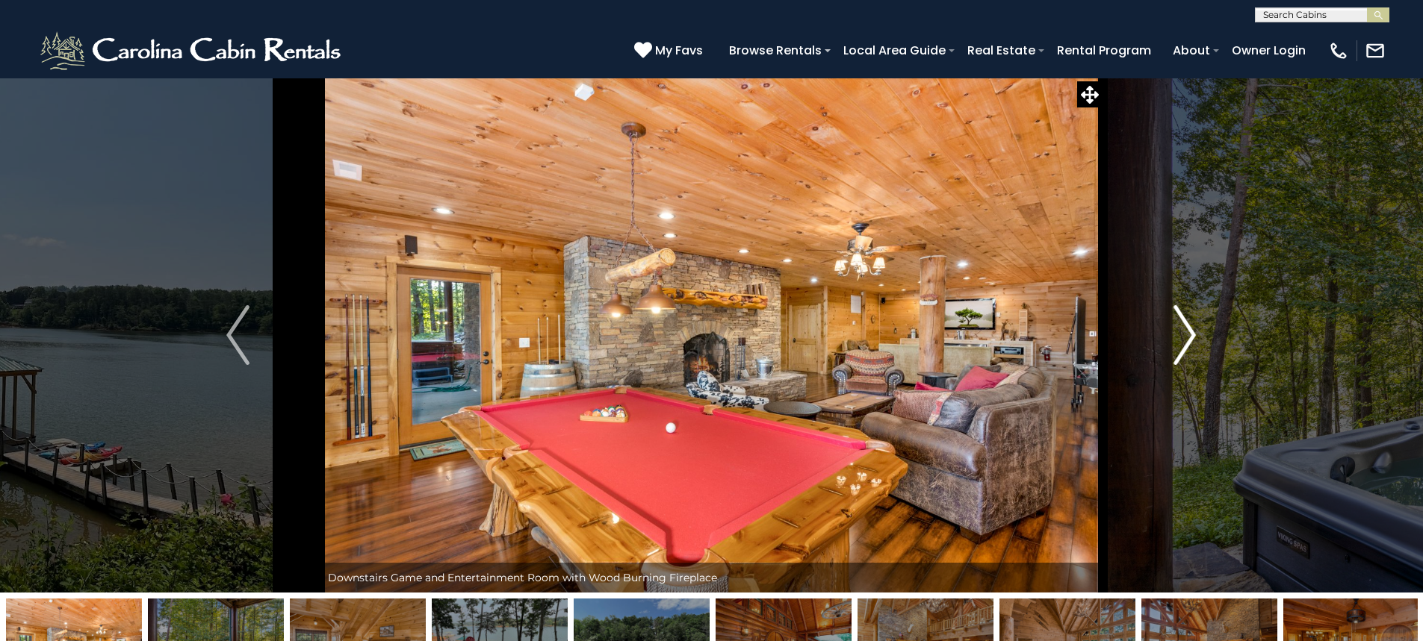
click at [1164, 349] on button "Next" at bounding box center [1184, 335] width 164 height 515
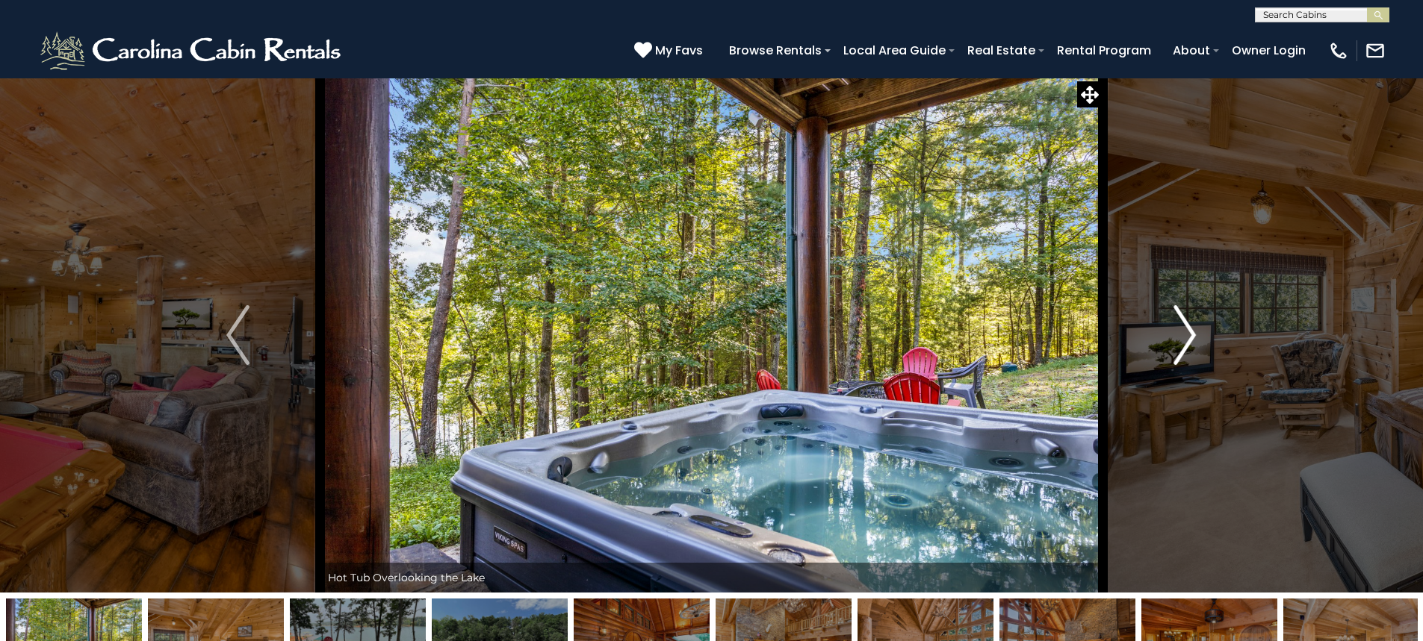
click at [1164, 349] on button "Next" at bounding box center [1184, 335] width 164 height 515
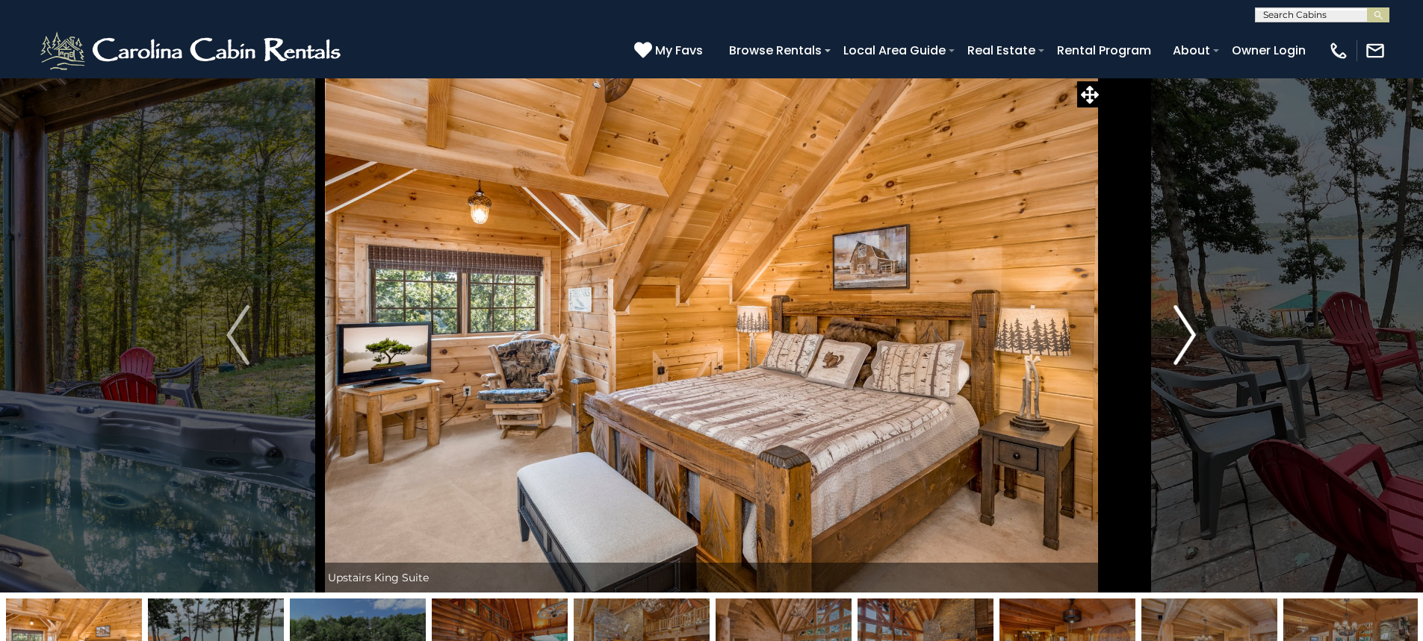
click at [1164, 349] on button "Next" at bounding box center [1184, 335] width 164 height 515
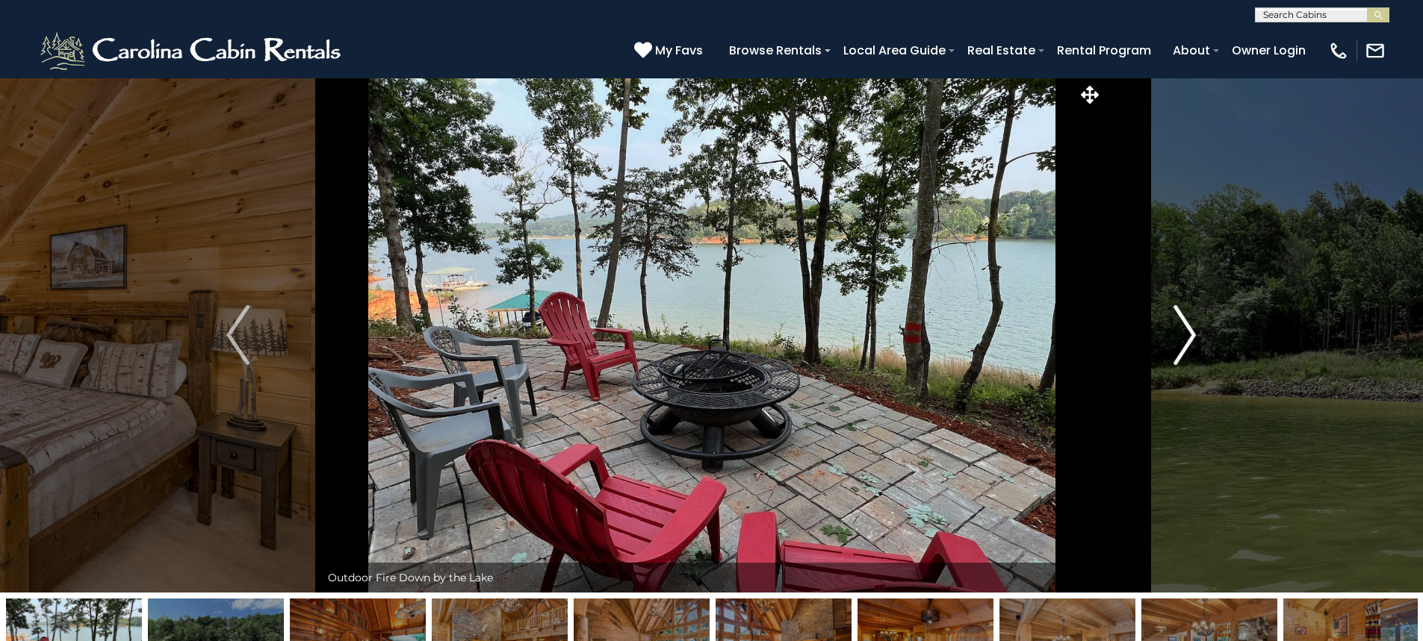
click at [1164, 349] on button "Next" at bounding box center [1184, 335] width 164 height 515
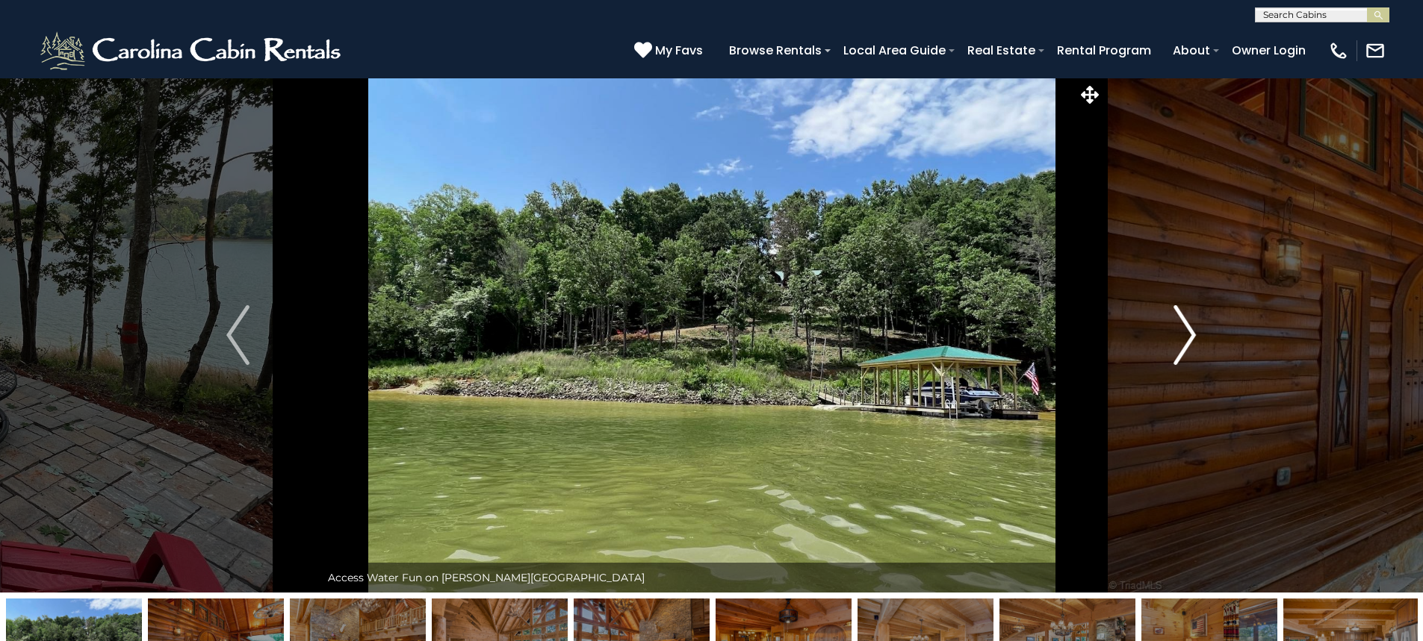
click at [1163, 352] on button "Next" at bounding box center [1184, 335] width 164 height 515
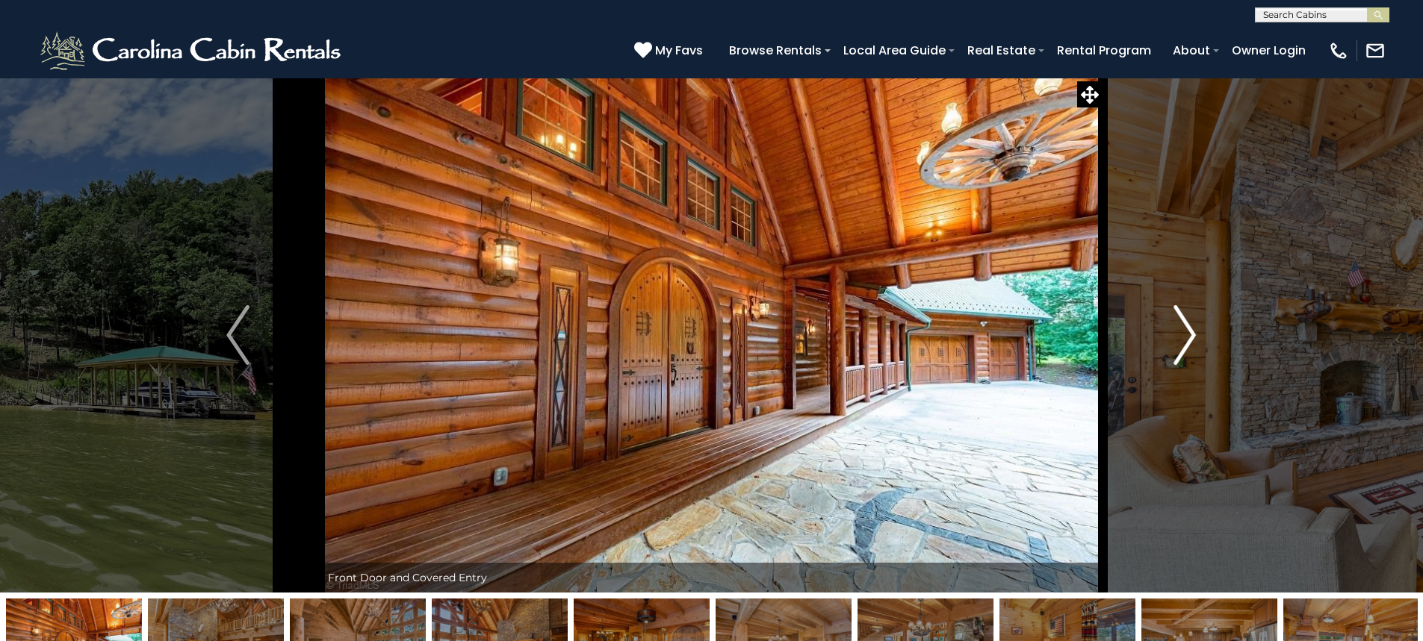
click at [1162, 355] on button "Next" at bounding box center [1184, 335] width 164 height 515
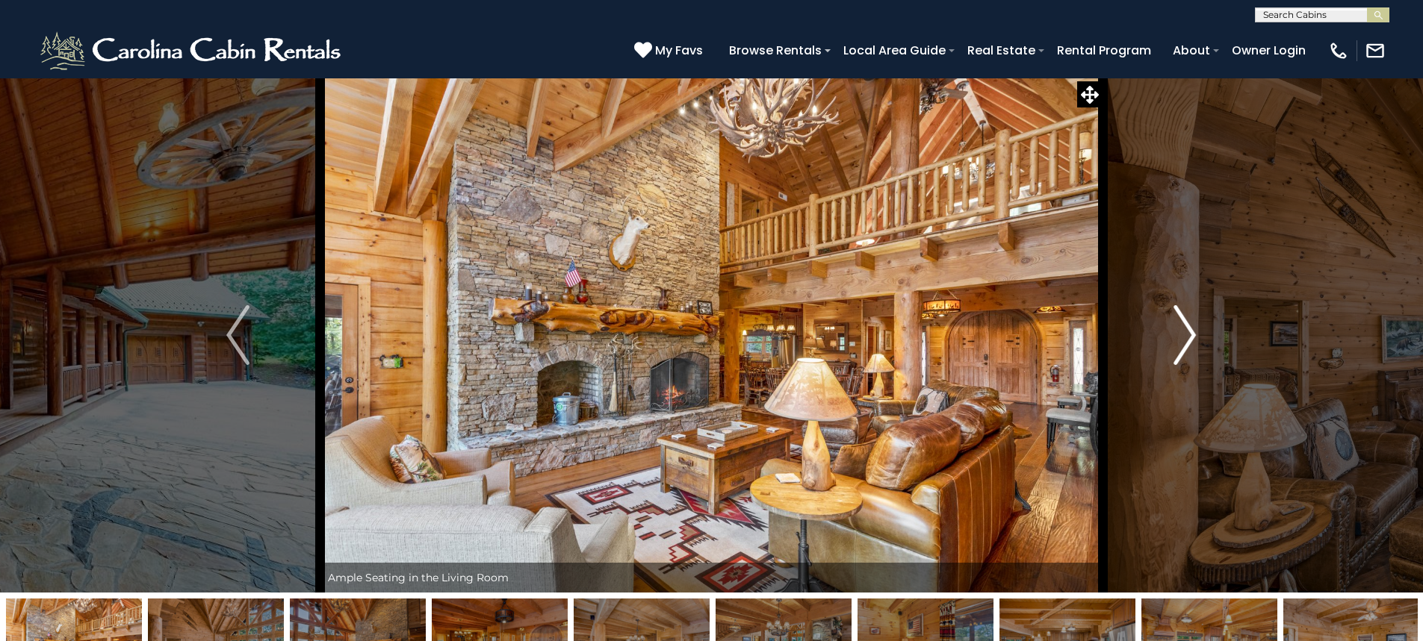
click at [1161, 361] on button "Next" at bounding box center [1184, 335] width 164 height 515
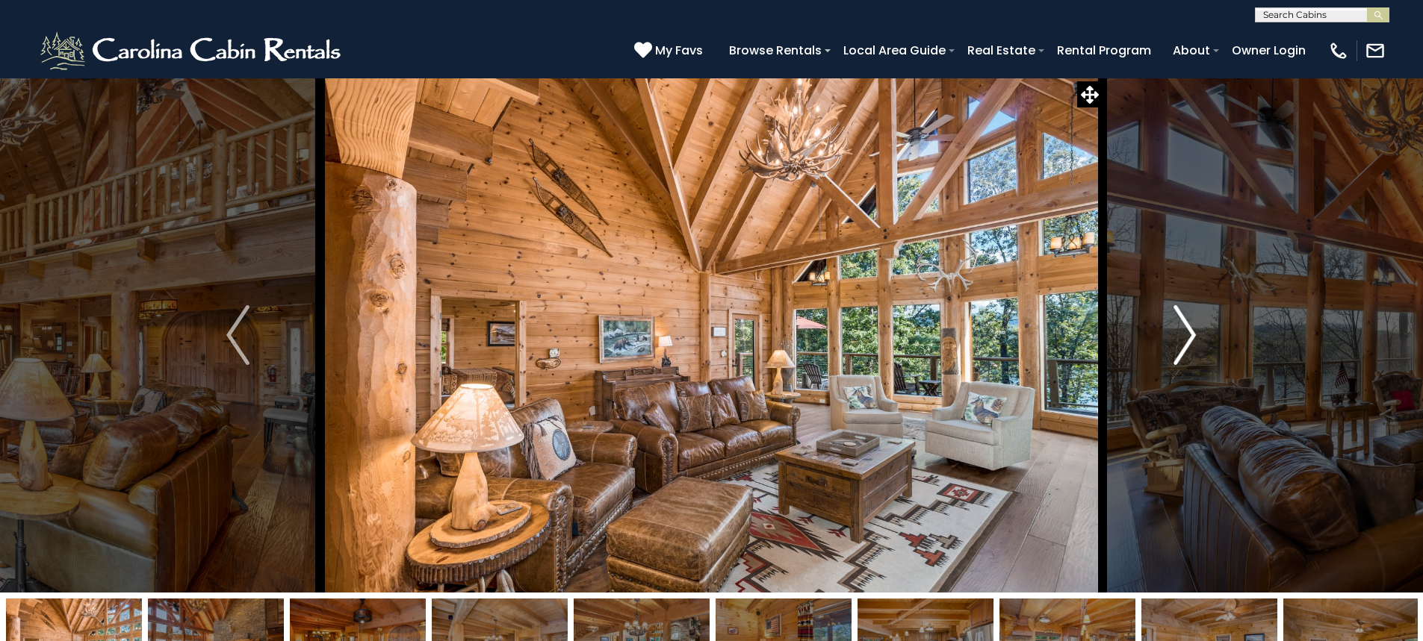
click at [1161, 361] on button "Next" at bounding box center [1184, 335] width 164 height 515
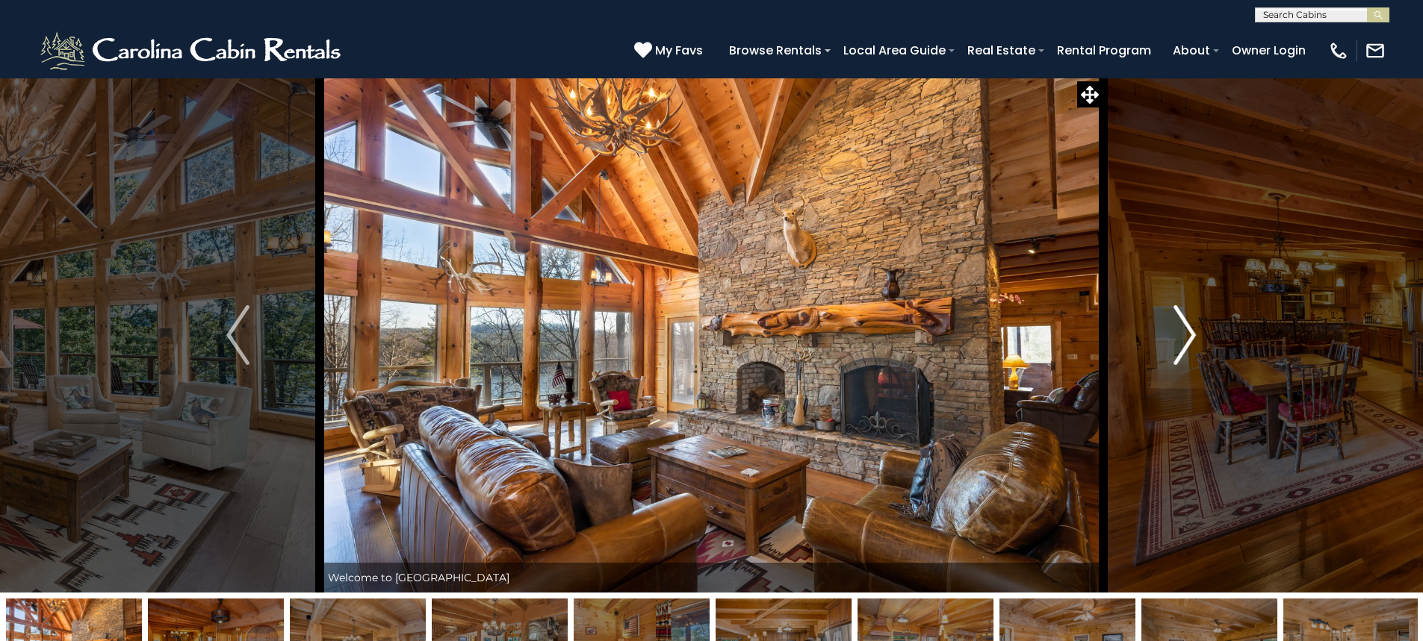
click at [1157, 364] on button "Next" at bounding box center [1184, 335] width 164 height 515
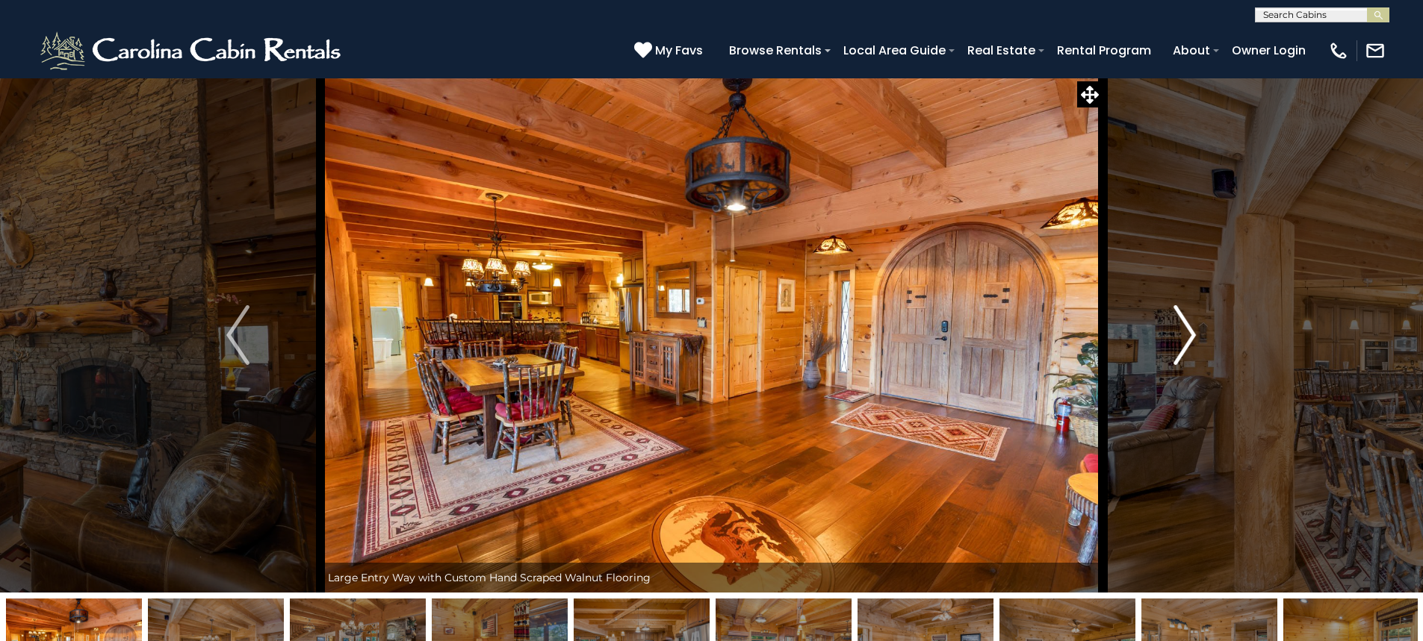
click at [1157, 364] on button "Next" at bounding box center [1184, 335] width 164 height 515
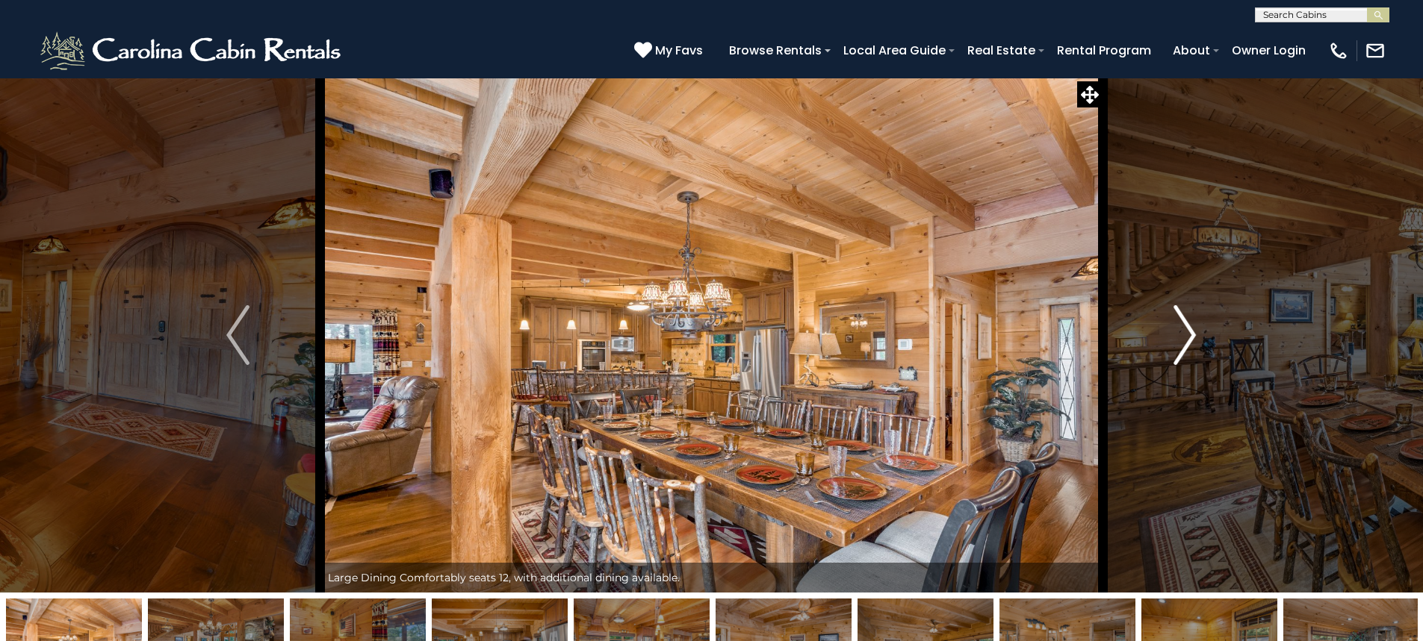
click at [1157, 364] on button "Next" at bounding box center [1184, 335] width 164 height 515
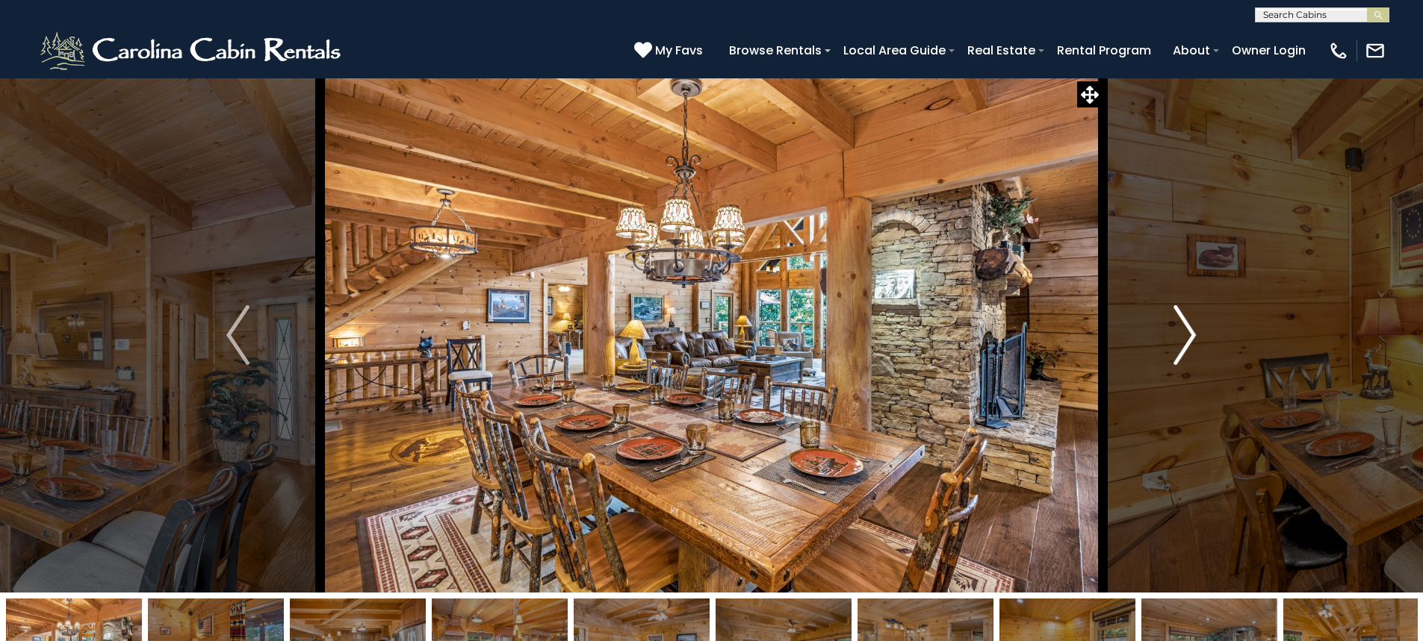
click at [1157, 364] on button "Next" at bounding box center [1184, 335] width 164 height 515
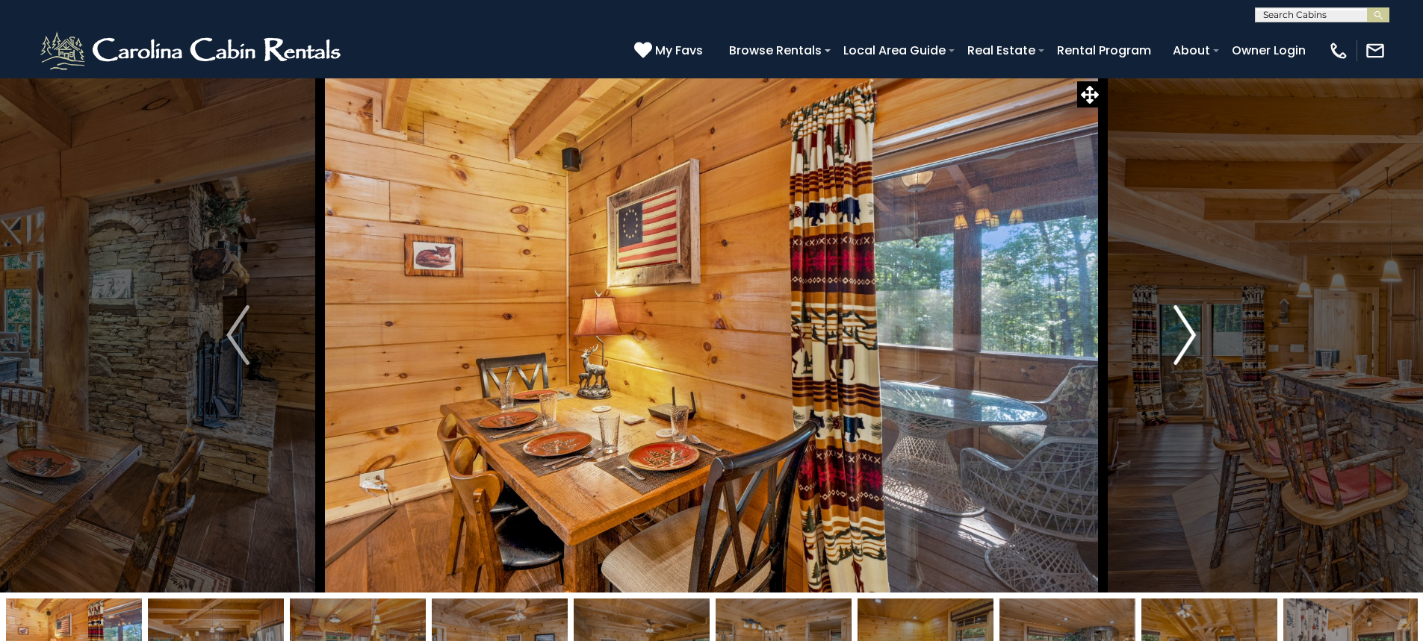
click at [1157, 364] on button "Next" at bounding box center [1184, 335] width 164 height 515
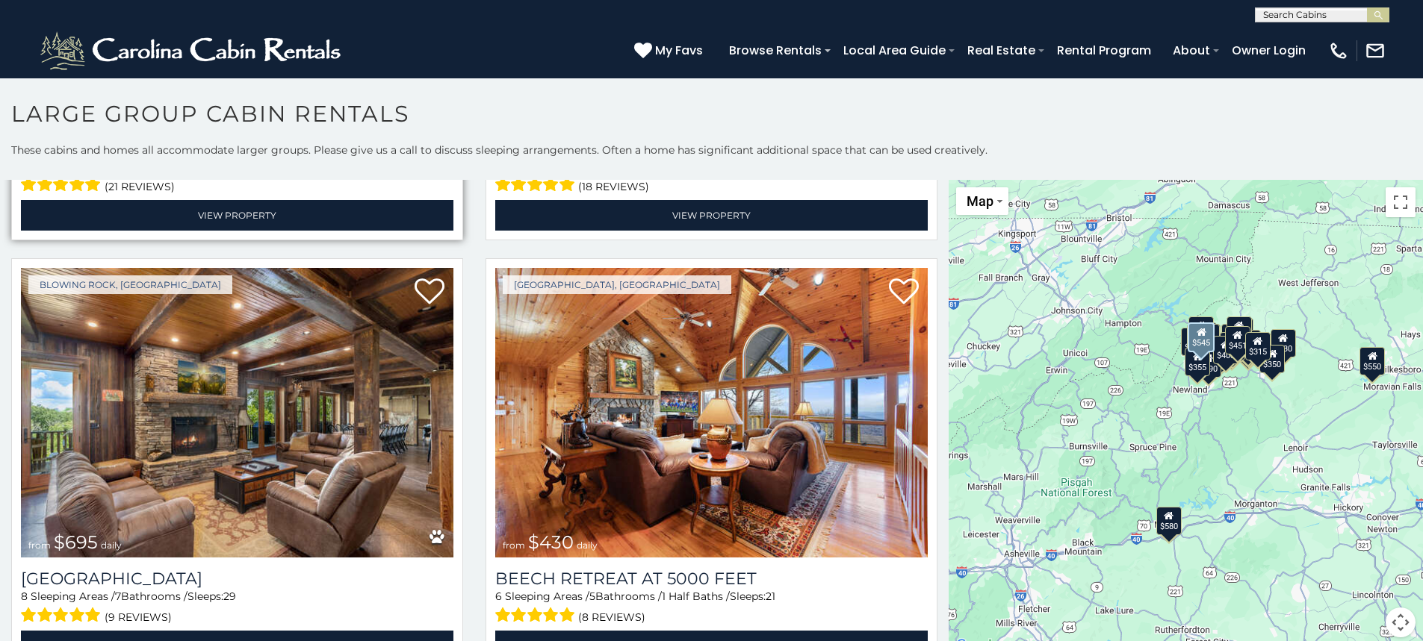
scroll to position [3435, 0]
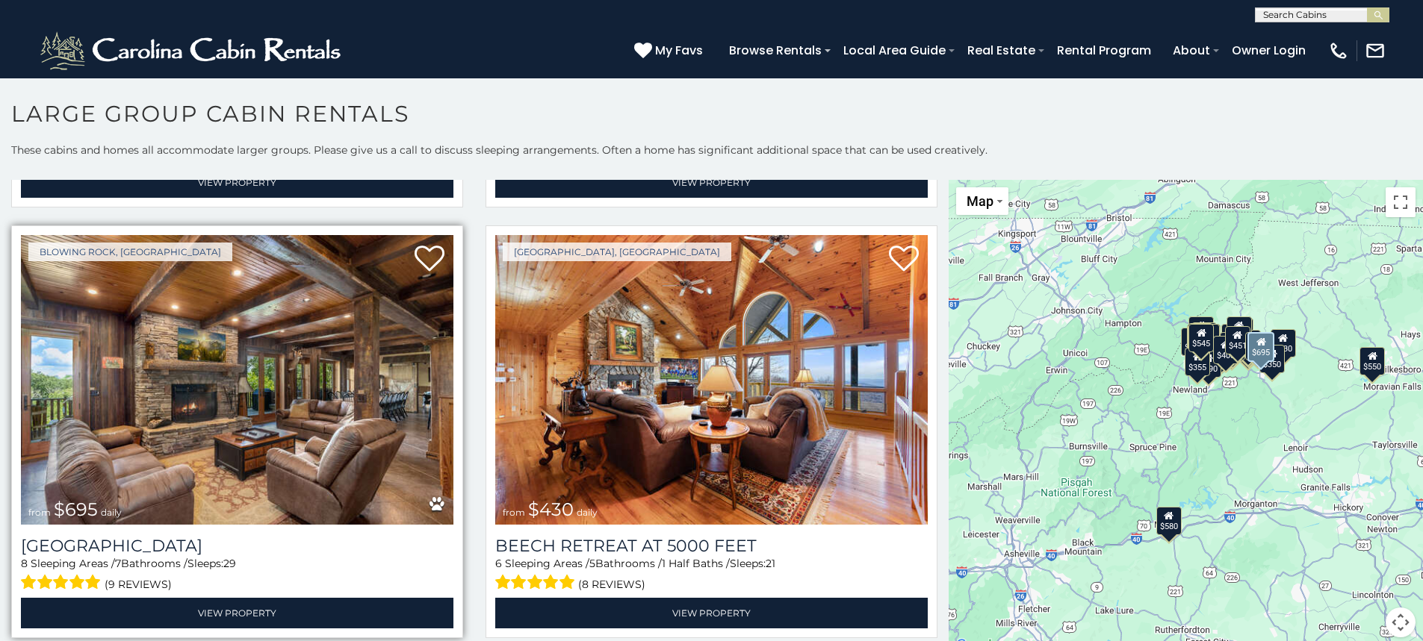
click at [265, 373] on img at bounding box center [237, 380] width 432 height 290
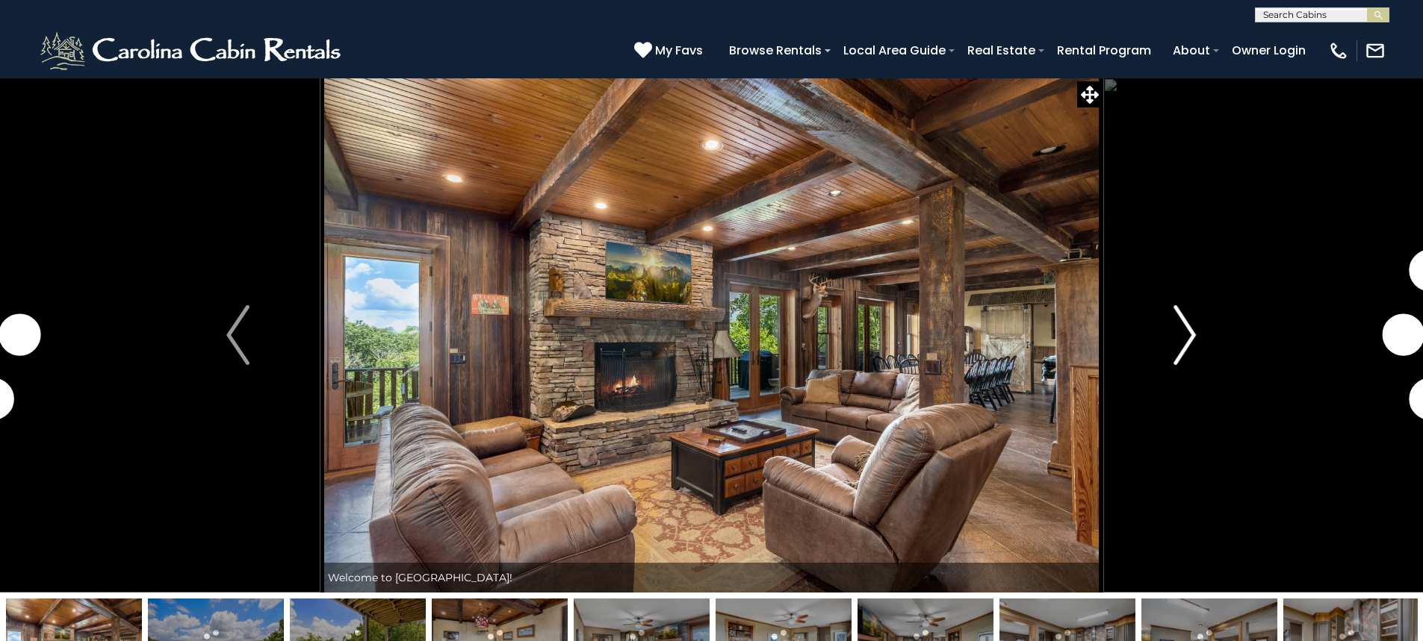
click at [1188, 343] on img "Next" at bounding box center [1184, 335] width 22 height 60
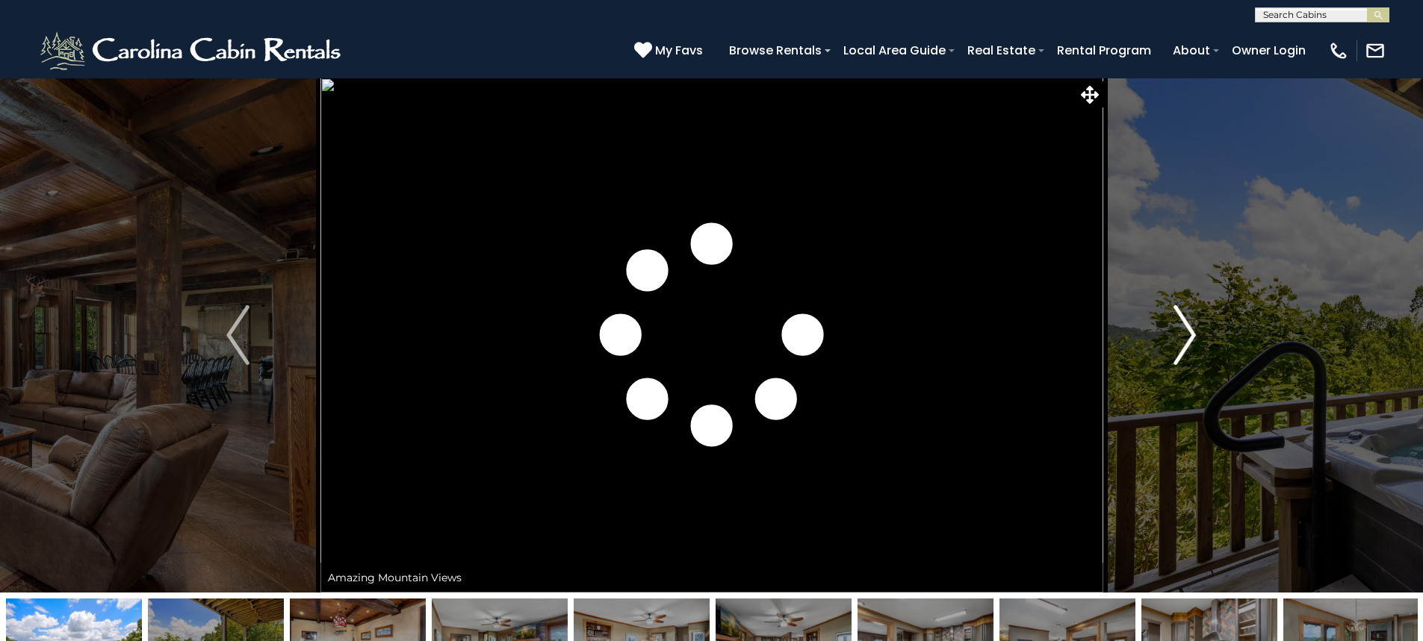
click at [1188, 343] on img "Next" at bounding box center [1184, 335] width 22 height 60
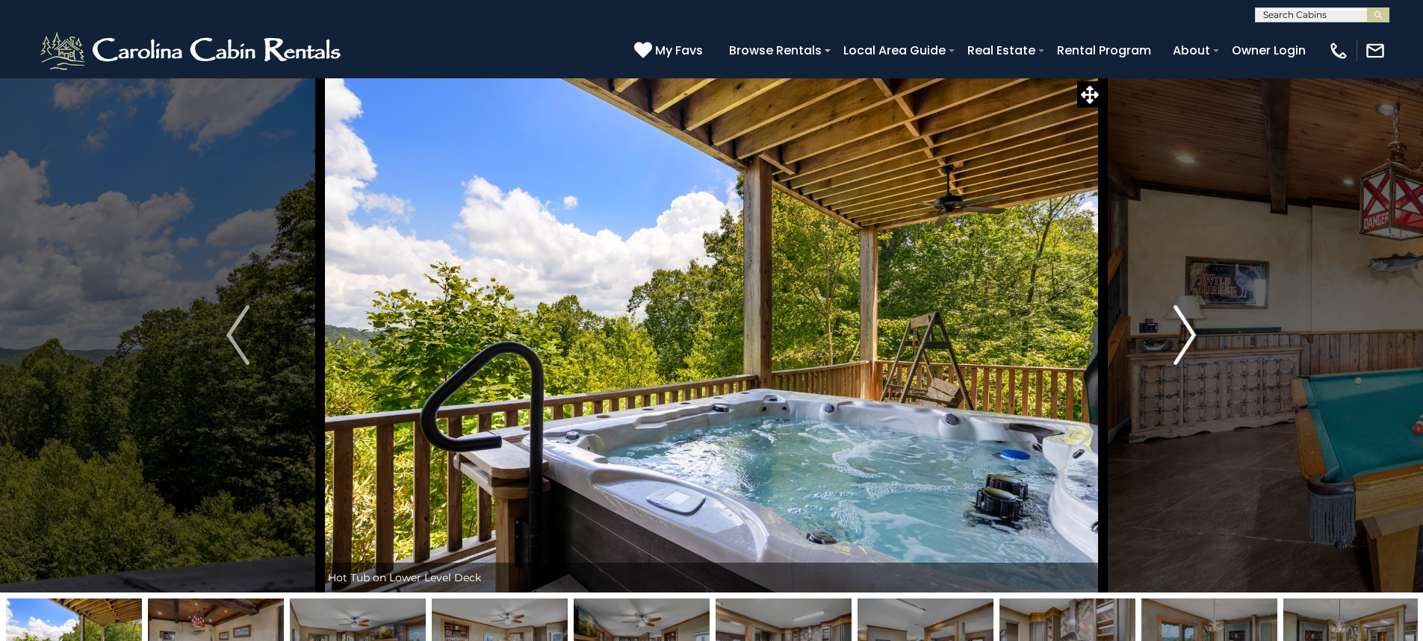
click at [1188, 343] on img "Next" at bounding box center [1184, 335] width 22 height 60
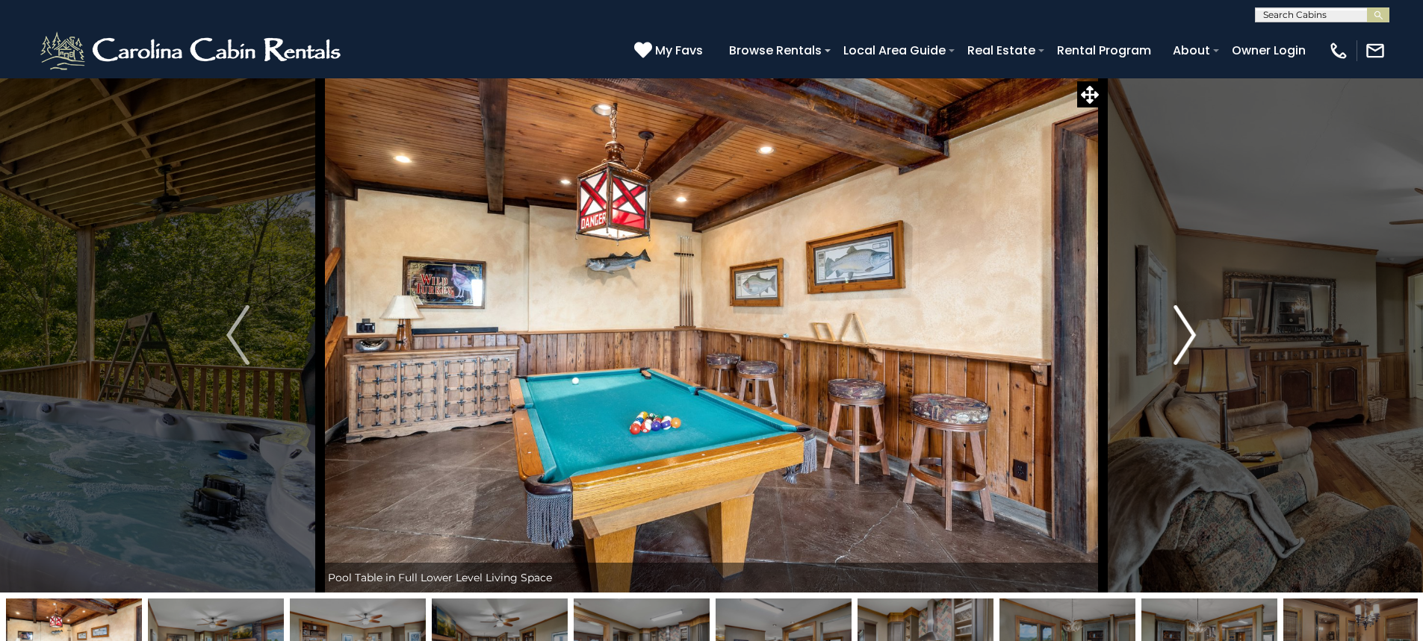
click at [1188, 343] on img "Next" at bounding box center [1184, 335] width 22 height 60
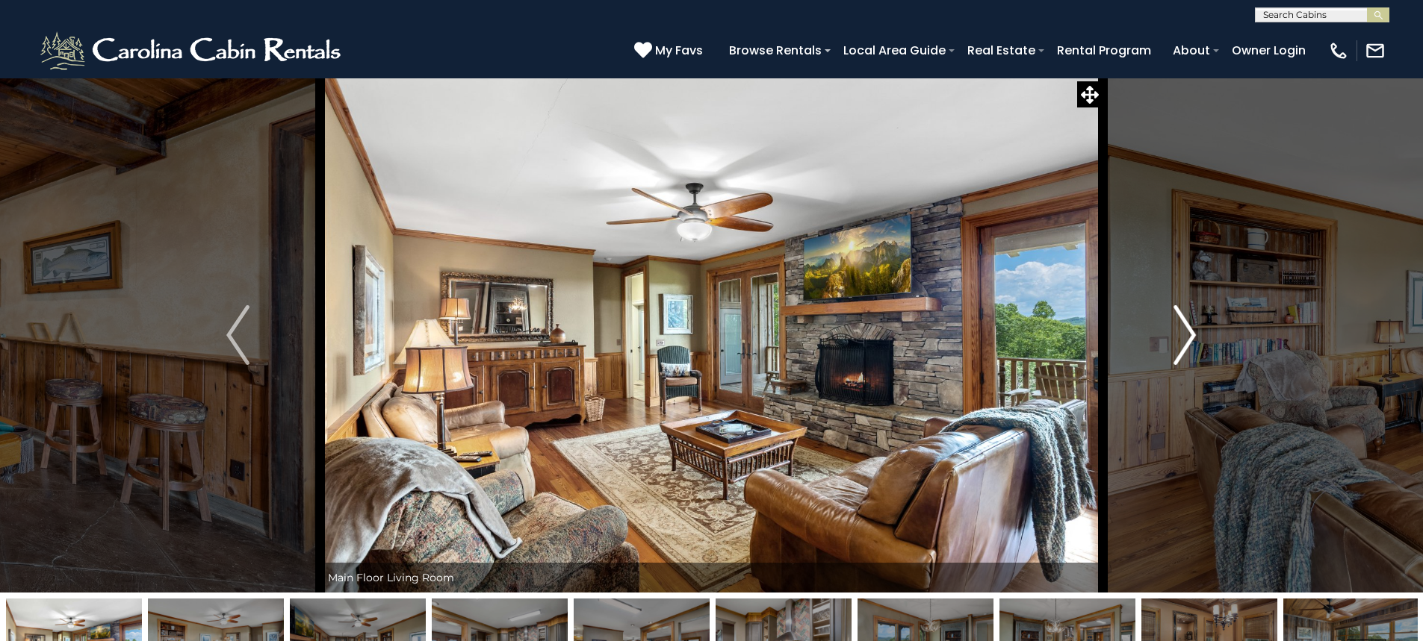
click at [1188, 343] on img "Next" at bounding box center [1184, 335] width 22 height 60
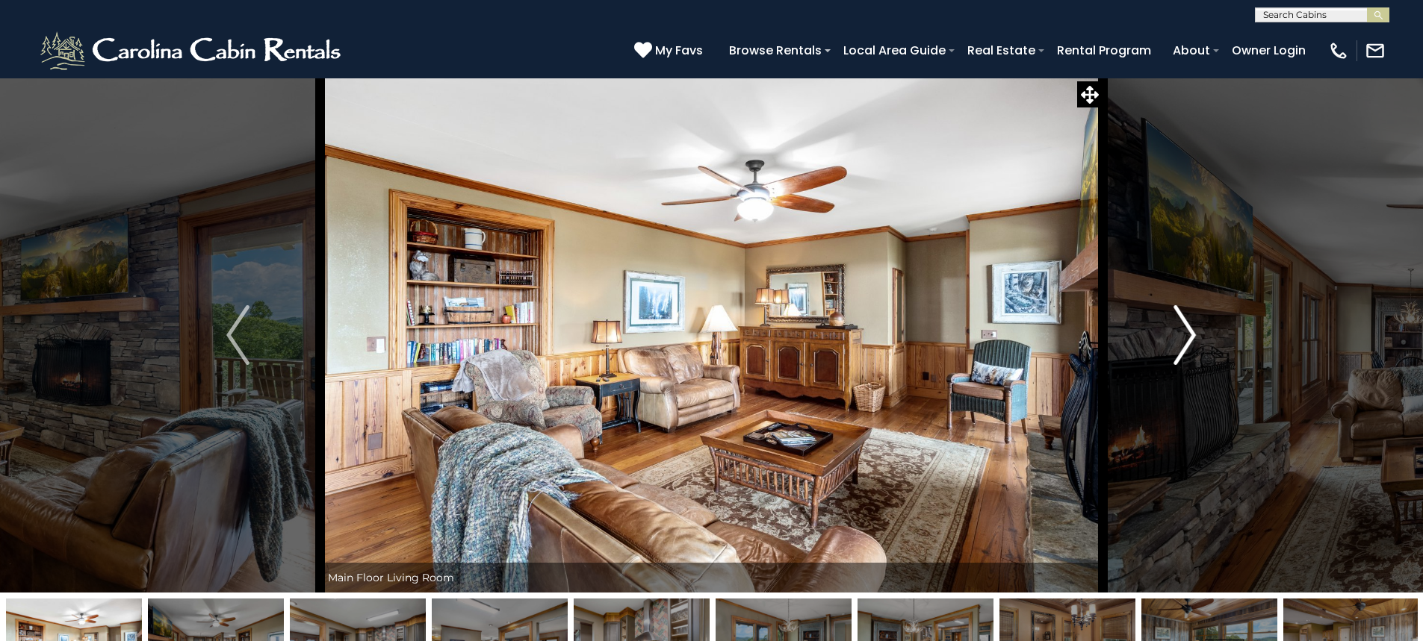
click at [1188, 343] on img "Next" at bounding box center [1184, 335] width 22 height 60
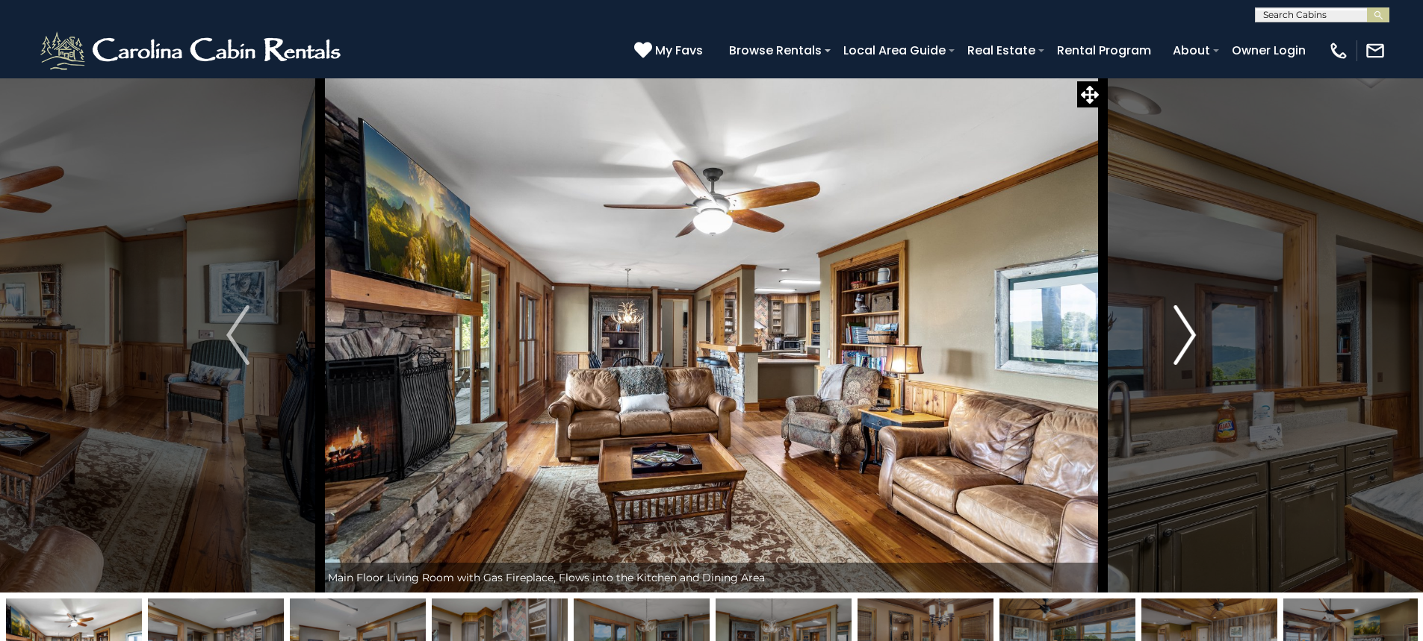
click at [1188, 343] on img "Next" at bounding box center [1184, 335] width 22 height 60
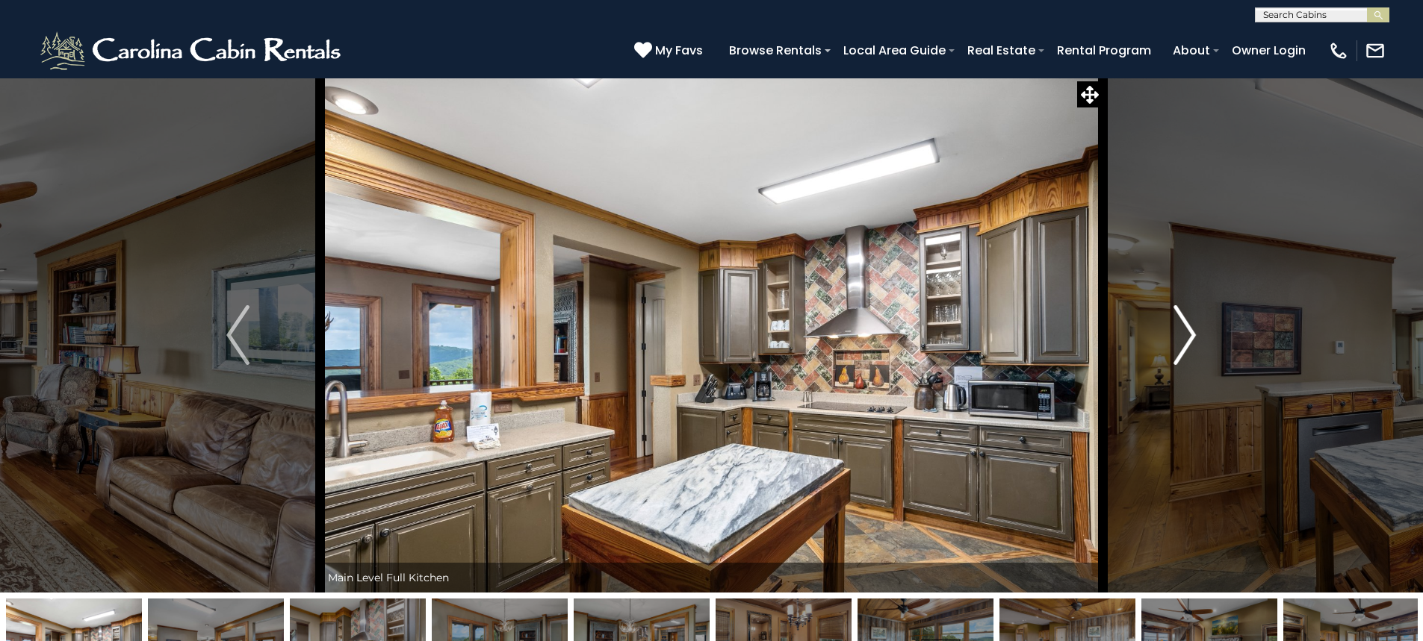
click at [1189, 343] on img "Next" at bounding box center [1184, 335] width 22 height 60
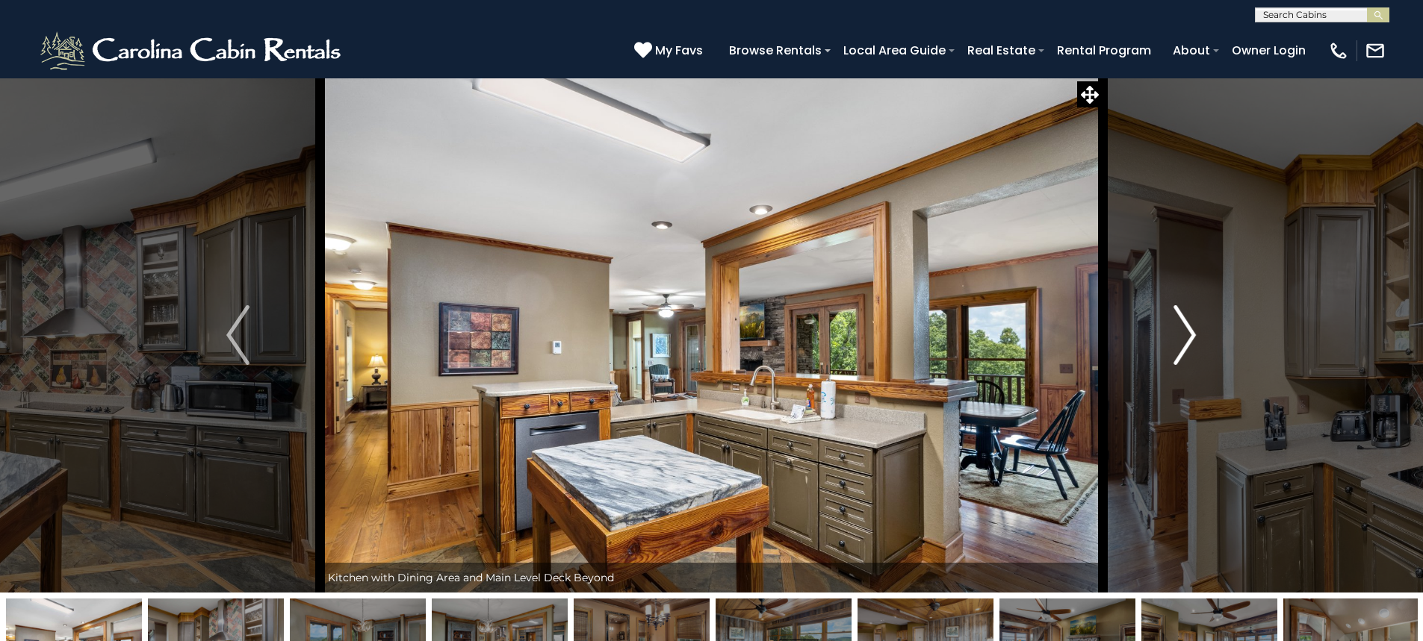
click at [1189, 343] on img "Next" at bounding box center [1184, 335] width 22 height 60
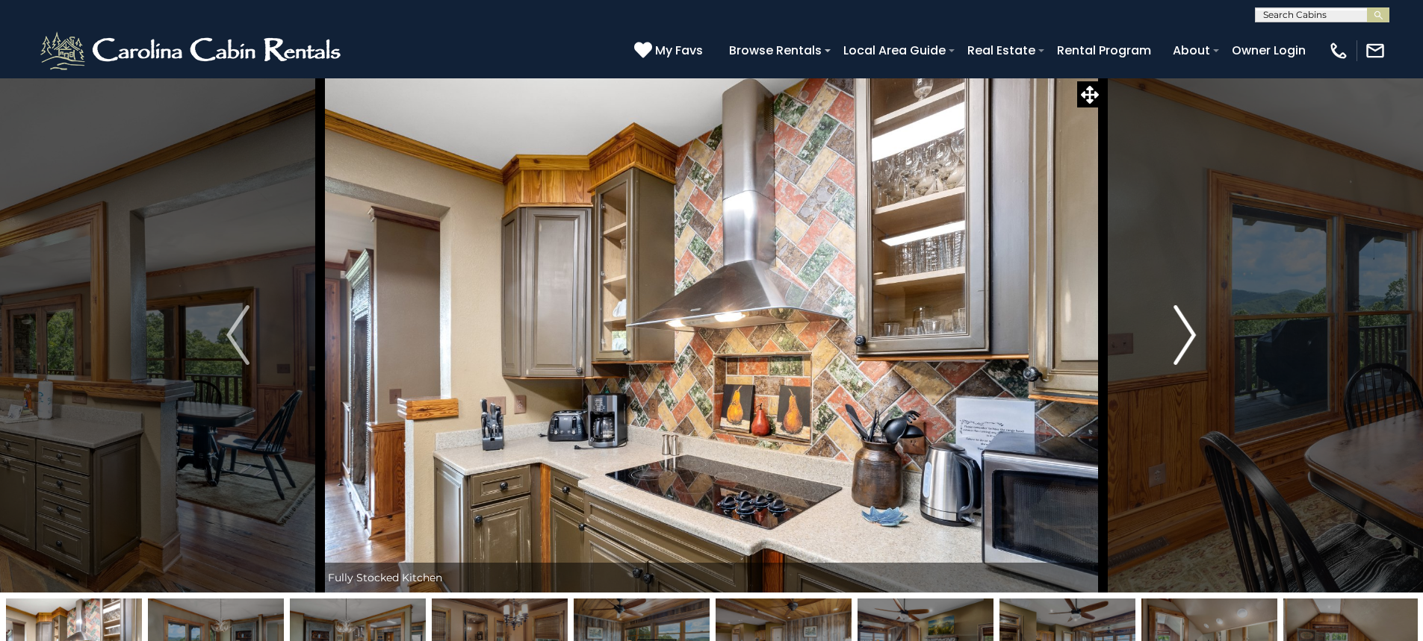
click at [1189, 343] on img "Next" at bounding box center [1184, 335] width 22 height 60
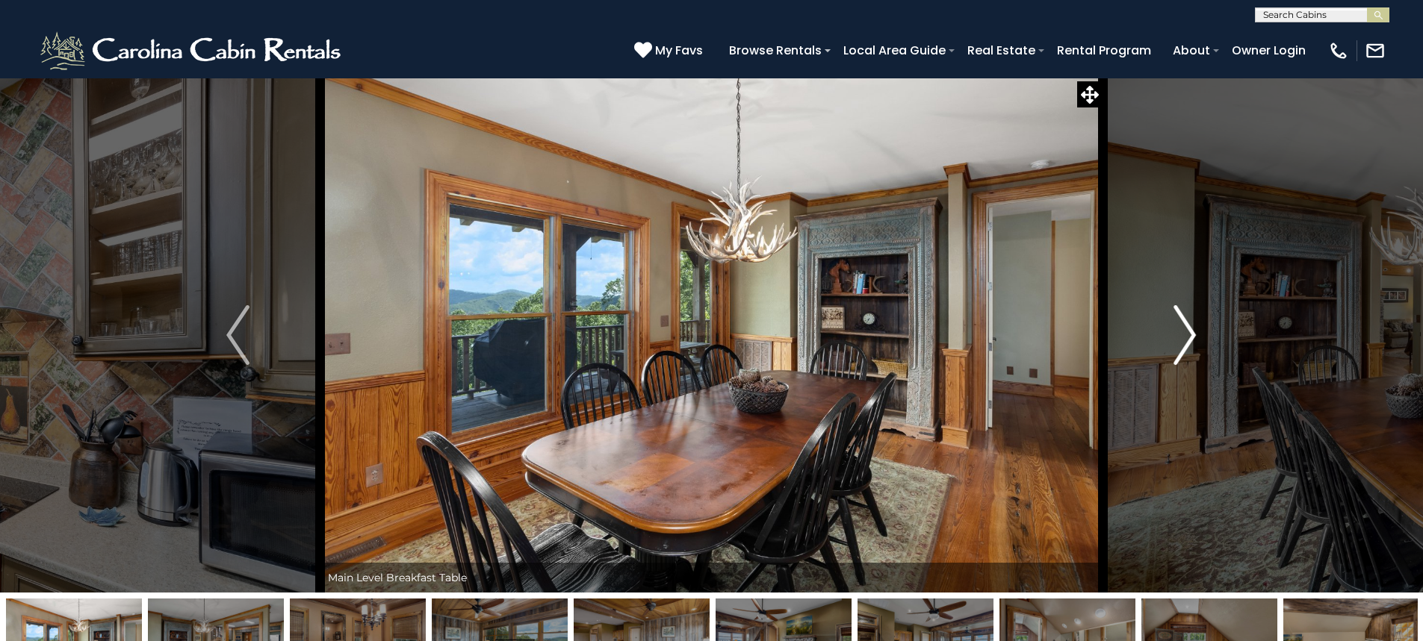
click at [1189, 343] on img "Next" at bounding box center [1184, 335] width 22 height 60
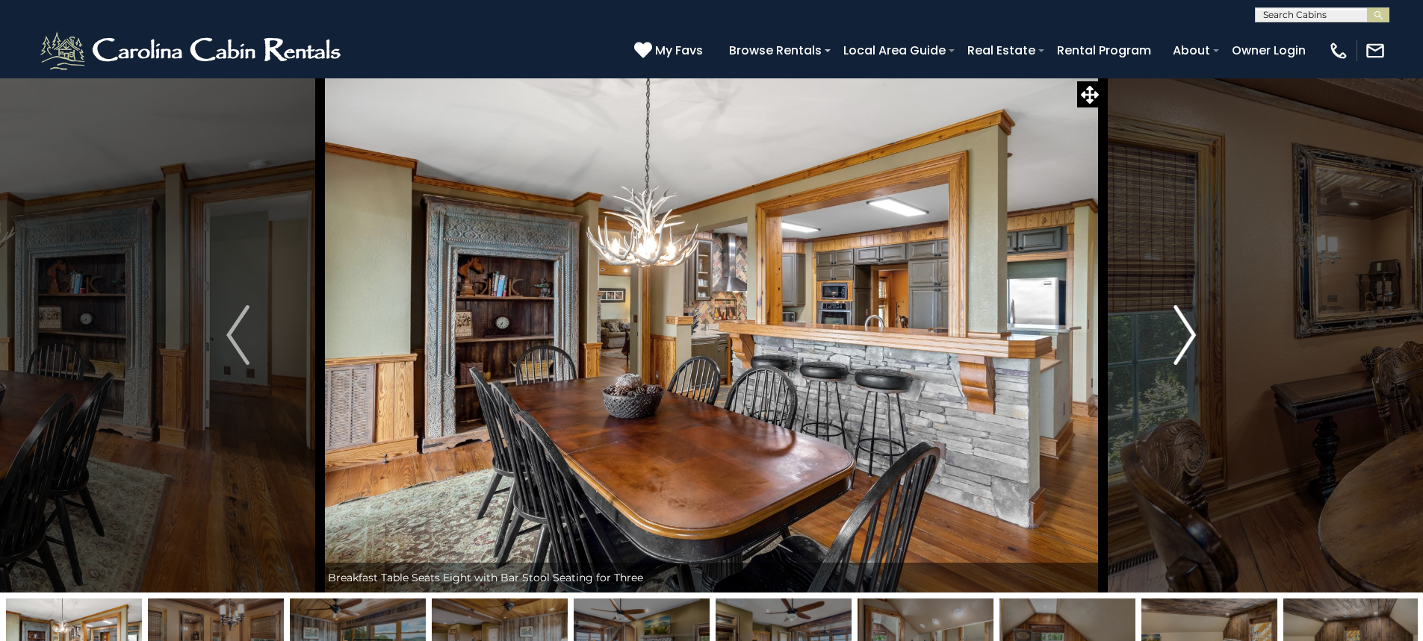
click at [1189, 343] on img "Next" at bounding box center [1184, 335] width 22 height 60
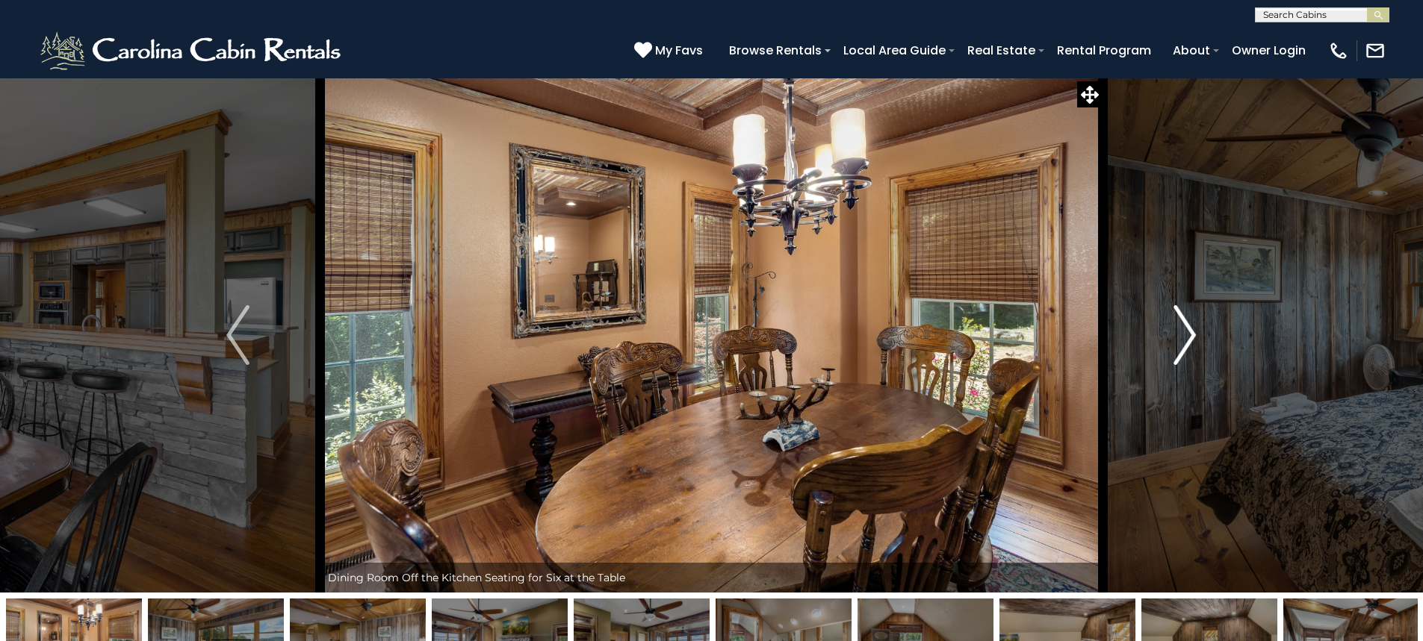
click at [1189, 343] on img "Next" at bounding box center [1184, 335] width 22 height 60
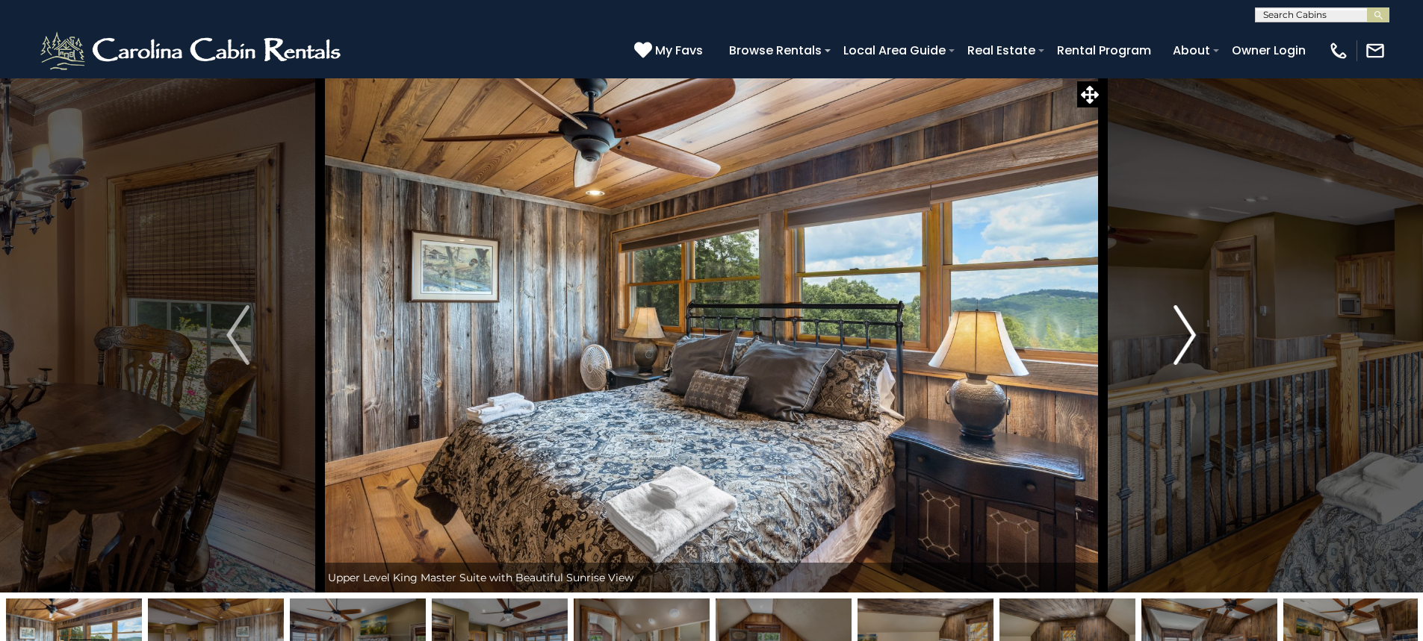
click at [1189, 343] on img "Next" at bounding box center [1184, 335] width 22 height 60
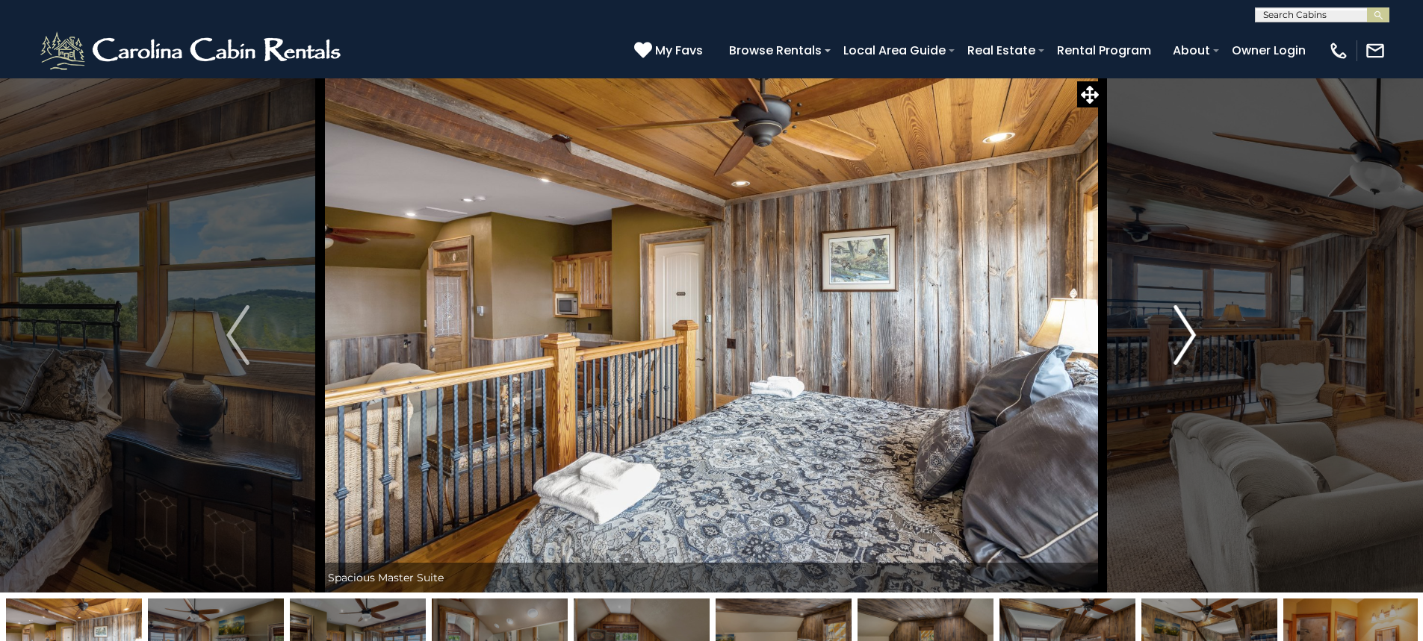
click at [1189, 343] on img "Next" at bounding box center [1184, 335] width 22 height 60
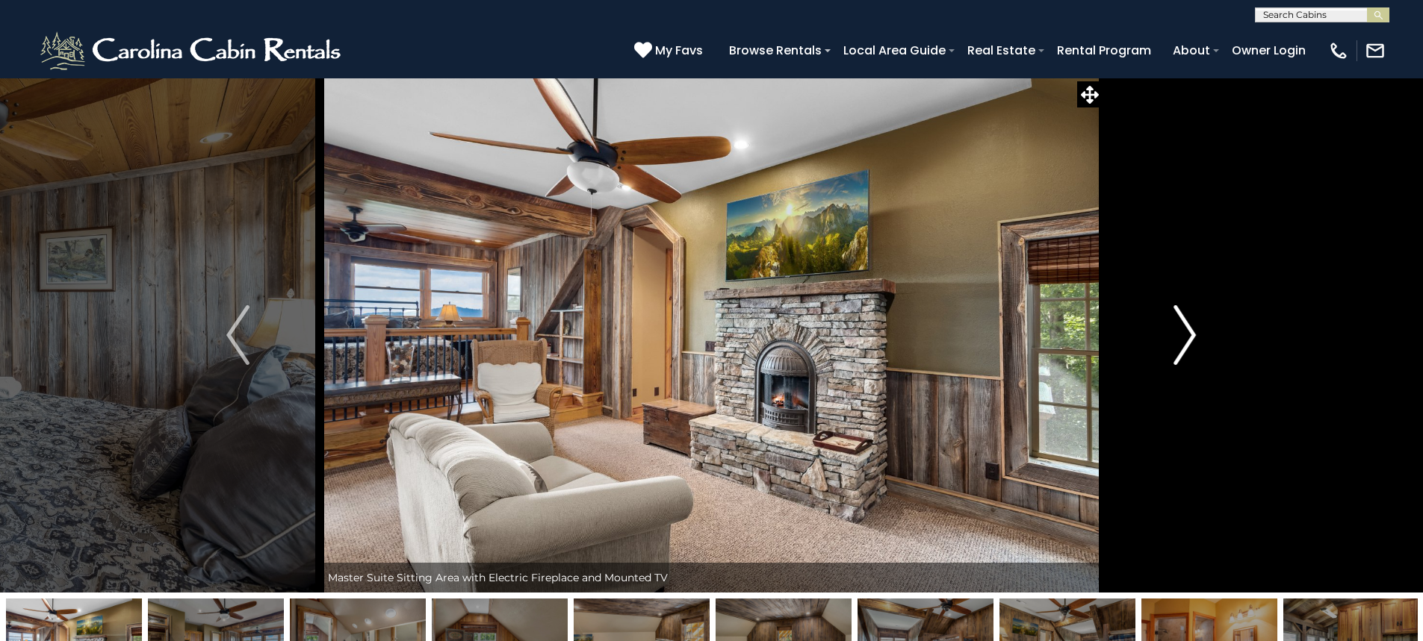
click at [1189, 343] on img "Next" at bounding box center [1184, 335] width 22 height 60
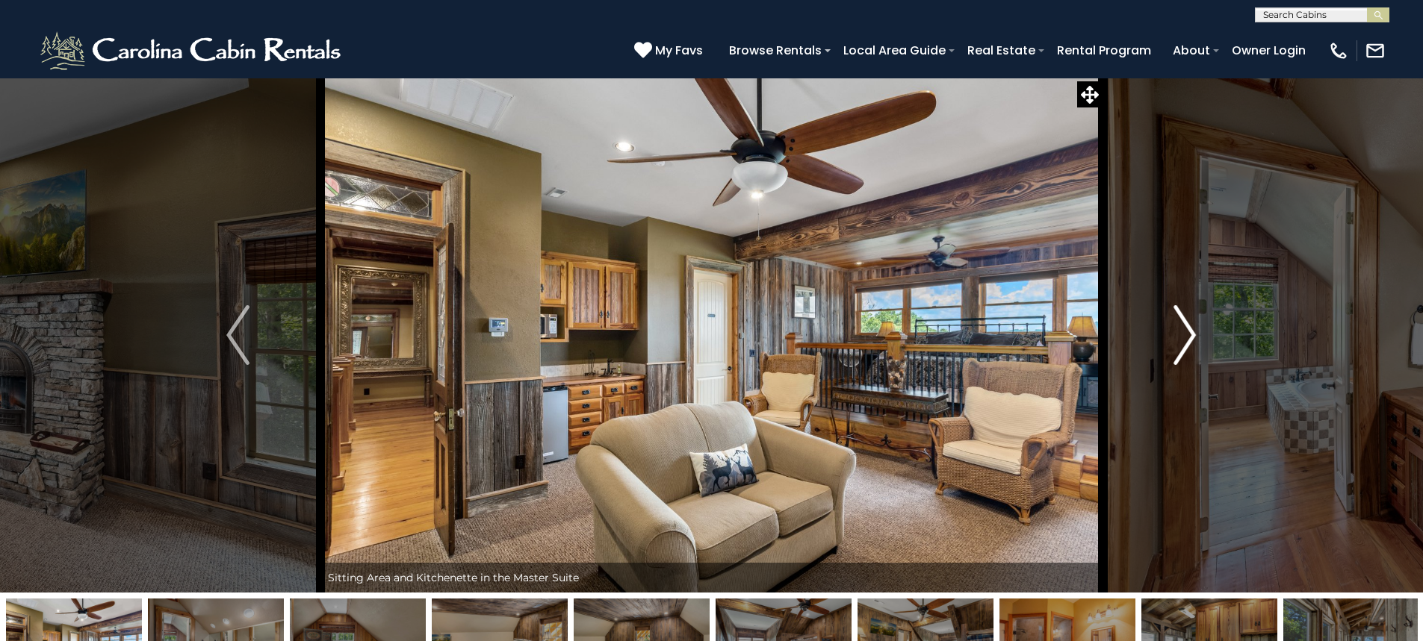
click at [1189, 343] on img "Next" at bounding box center [1184, 335] width 22 height 60
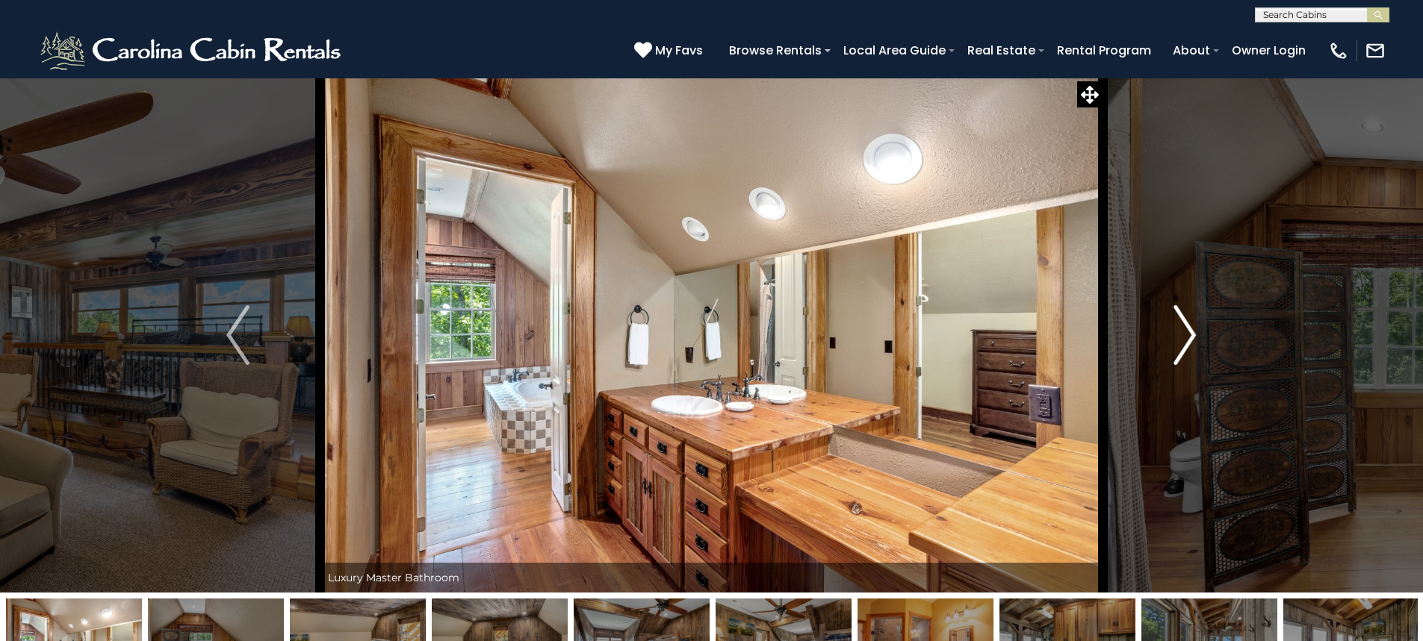
click at [1189, 343] on img "Next" at bounding box center [1184, 335] width 22 height 60
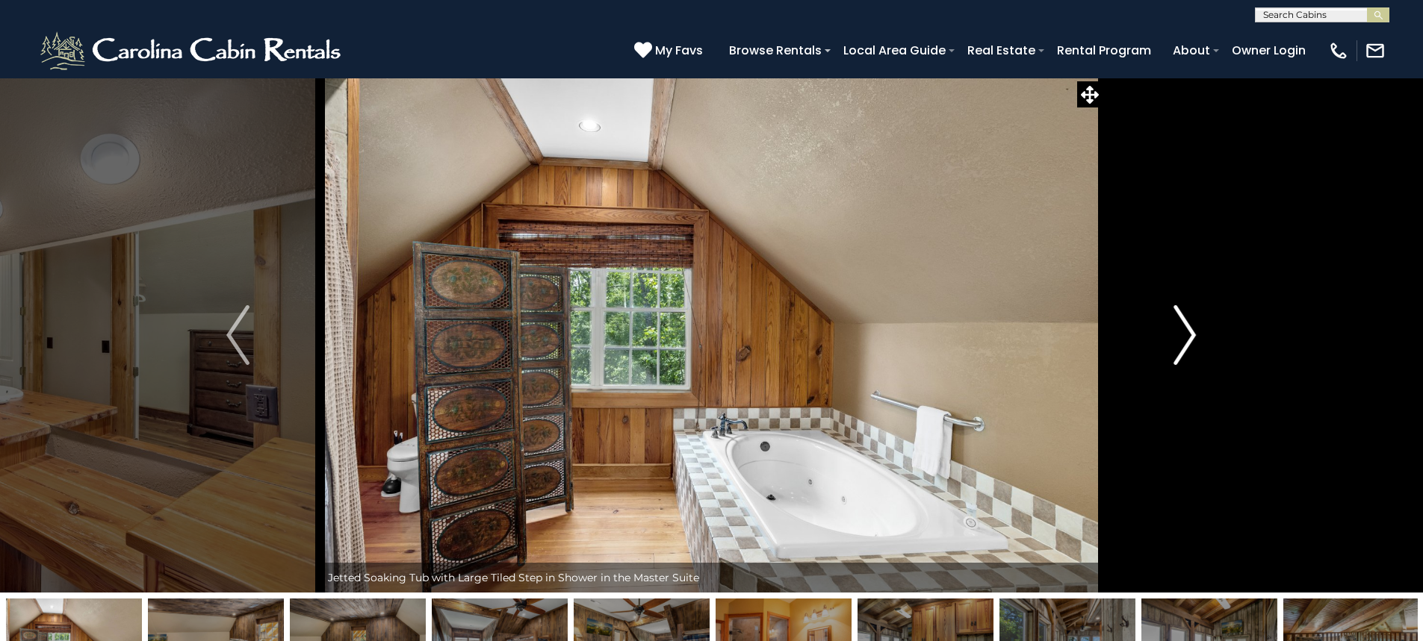
click at [1187, 343] on img "Next" at bounding box center [1184, 335] width 22 height 60
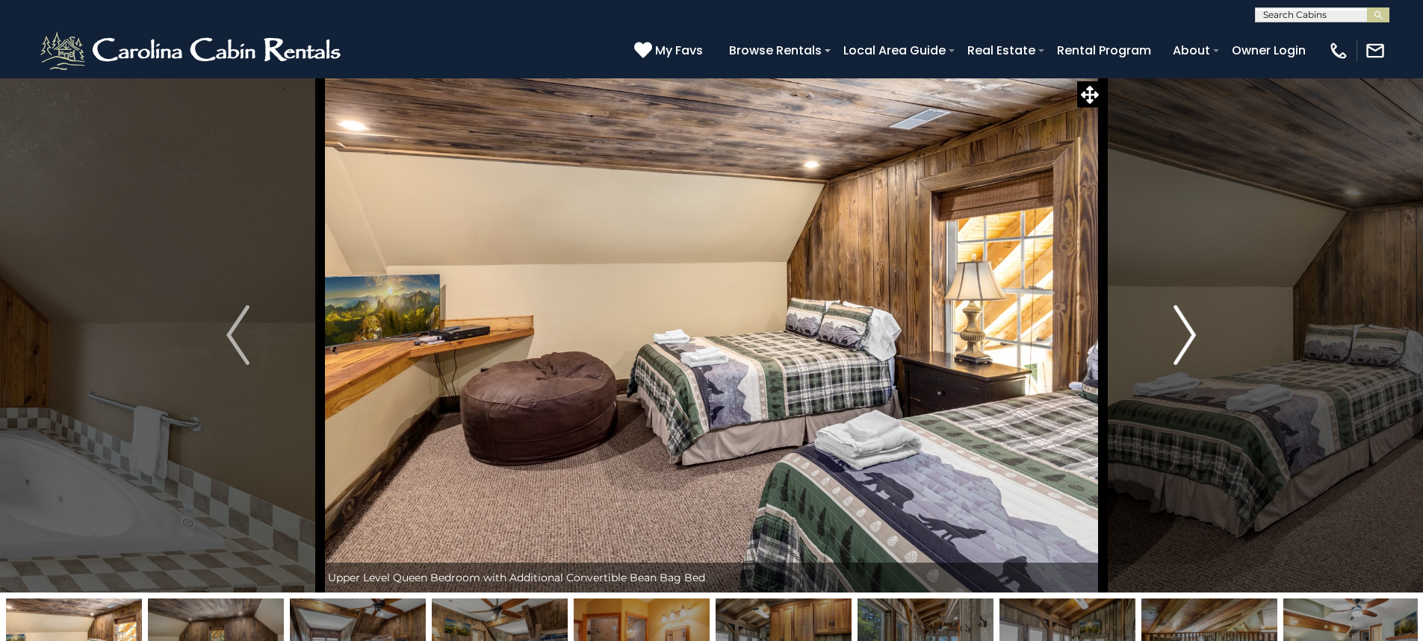
click at [1187, 343] on img "Next" at bounding box center [1184, 335] width 22 height 60
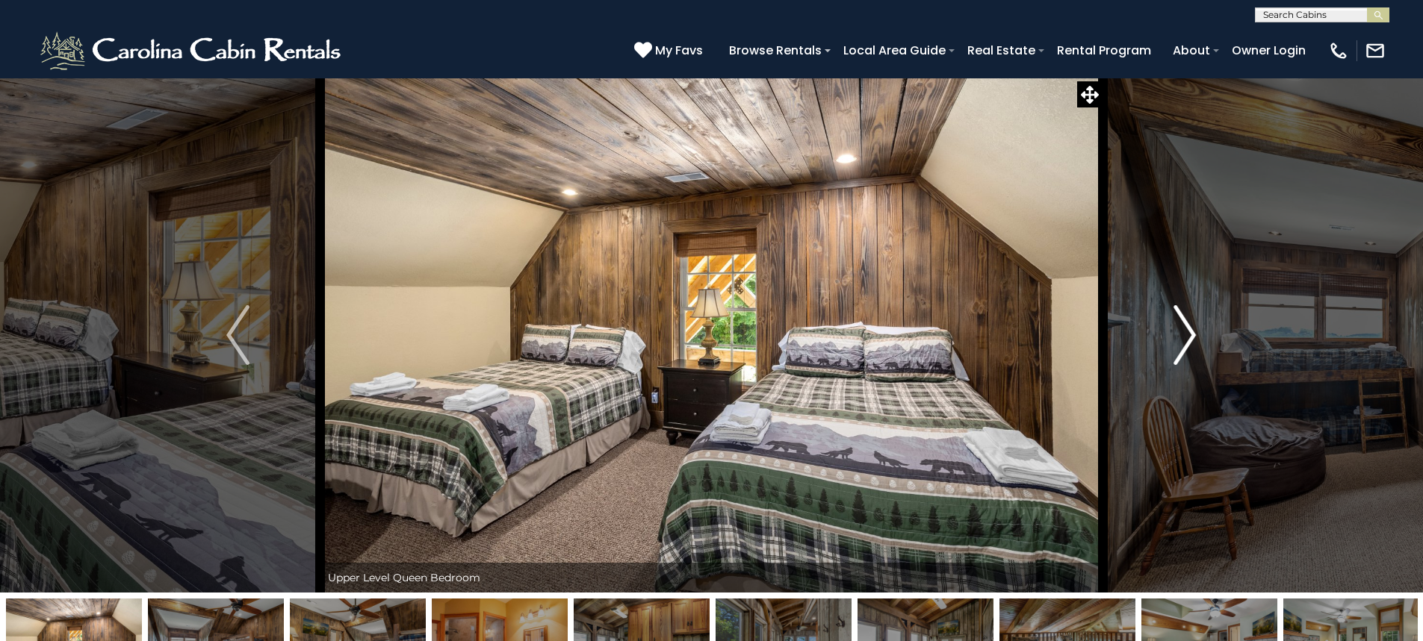
click at [1187, 343] on img "Next" at bounding box center [1184, 335] width 22 height 60
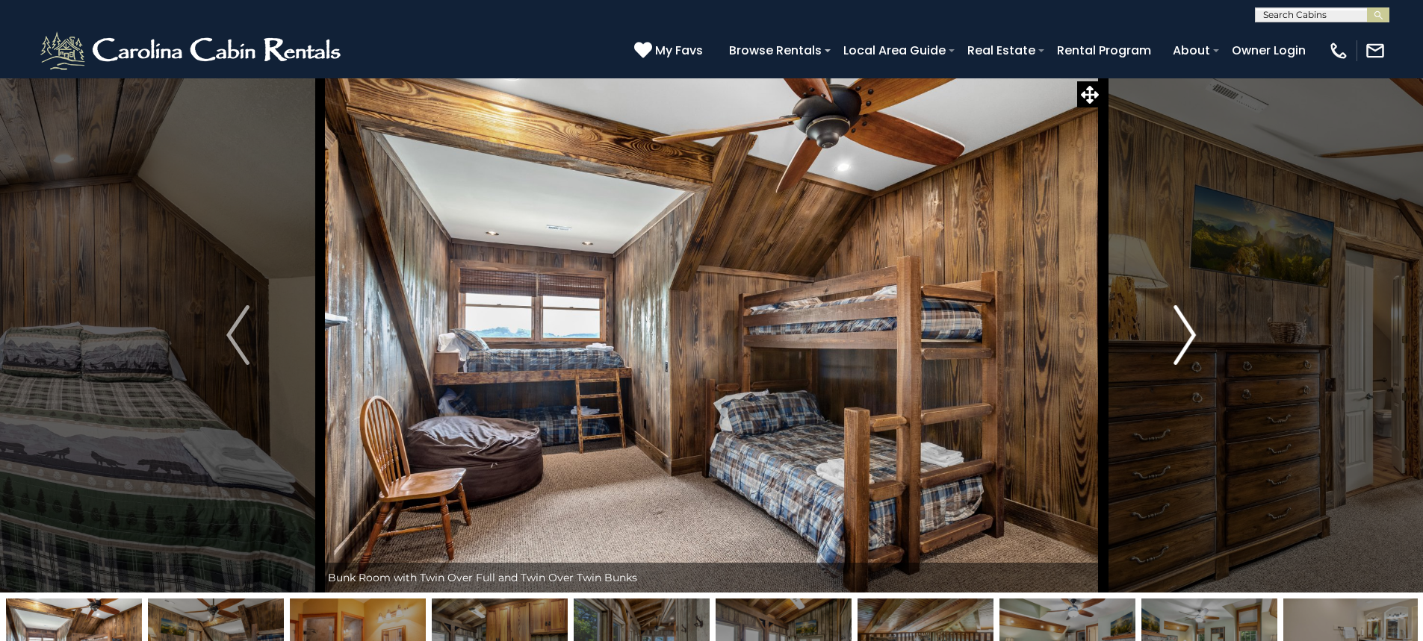
click at [1187, 343] on img "Next" at bounding box center [1184, 335] width 22 height 60
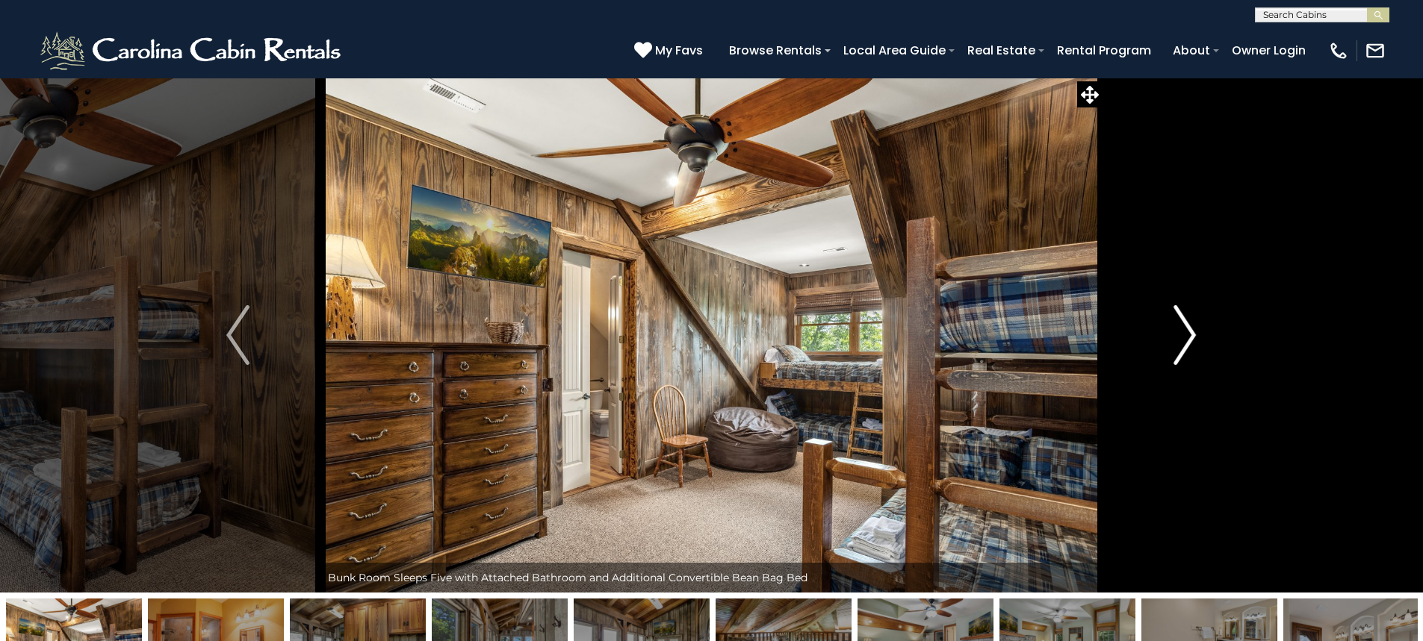
click at [1187, 343] on img "Next" at bounding box center [1184, 335] width 22 height 60
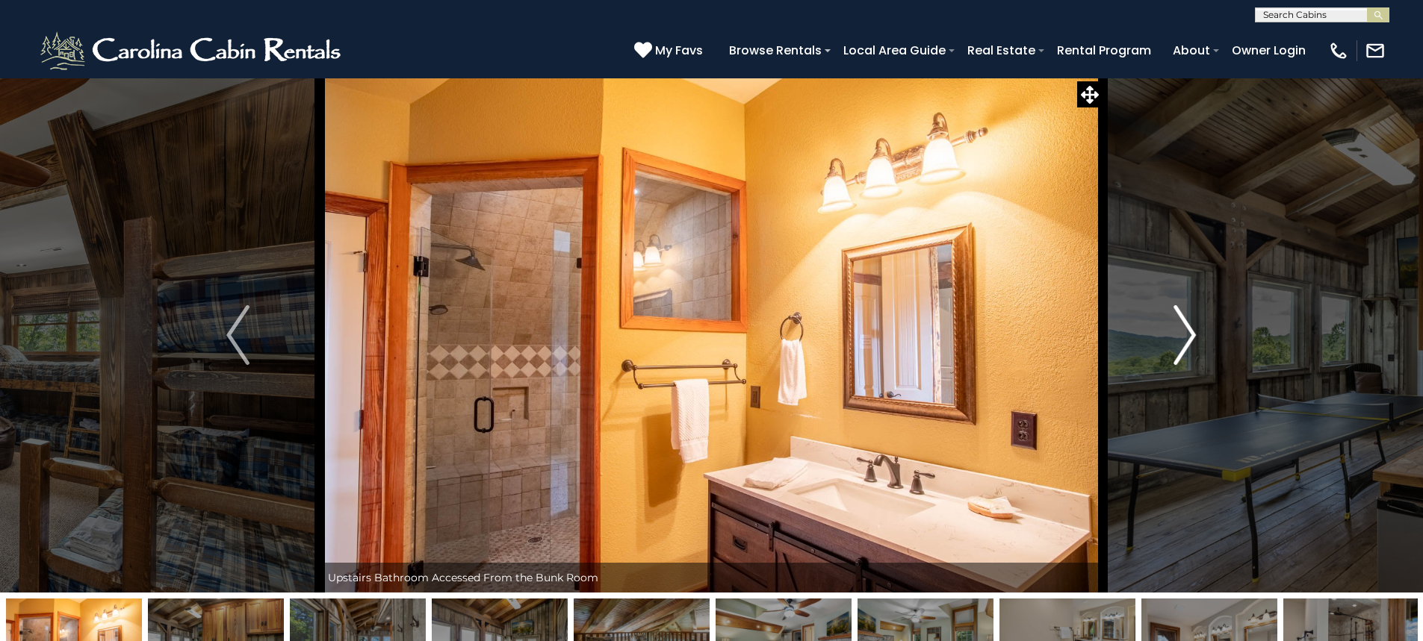
click at [1187, 343] on img "Next" at bounding box center [1184, 335] width 22 height 60
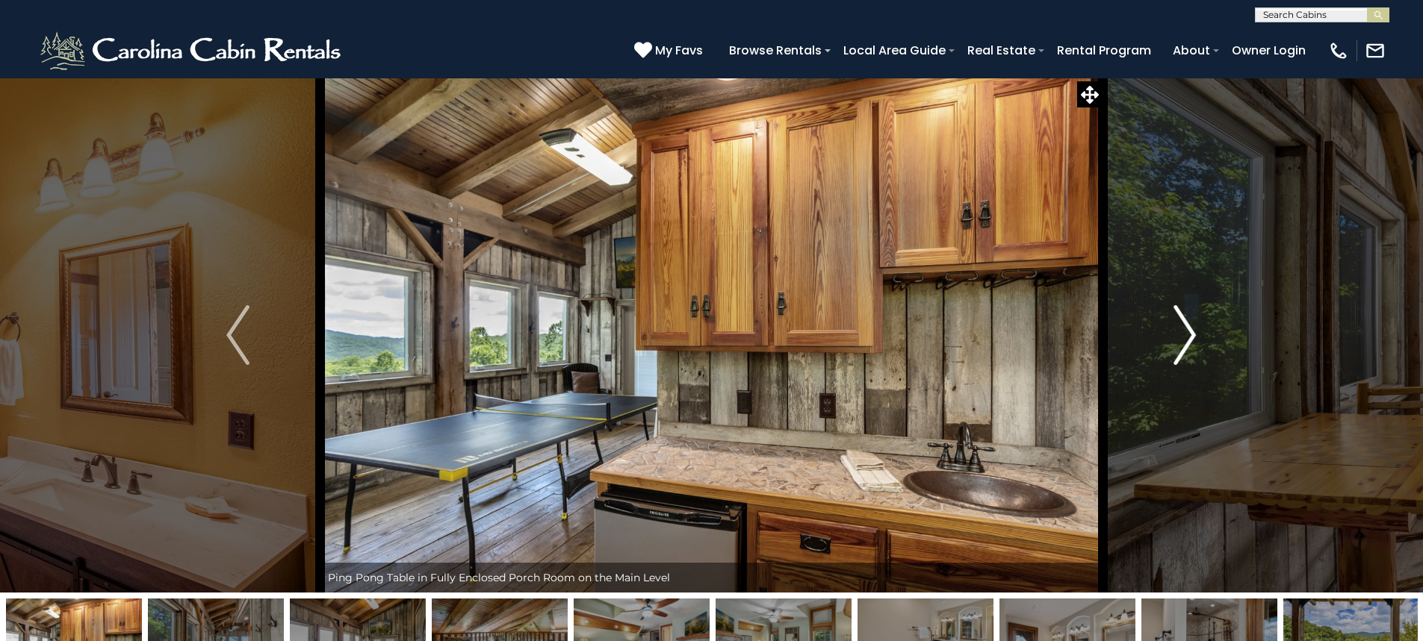
click at [1187, 343] on img "Next" at bounding box center [1184, 335] width 22 height 60
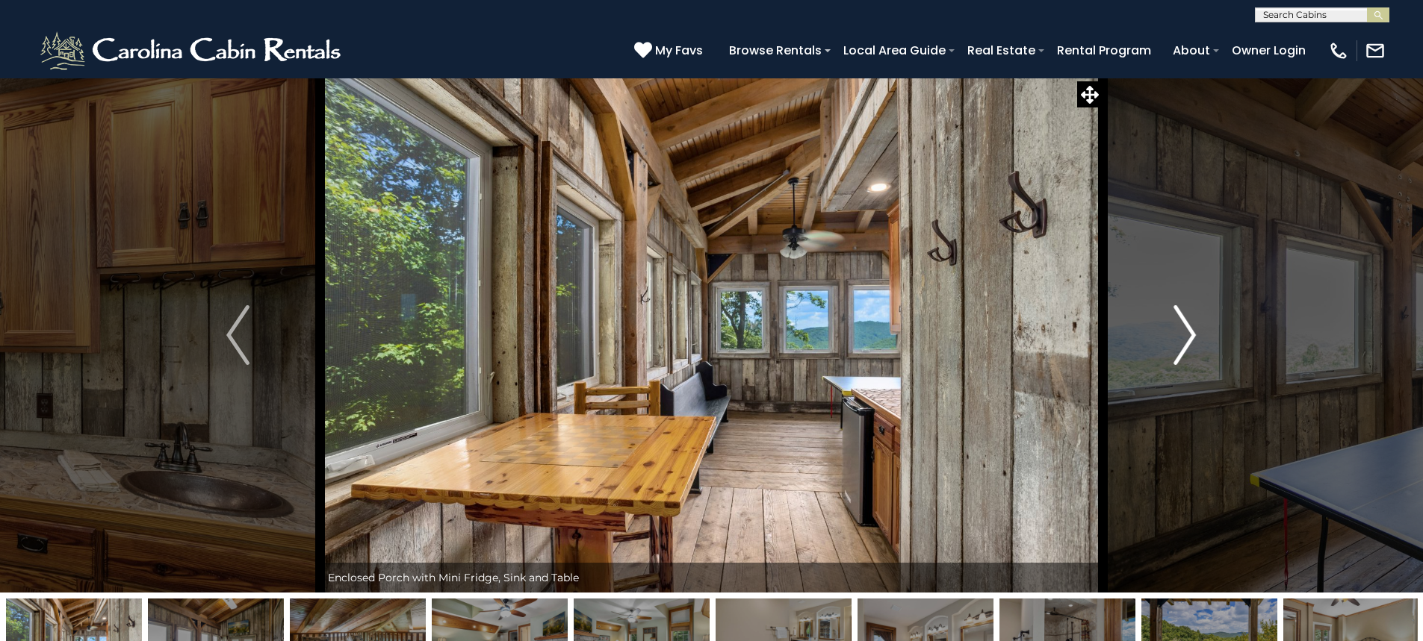
click at [1187, 343] on img "Next" at bounding box center [1184, 335] width 22 height 60
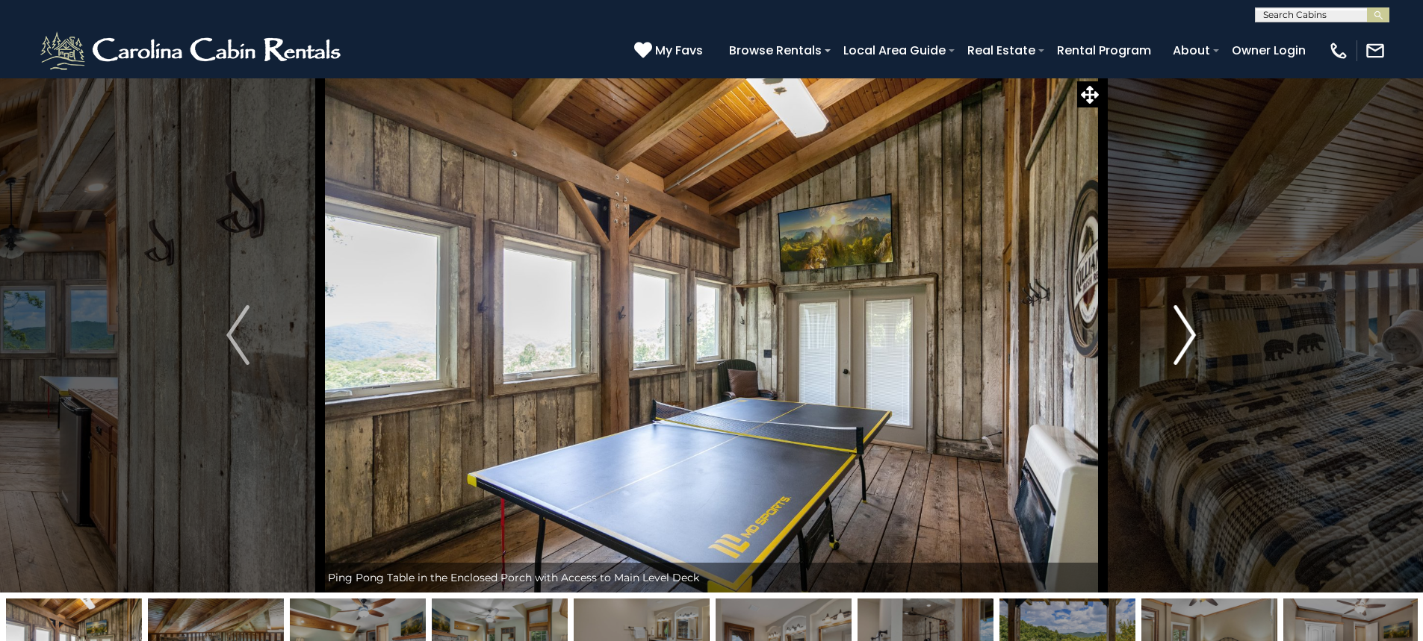
click at [1187, 343] on img "Next" at bounding box center [1184, 335] width 22 height 60
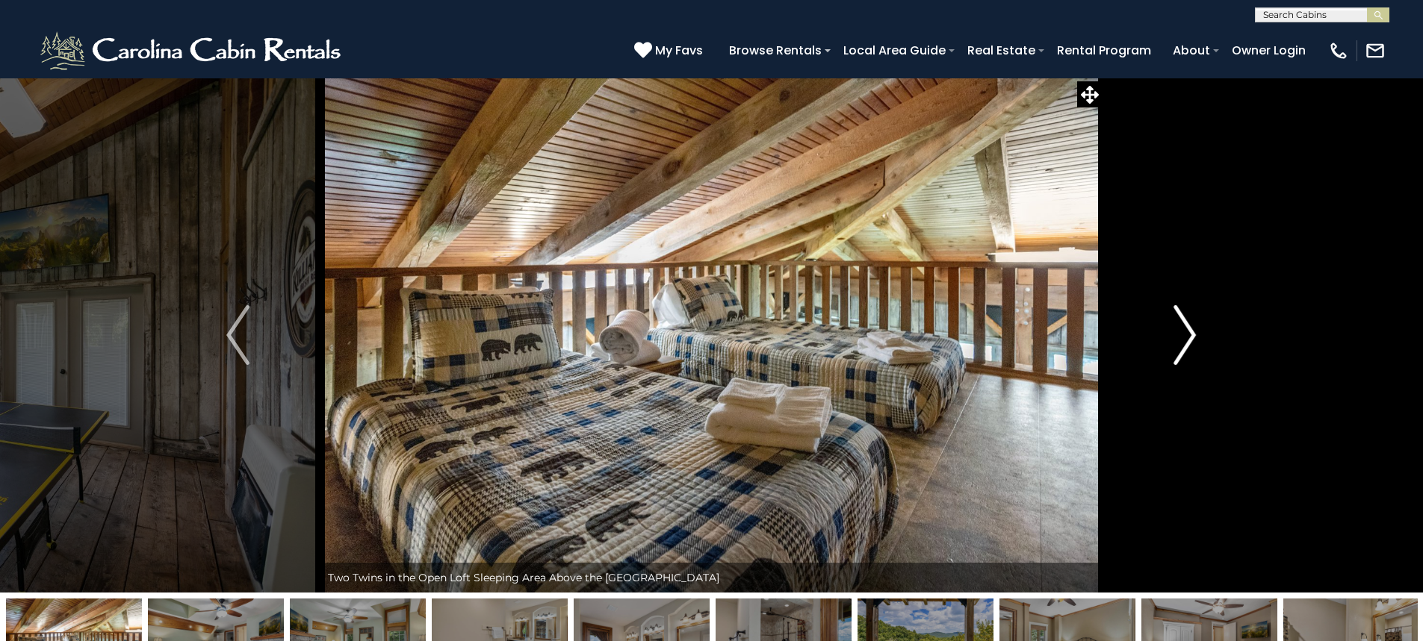
click at [1187, 343] on img "Next" at bounding box center [1184, 335] width 22 height 60
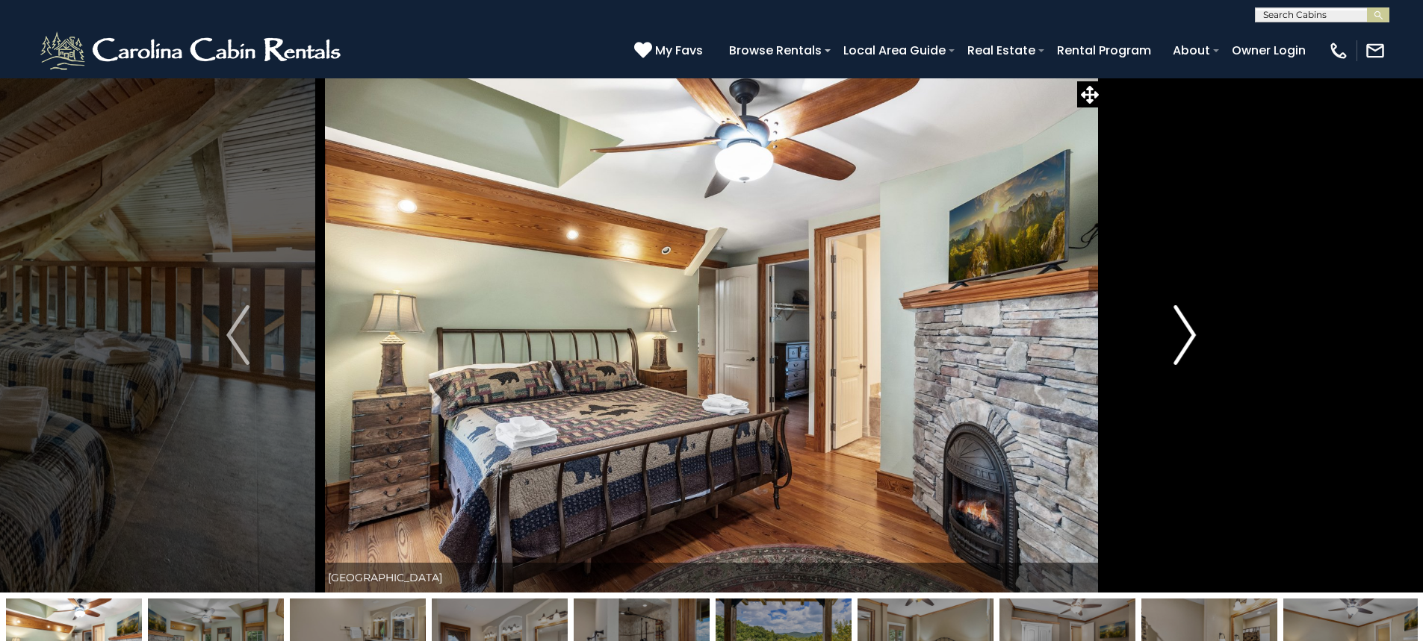
click at [1187, 343] on img "Next" at bounding box center [1184, 335] width 22 height 60
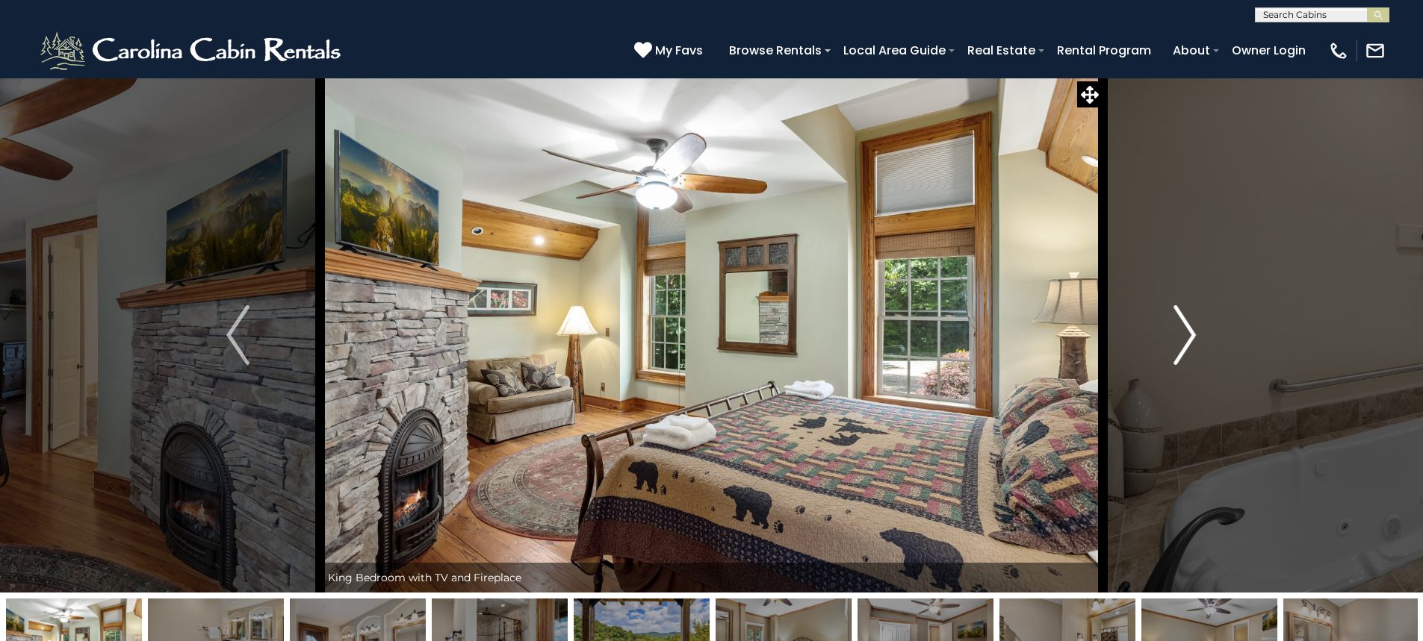
click at [1187, 343] on img "Next" at bounding box center [1184, 335] width 22 height 60
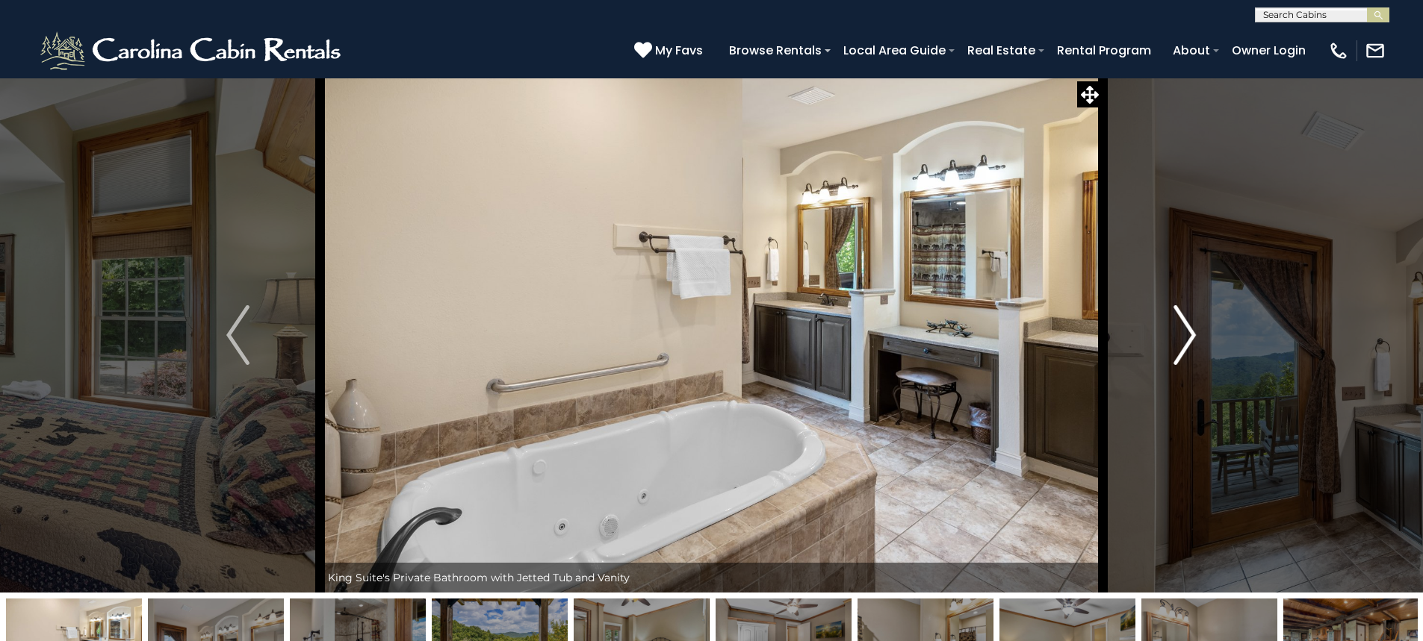
click at [1187, 343] on img "Next" at bounding box center [1184, 335] width 22 height 60
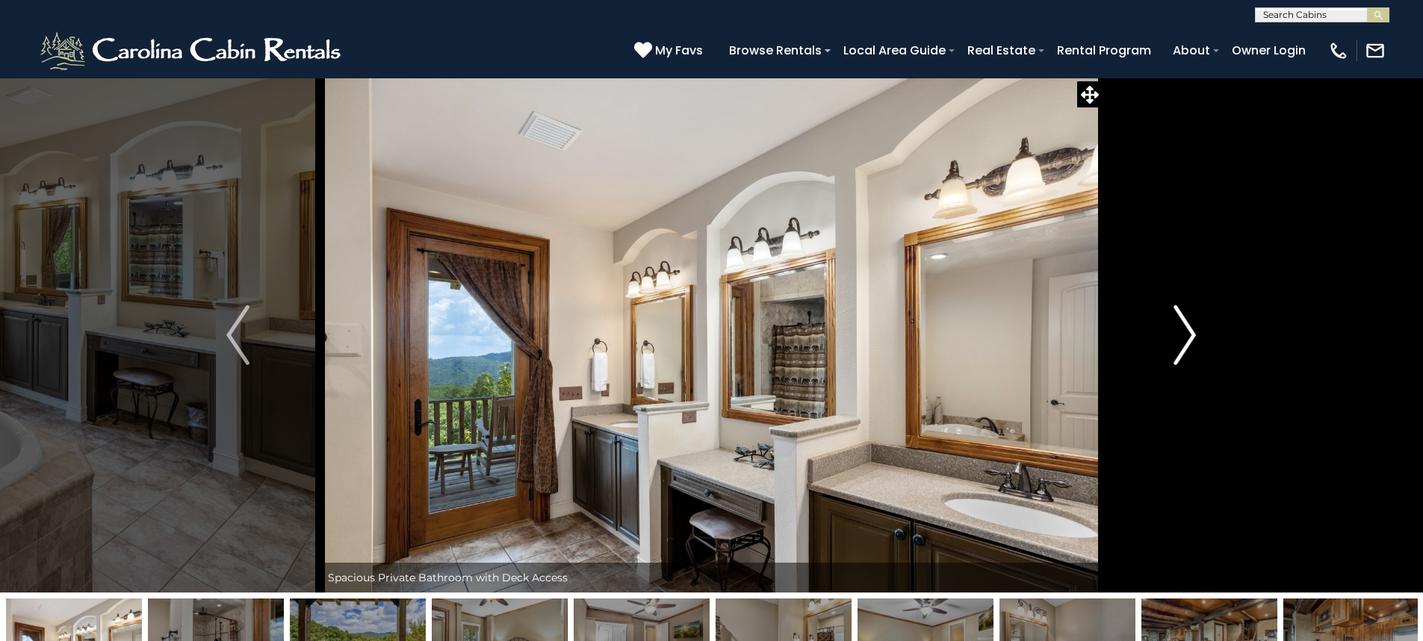
click at [1187, 343] on img "Next" at bounding box center [1184, 335] width 22 height 60
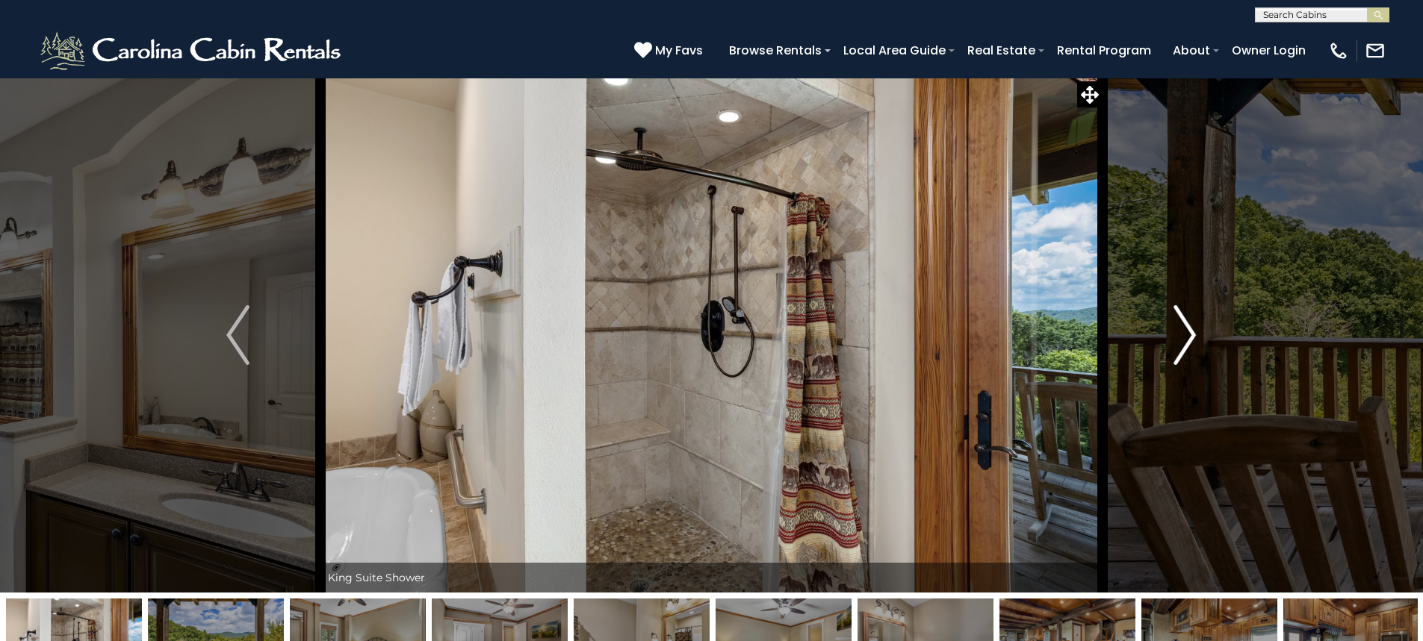
click at [1187, 343] on img "Next" at bounding box center [1184, 335] width 22 height 60
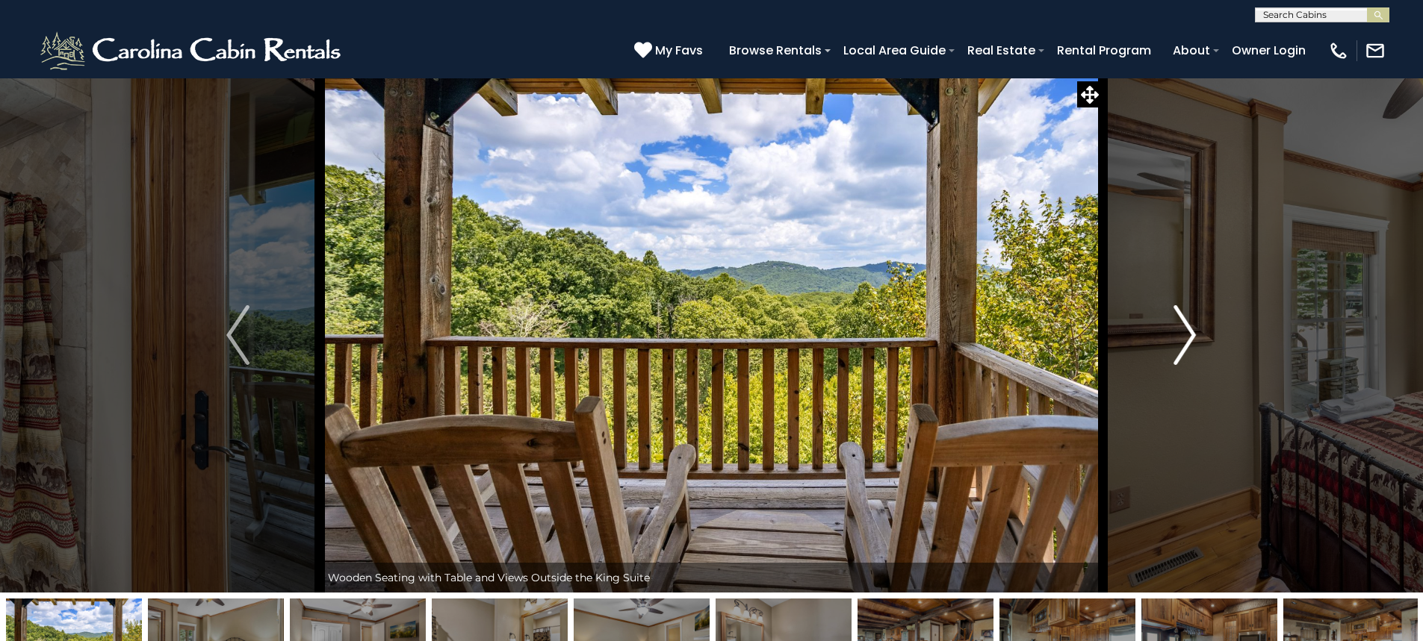
click at [1187, 343] on img "Next" at bounding box center [1184, 335] width 22 height 60
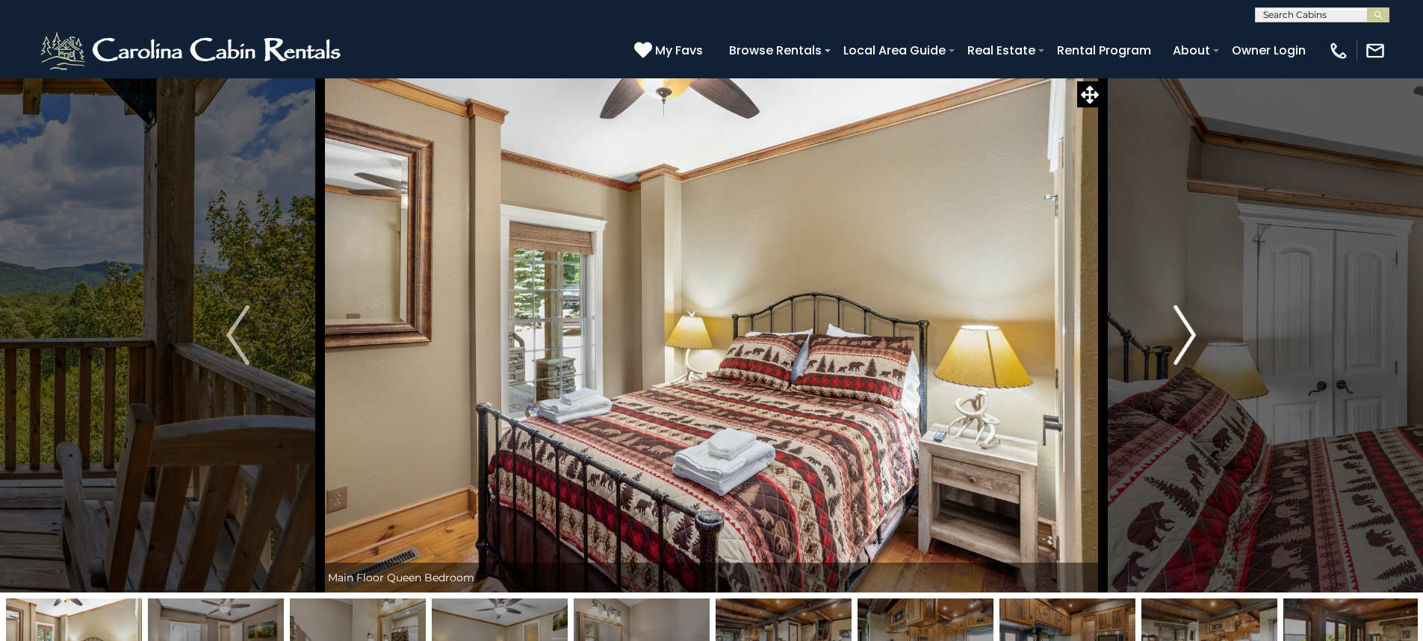
click at [1187, 343] on img "Next" at bounding box center [1184, 335] width 22 height 60
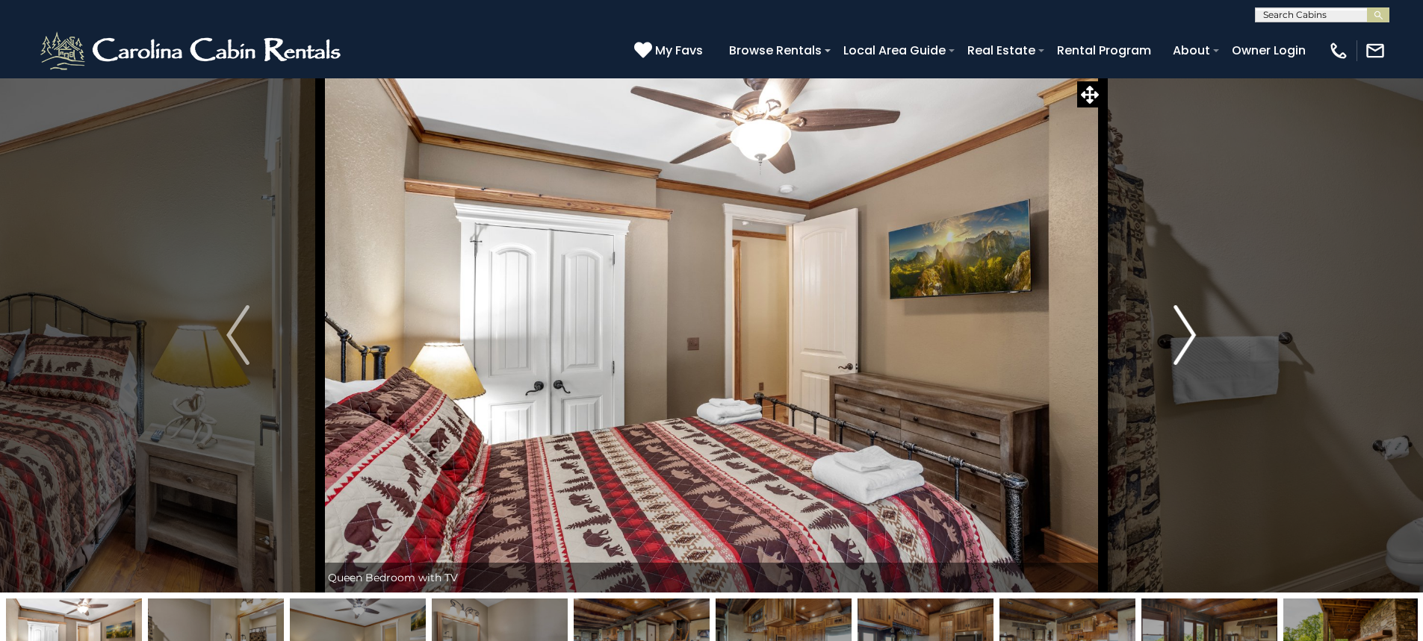
click at [1187, 343] on img "Next" at bounding box center [1184, 335] width 22 height 60
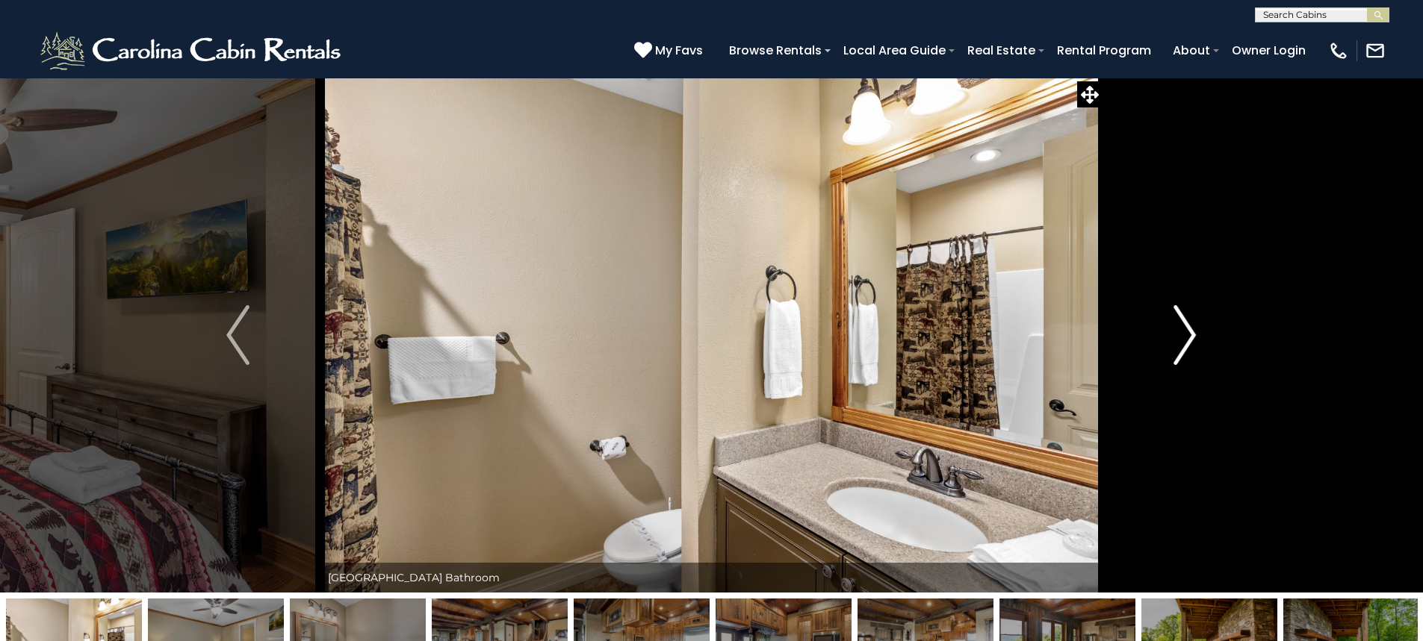
click at [1186, 343] on img "Next" at bounding box center [1184, 335] width 22 height 60
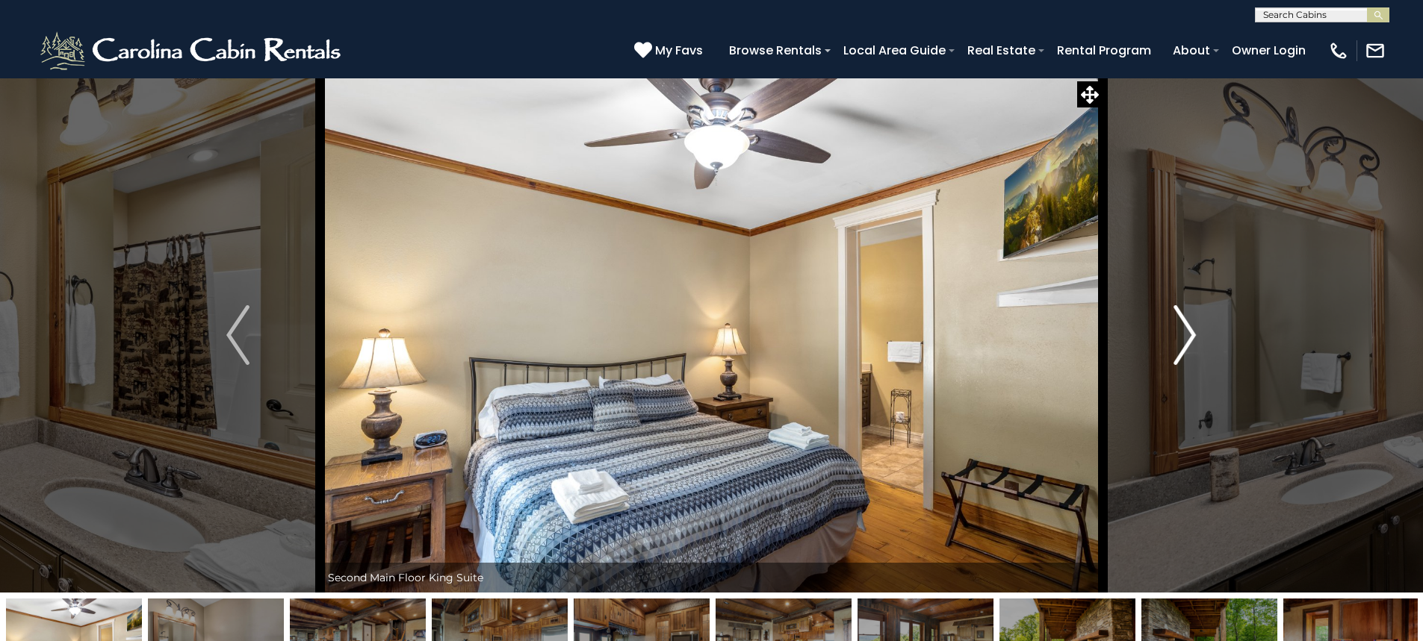
click at [1186, 343] on img "Next" at bounding box center [1184, 335] width 22 height 60
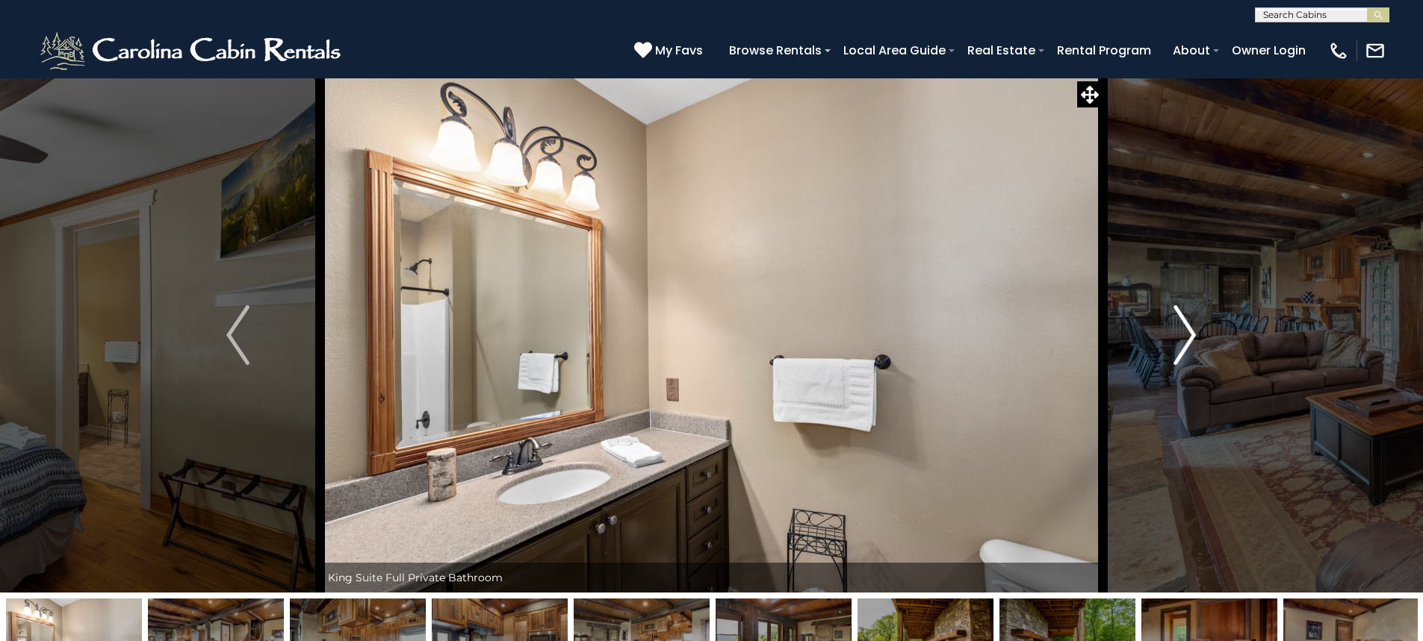
click at [1186, 343] on img "Next" at bounding box center [1184, 335] width 22 height 60
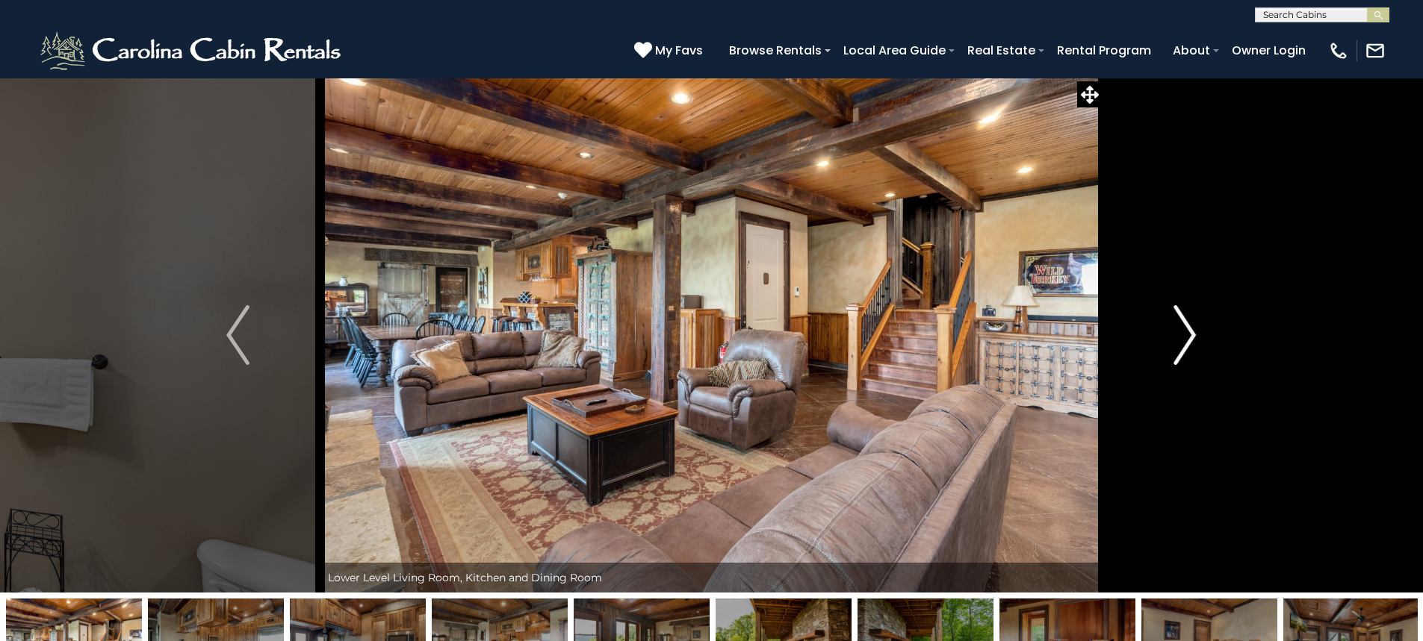
click at [1186, 343] on img "Next" at bounding box center [1184, 335] width 22 height 60
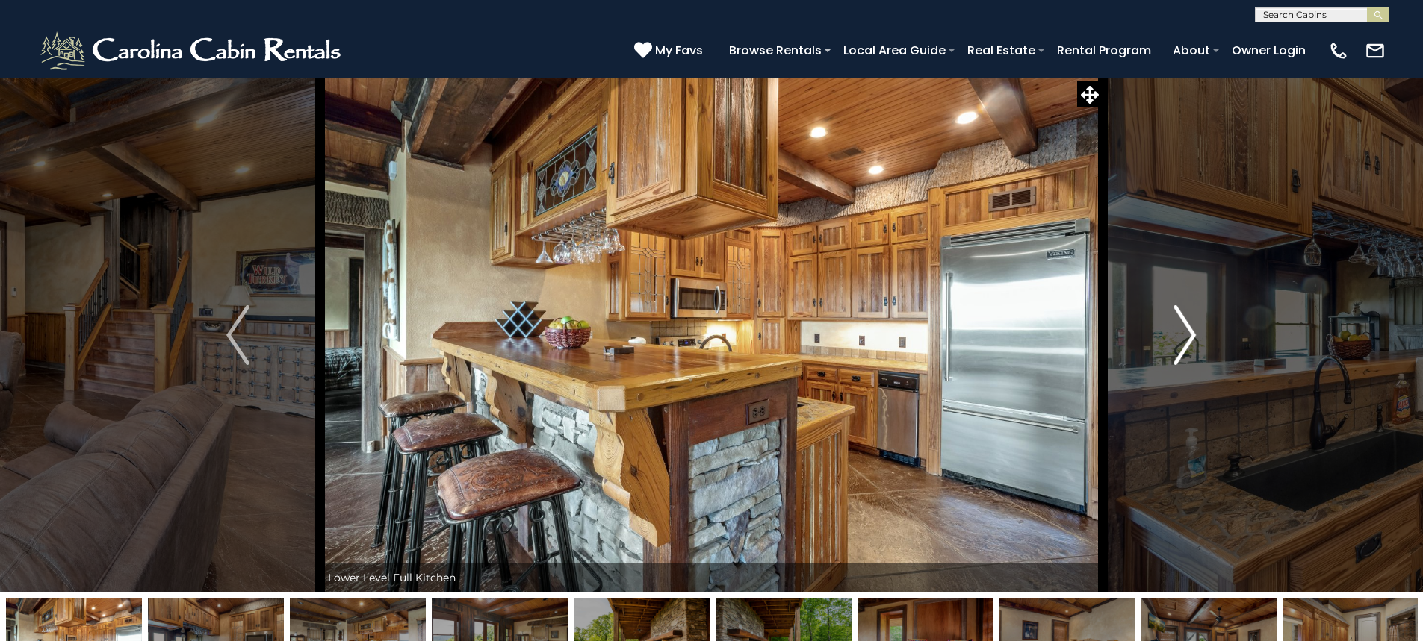
click at [1186, 343] on img "Next" at bounding box center [1184, 335] width 22 height 60
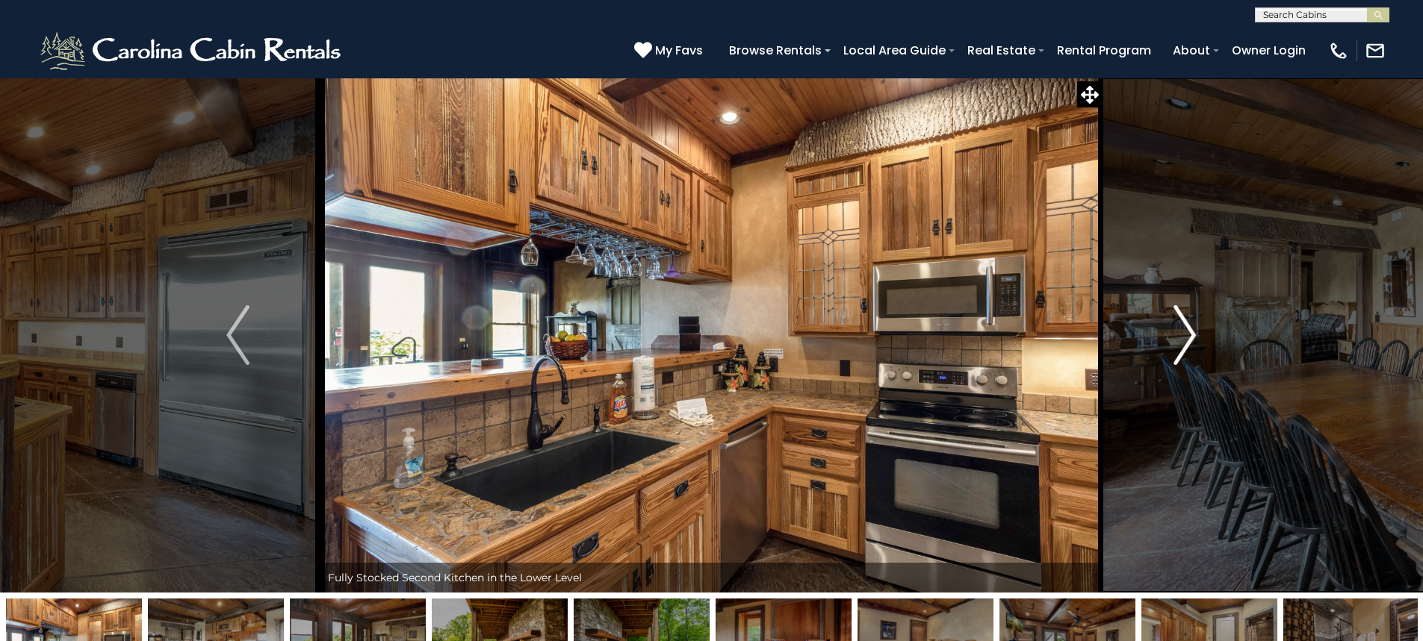
click at [1186, 343] on img "Next" at bounding box center [1184, 335] width 22 height 60
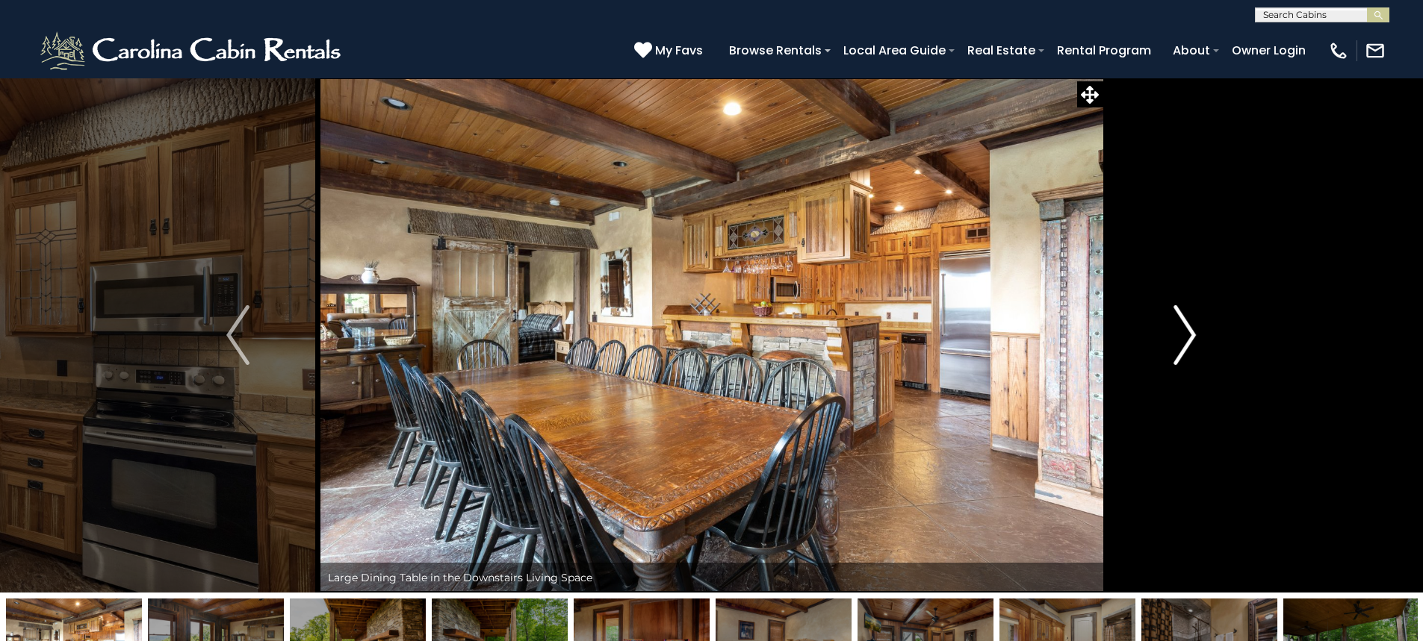
click at [1186, 343] on img "Next" at bounding box center [1184, 335] width 22 height 60
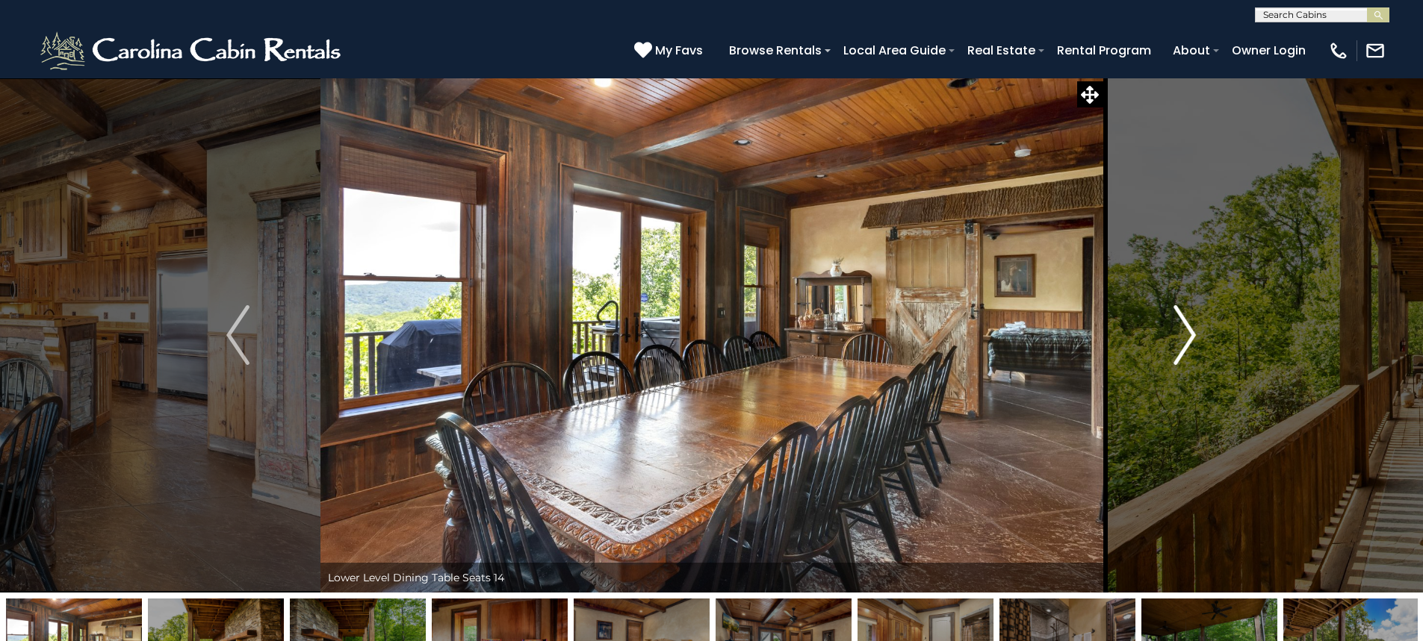
click at [1186, 343] on img "Next" at bounding box center [1184, 335] width 22 height 60
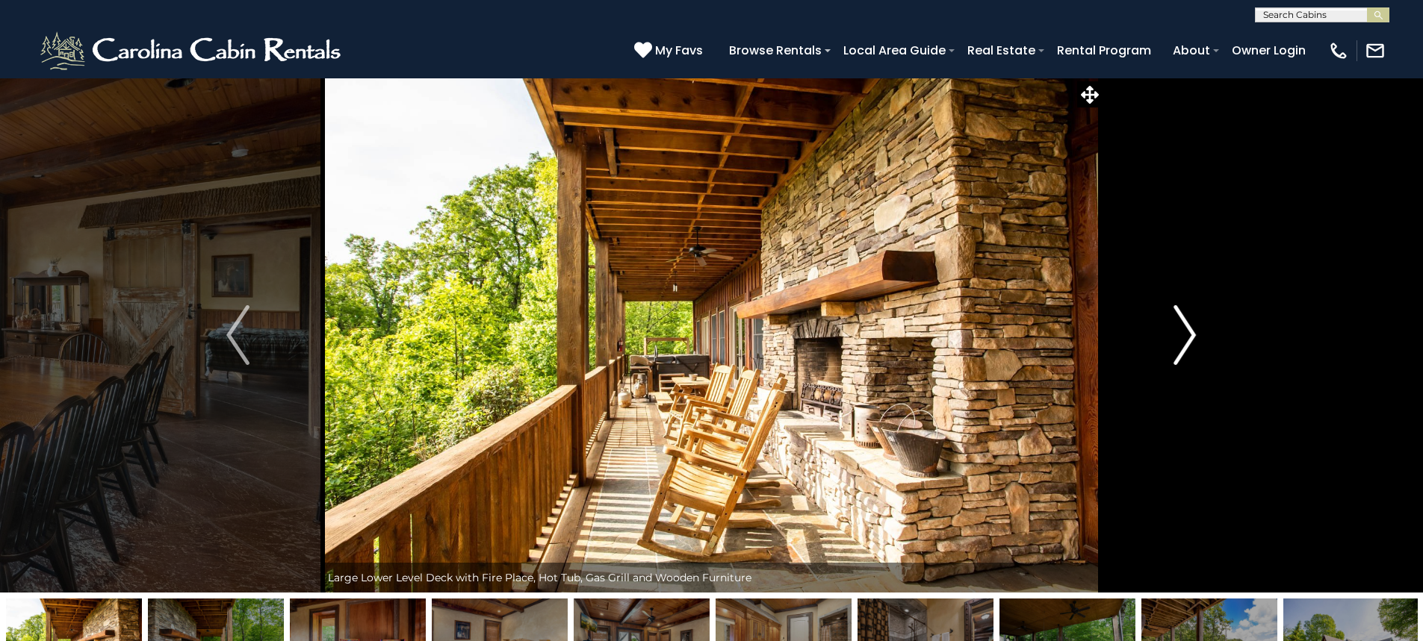
click at [1186, 343] on img "Next" at bounding box center [1184, 335] width 22 height 60
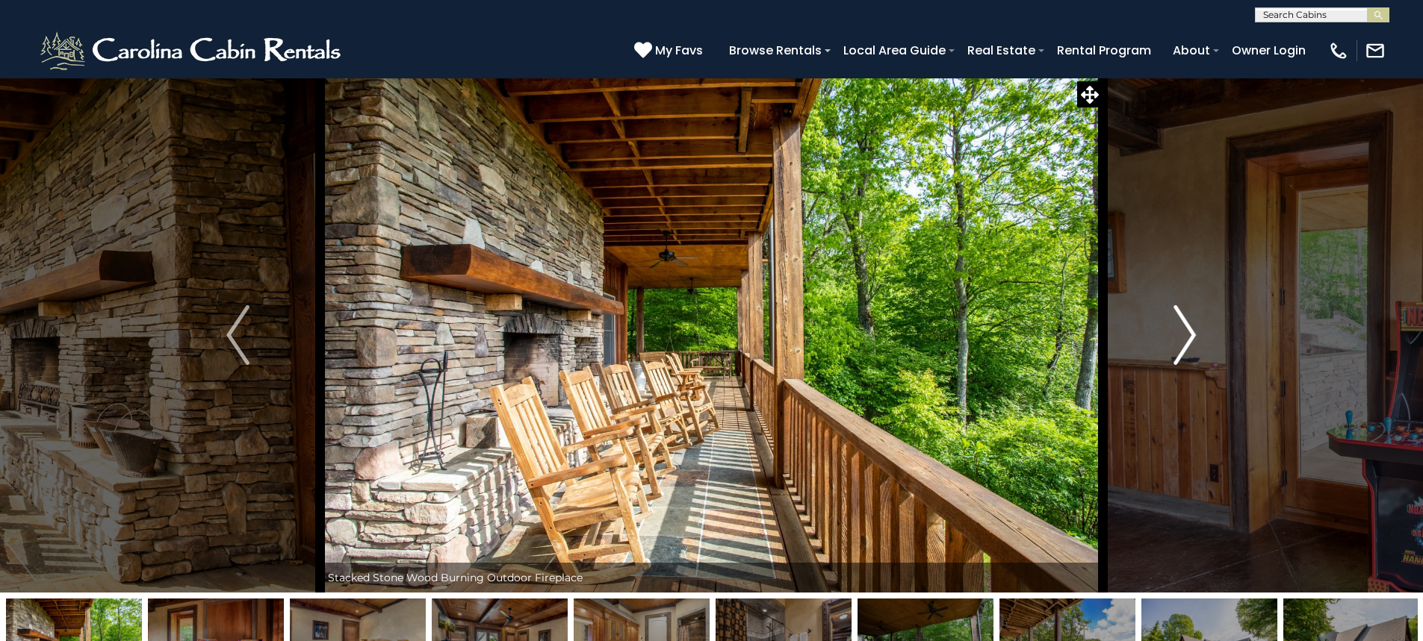
click at [1186, 343] on img "Next" at bounding box center [1184, 335] width 22 height 60
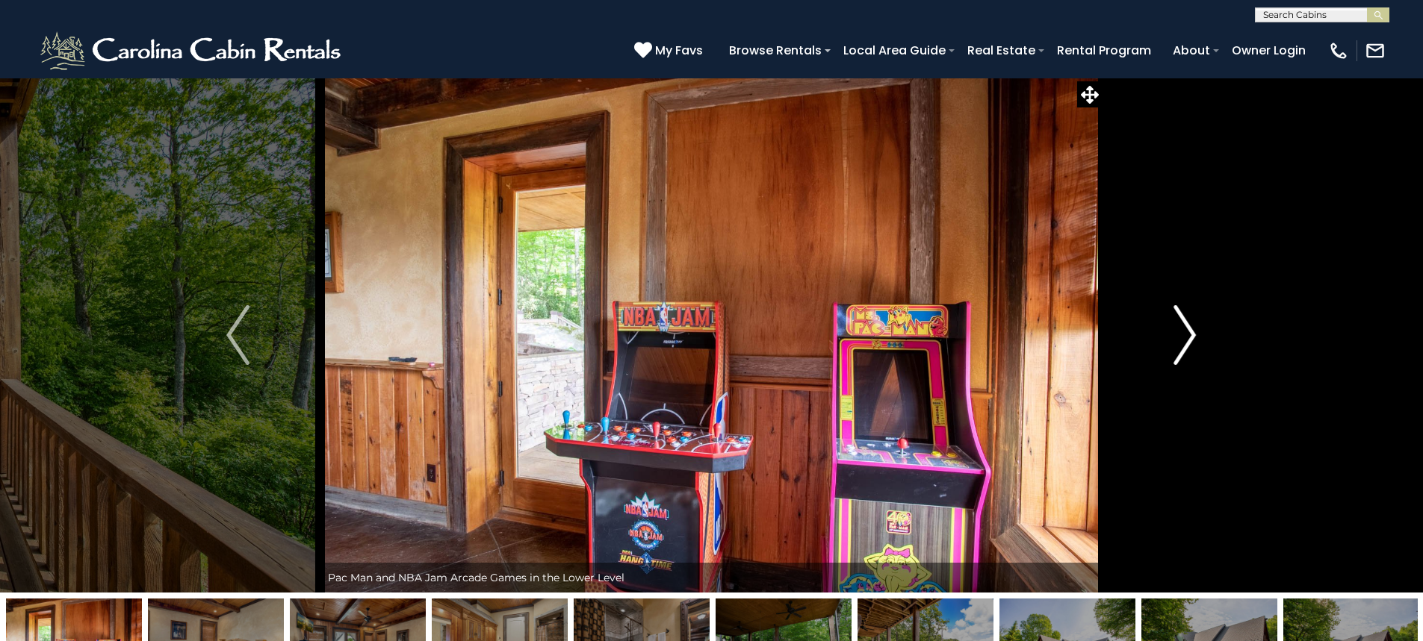
click at [1186, 343] on img "Next" at bounding box center [1184, 335] width 22 height 60
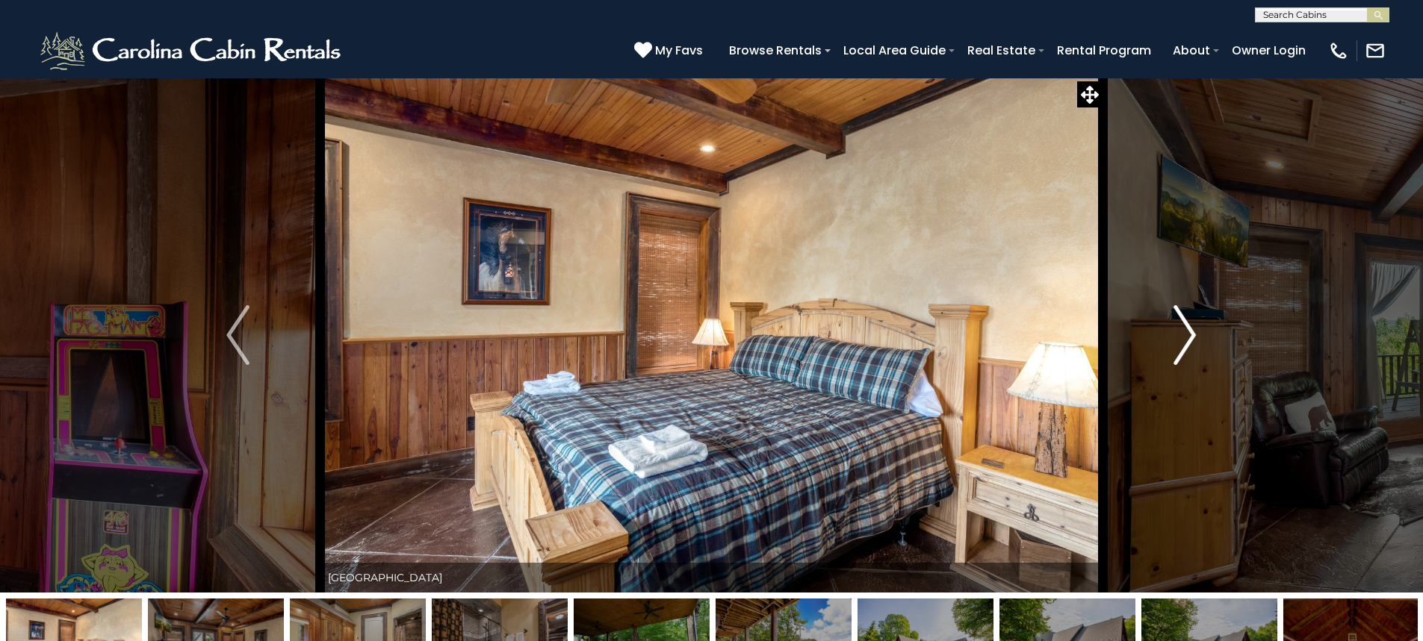
click at [1186, 343] on img "Next" at bounding box center [1184, 335] width 22 height 60
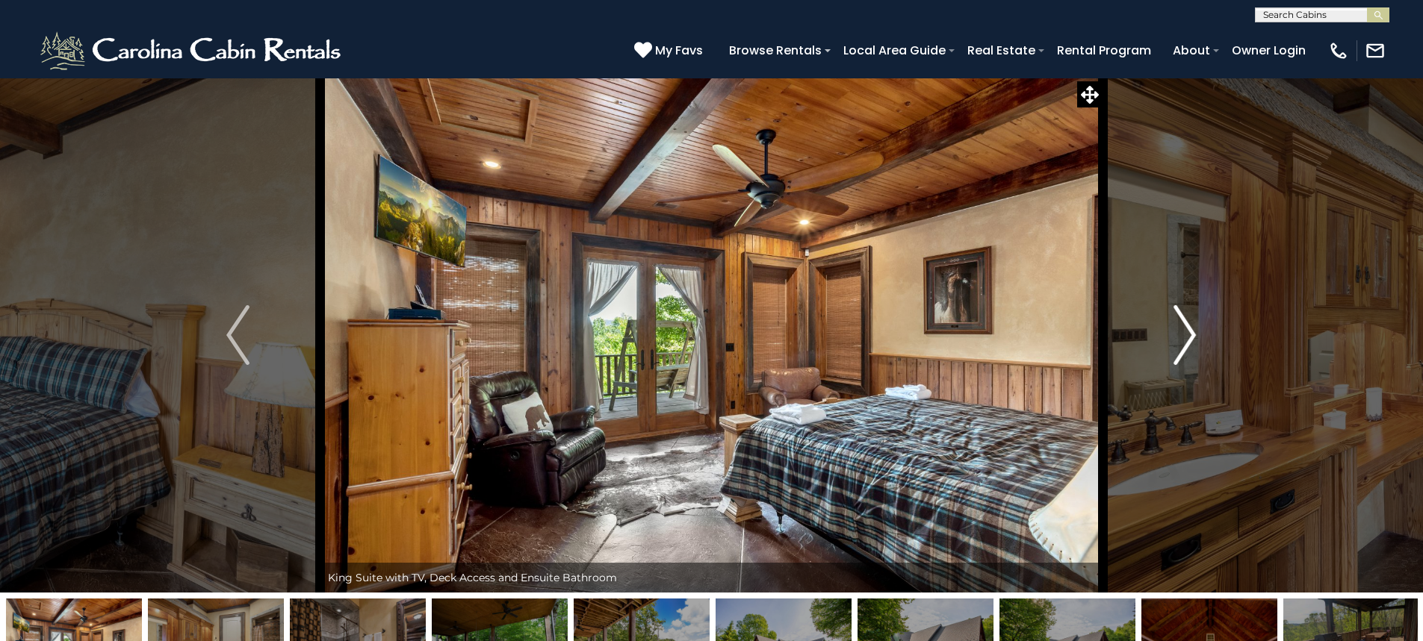
click at [1186, 343] on img "Next" at bounding box center [1184, 335] width 22 height 60
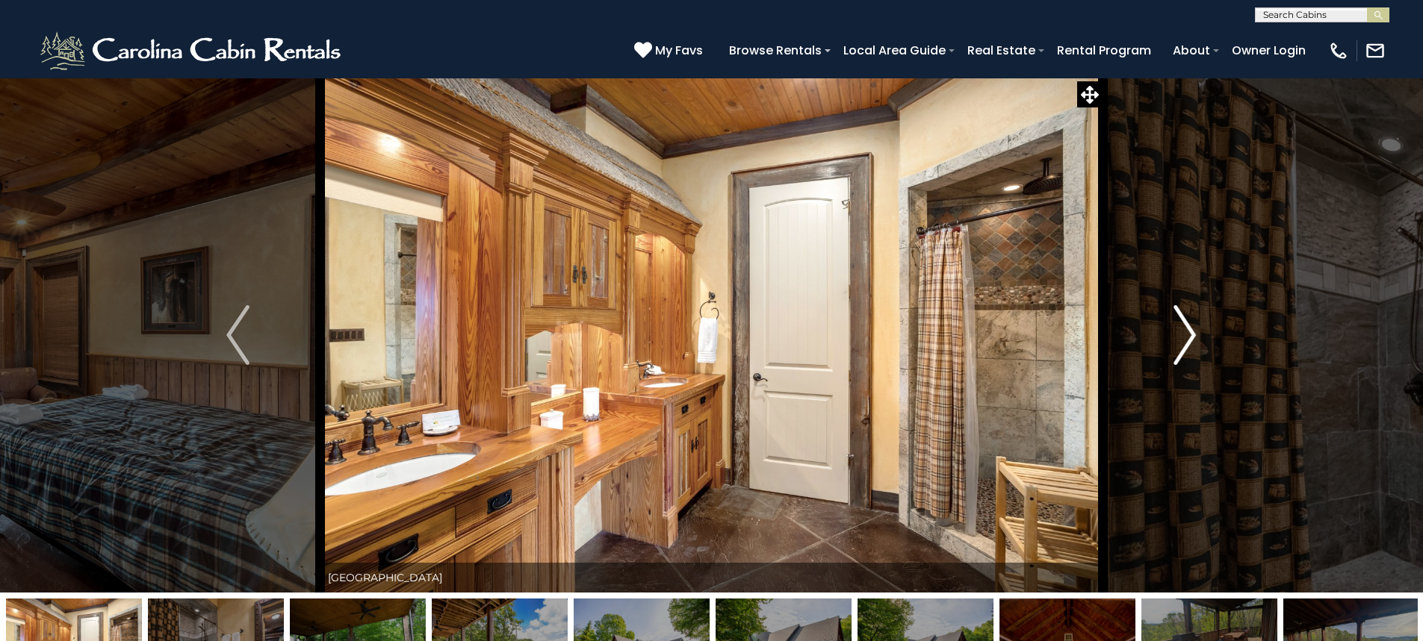
click at [1186, 343] on img "Next" at bounding box center [1184, 335] width 22 height 60
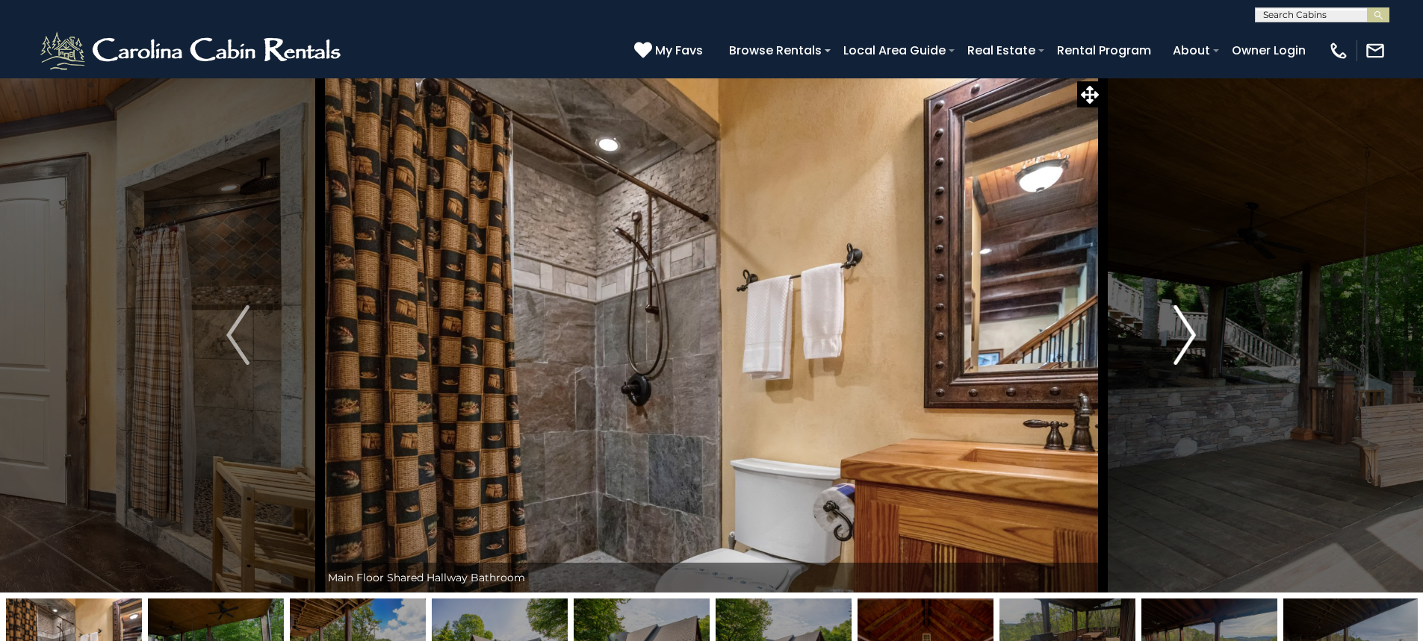
click at [1186, 343] on img "Next" at bounding box center [1184, 335] width 22 height 60
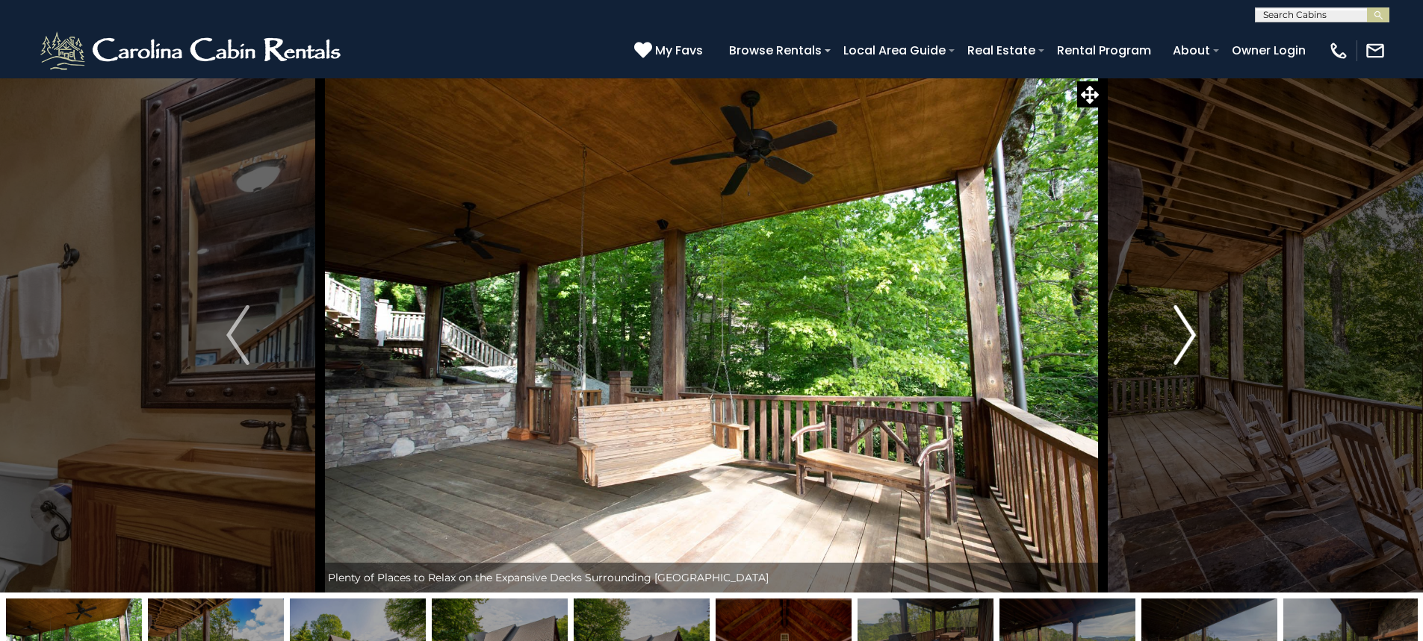
click at [1186, 343] on img "Next" at bounding box center [1184, 335] width 22 height 60
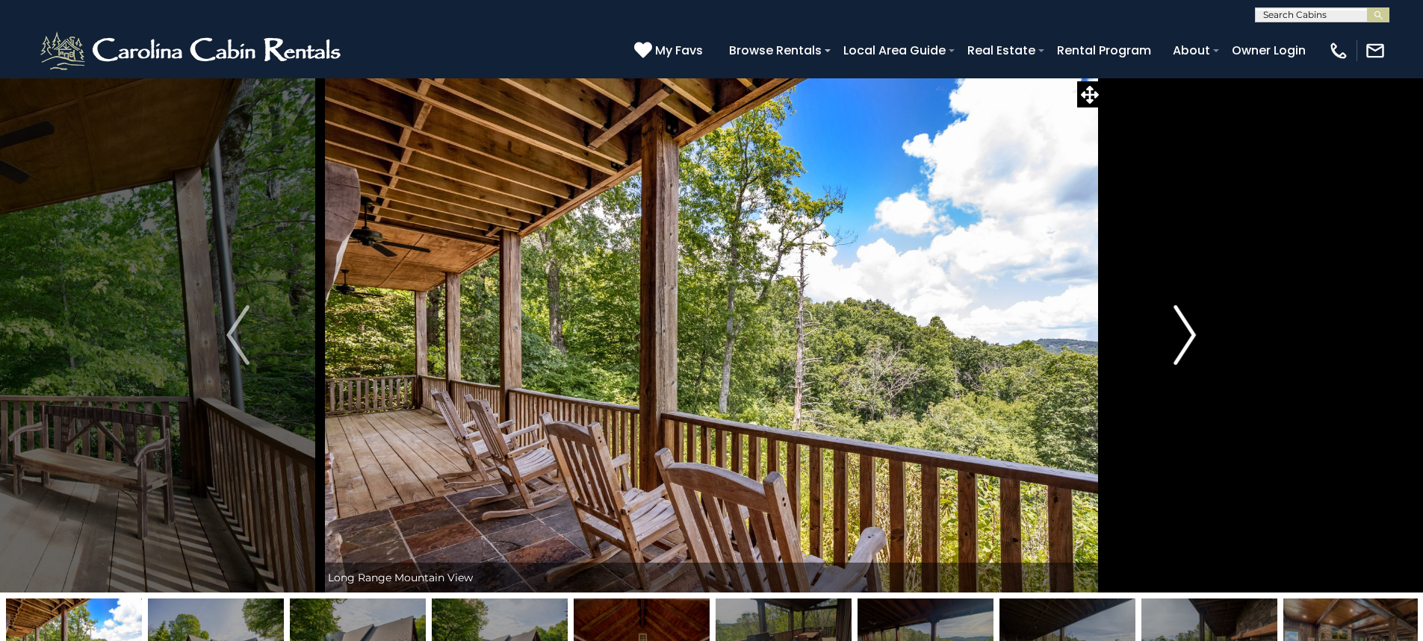
click at [1186, 343] on img "Next" at bounding box center [1184, 335] width 22 height 60
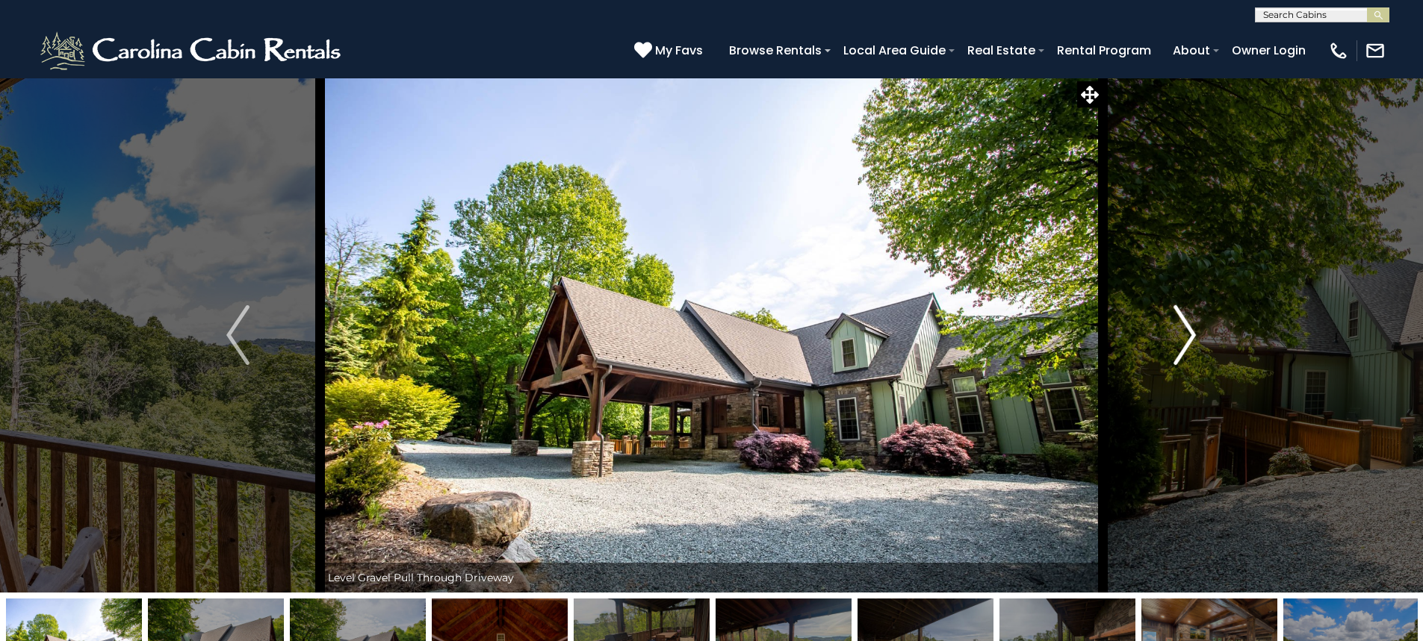
click at [1186, 343] on img "Next" at bounding box center [1184, 335] width 22 height 60
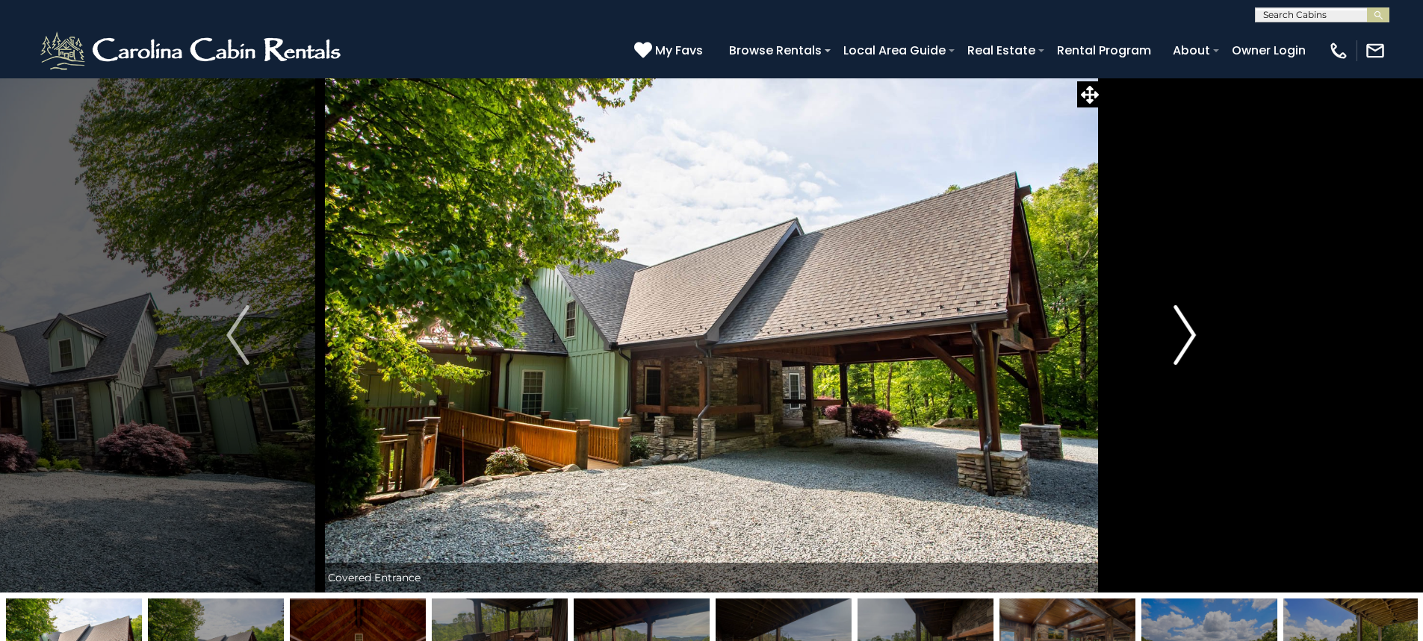
click at [1186, 343] on img "Next" at bounding box center [1184, 335] width 22 height 60
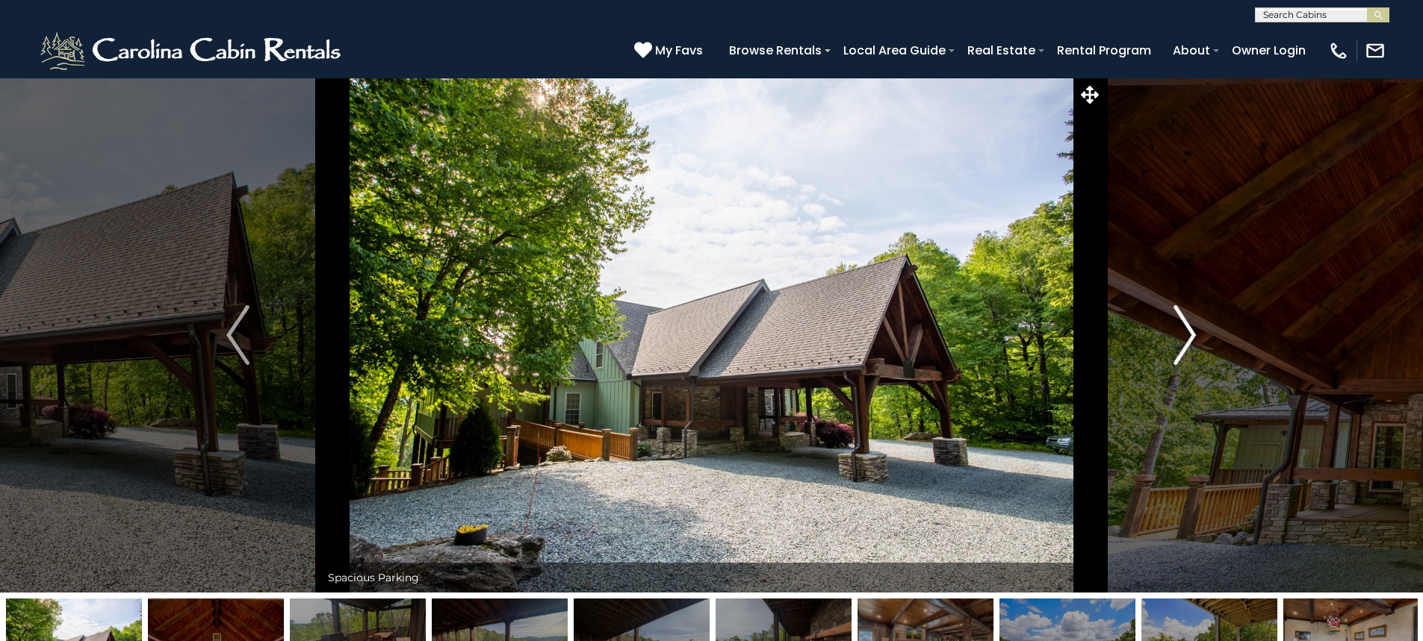
click at [1186, 343] on img "Next" at bounding box center [1184, 335] width 22 height 60
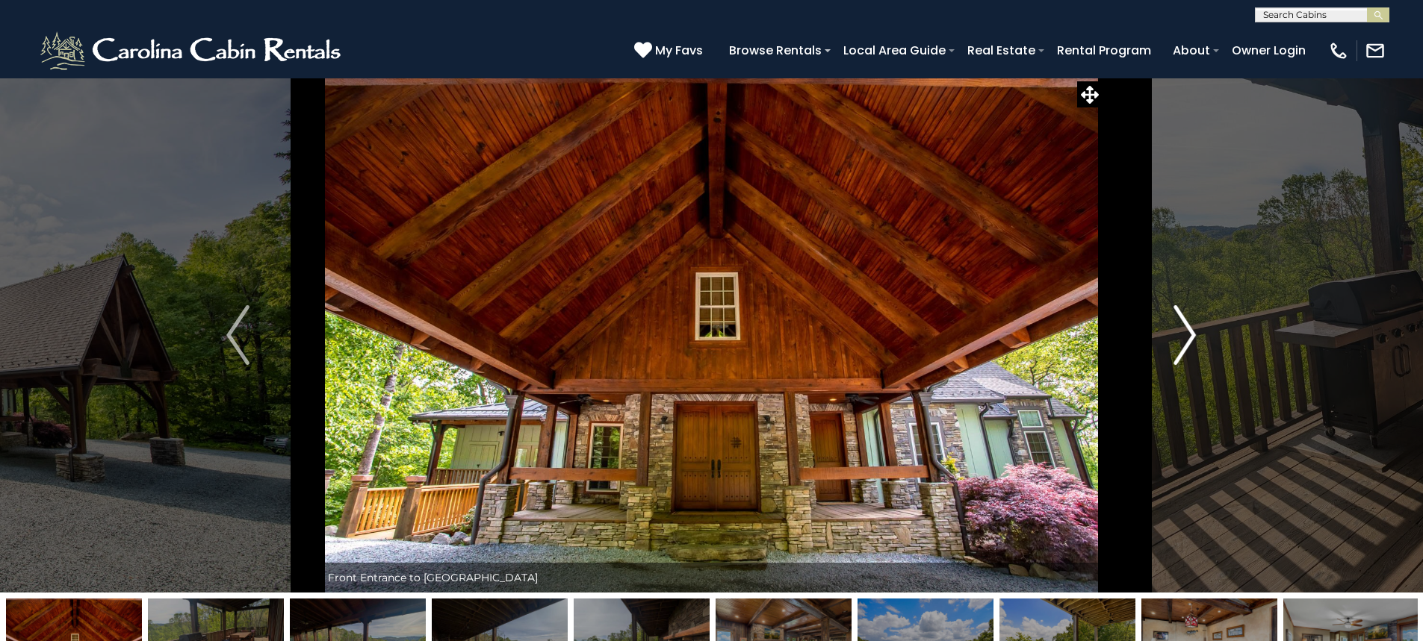
click at [1186, 343] on img "Next" at bounding box center [1184, 335] width 22 height 60
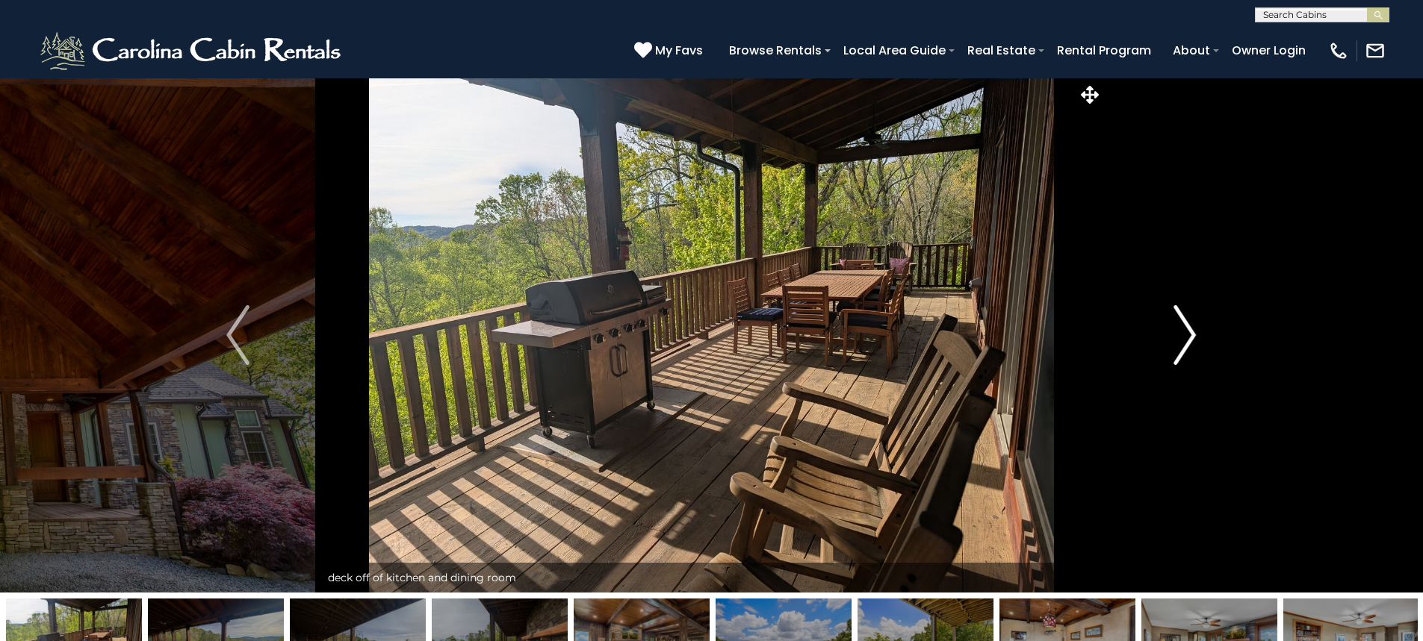
click at [1186, 343] on img "Next" at bounding box center [1184, 335] width 22 height 60
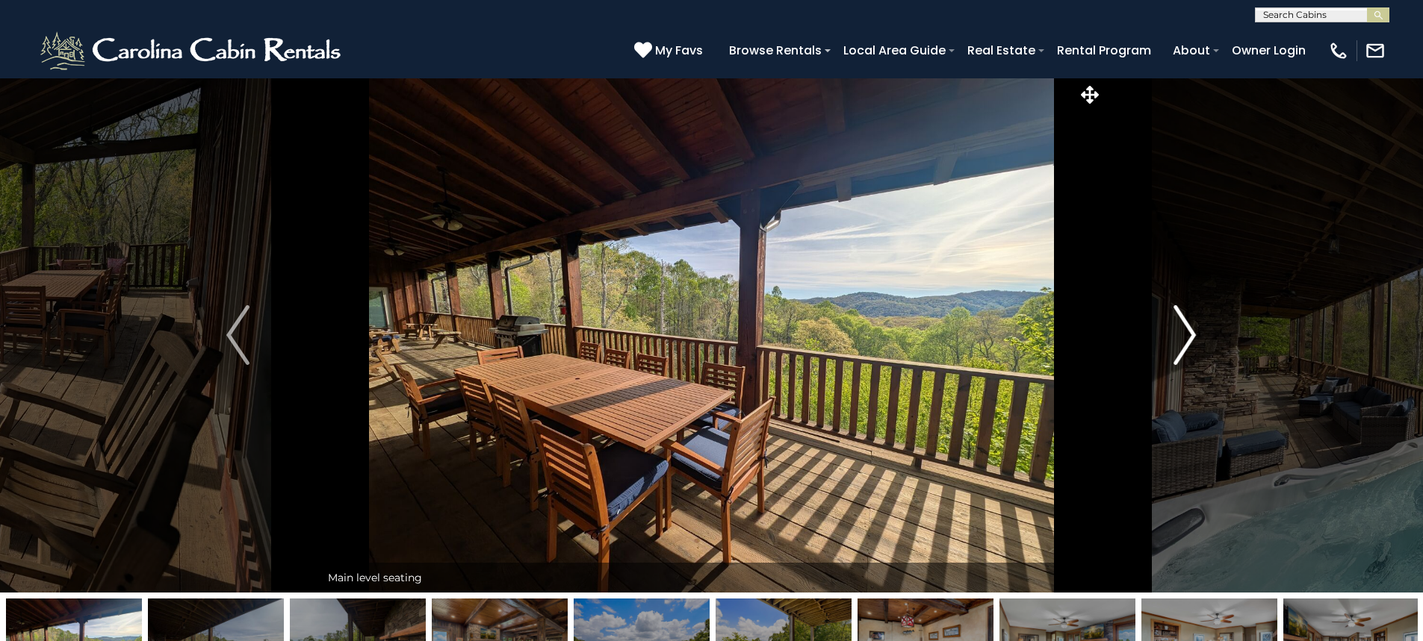
click at [1186, 343] on img "Next" at bounding box center [1184, 335] width 22 height 60
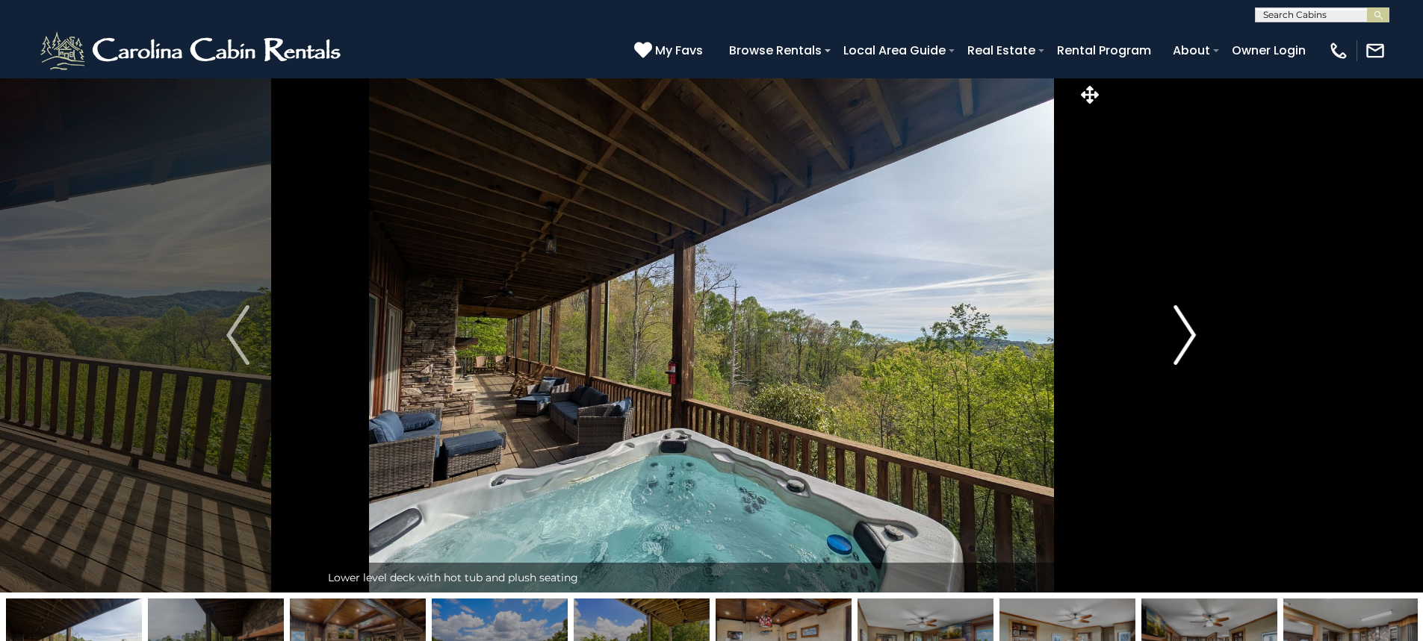
click at [1186, 343] on img "Next" at bounding box center [1184, 335] width 22 height 60
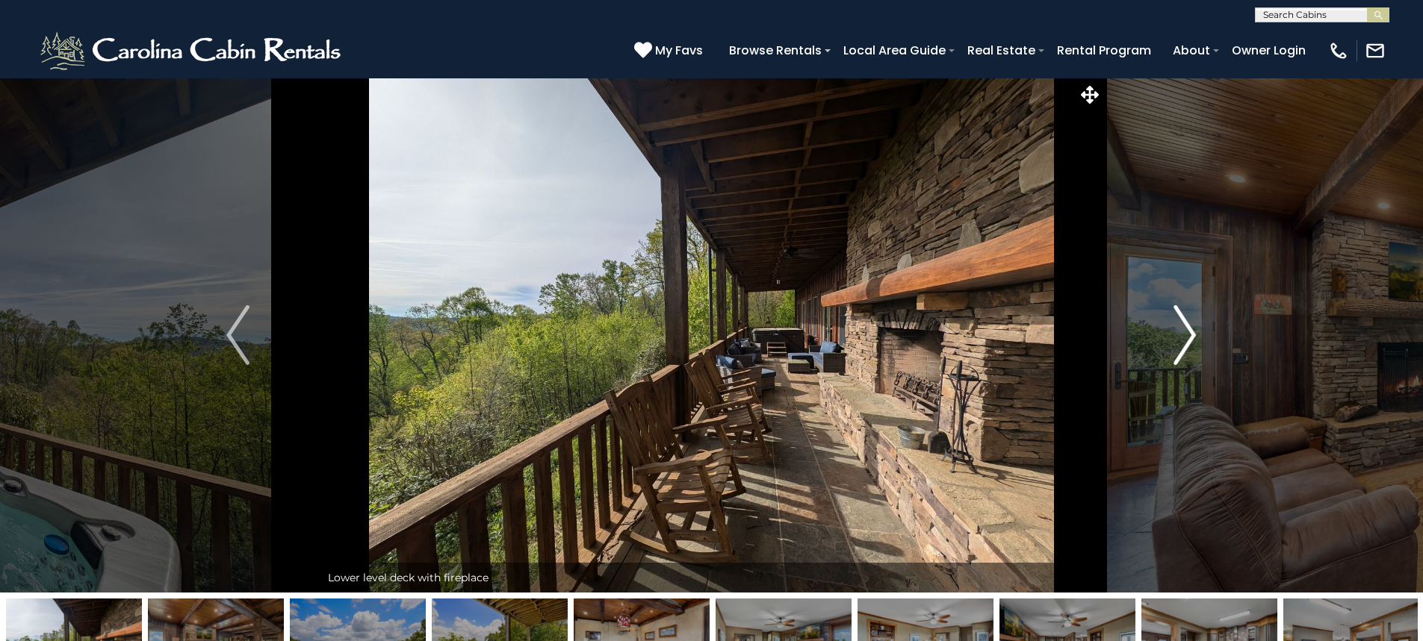
click at [1186, 343] on img "Next" at bounding box center [1184, 335] width 22 height 60
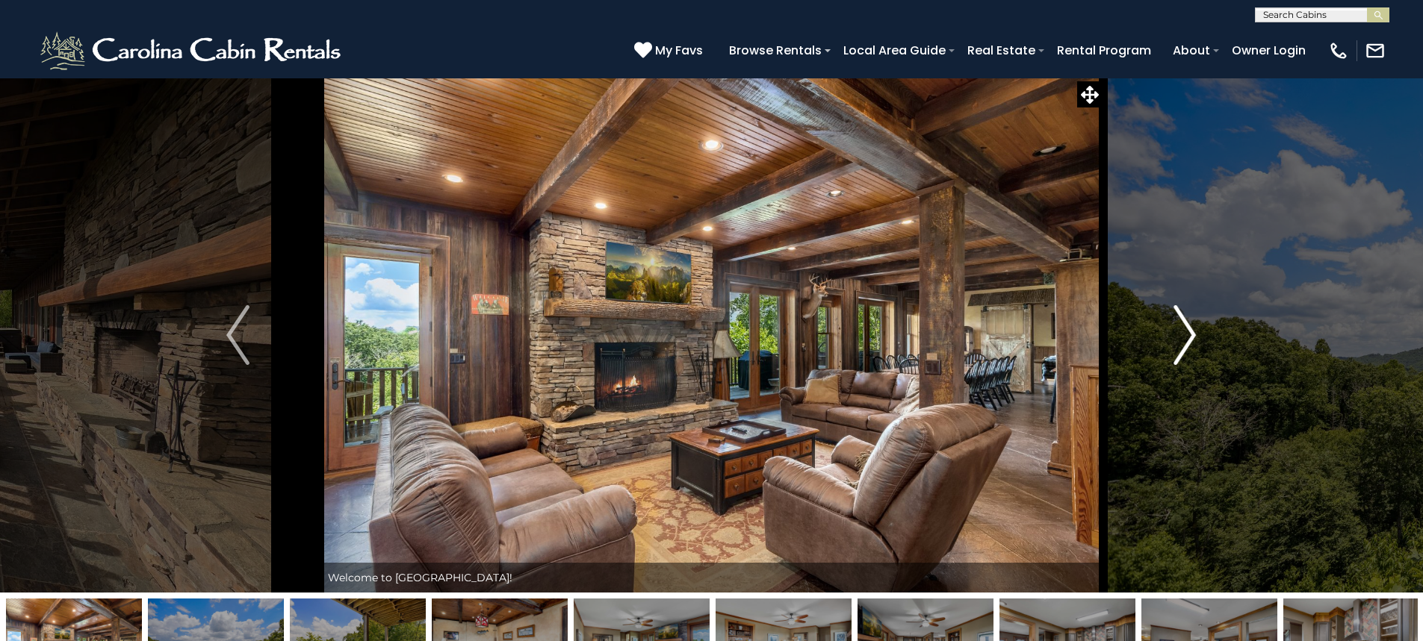
click at [1186, 343] on img "Next" at bounding box center [1184, 335] width 22 height 60
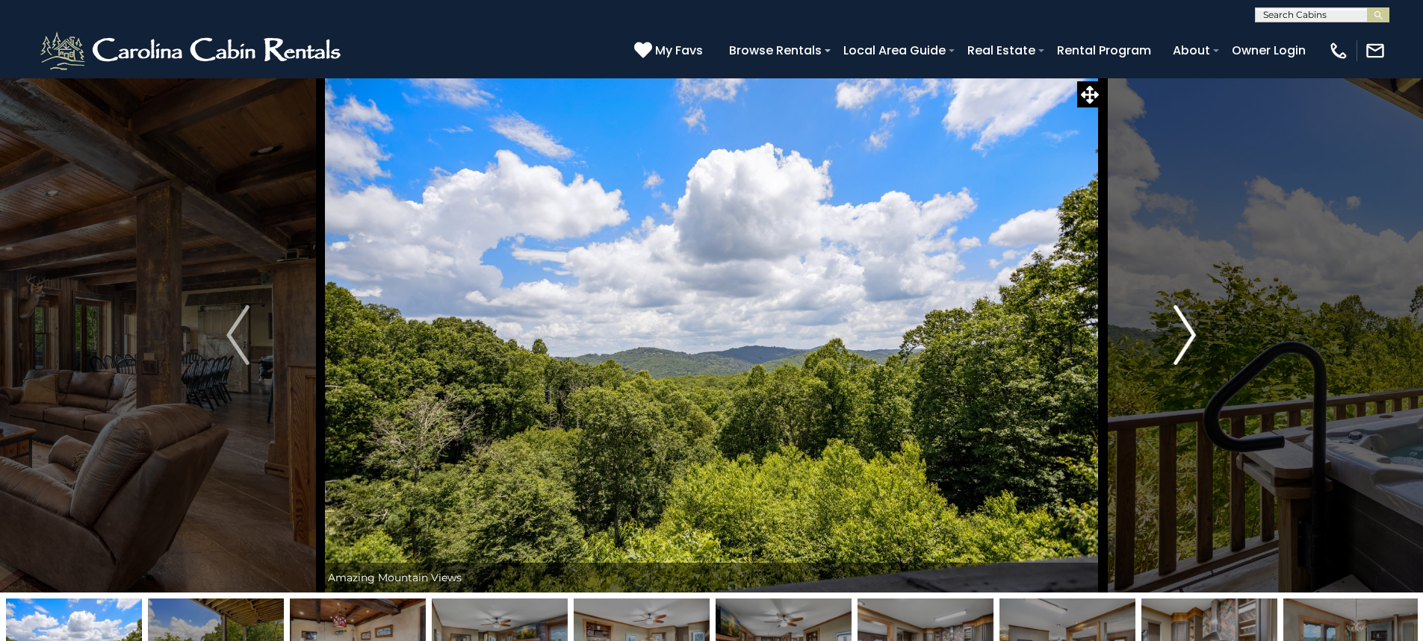
click at [1186, 343] on img "Next" at bounding box center [1184, 335] width 22 height 60
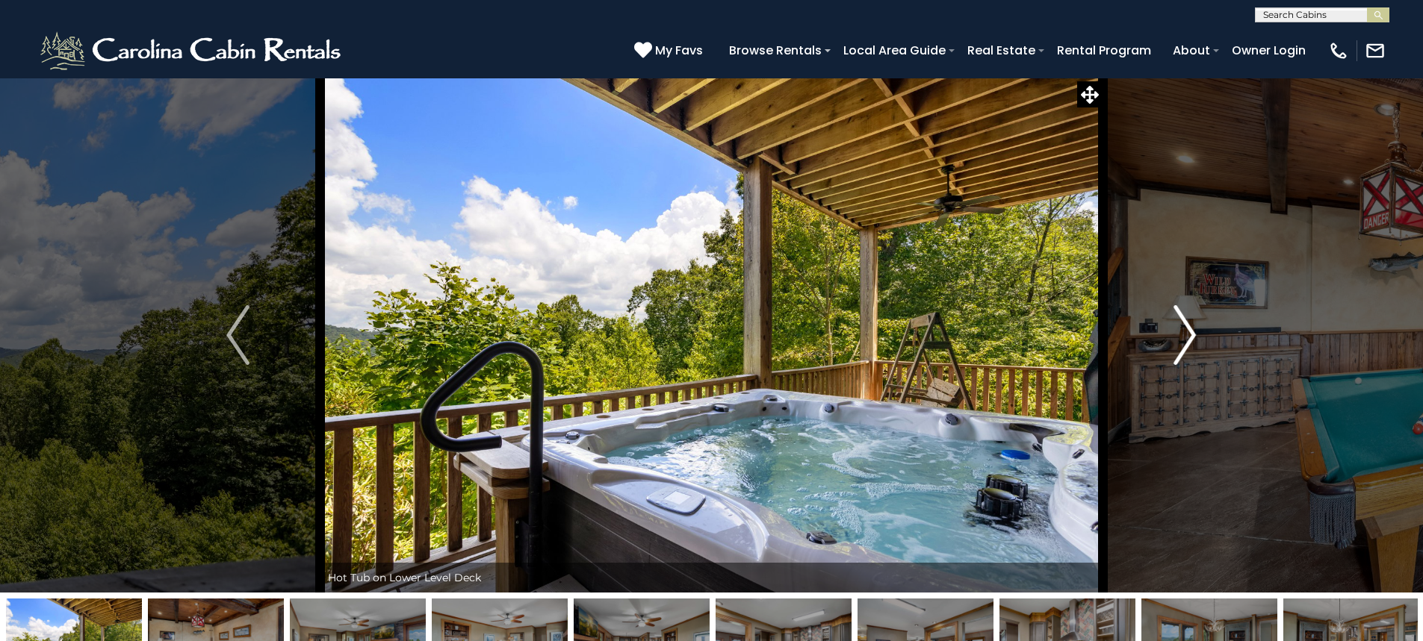
click at [1186, 343] on img "Next" at bounding box center [1184, 335] width 22 height 60
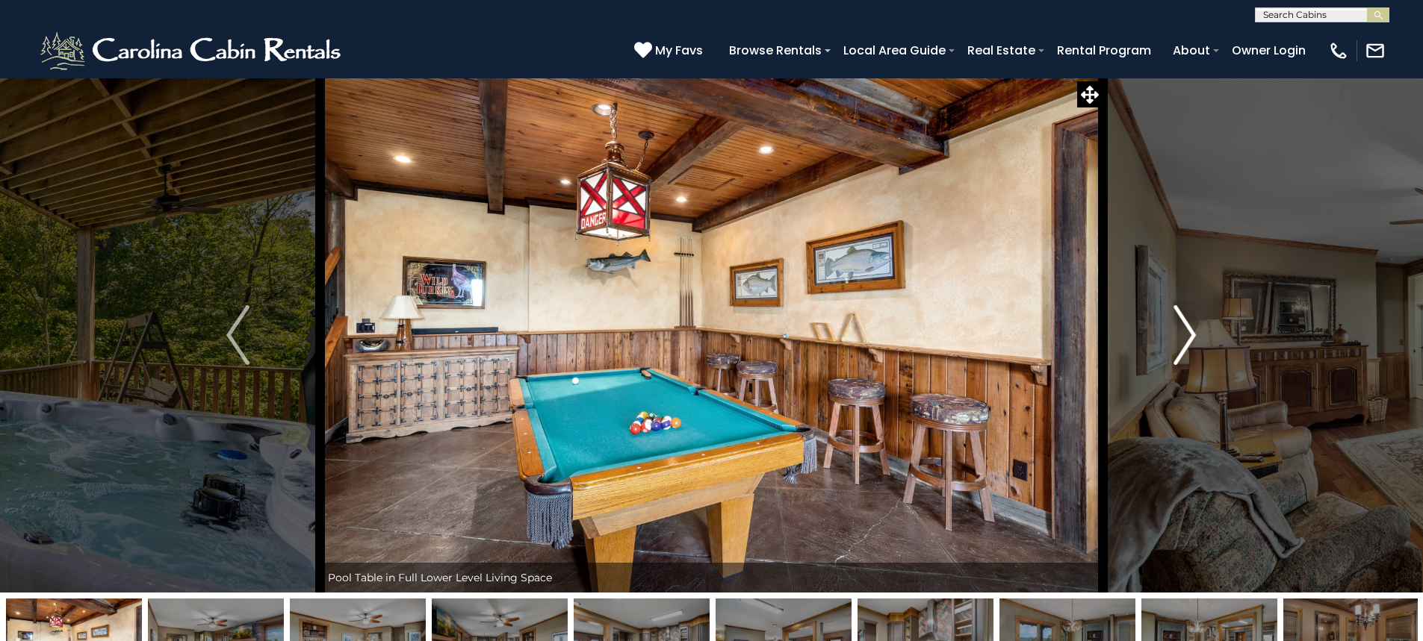
click at [1186, 343] on img "Next" at bounding box center [1184, 335] width 22 height 60
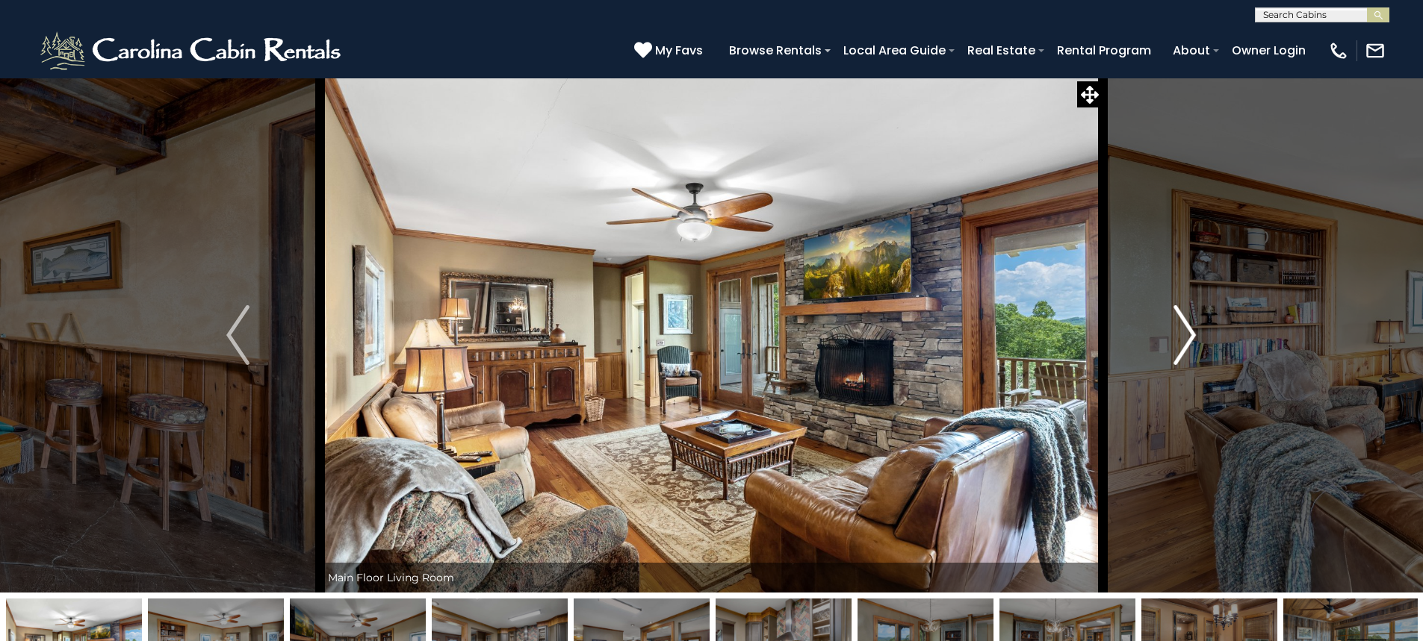
click at [1186, 343] on img "Next" at bounding box center [1184, 335] width 22 height 60
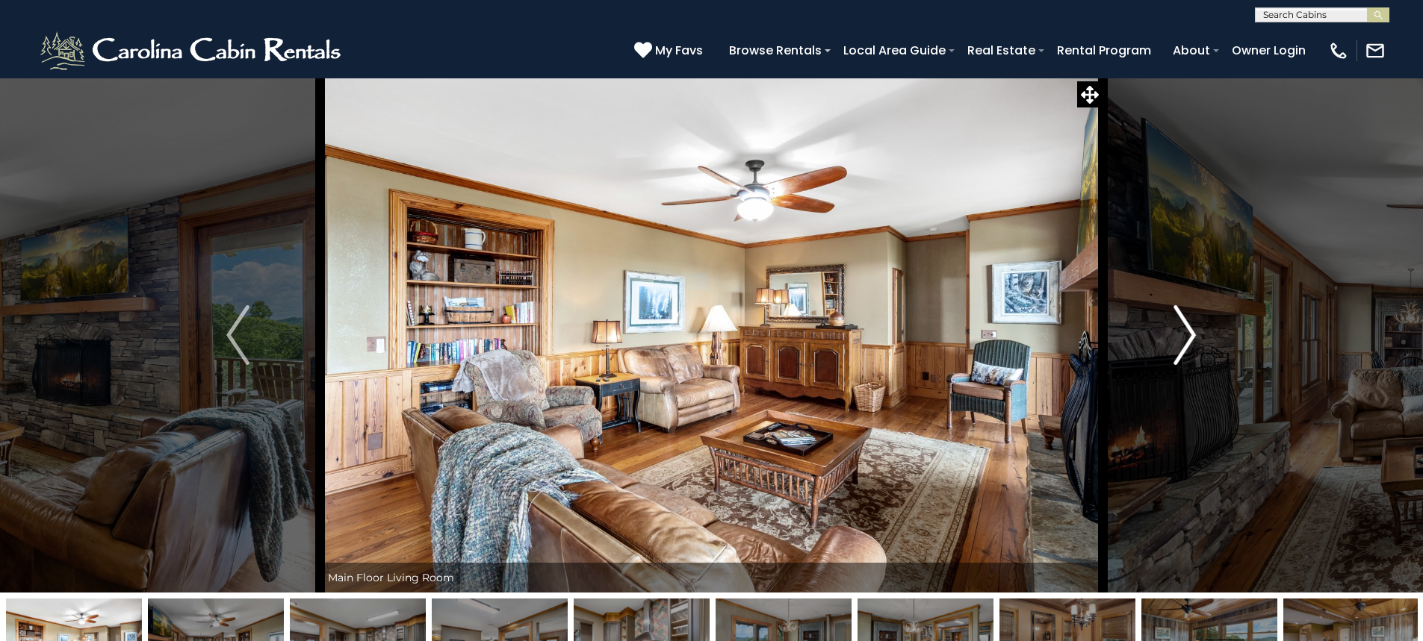
click at [1186, 343] on img "Next" at bounding box center [1184, 335] width 22 height 60
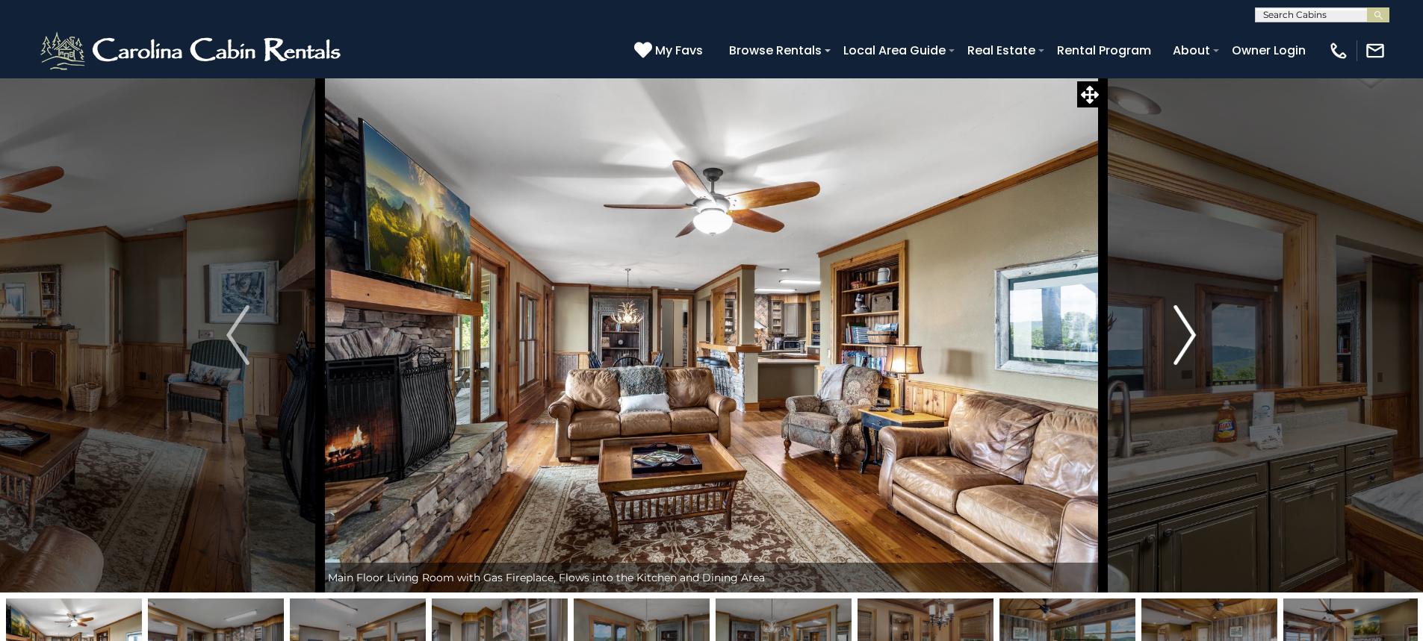
click at [1186, 343] on img "Next" at bounding box center [1184, 335] width 22 height 60
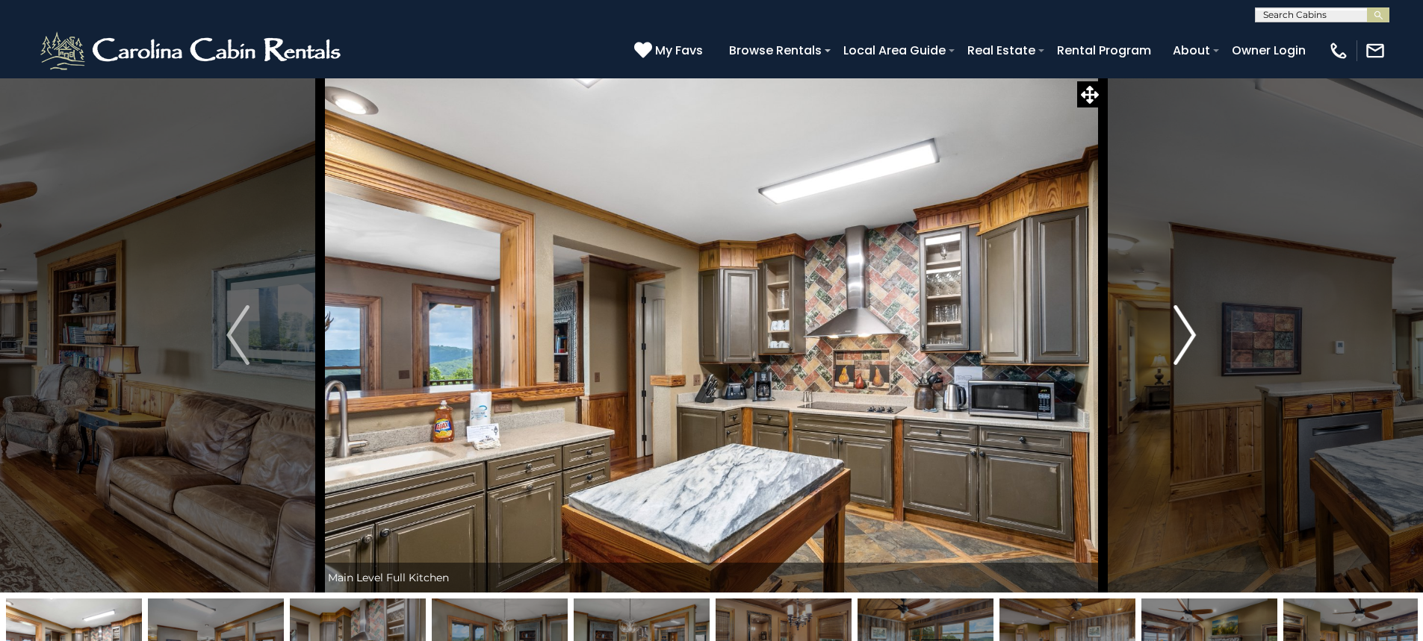
click at [1186, 343] on img "Next" at bounding box center [1184, 335] width 22 height 60
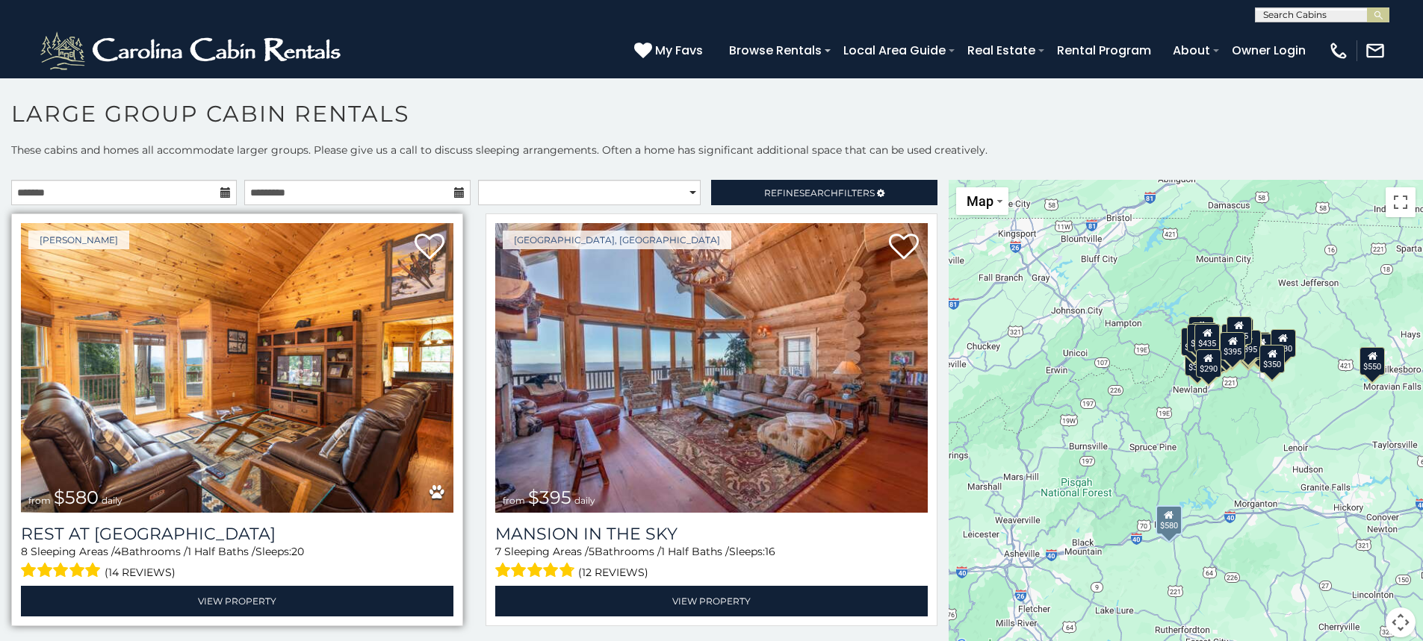
click at [223, 352] on img at bounding box center [237, 368] width 432 height 290
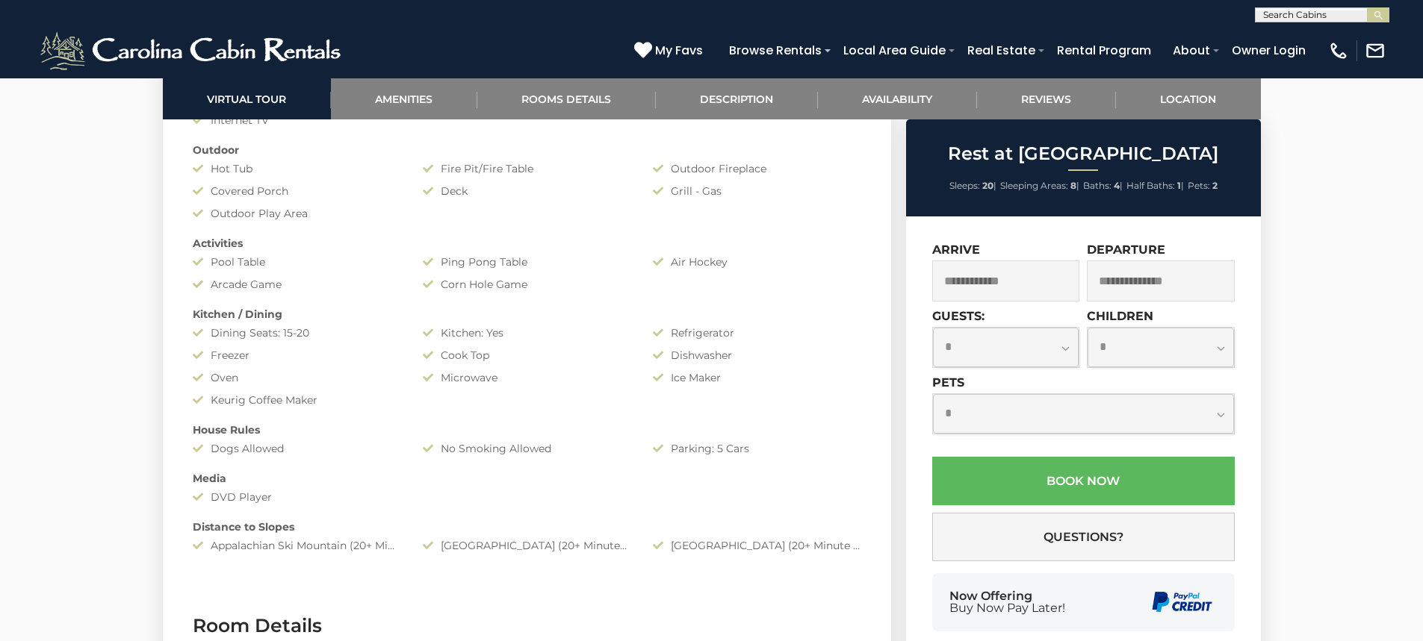
click at [989, 281] on input "text" at bounding box center [1006, 281] width 148 height 41
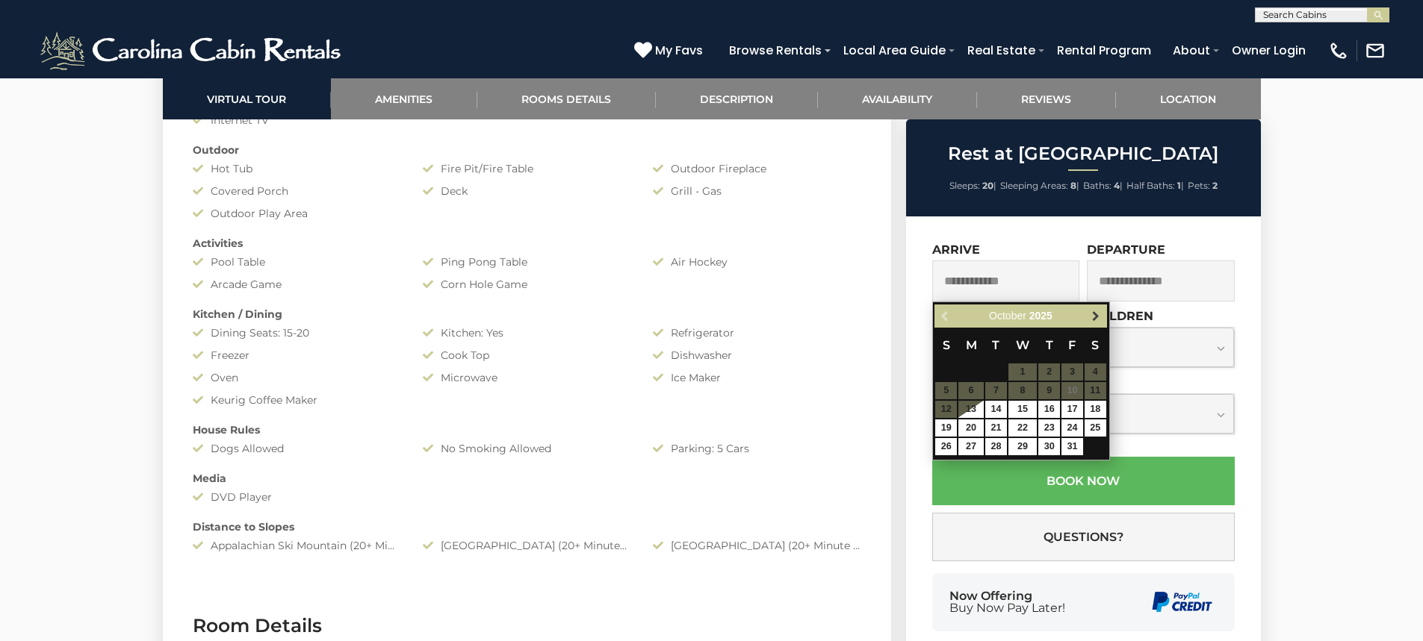
click at [1092, 314] on span "Next" at bounding box center [1095, 317] width 12 height 12
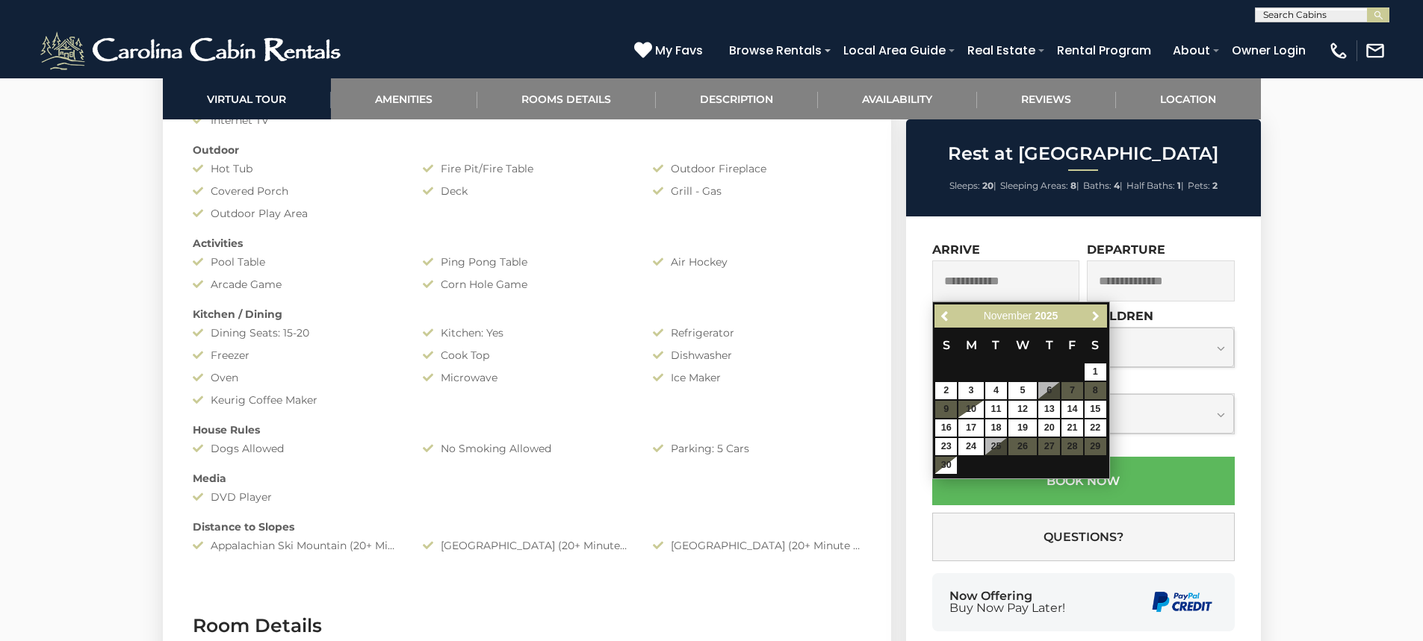
click at [1092, 314] on span "Next" at bounding box center [1095, 317] width 12 height 12
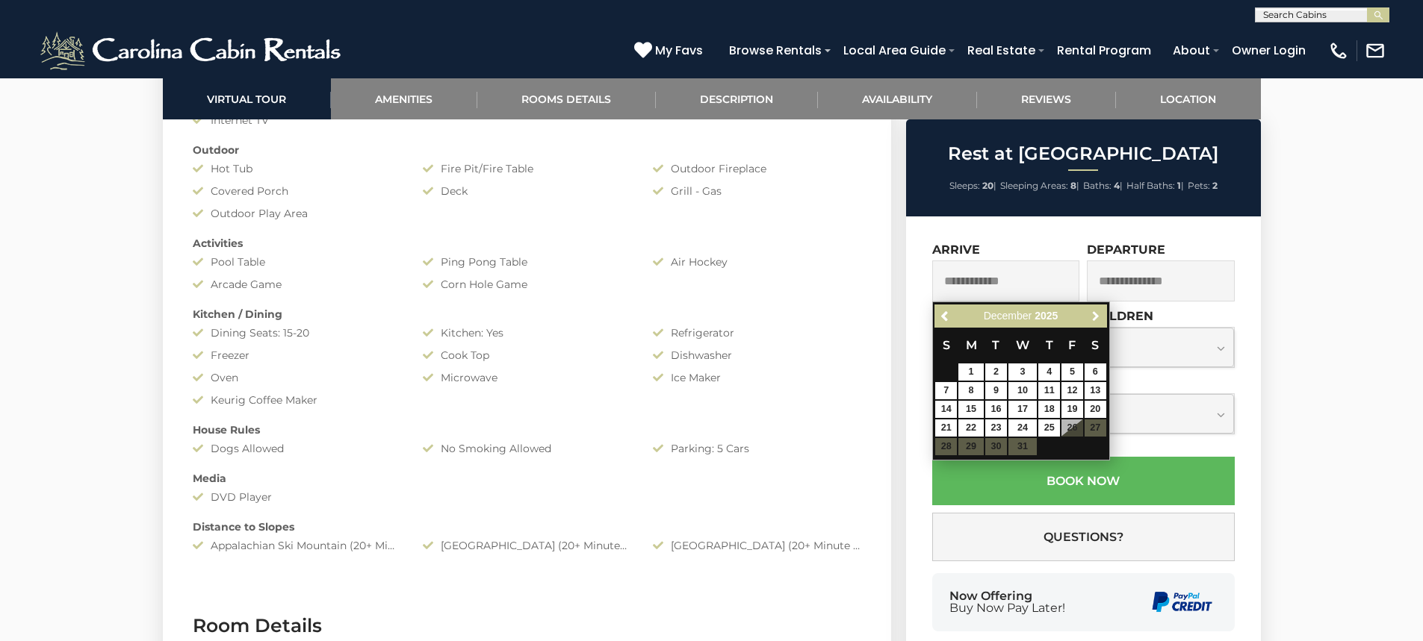
click at [1092, 314] on span "Next" at bounding box center [1095, 317] width 12 height 12
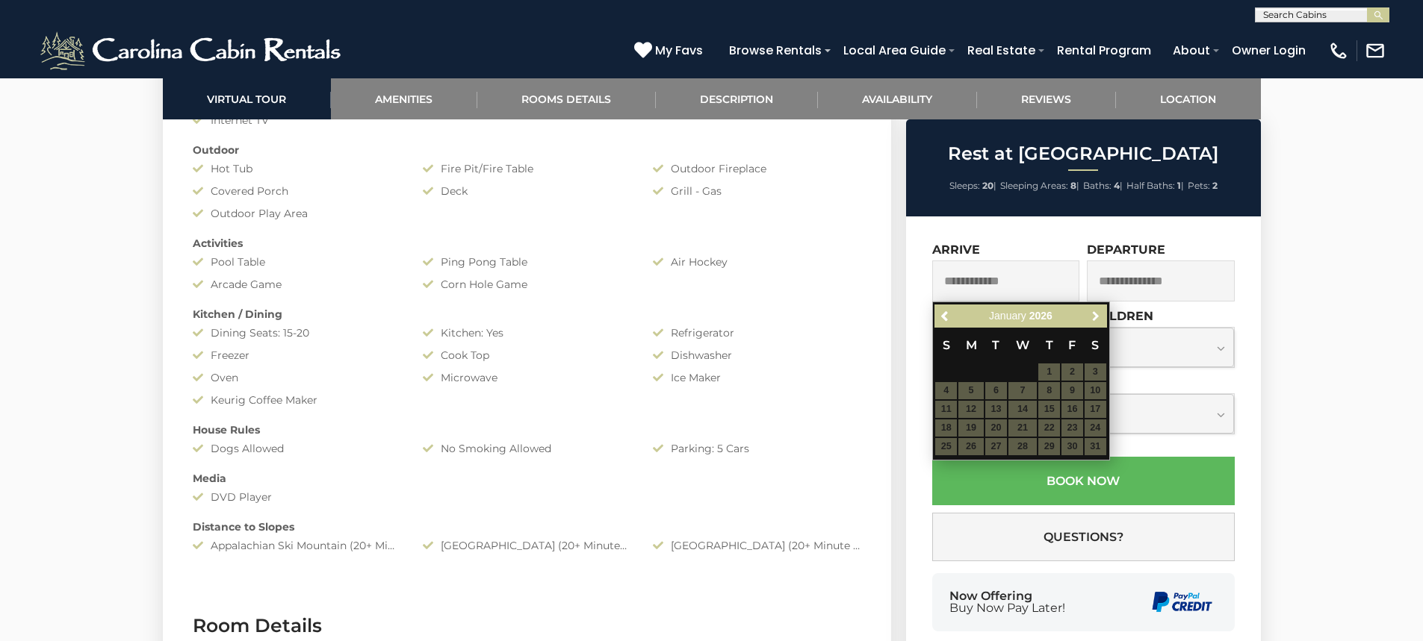
click at [1092, 314] on span "Next" at bounding box center [1095, 317] width 12 height 12
click at [1093, 314] on span "Next" at bounding box center [1095, 317] width 12 height 12
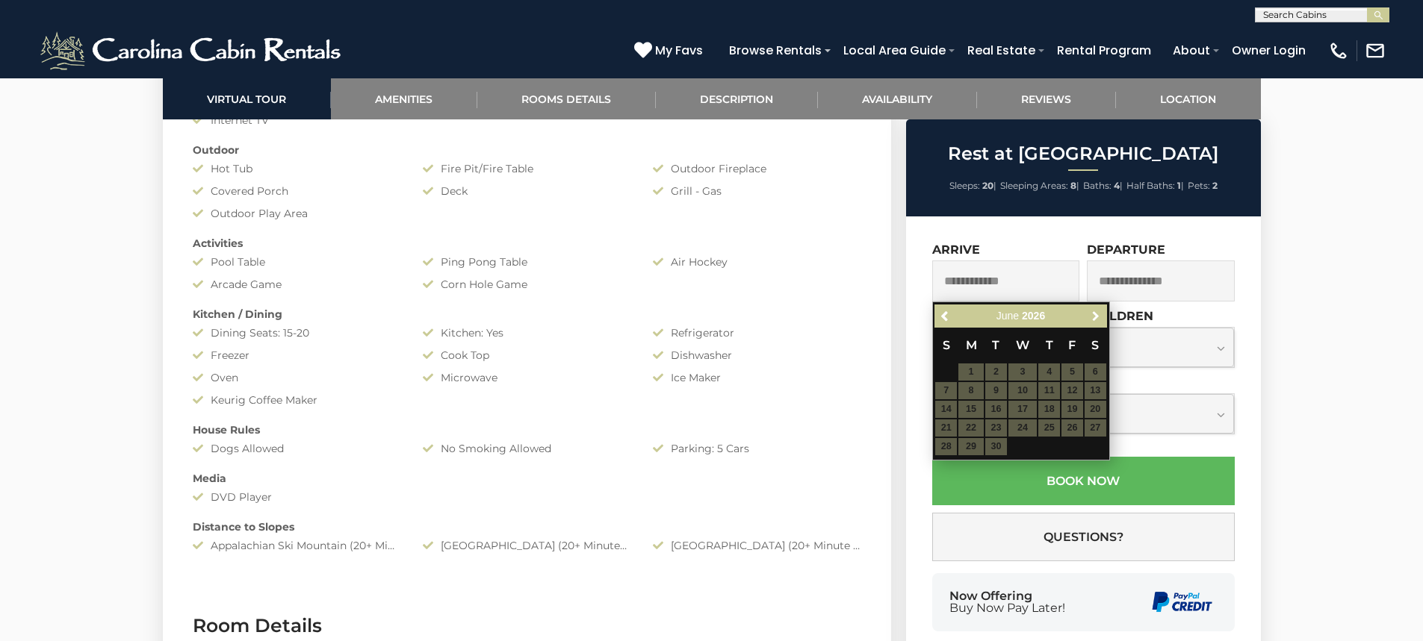
click at [1093, 314] on span "Next" at bounding box center [1095, 317] width 12 height 12
click at [948, 320] on span "Previous" at bounding box center [945, 317] width 12 height 12
click at [1089, 314] on link "Next" at bounding box center [1096, 316] width 19 height 19
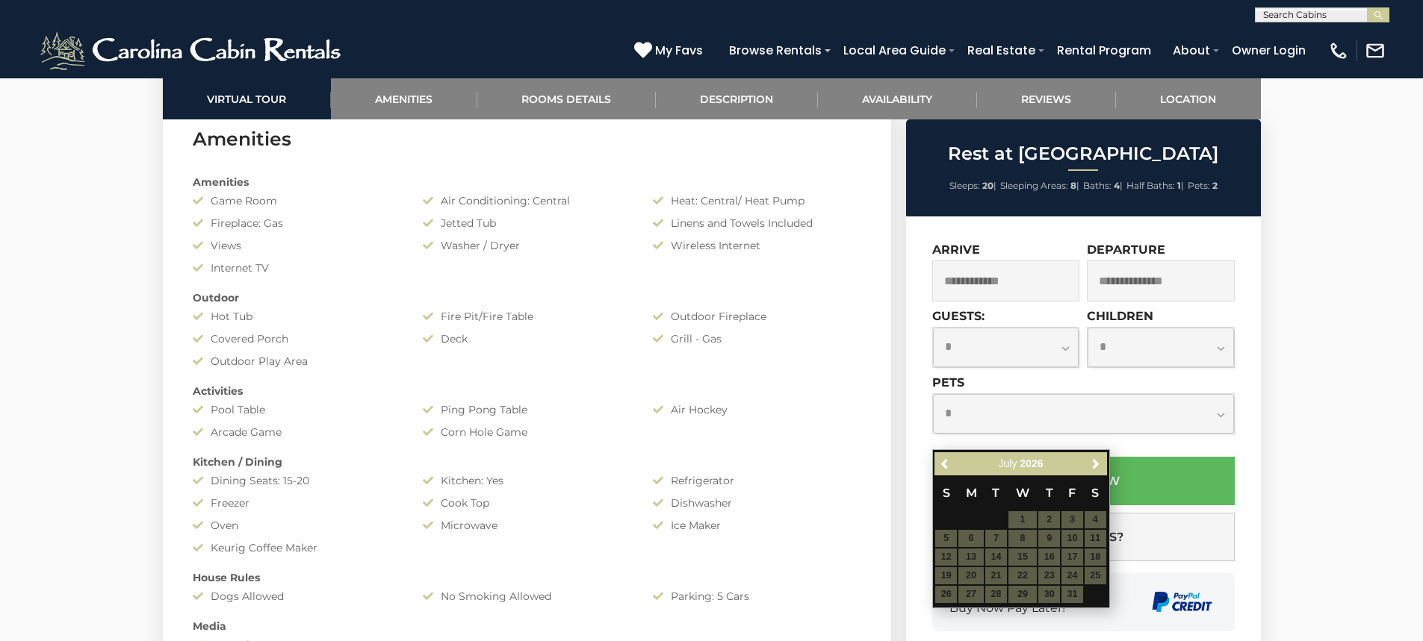
scroll to position [1195, 0]
click at [1089, 460] on span "Next" at bounding box center [1095, 466] width 12 height 12
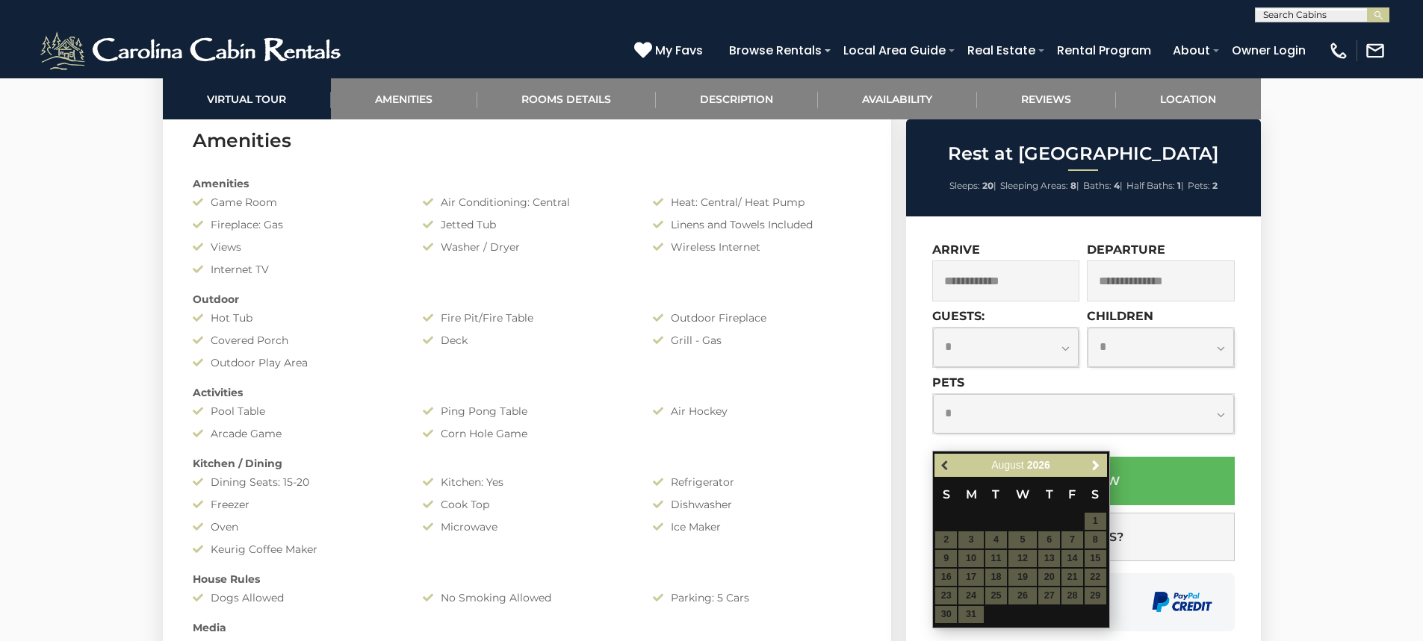
click at [939, 467] on link "Previous" at bounding box center [945, 465] width 19 height 19
click at [948, 466] on span "Previous" at bounding box center [945, 466] width 12 height 12
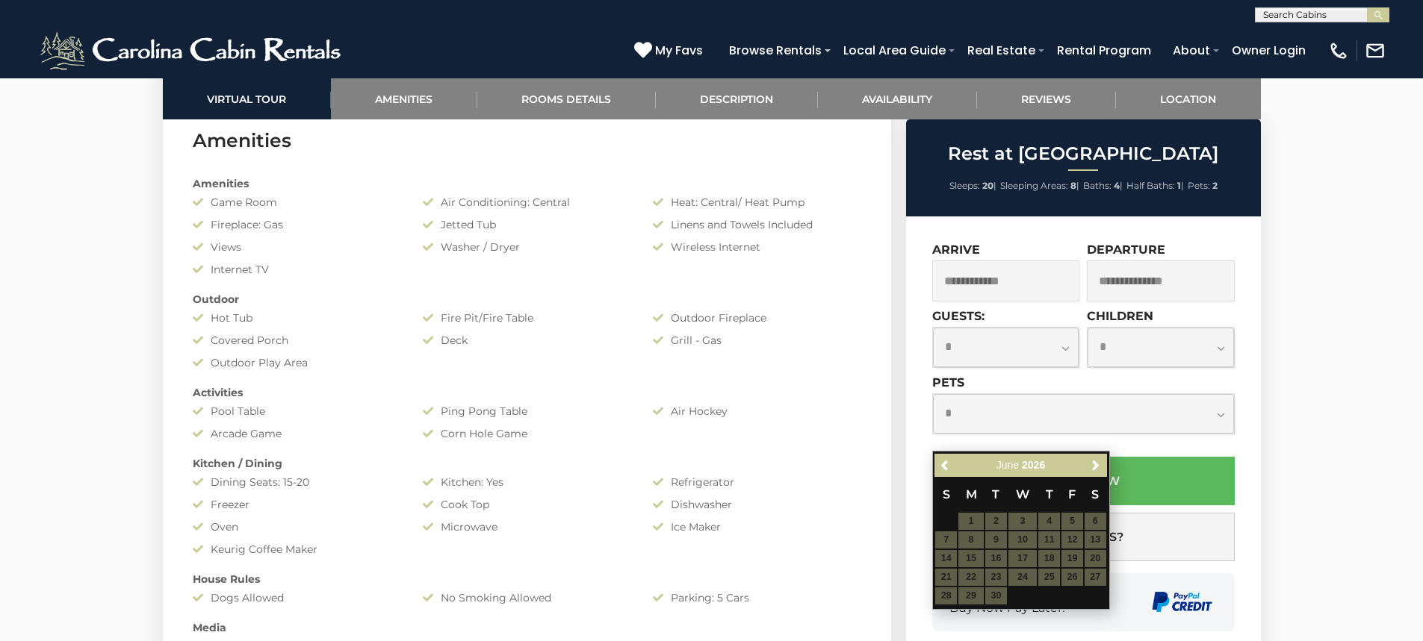
click at [1052, 579] on table "S M T W T F S 1 2 3 4 5 6 7 8 9 10 11 12 13 14 15 16 17 18 19 20 21 22 23 24 25…" at bounding box center [1020, 541] width 172 height 128
click at [1048, 576] on table "S M T W T F S 1 2 3 4 5 6 7 8 9 10 11 12 13 14 15 16 17 18 19 20 21 22 23 24 25…" at bounding box center [1020, 541] width 172 height 128
click at [1047, 573] on table "S M T W T F S 1 2 3 4 5 6 7 8 9 10 11 12 13 14 15 16 17 18 19 20 21 22 23 24 25…" at bounding box center [1020, 541] width 172 height 128
click at [1019, 276] on input "text" at bounding box center [1006, 281] width 148 height 41
click at [1073, 577] on table "S M T W T F S 1 2 3 4 5 6 7 8 9 10 11 12 13 14 15 16 17 18 19 20 21 22 23 24 25…" at bounding box center [1020, 541] width 172 height 128
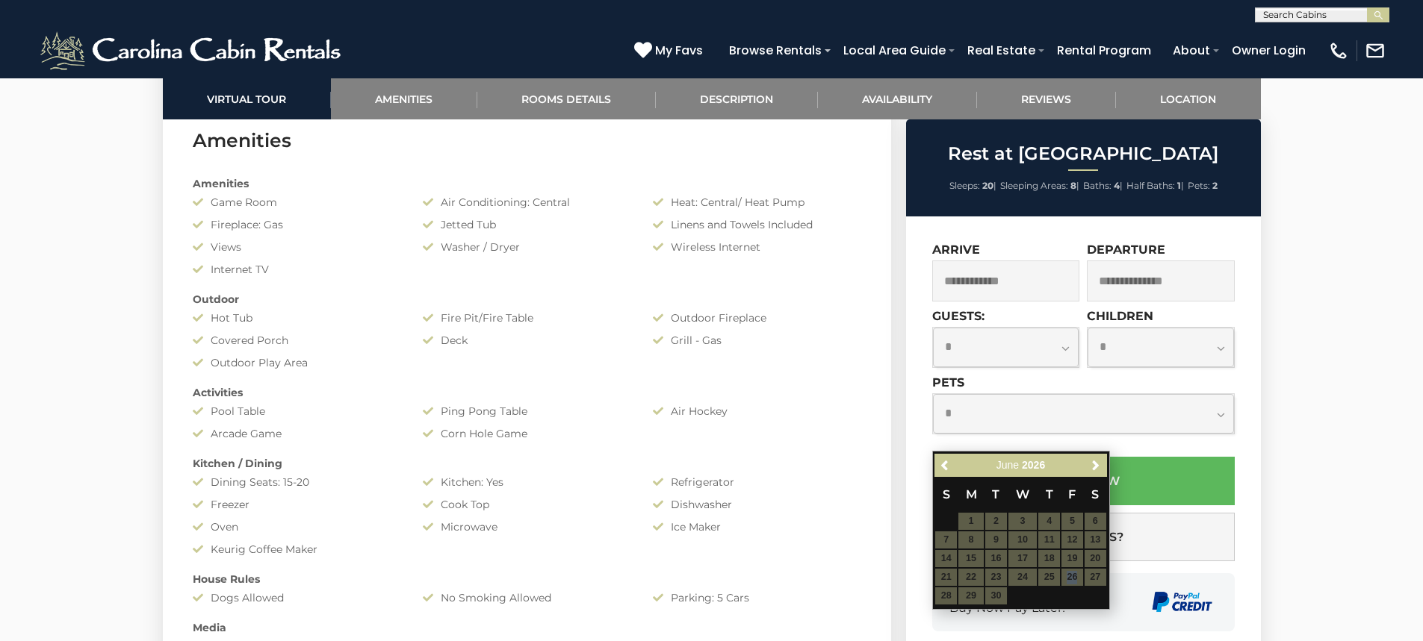
click at [1073, 576] on table "S M T W T F S 1 2 3 4 5 6 7 8 9 10 11 12 13 14 15 16 17 18 19 20 21 22 23 24 25…" at bounding box center [1020, 541] width 172 height 128
click at [1073, 573] on table "S M T W T F S 1 2 3 4 5 6 7 8 9 10 11 12 13 14 15 16 17 18 19 20 21 22 23 24 25…" at bounding box center [1020, 541] width 172 height 128
click at [1098, 468] on span "Next" at bounding box center [1095, 466] width 12 height 12
click at [1093, 465] on span "Next" at bounding box center [1095, 466] width 12 height 12
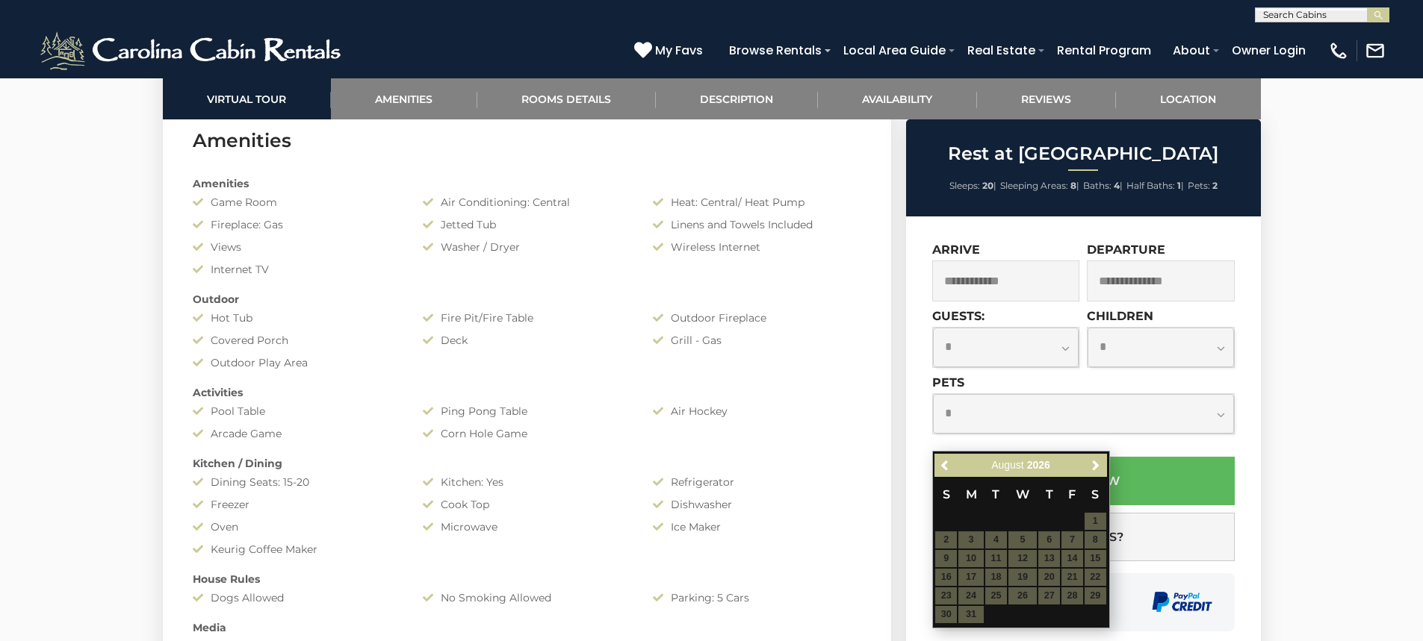
click at [1093, 522] on table "S M T W T F S 1 2 3 4 5 6 7 8 9 10 11 12 13 14 15 16 17 18 19 20 21 22 23 24 25…" at bounding box center [1020, 550] width 172 height 147
click at [990, 266] on input "text" at bounding box center [1006, 281] width 148 height 41
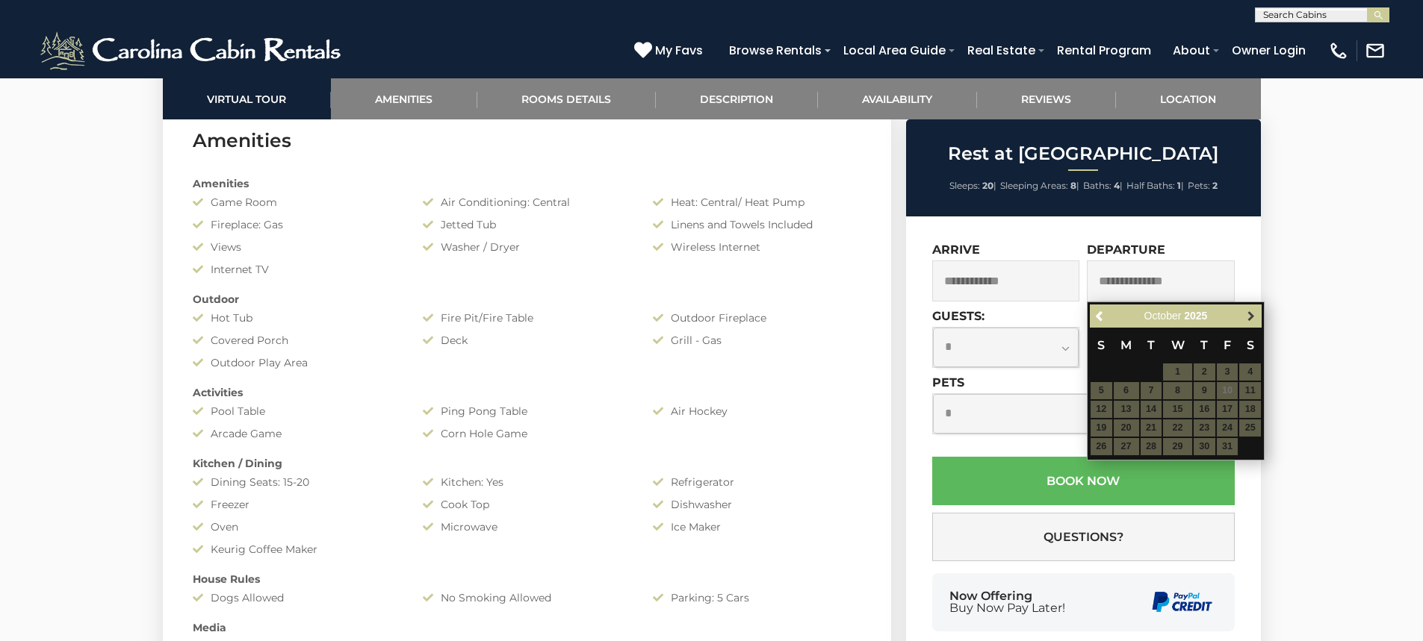
click at [1252, 312] on span "Next" at bounding box center [1251, 317] width 12 height 12
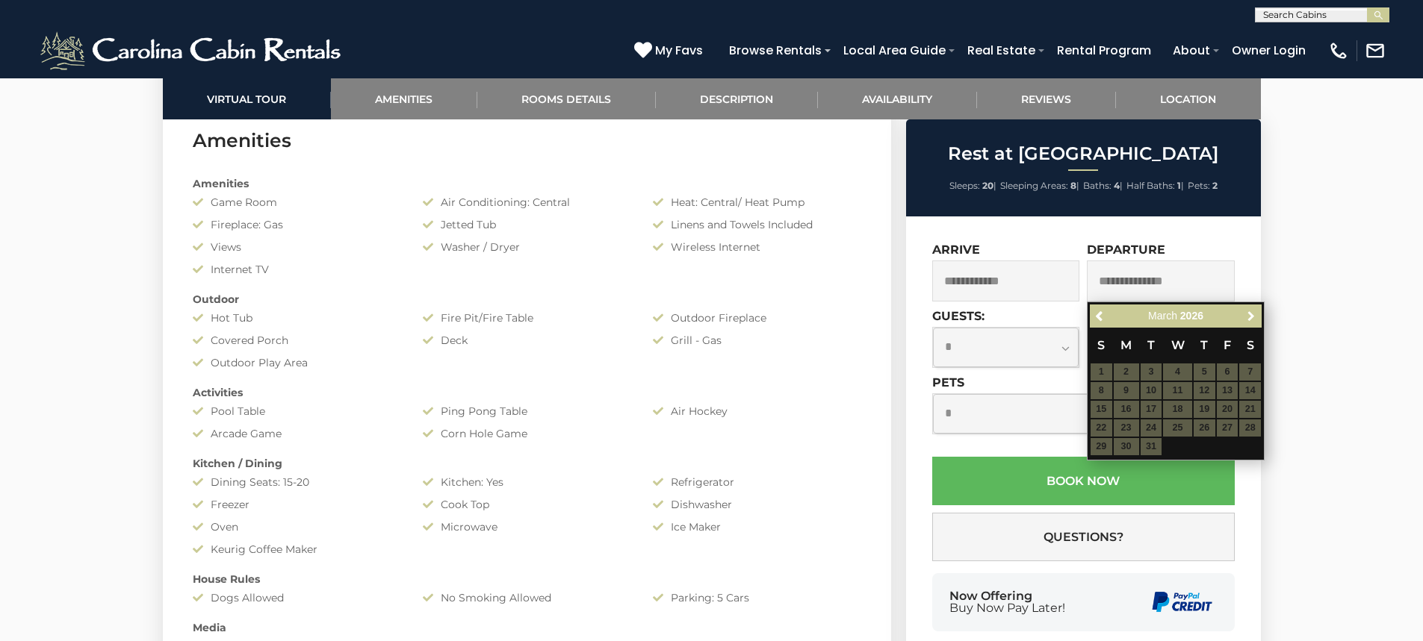
click at [1252, 312] on span "Next" at bounding box center [1251, 317] width 12 height 12
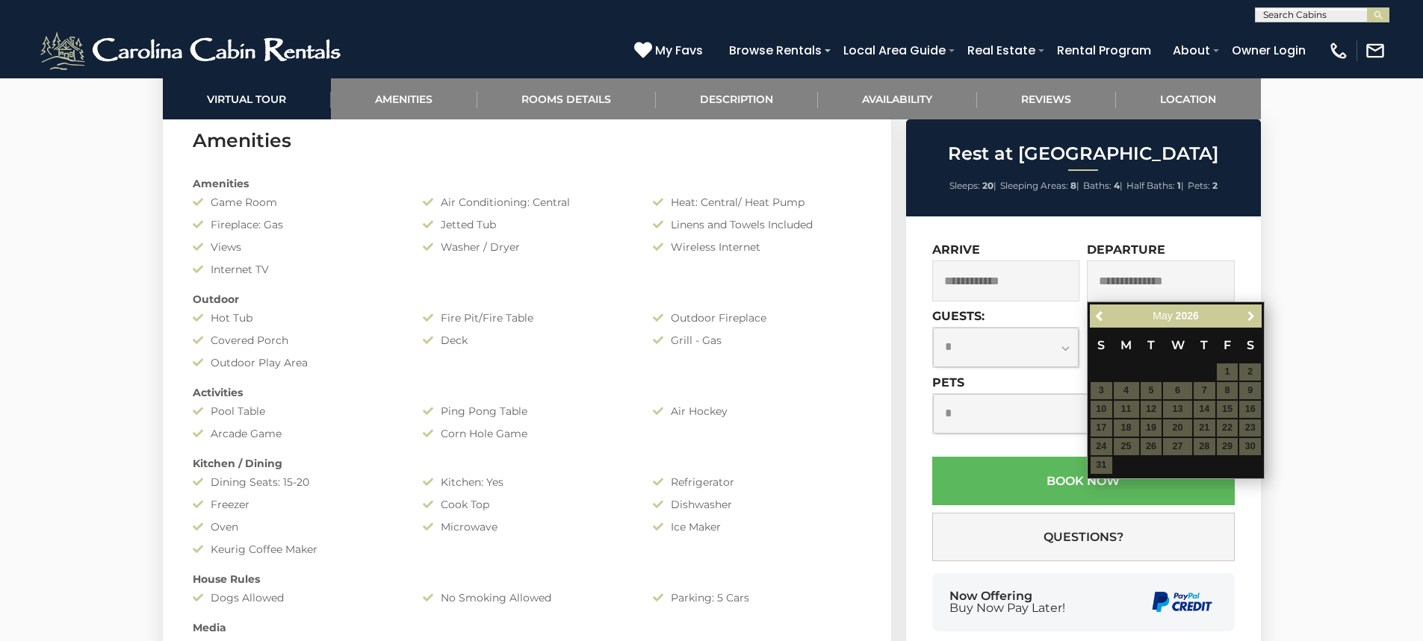
click at [1252, 312] on span "Next" at bounding box center [1251, 317] width 12 height 12
click at [1099, 317] on span "Previous" at bounding box center [1100, 317] width 12 height 12
click at [1209, 430] on table "S M T W T F S 1 2 3 4 5 6 7 8 9 10 11 12 13 14 15 16 17 18 19 20 21 22 23 24 25…" at bounding box center [1175, 392] width 172 height 128
click at [1067, 347] on select "**********" at bounding box center [1006, 348] width 146 height 40
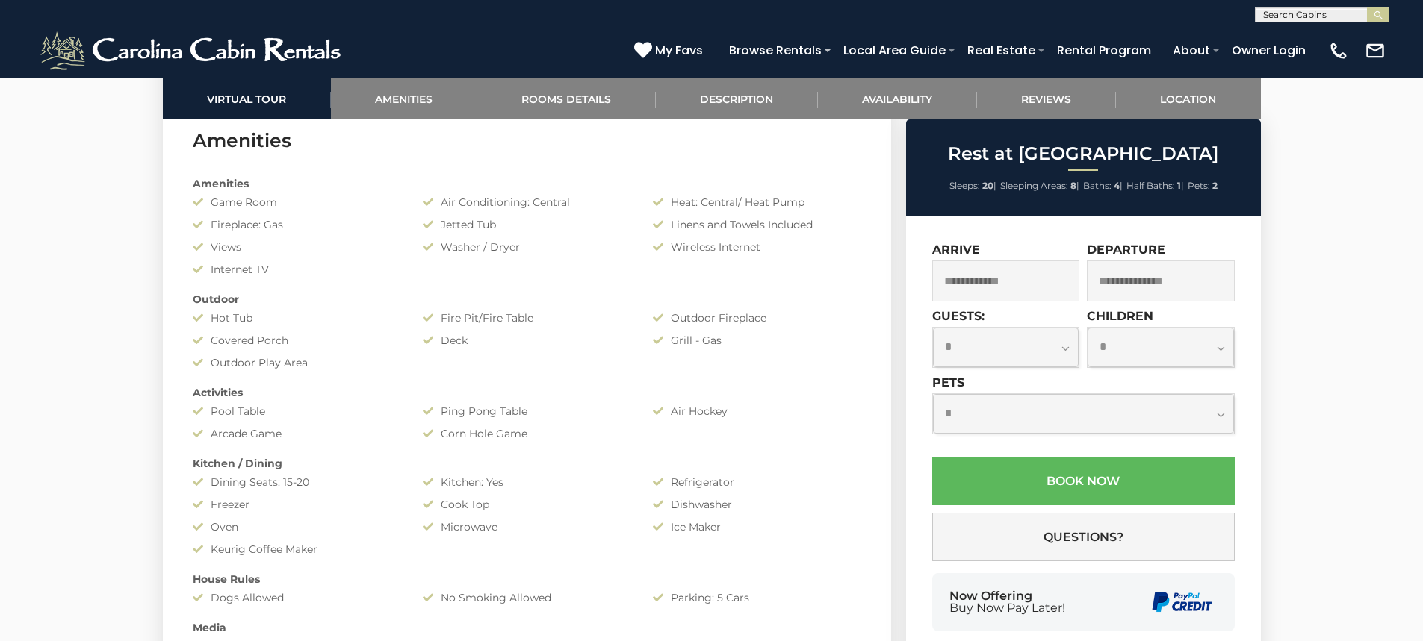
select select "**"
click at [933, 328] on select "**********" at bounding box center [1006, 348] width 146 height 40
click at [1037, 285] on input "text" at bounding box center [1006, 281] width 148 height 41
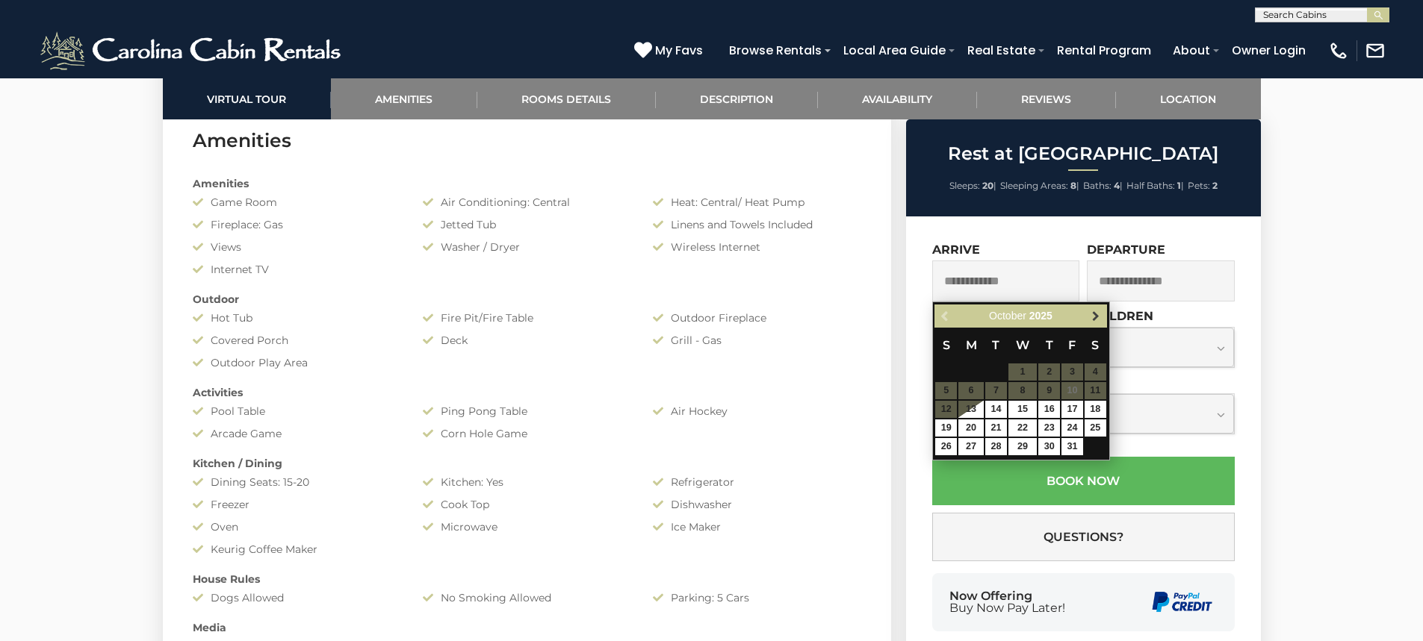
click at [1092, 318] on span "Next" at bounding box center [1095, 317] width 12 height 12
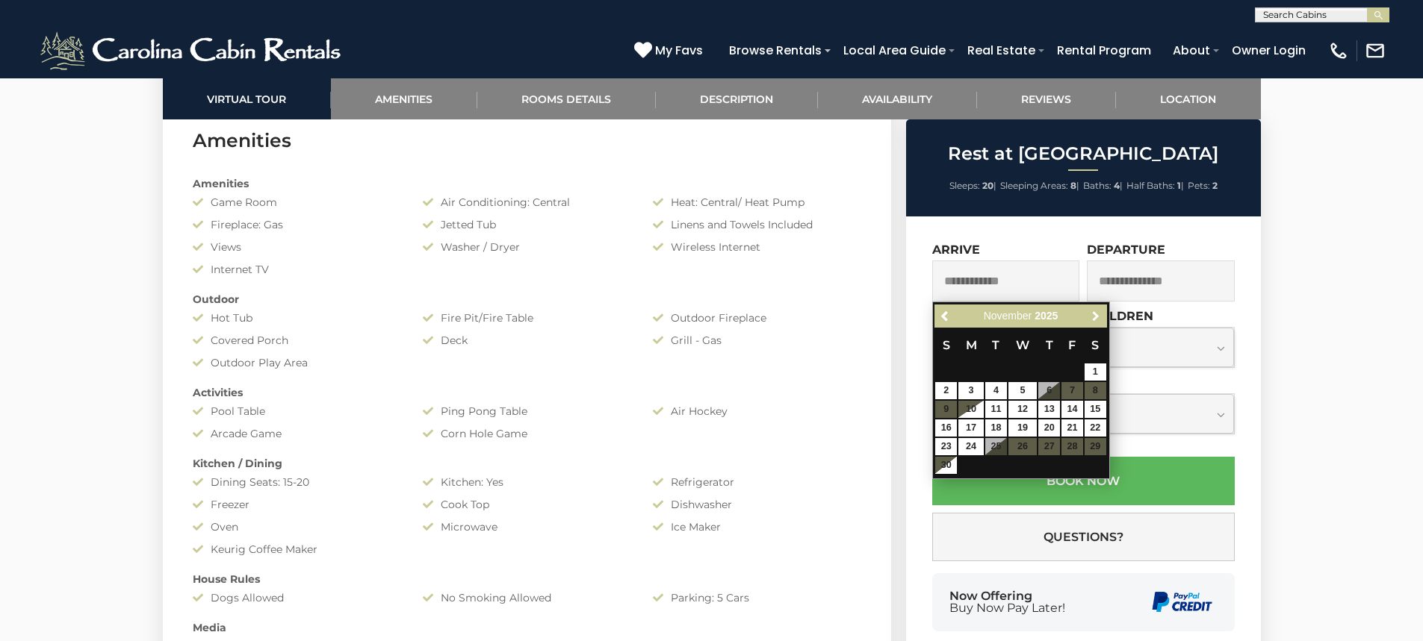
click at [1092, 318] on span "Next" at bounding box center [1095, 317] width 12 height 12
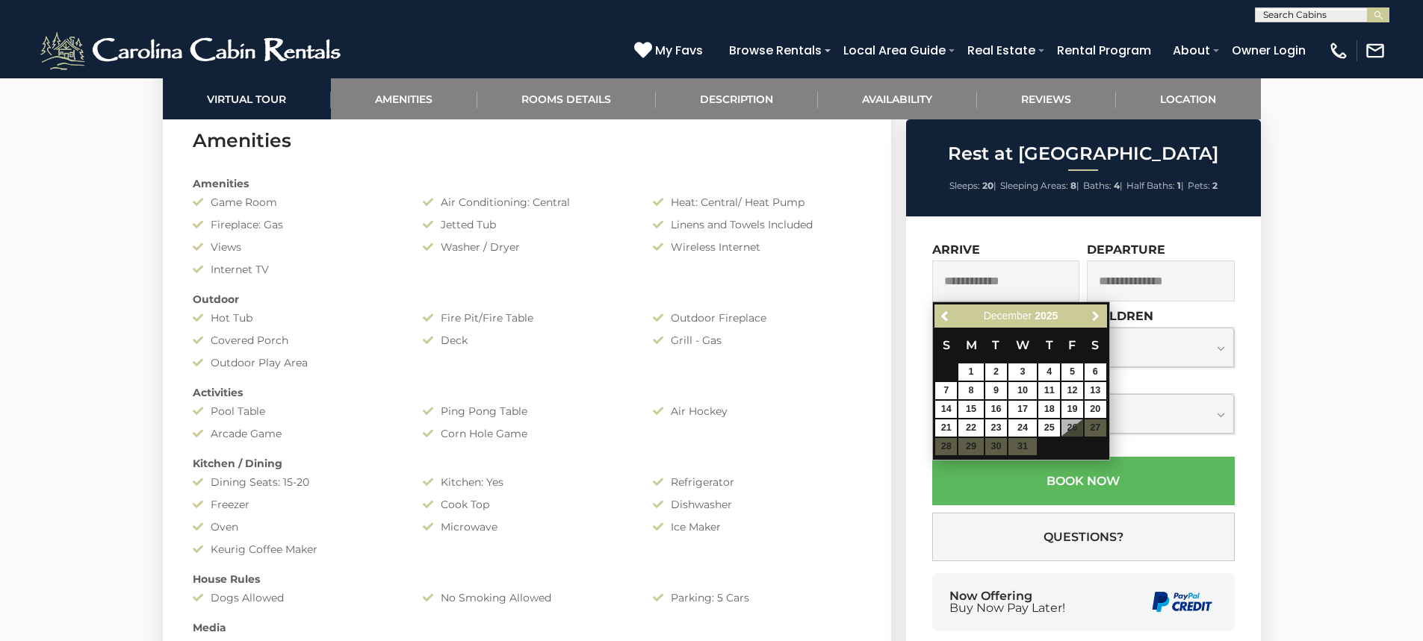
click at [1092, 318] on span "Next" at bounding box center [1095, 317] width 12 height 12
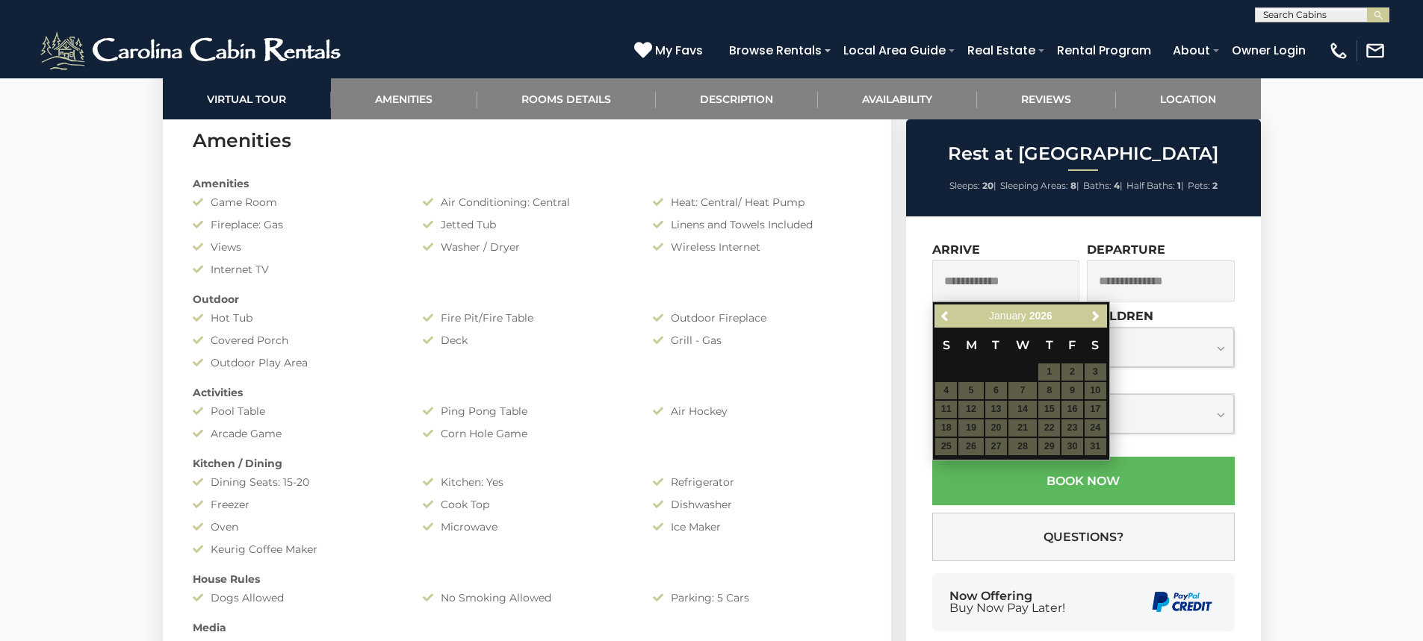
click at [1057, 371] on table "S M T W T F S 1 2 3 4 5 6 7 8 9 10 11 12 13 14 15 16 17 18 19 20 21 22 23 24 25…" at bounding box center [1020, 392] width 172 height 128
click at [1096, 317] on span "Next" at bounding box center [1095, 317] width 12 height 12
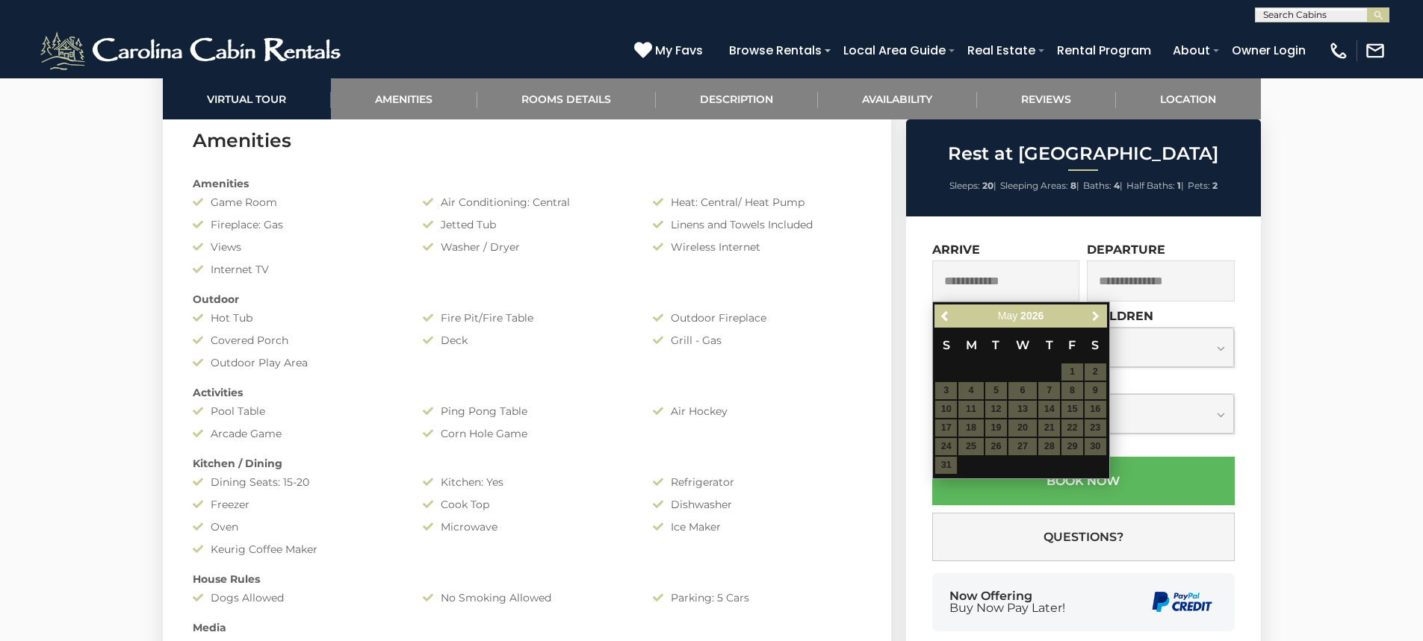
click at [1096, 317] on span "Next" at bounding box center [1095, 317] width 12 height 12
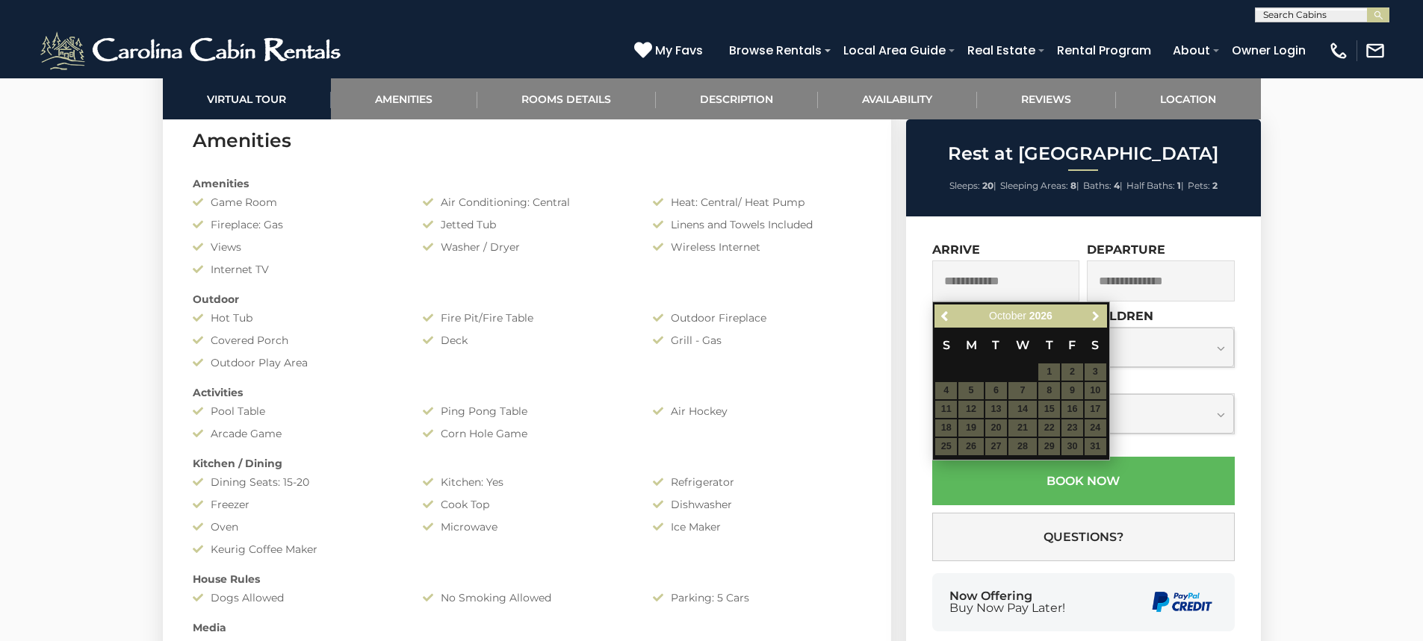
click at [1096, 316] on span "Next" at bounding box center [1095, 317] width 12 height 12
click at [1096, 313] on span "Next" at bounding box center [1095, 317] width 12 height 12
click at [1095, 313] on span "Next" at bounding box center [1095, 317] width 12 height 12
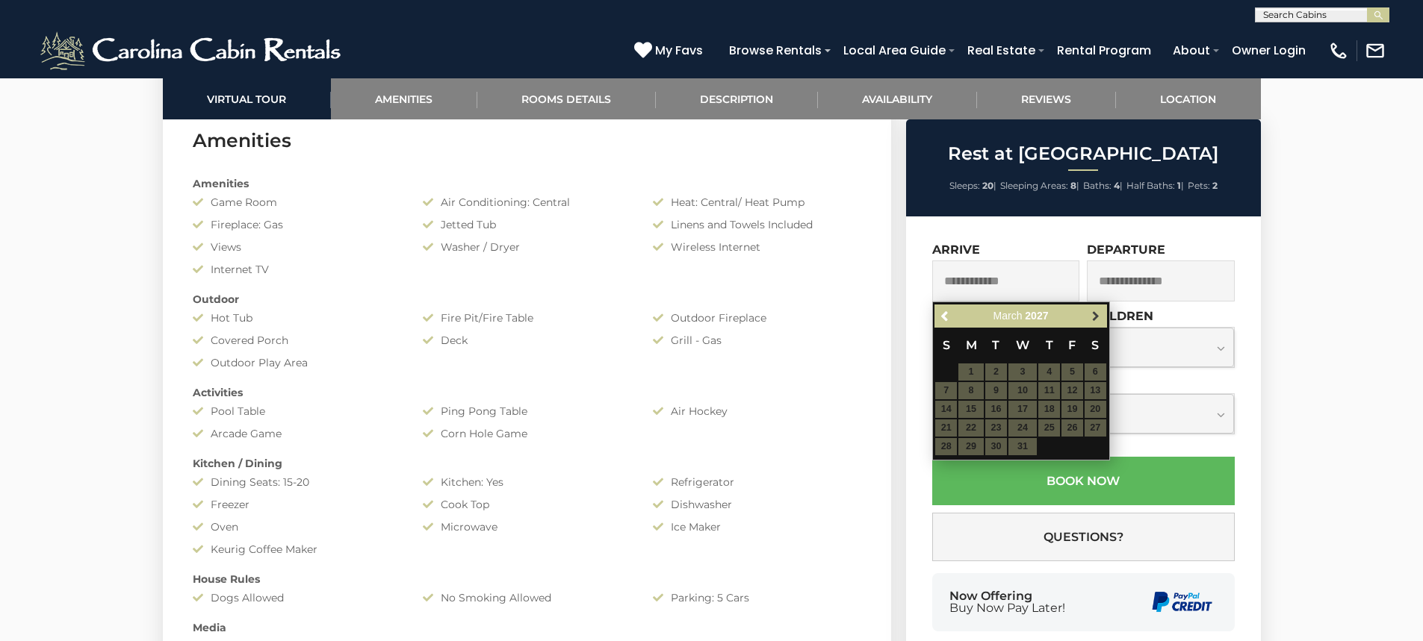
click at [1093, 313] on span "Next" at bounding box center [1095, 317] width 12 height 12
click at [1089, 313] on link "Next" at bounding box center [1096, 316] width 19 height 19
click at [1089, 312] on link "Next" at bounding box center [1096, 316] width 19 height 19
click at [1092, 311] on span "Next" at bounding box center [1095, 317] width 12 height 12
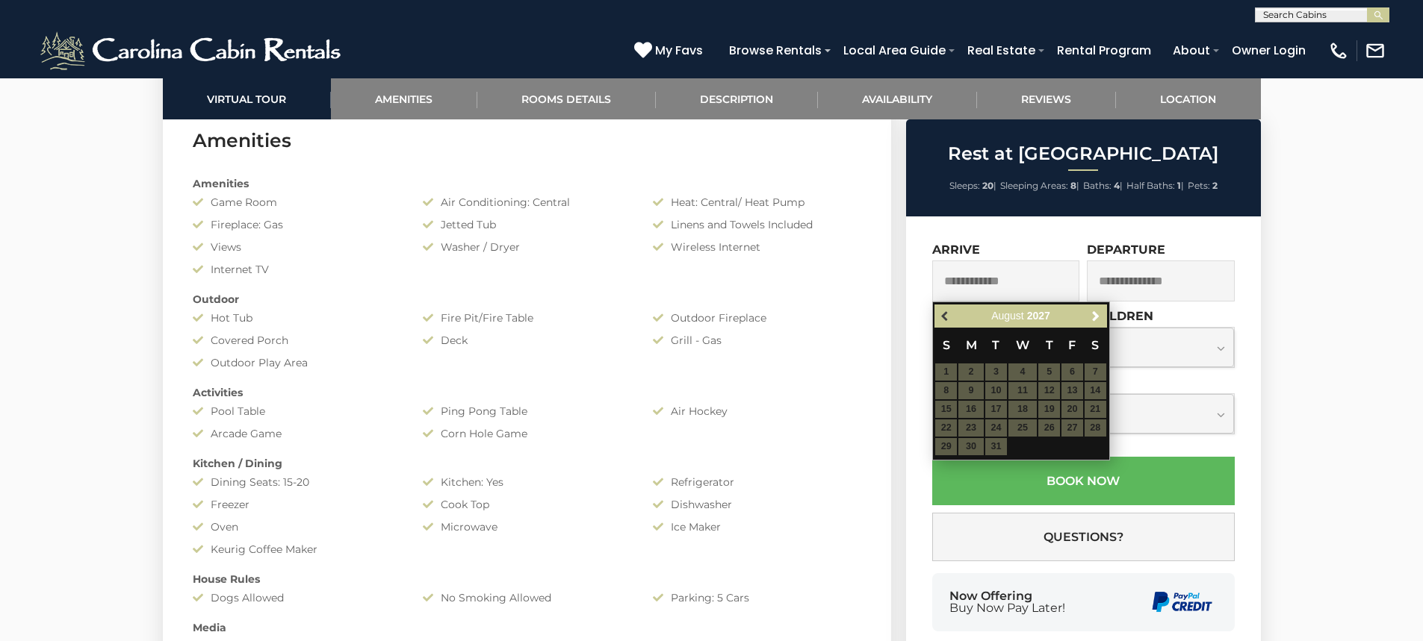
click at [946, 319] on span "Previous" at bounding box center [945, 317] width 12 height 12
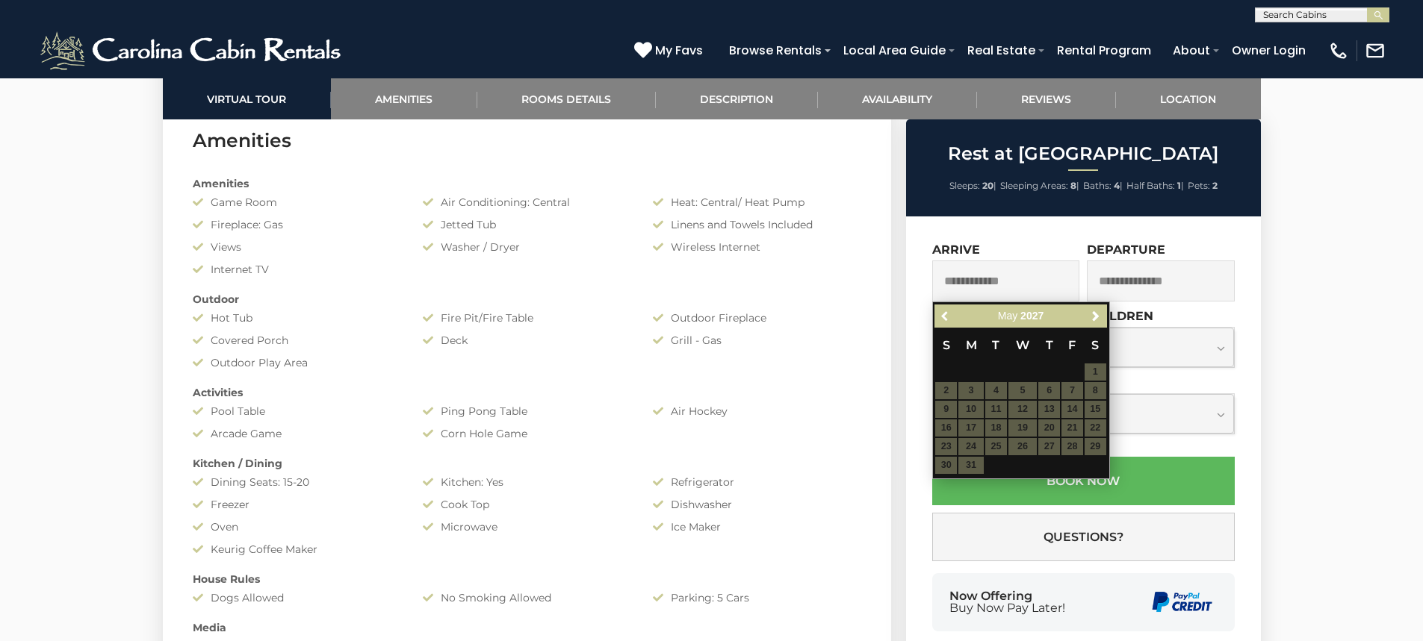
click at [946, 319] on span "Previous" at bounding box center [945, 317] width 12 height 12
click at [942, 319] on span "Previous" at bounding box center [945, 317] width 12 height 12
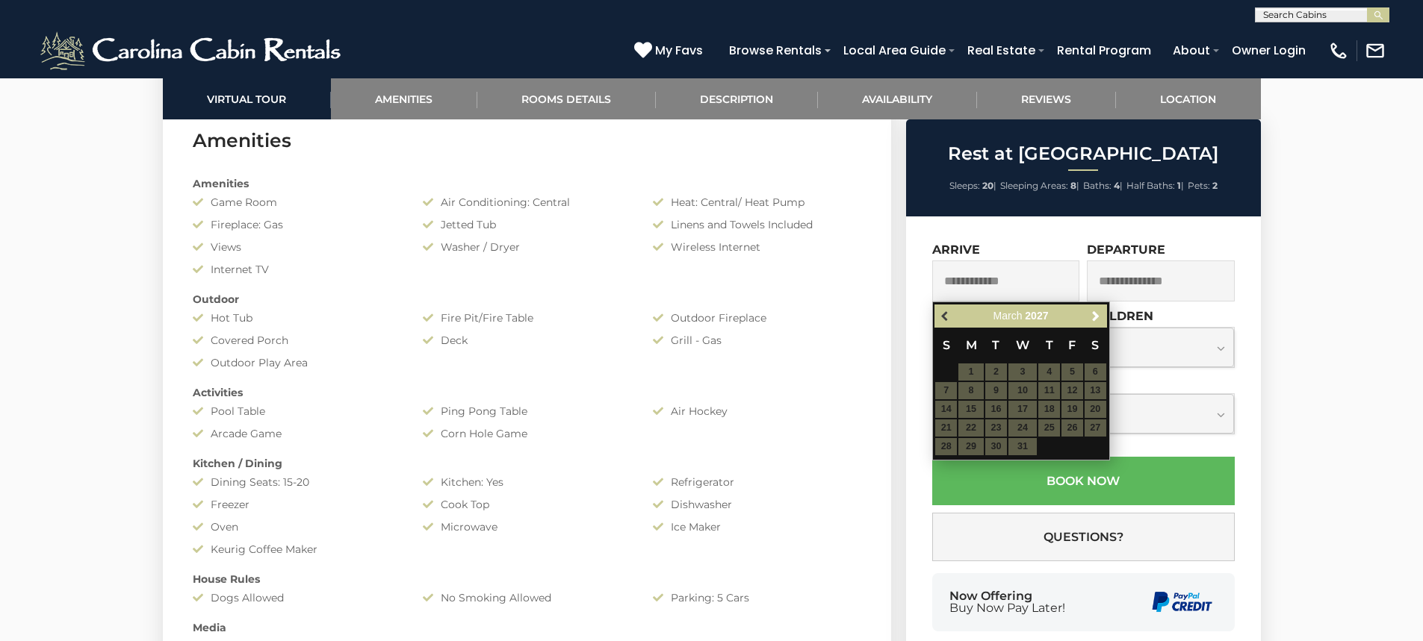
click at [942, 320] on span "Previous" at bounding box center [945, 317] width 12 height 12
click at [942, 318] on span "Previous" at bounding box center [945, 317] width 12 height 12
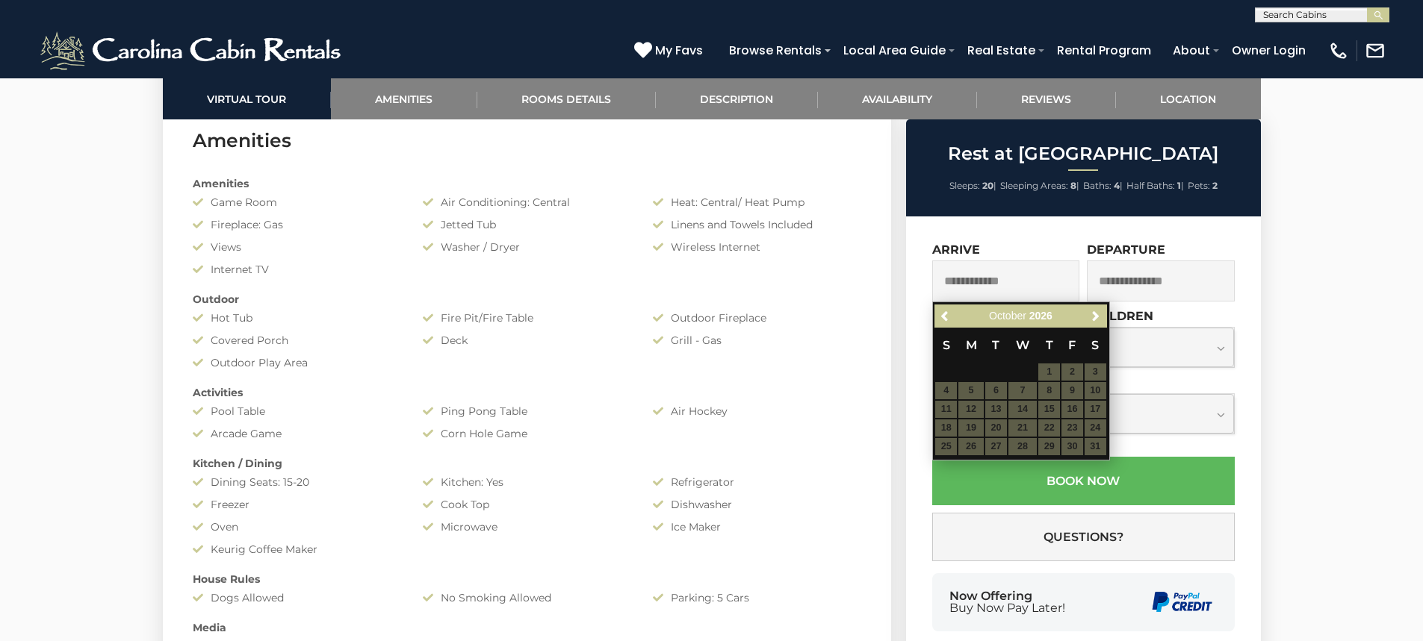
click at [1022, 404] on table "S M T W T F S 1 2 3 4 5 6 7 8 9 10 11 12 13 14 15 16 17 18 19 20 21 22 23 24 25…" at bounding box center [1020, 392] width 172 height 128
click at [939, 317] on span "Previous" at bounding box center [945, 317] width 12 height 12
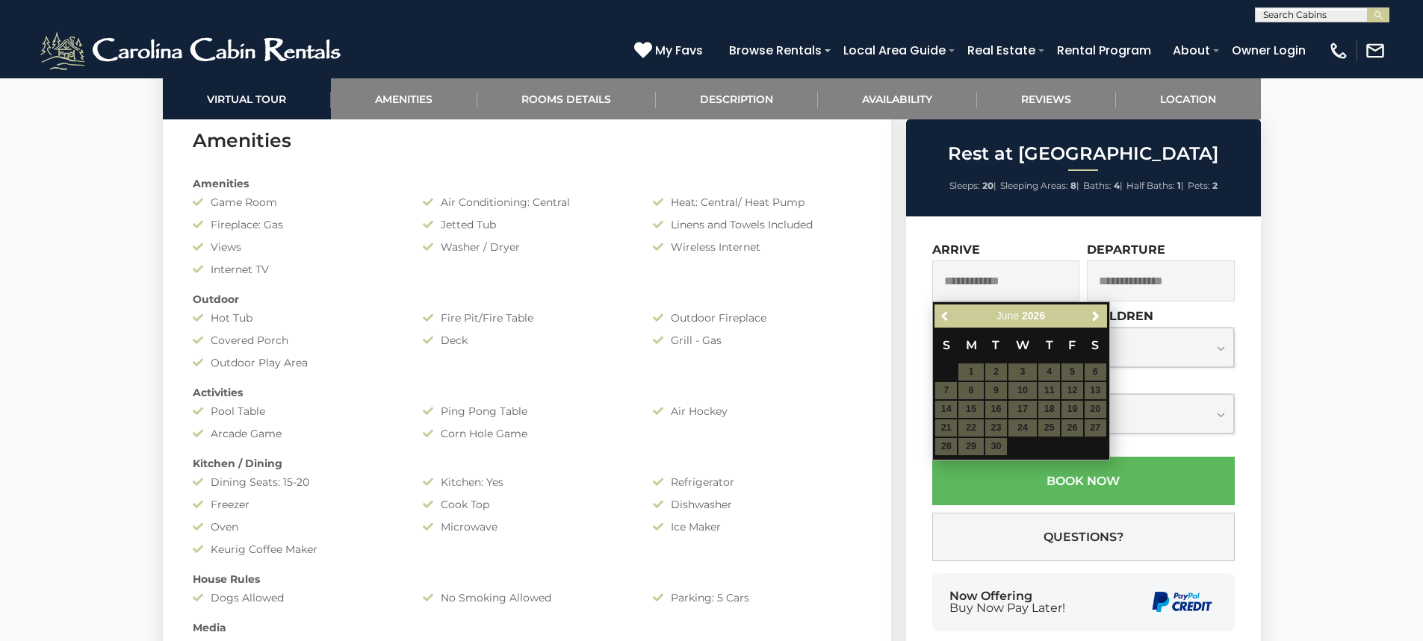
click at [939, 317] on span "Previous" at bounding box center [945, 317] width 12 height 12
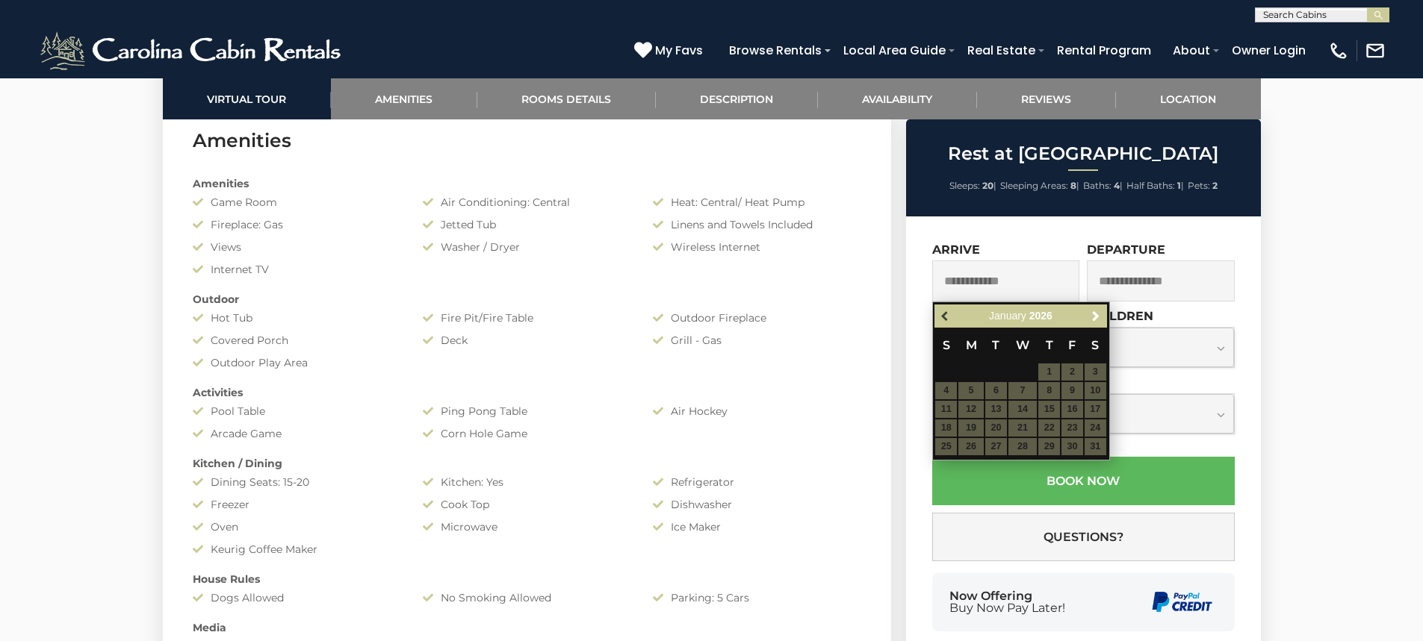
click at [939, 317] on span "Previous" at bounding box center [945, 317] width 12 height 12
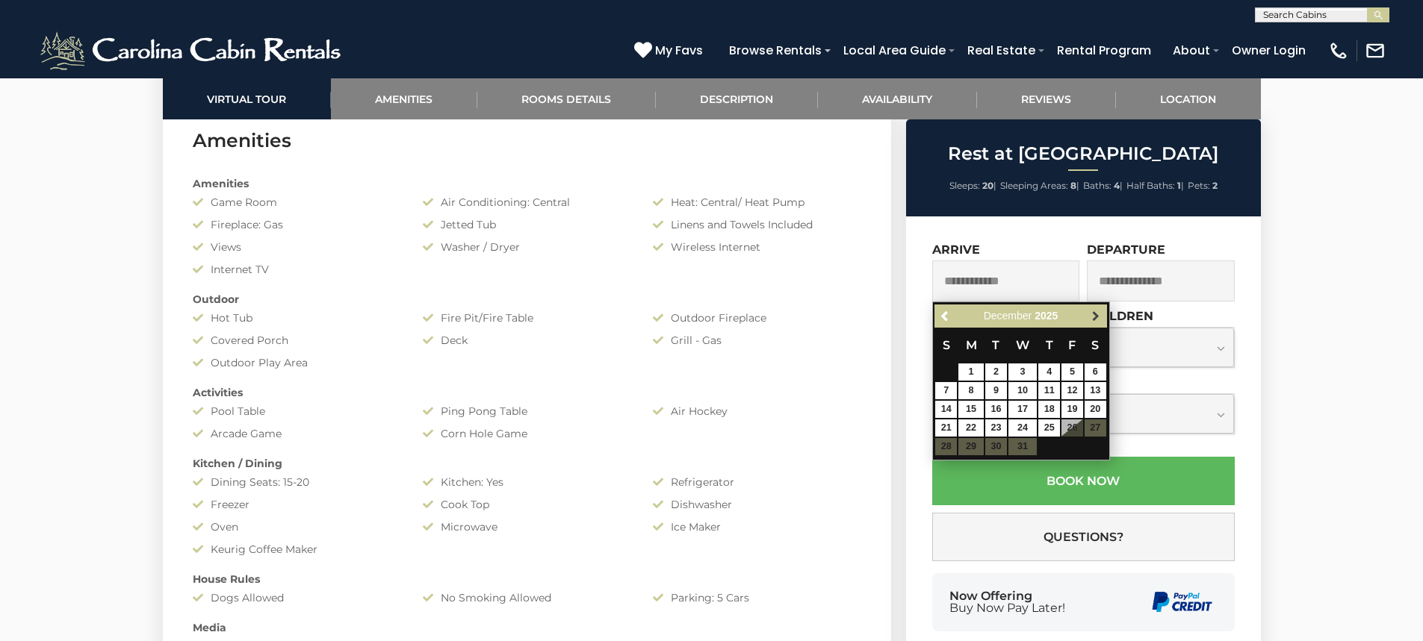
click at [1092, 320] on span "Next" at bounding box center [1095, 317] width 12 height 12
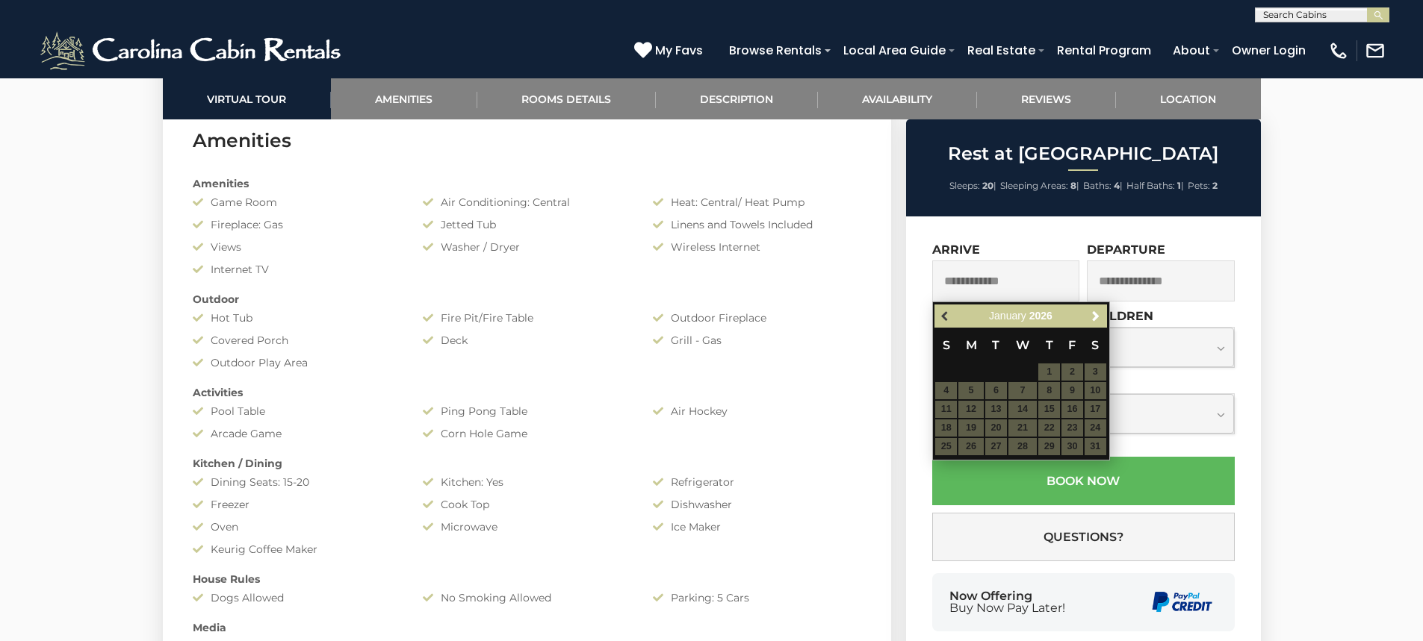
click at [951, 319] on span "Previous" at bounding box center [945, 317] width 12 height 12
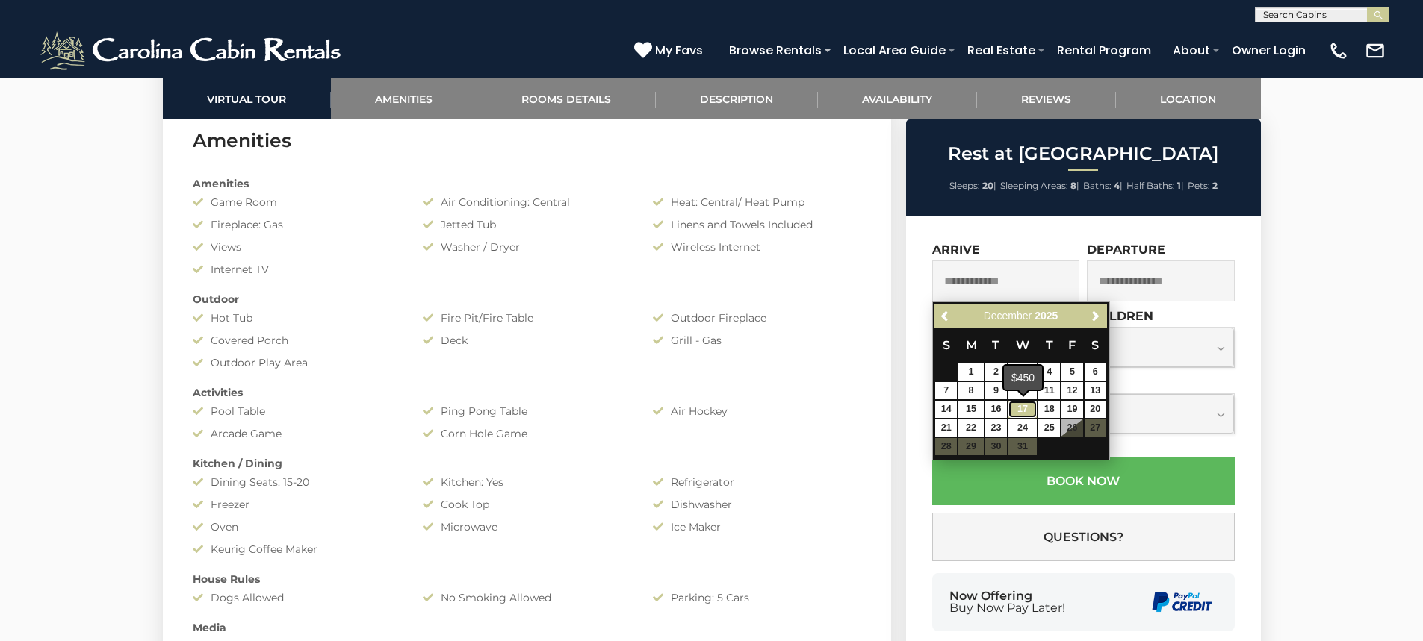
click at [1016, 410] on link "17" at bounding box center [1022, 409] width 28 height 17
type input "**********"
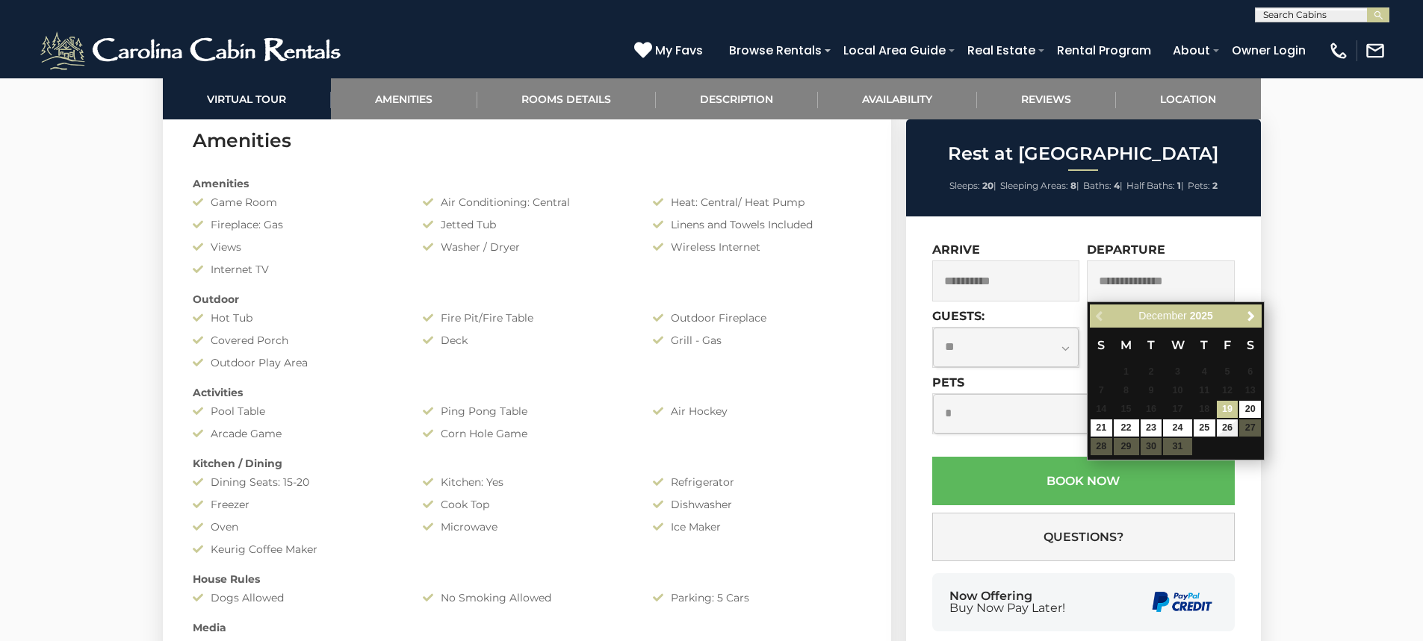
click at [1181, 278] on input "text" at bounding box center [1161, 281] width 148 height 41
click at [1251, 408] on link "20" at bounding box center [1250, 409] width 22 height 17
type input "**********"
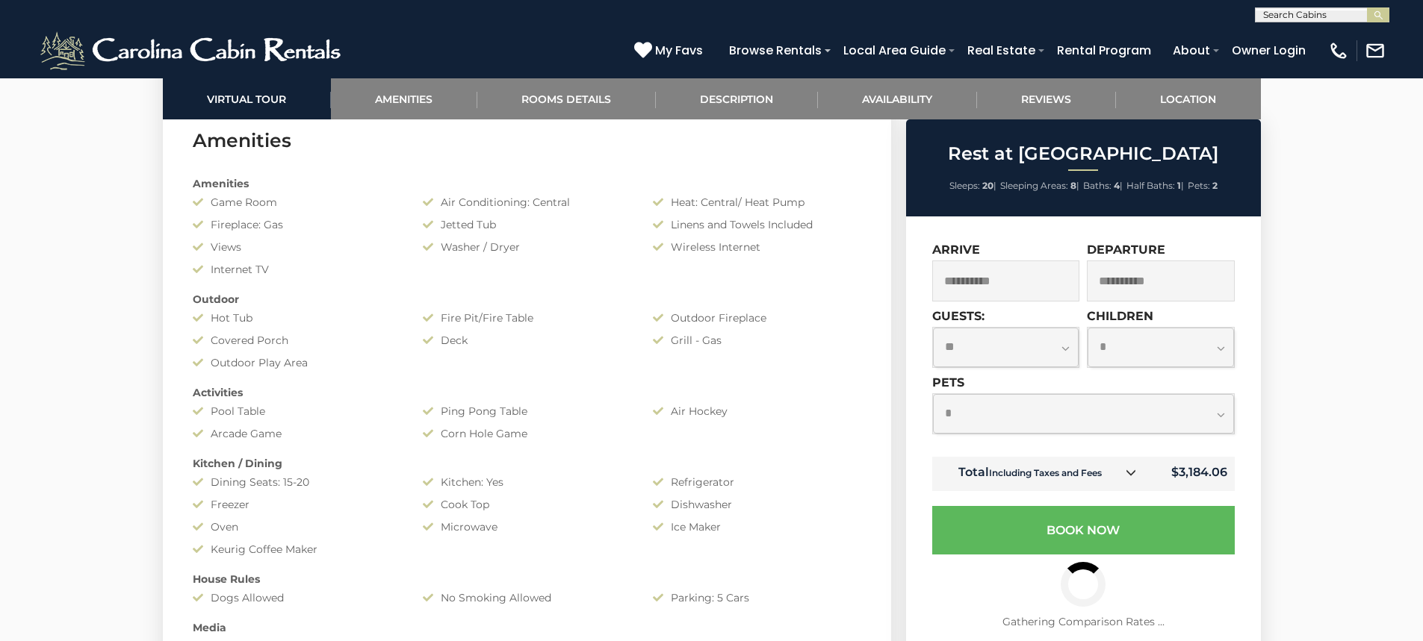
click at [1219, 351] on select "**********" at bounding box center [1160, 348] width 146 height 40
select select "*"
click at [1087, 328] on select "**********" at bounding box center [1160, 348] width 146 height 40
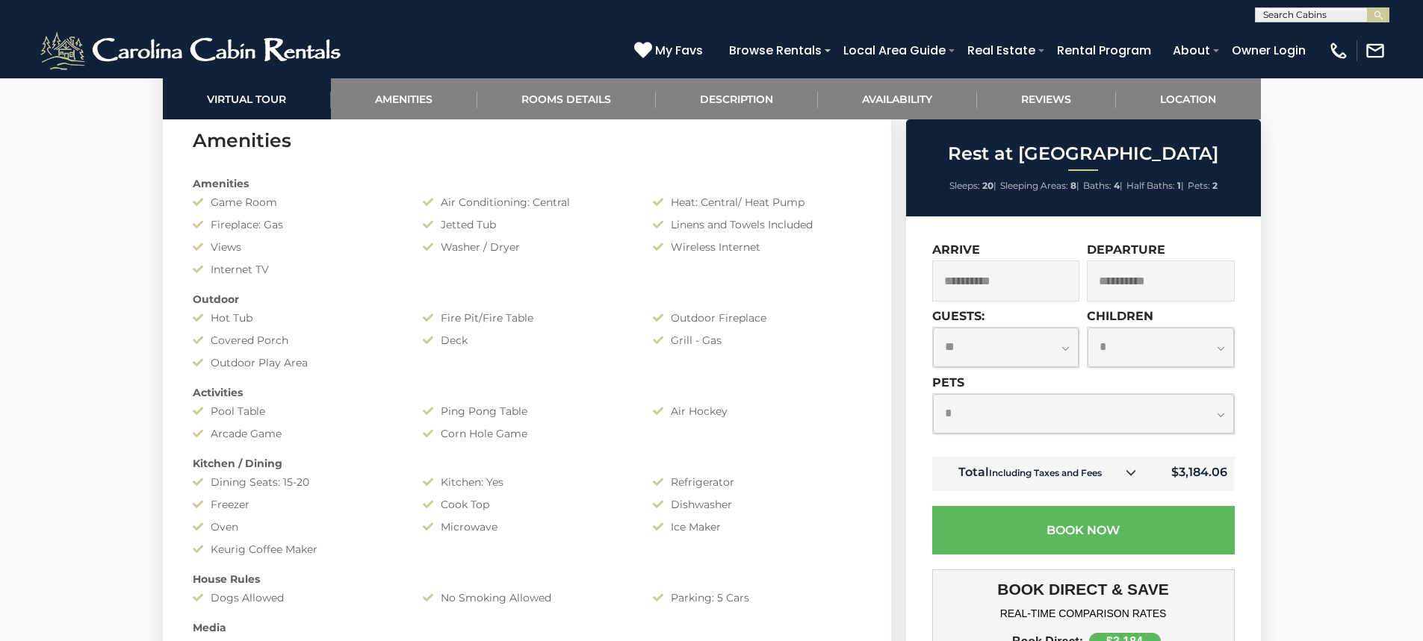
click at [1222, 414] on select "**********" at bounding box center [1083, 414] width 301 height 40
click at [933, 394] on select "**********" at bounding box center [1083, 414] width 301 height 40
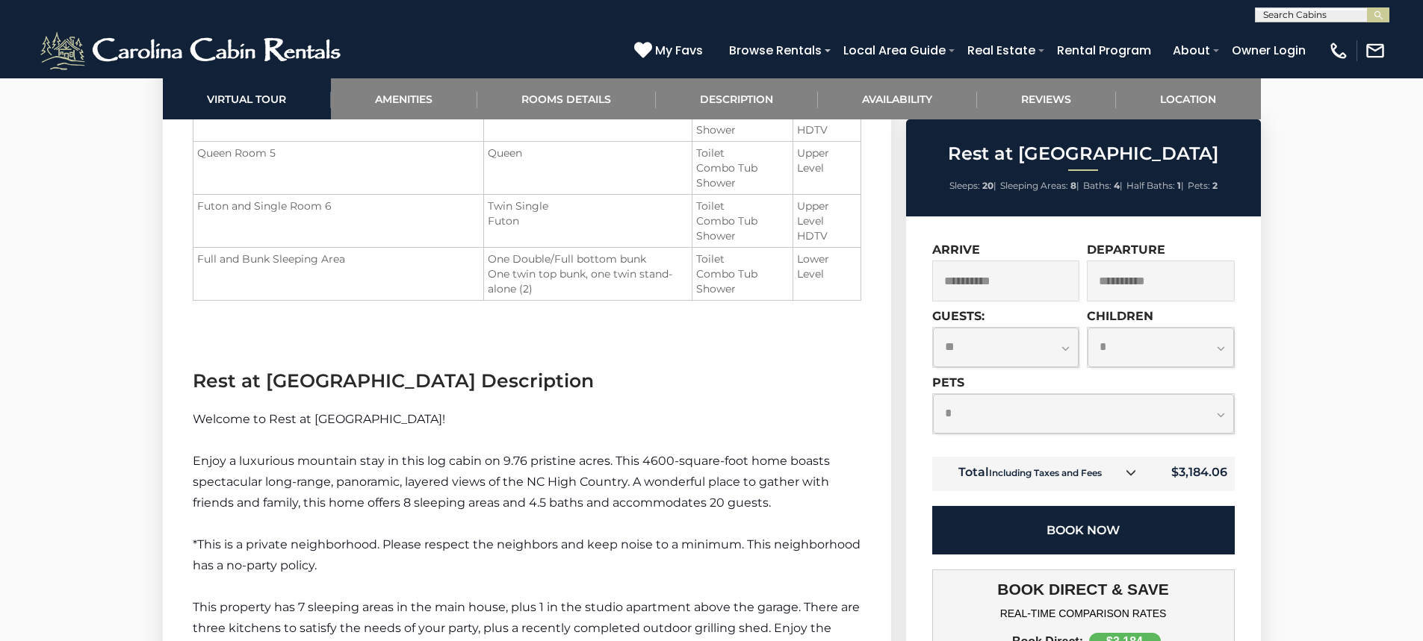
scroll to position [2166, 0]
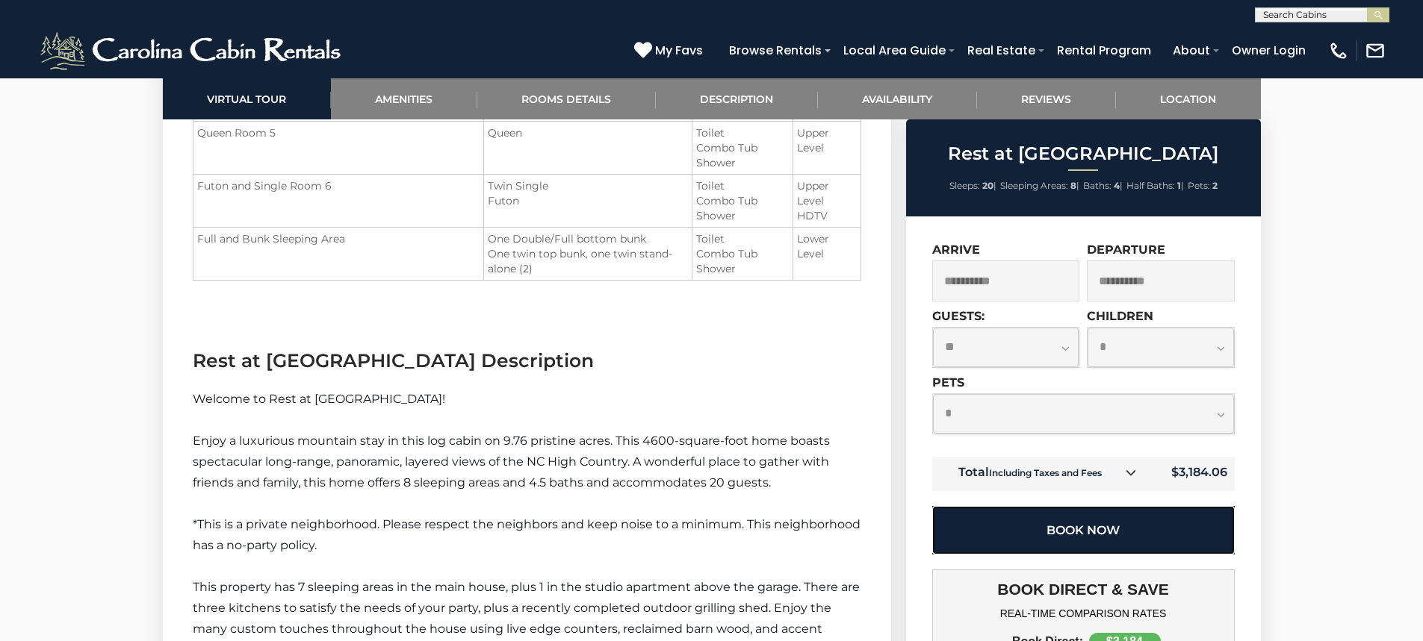
click at [1129, 535] on button "Book Now" at bounding box center [1083, 530] width 302 height 49
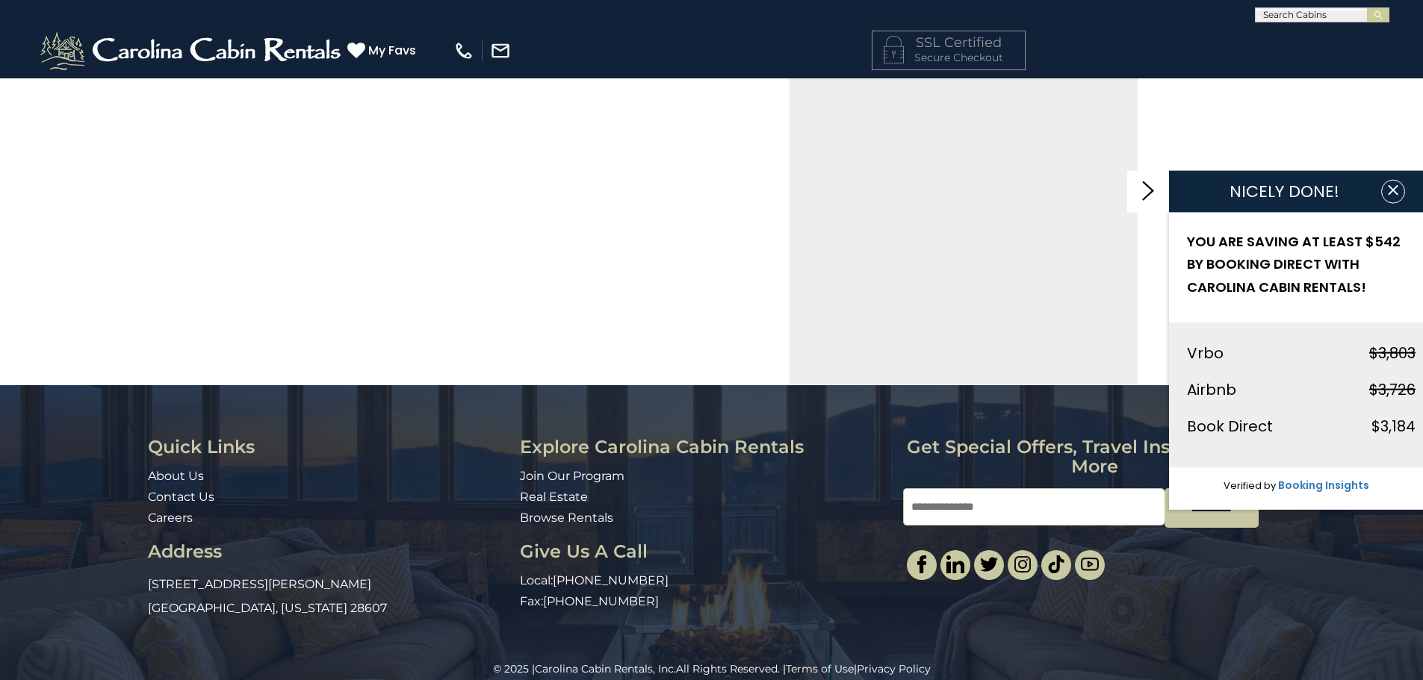
scroll to position [475, 0]
